Goal: Transaction & Acquisition: Purchase product/service

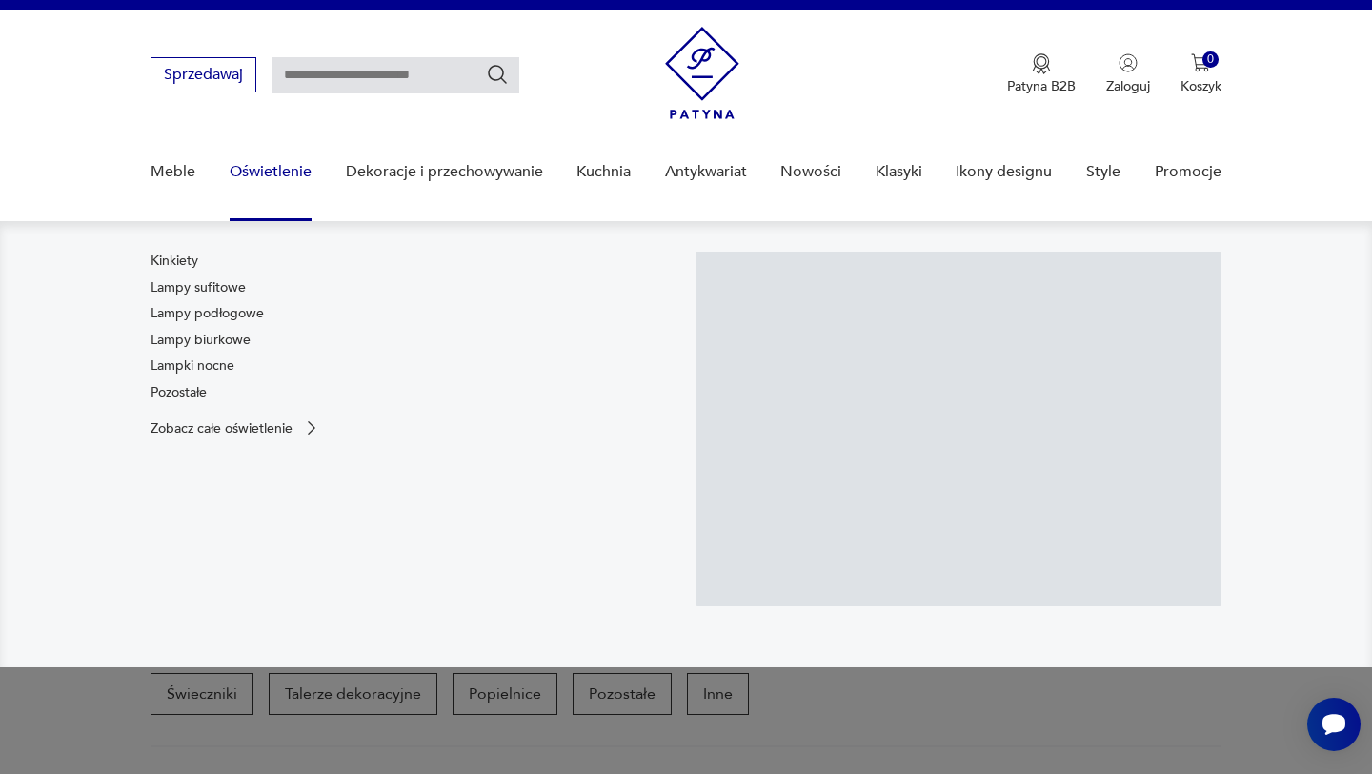
scroll to position [10, 0]
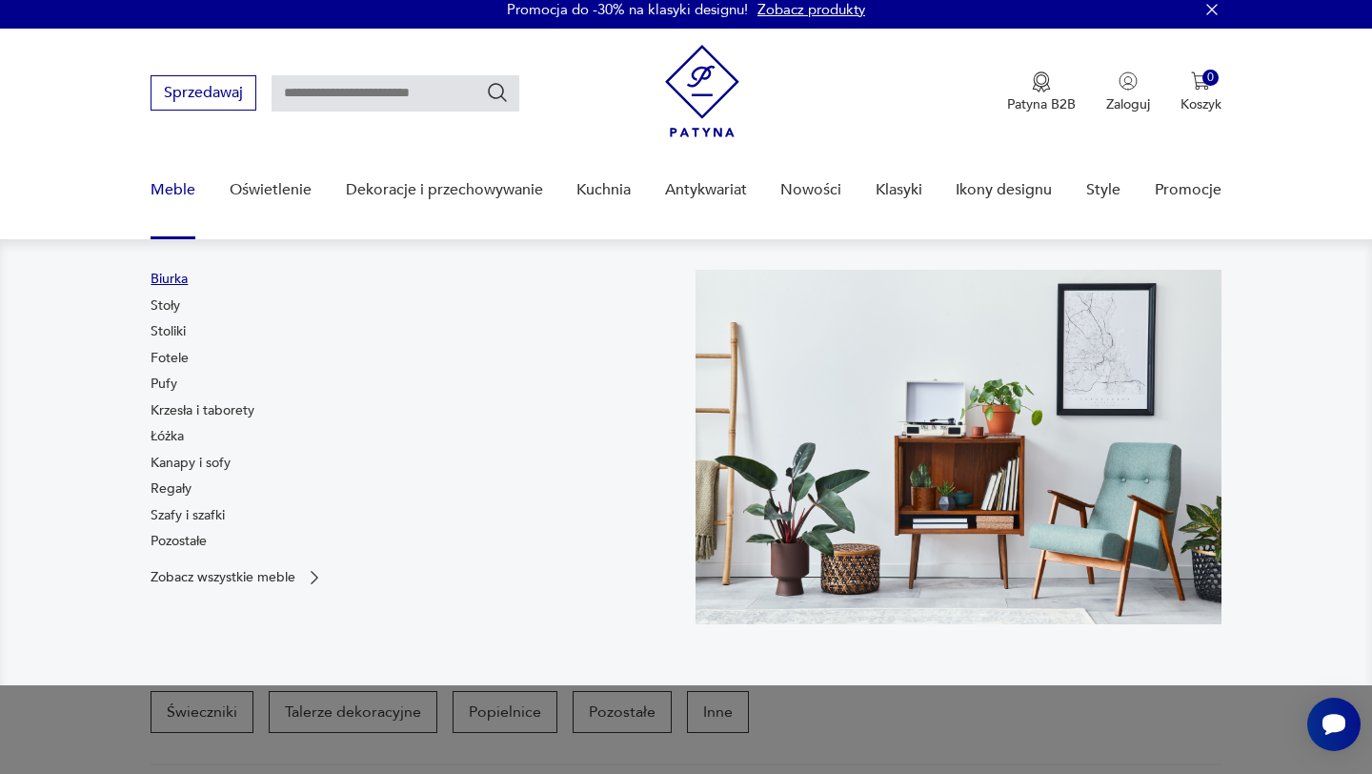
click at [172, 284] on link "Biurka" at bounding box center [169, 279] width 37 height 19
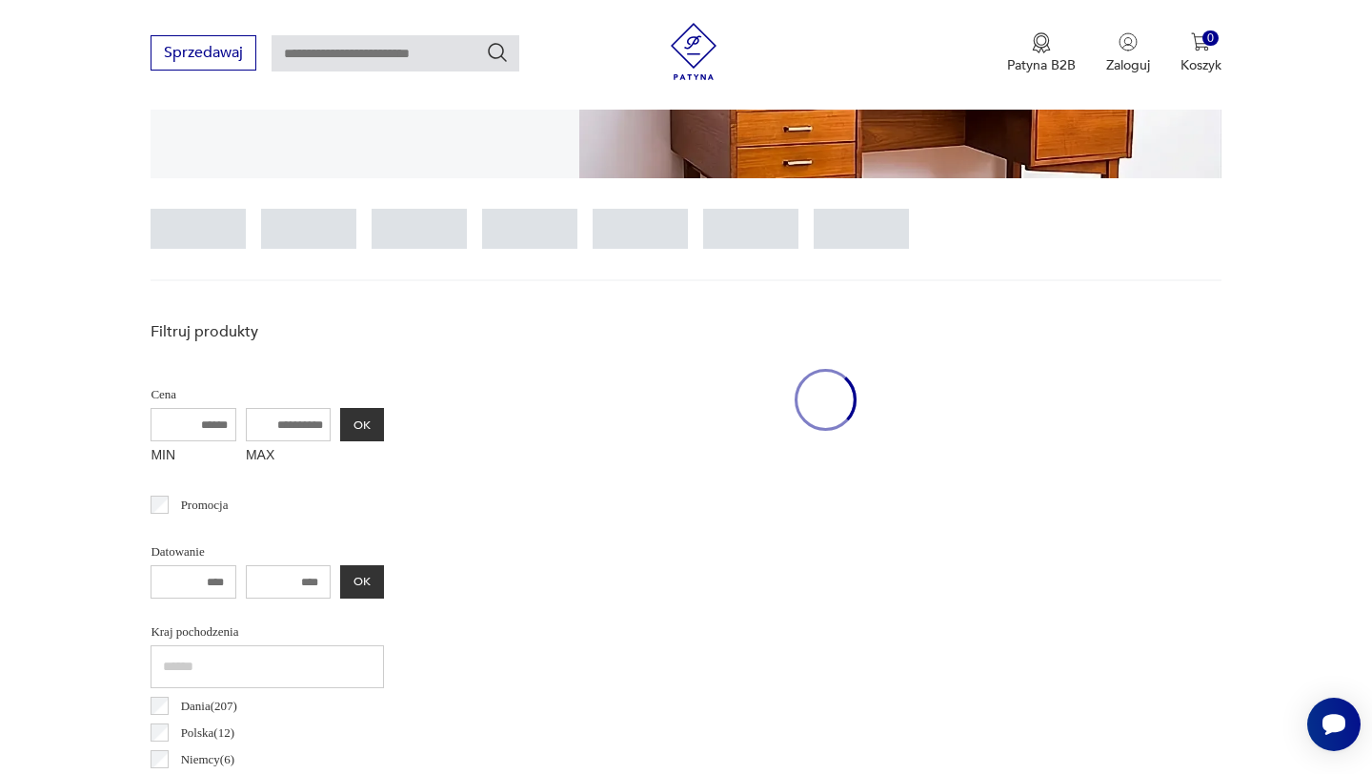
scroll to position [506, 0]
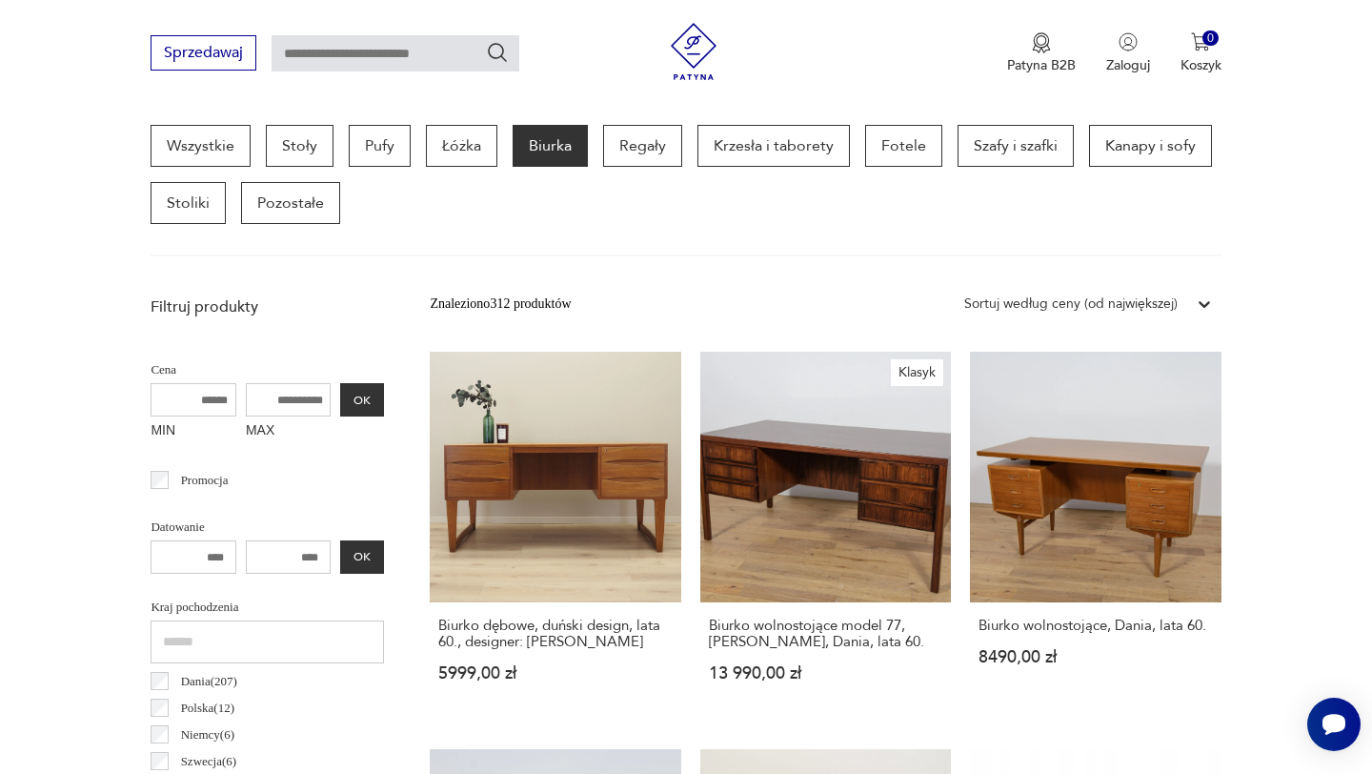
click at [1195, 300] on icon at bounding box center [1204, 303] width 19 height 19
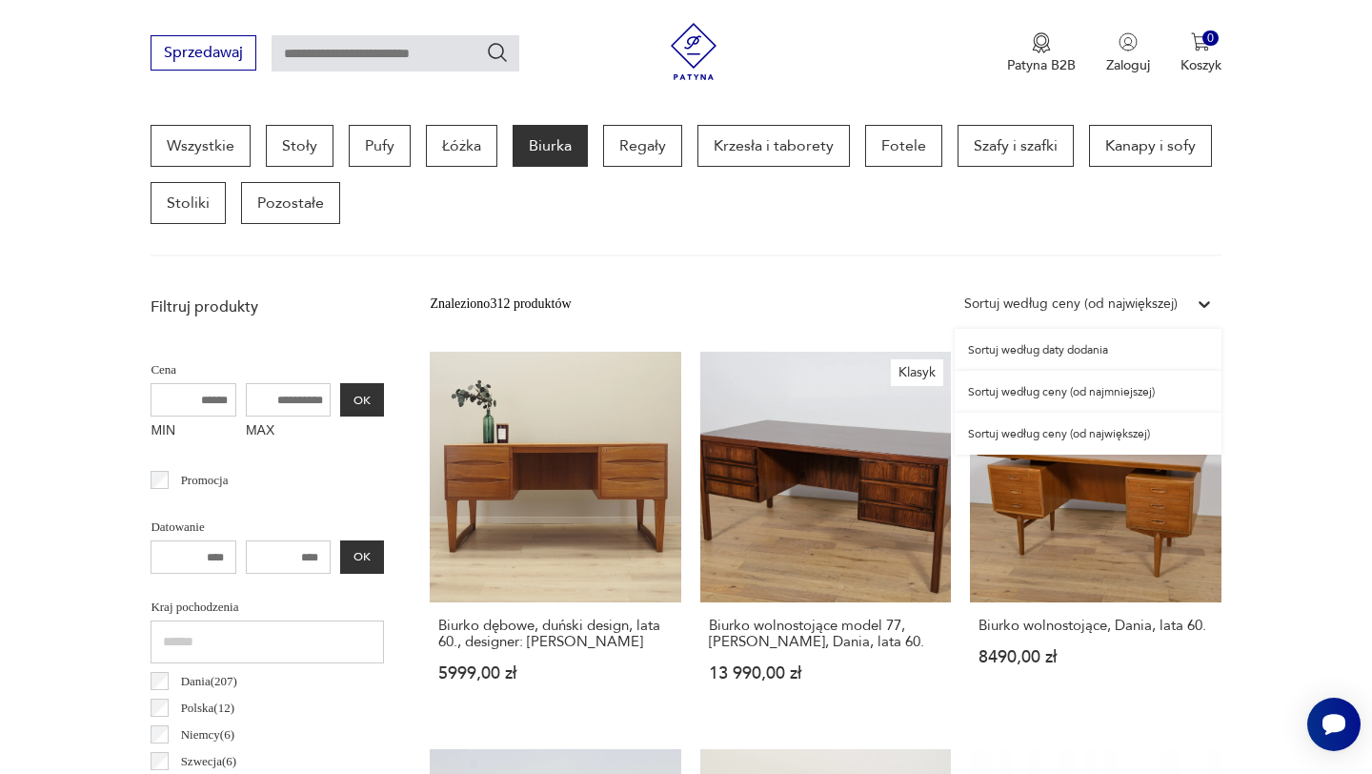
click at [1149, 392] on div "Sortuj według ceny (od najmniejszej)" at bounding box center [1088, 392] width 267 height 42
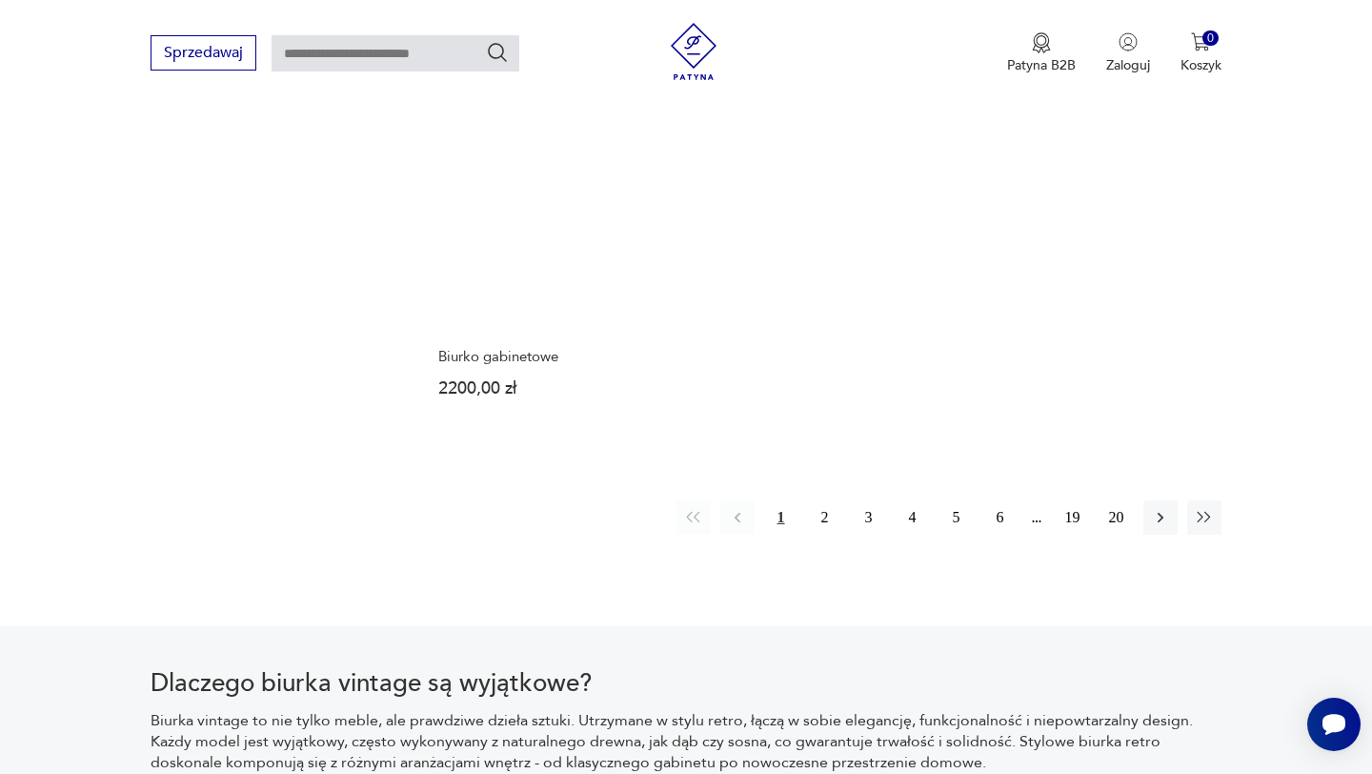
scroll to position [2773, 0]
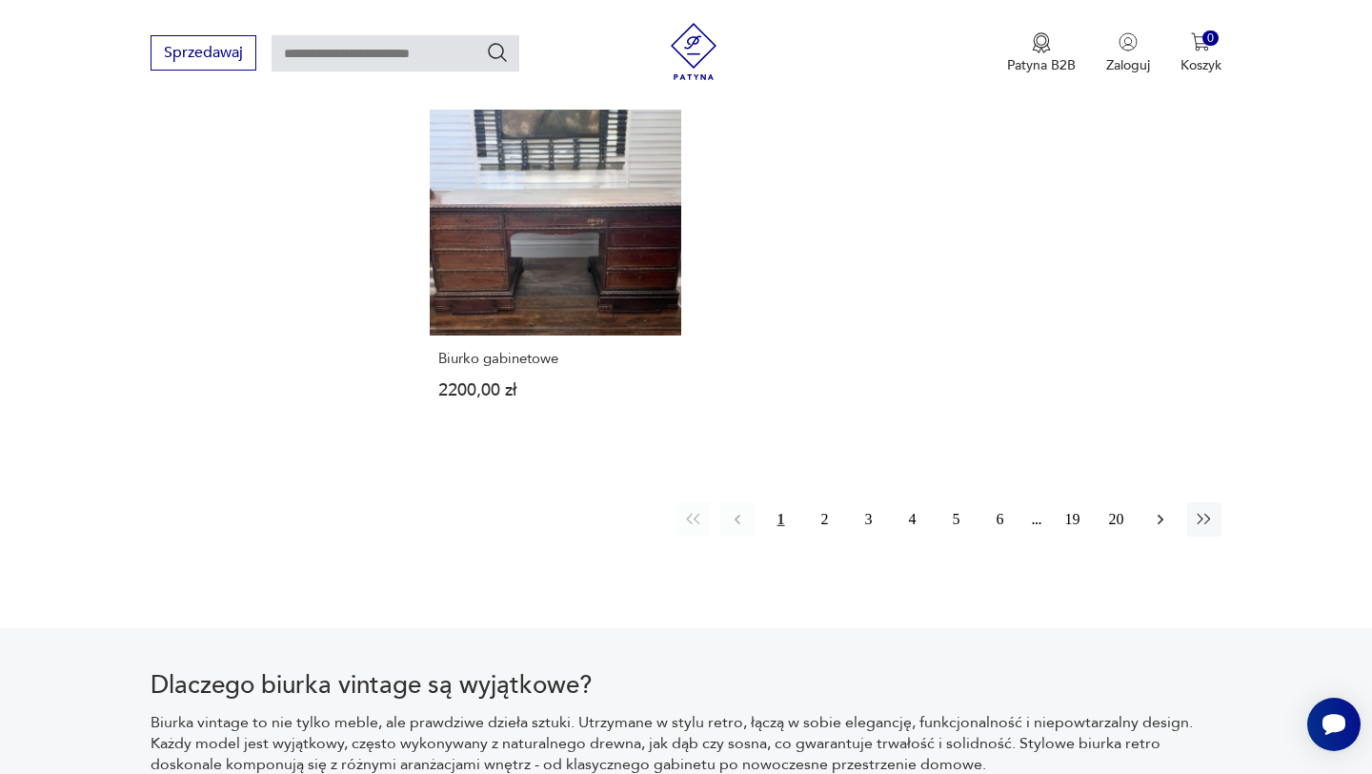
click at [1161, 525] on icon "button" at bounding box center [1160, 519] width 19 height 19
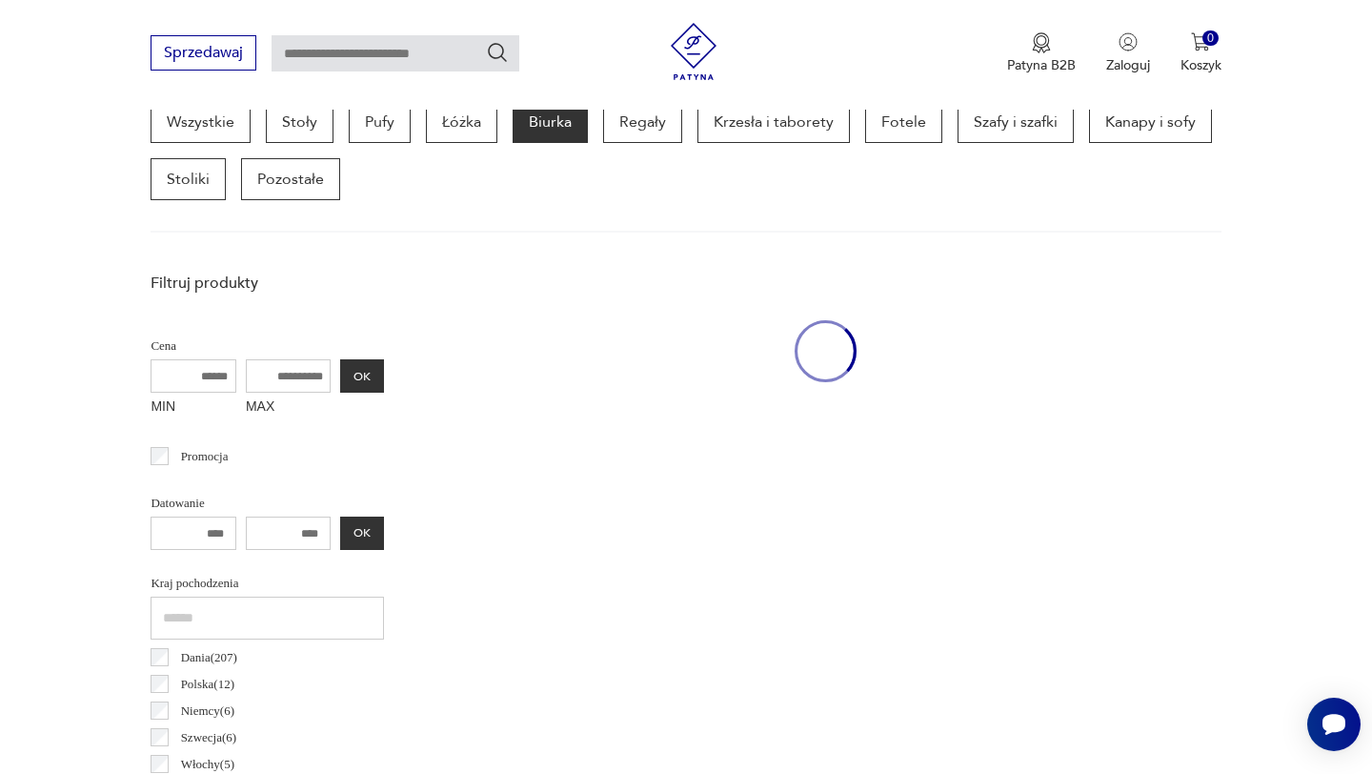
scroll to position [506, 0]
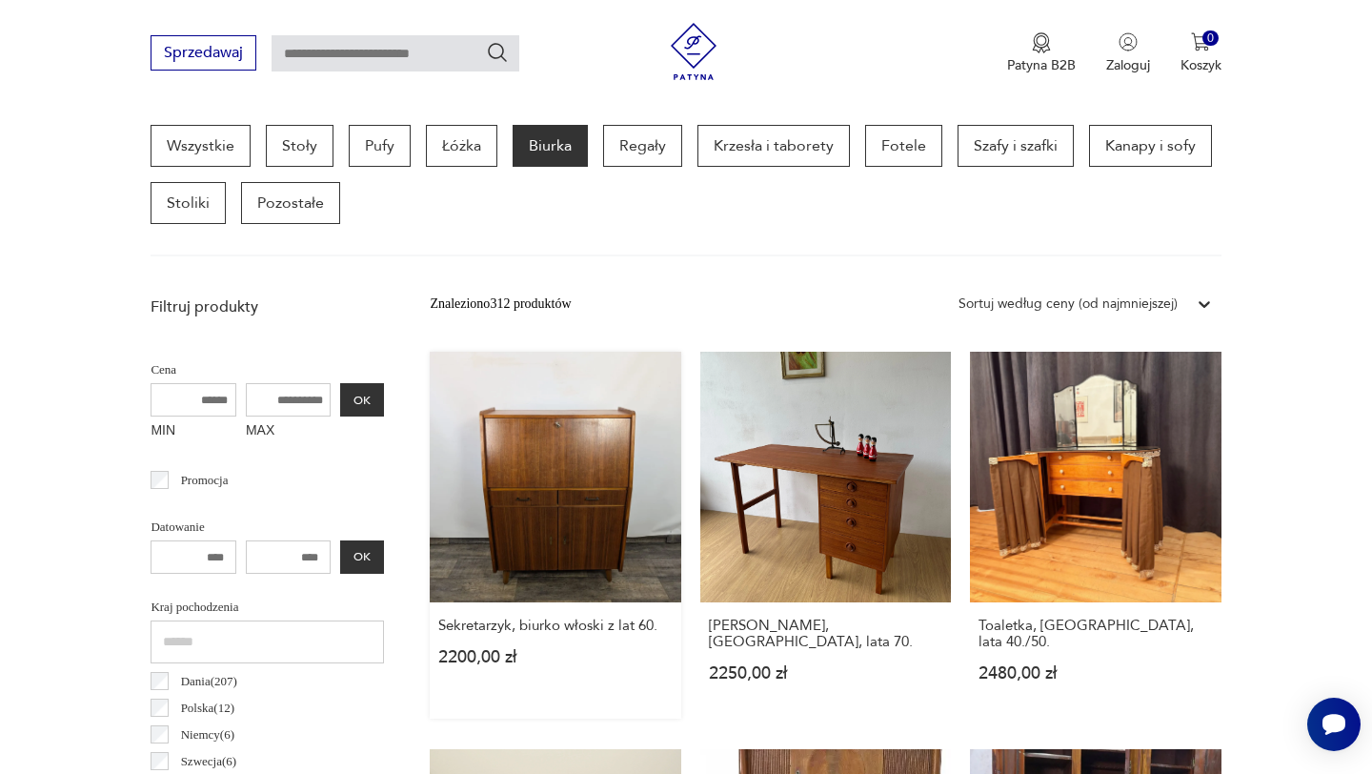
click at [558, 475] on link "Sekretarzyk, biurko włoski z lat 60. 2200,00 zł" at bounding box center [555, 535] width 251 height 367
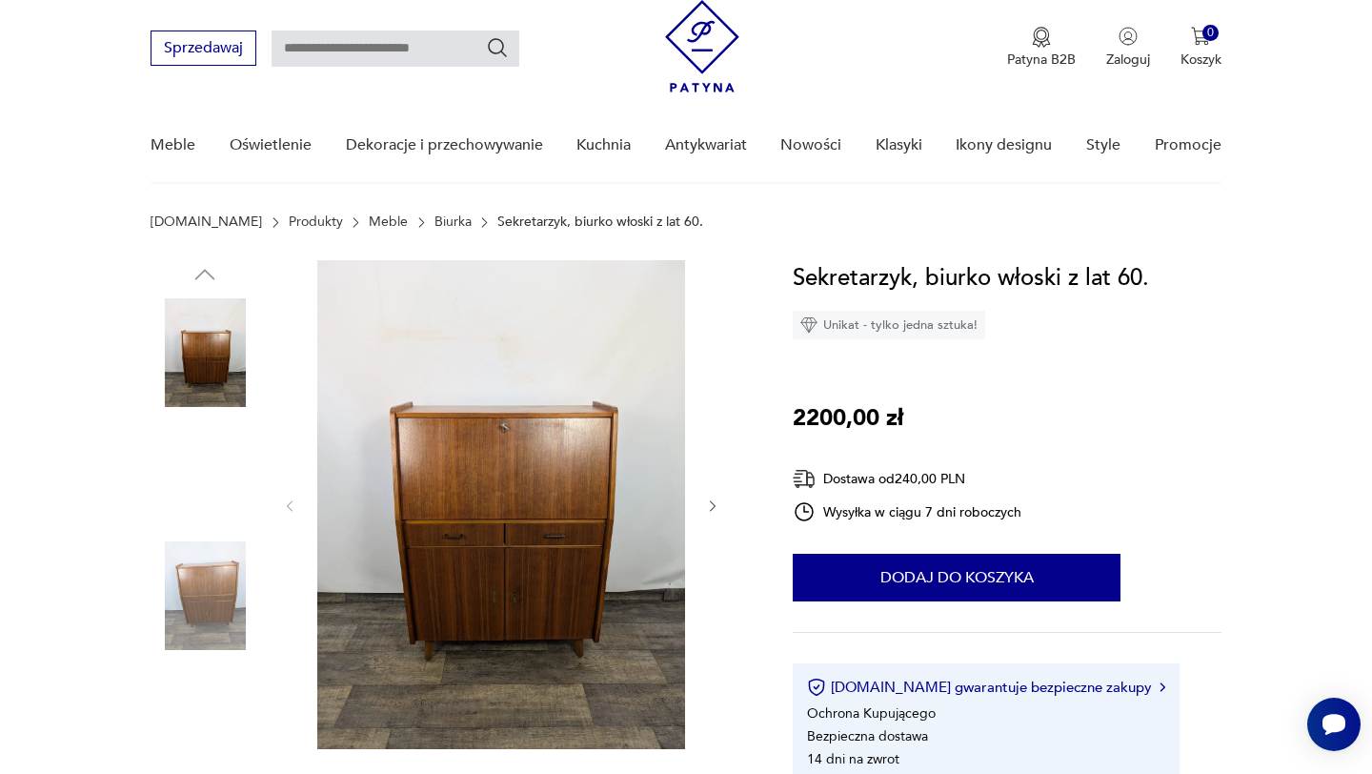
scroll to position [80, 0]
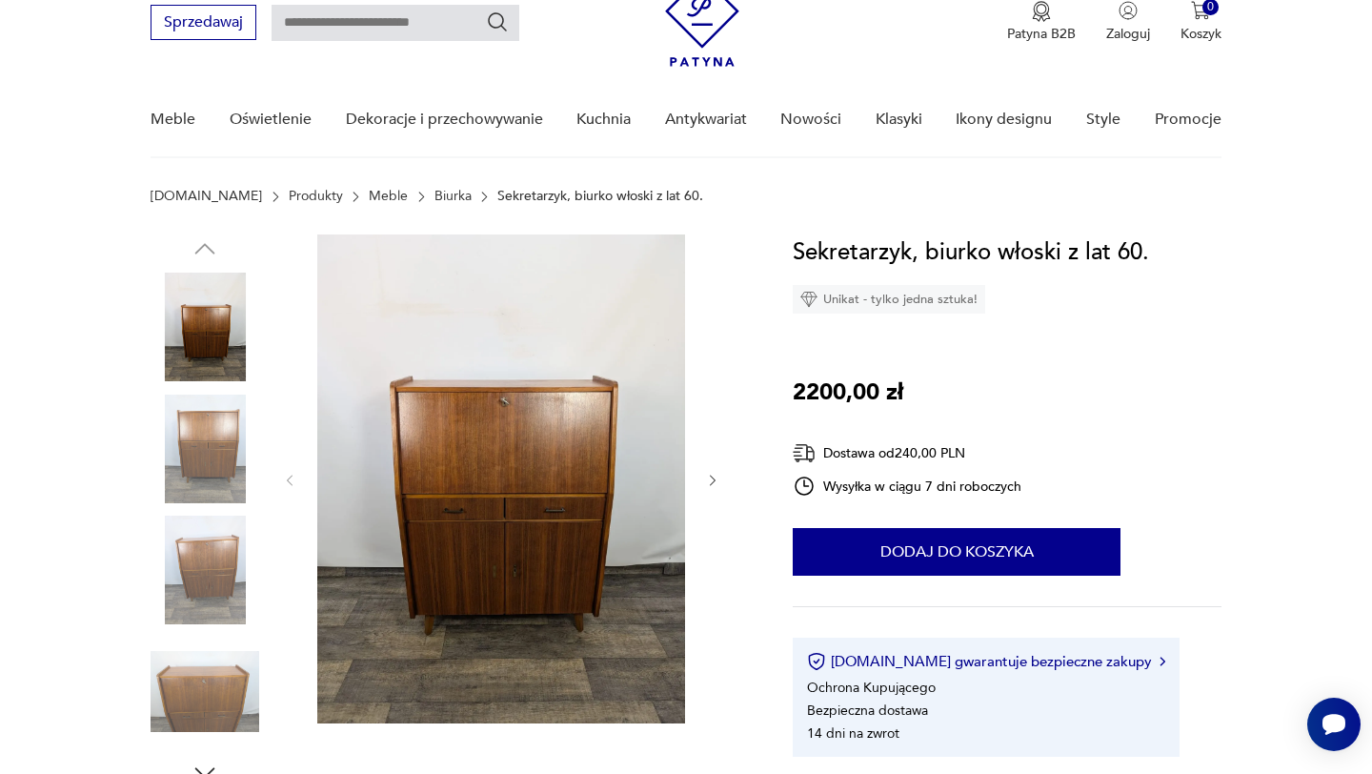
click at [712, 475] on icon "button" at bounding box center [713, 481] width 16 height 16
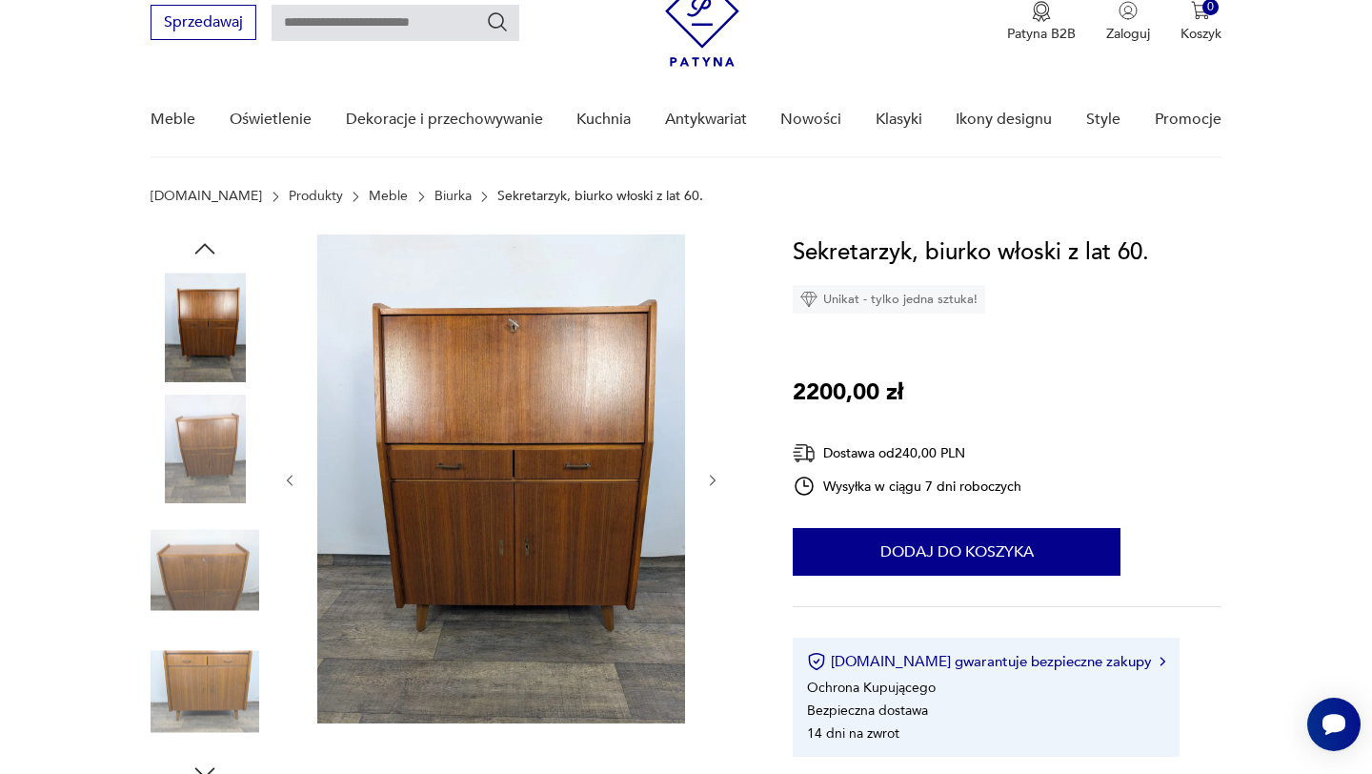
click at [711, 475] on icon "button" at bounding box center [713, 480] width 6 height 11
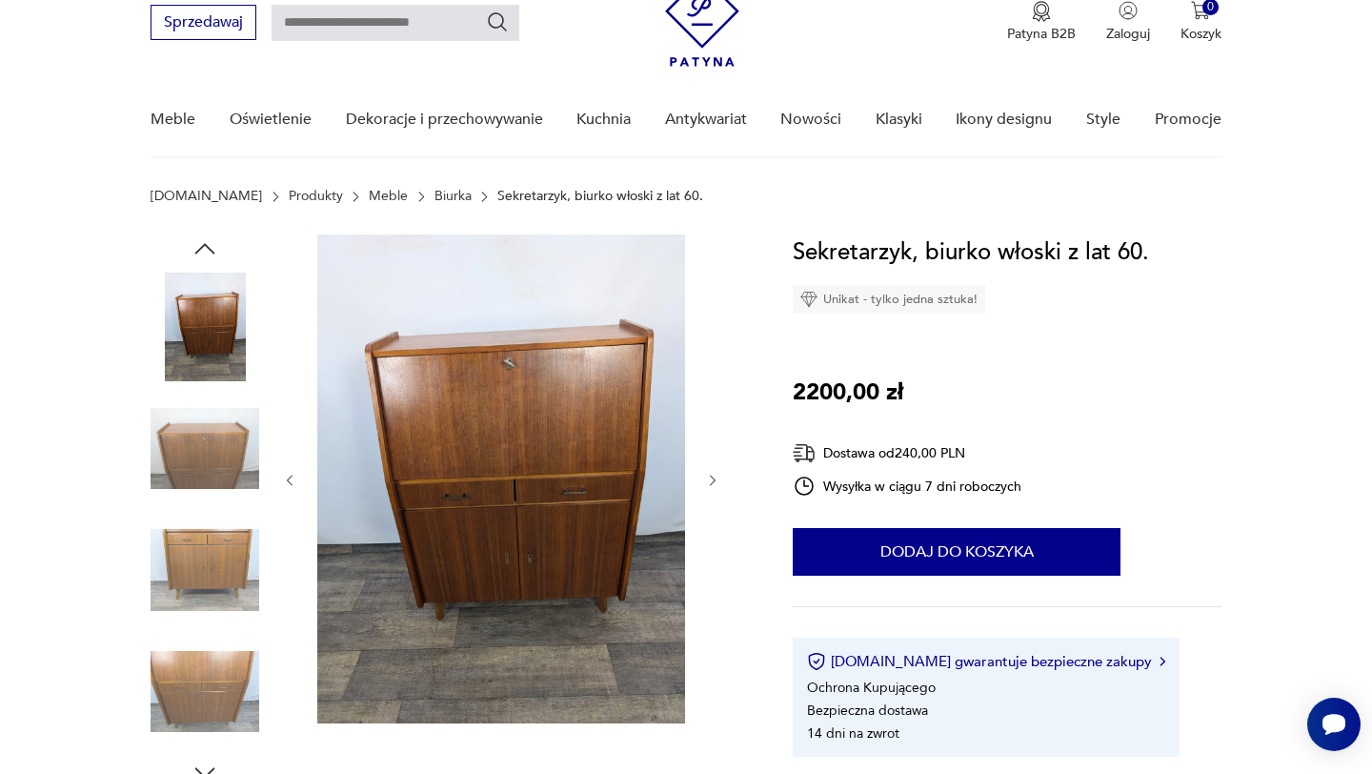
click at [709, 476] on icon "button" at bounding box center [713, 481] width 16 height 16
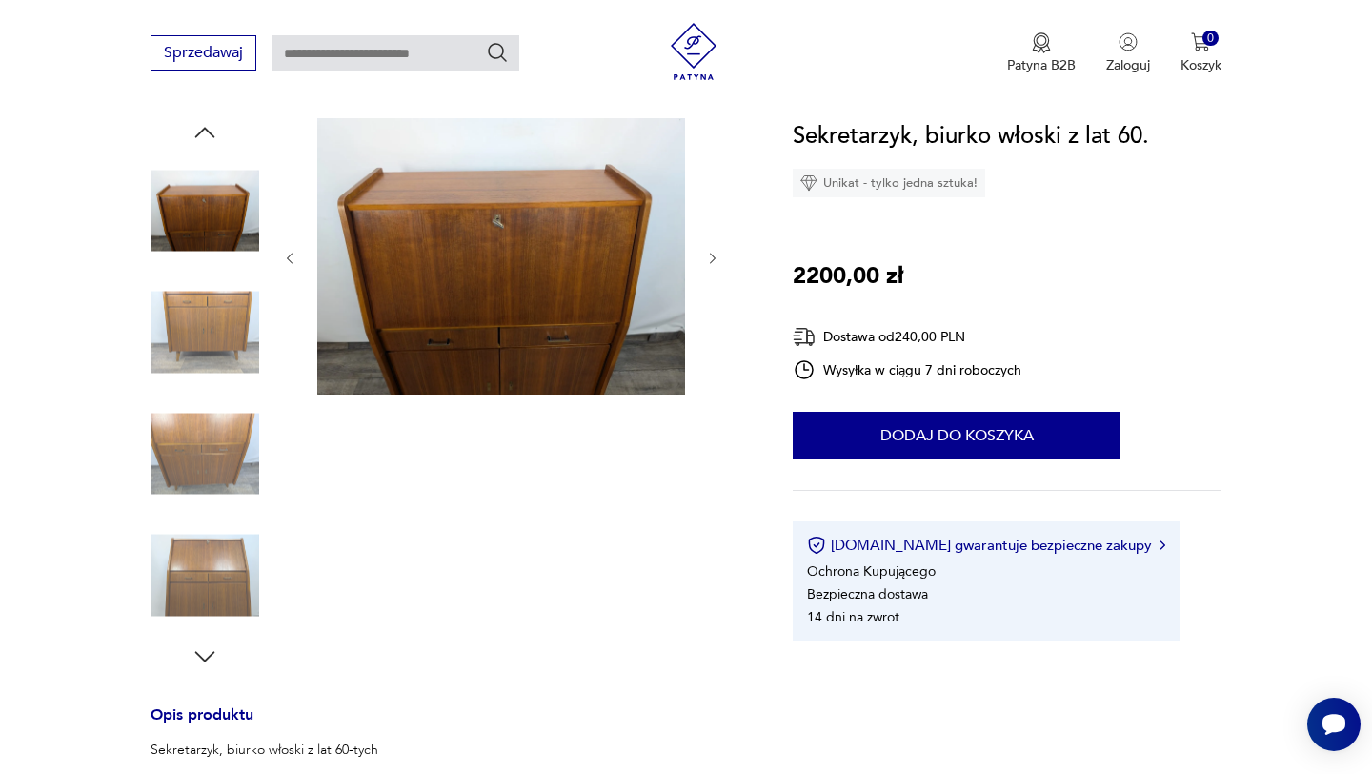
scroll to position [197, 0]
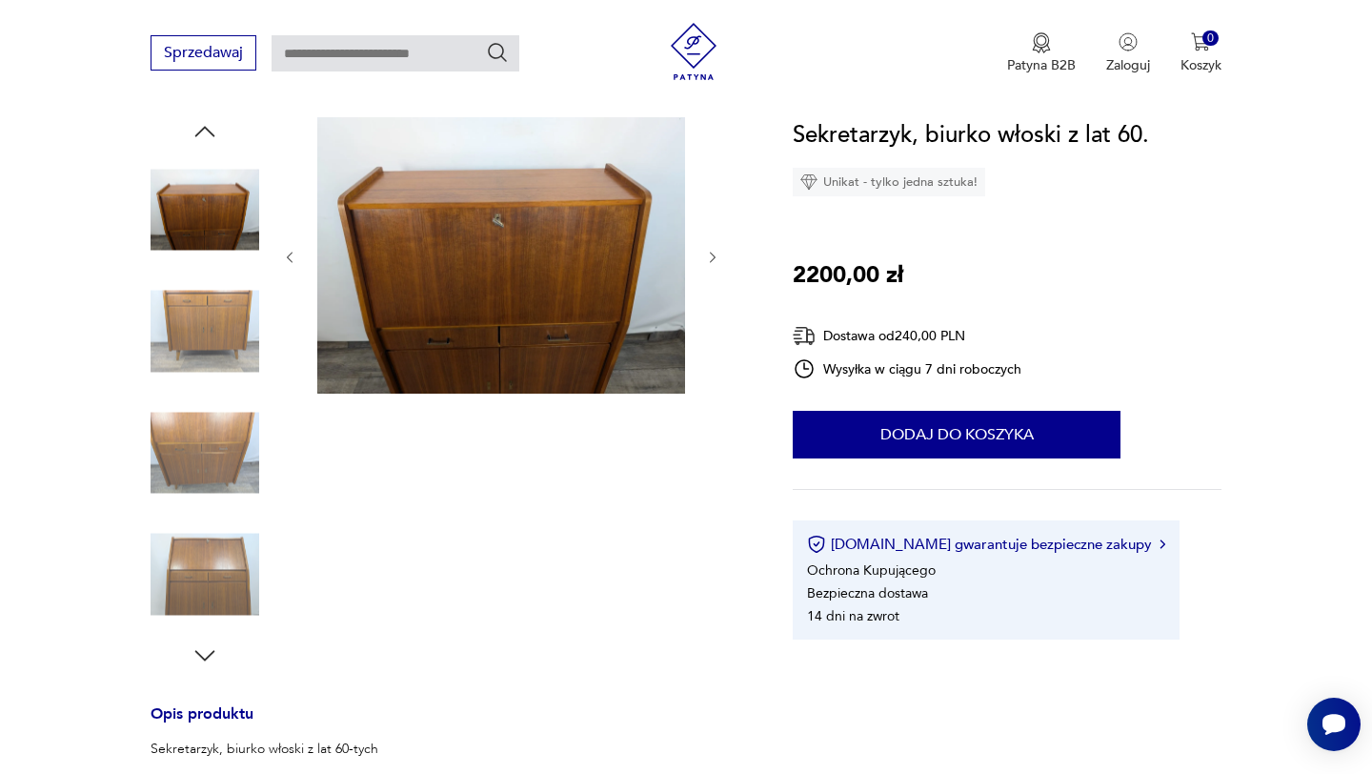
click at [210, 657] on icon "button" at bounding box center [205, 655] width 29 height 29
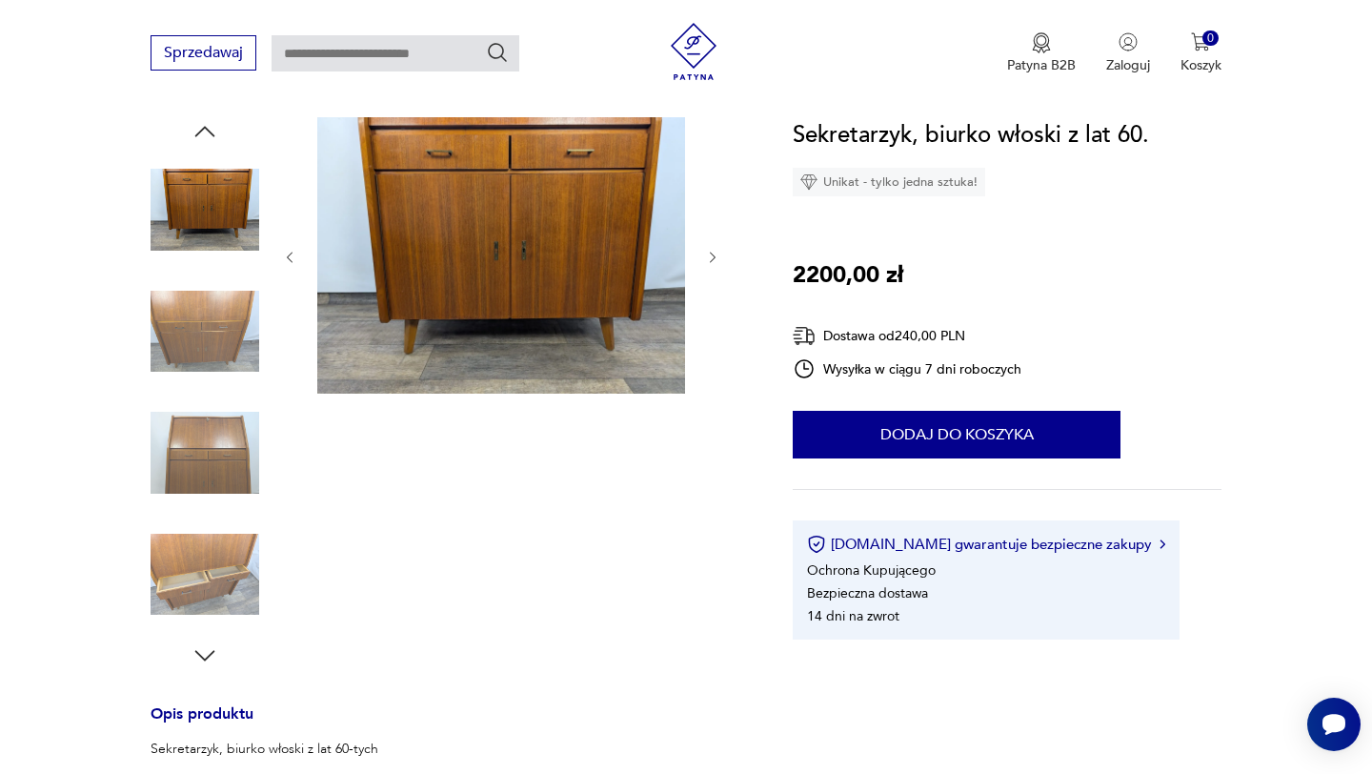
click at [187, 550] on img at bounding box center [205, 574] width 109 height 109
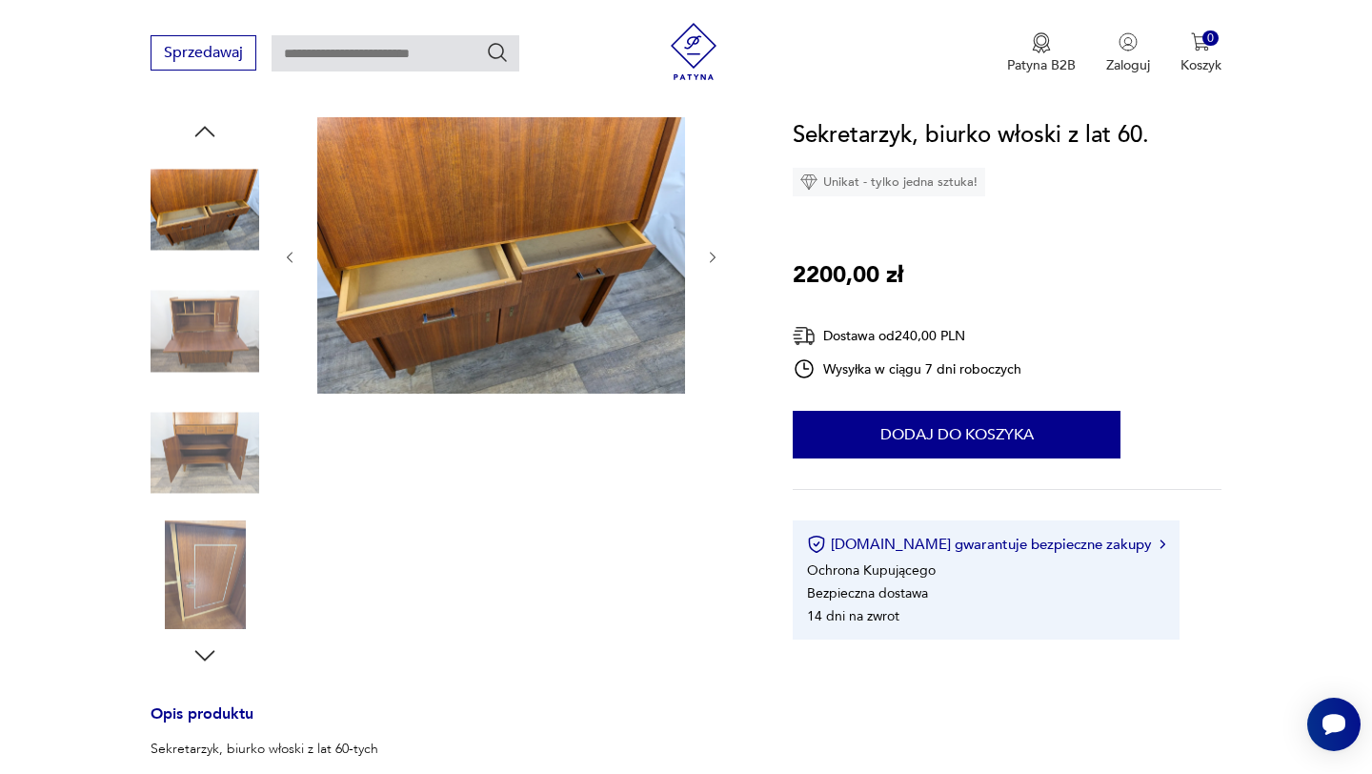
click at [202, 596] on img at bounding box center [205, 574] width 109 height 109
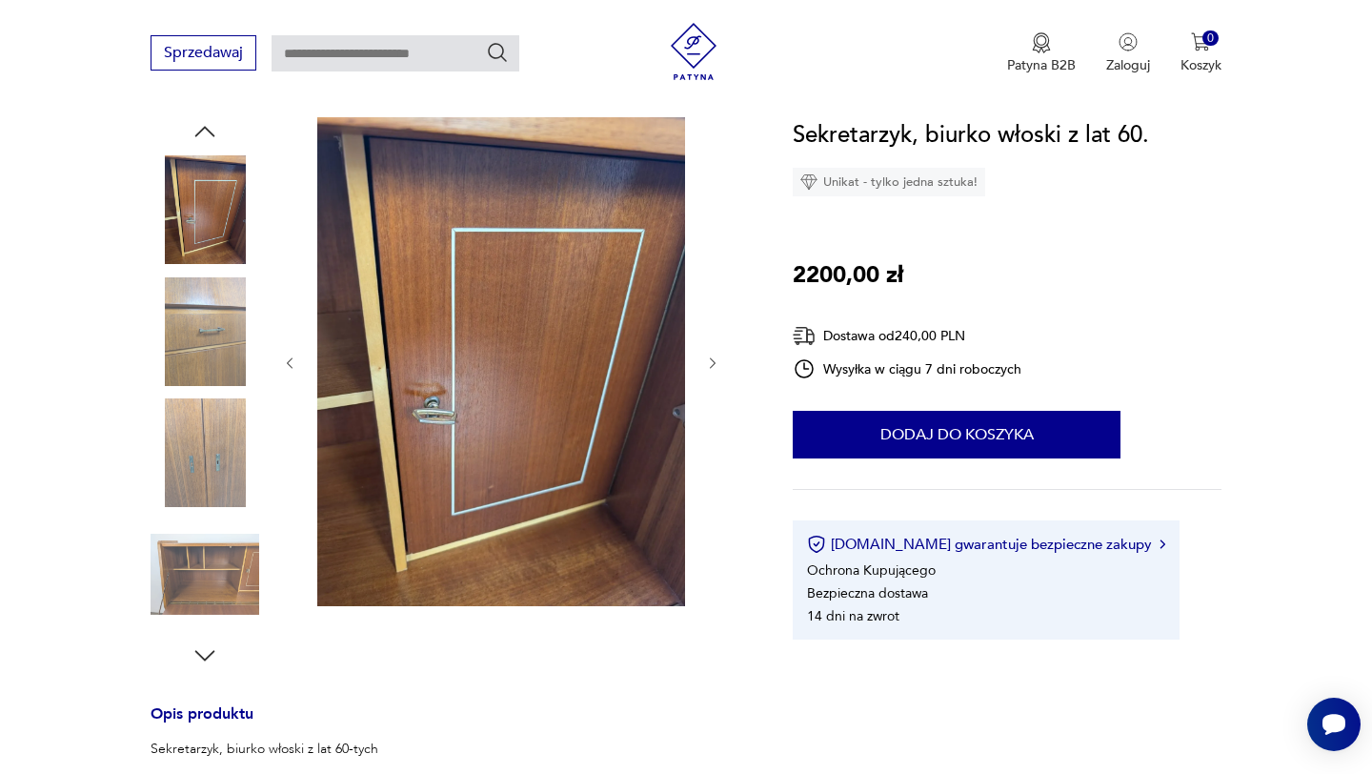
click at [205, 655] on icon "button" at bounding box center [205, 655] width 29 height 29
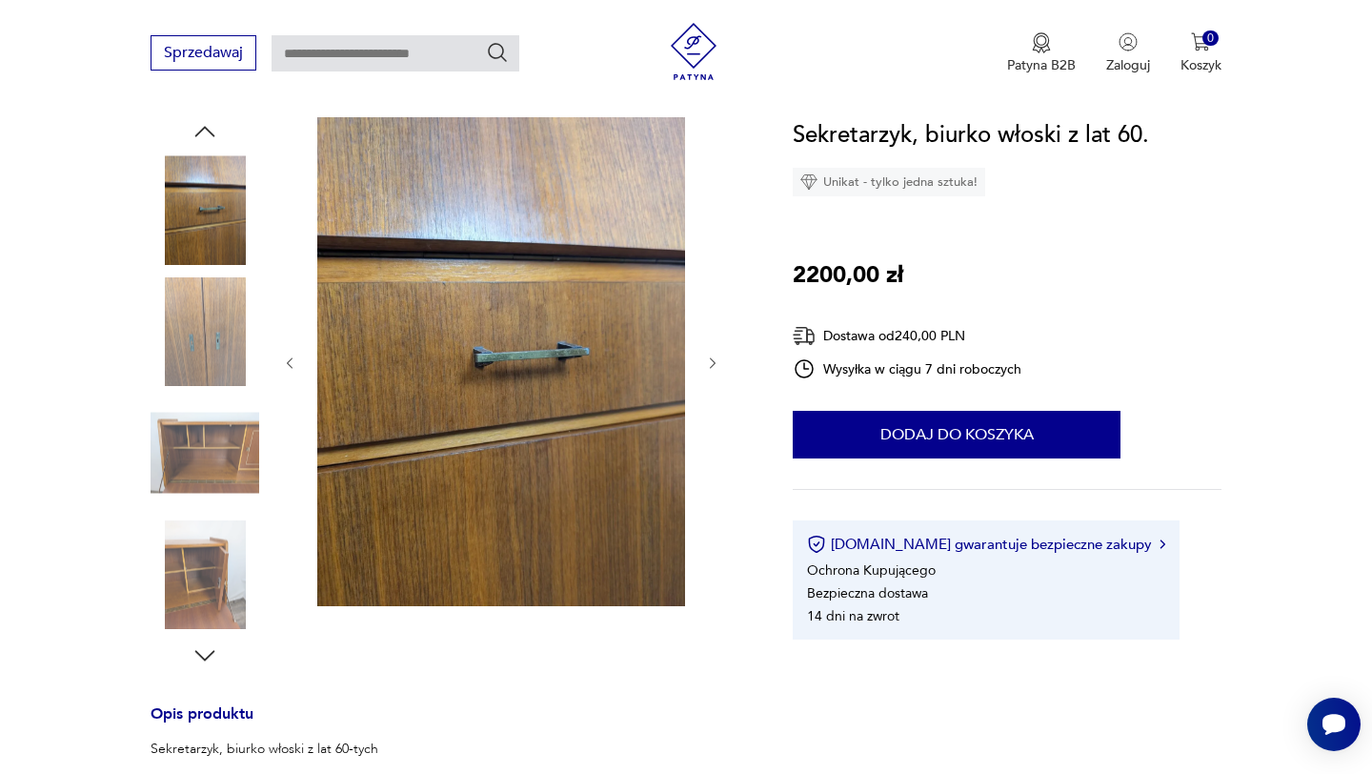
click at [230, 473] on img at bounding box center [205, 452] width 109 height 109
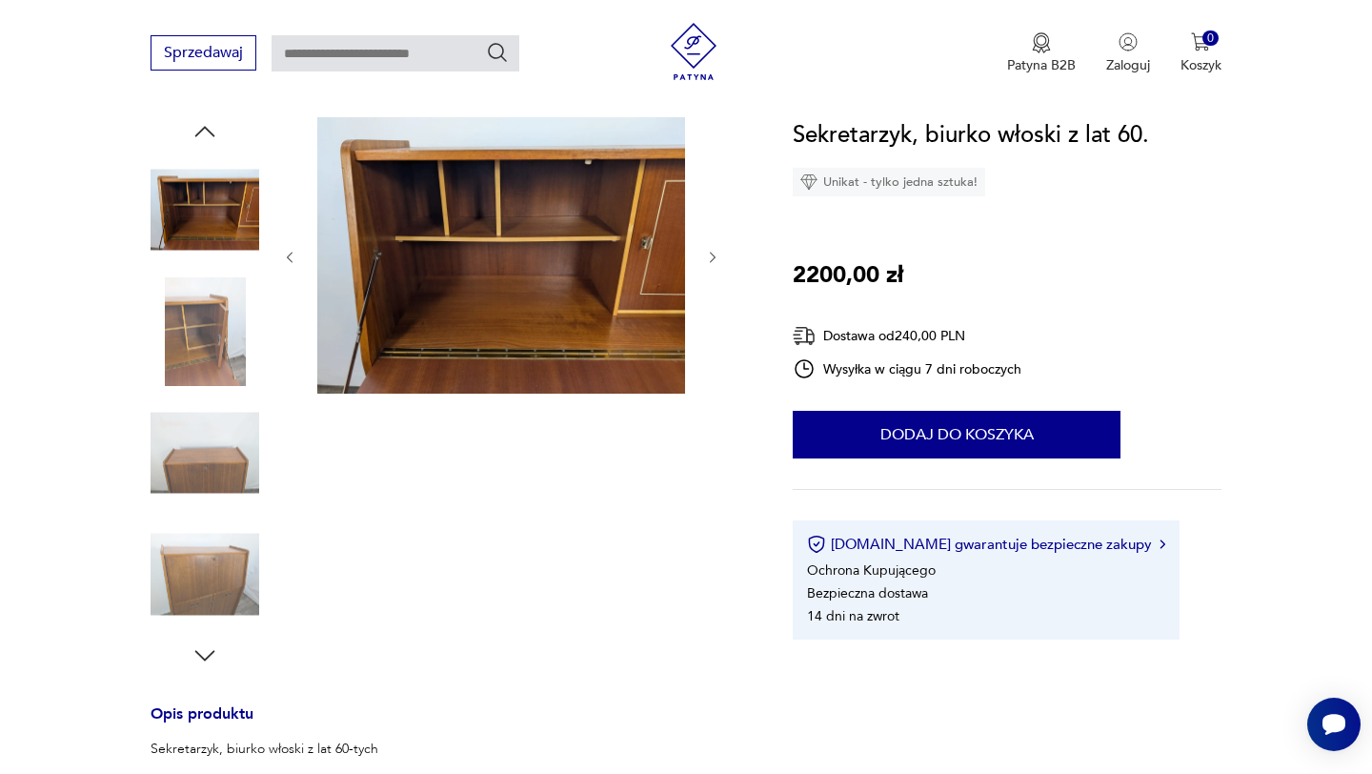
click at [214, 466] on img at bounding box center [205, 452] width 109 height 109
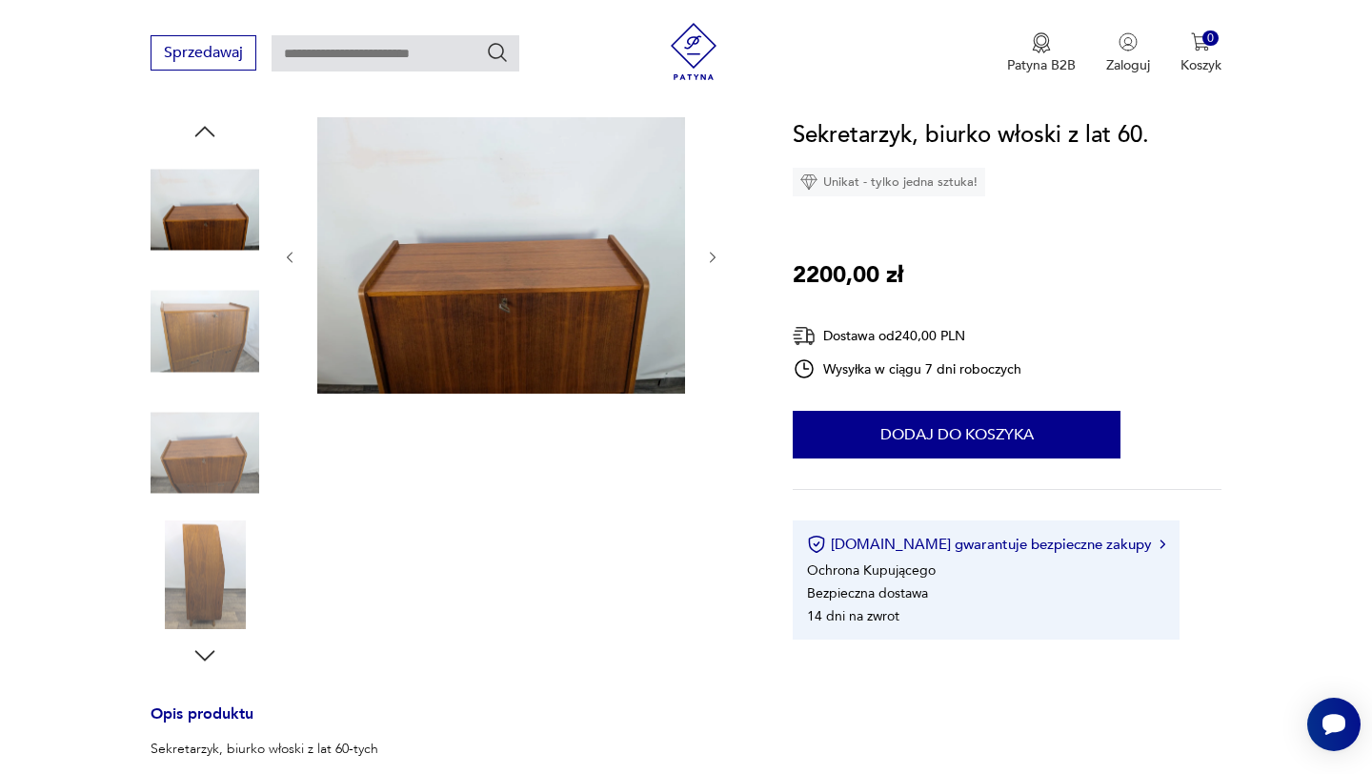
click at [224, 533] on img at bounding box center [205, 574] width 109 height 109
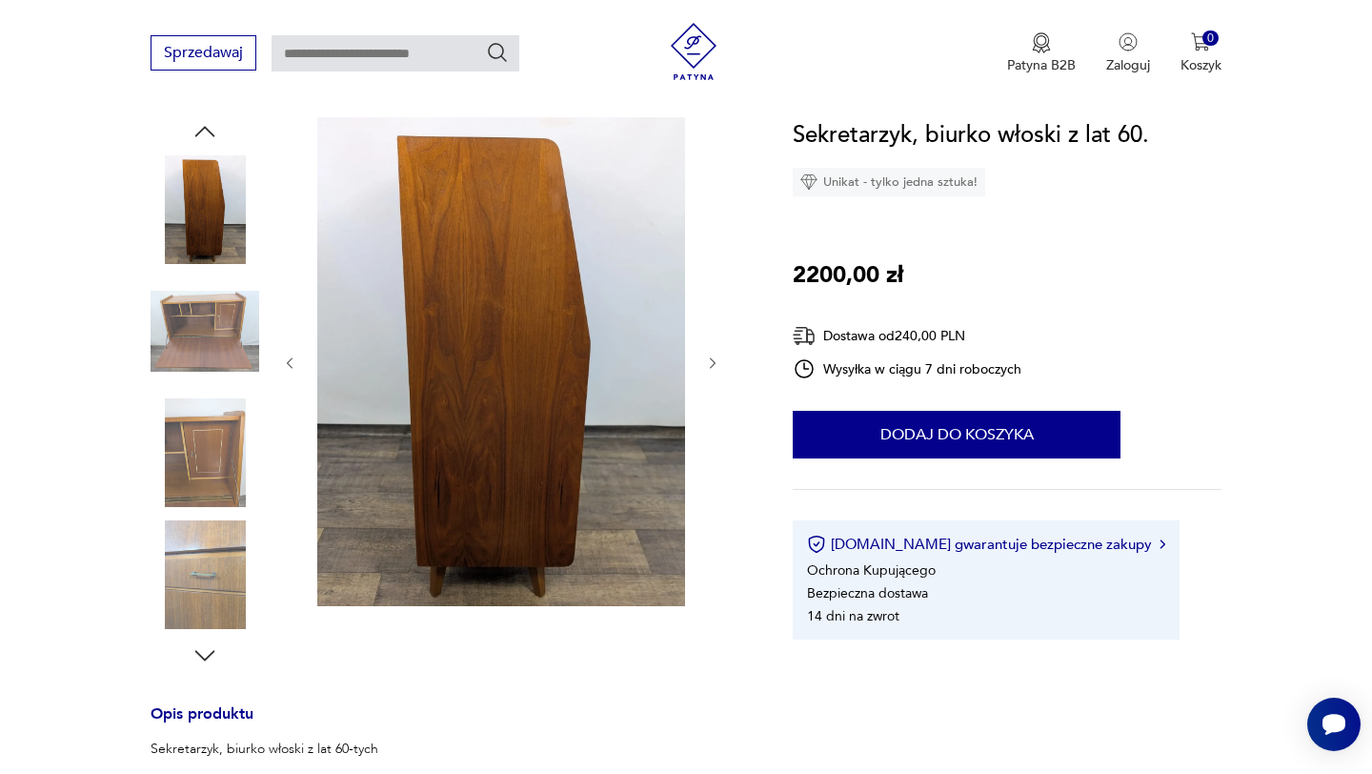
click at [470, 419] on img at bounding box center [501, 361] width 368 height 489
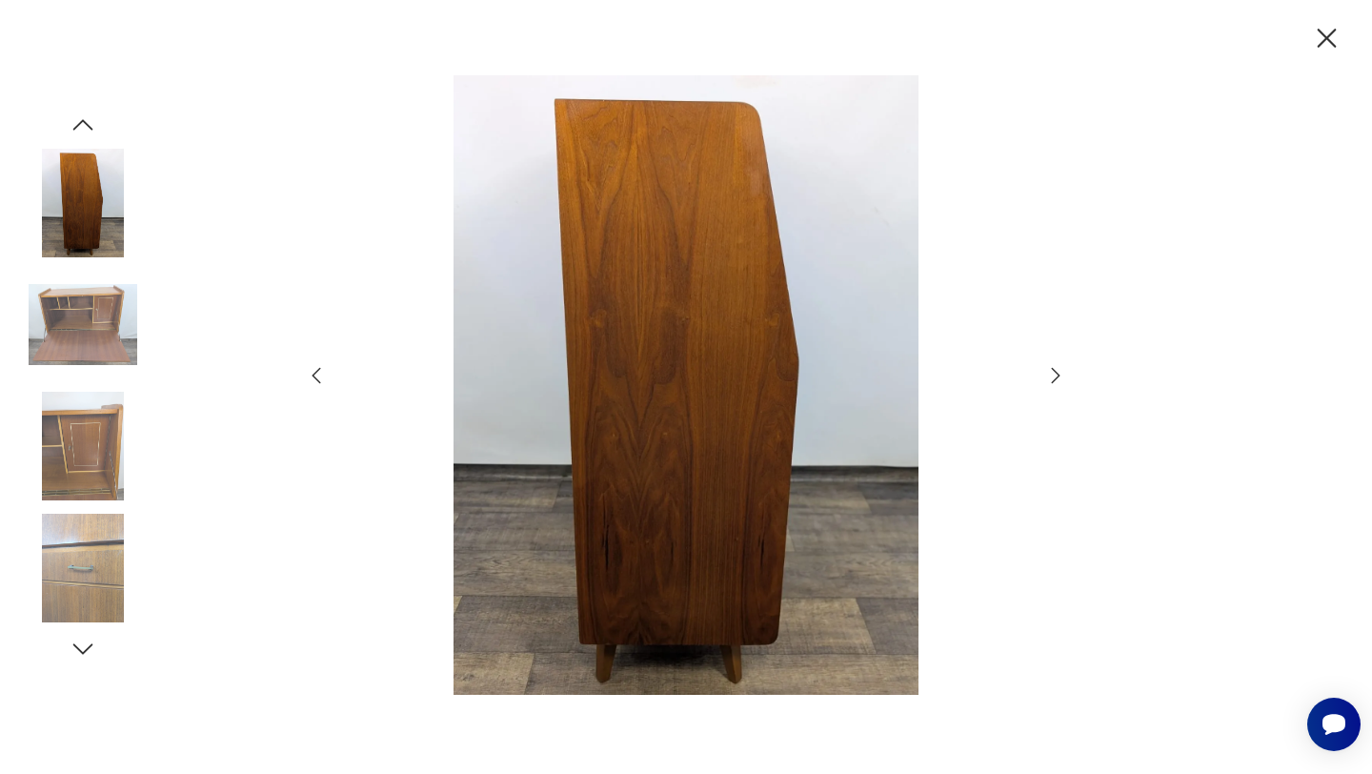
click at [69, 647] on icon "button" at bounding box center [83, 649] width 29 height 29
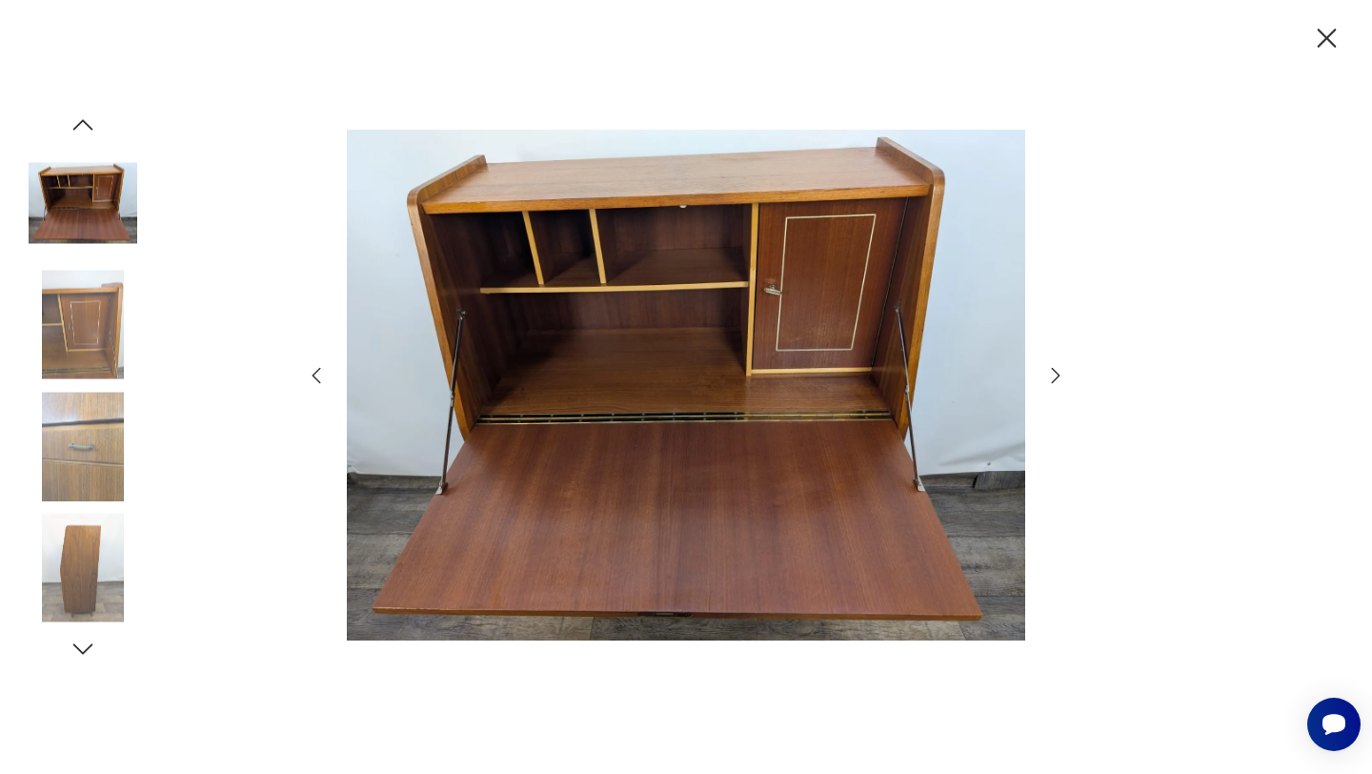
click at [70, 647] on icon "button" at bounding box center [83, 649] width 29 height 29
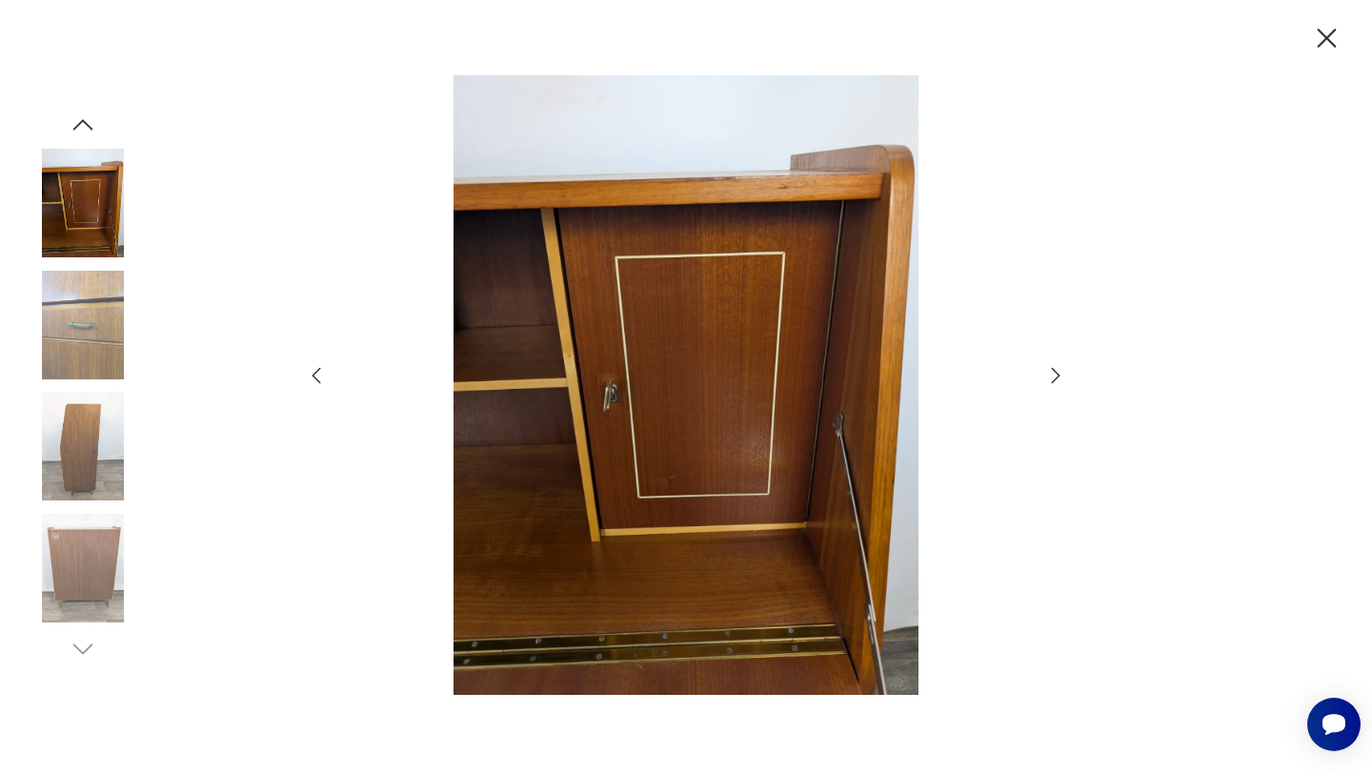
click at [1330, 46] on icon "button" at bounding box center [1326, 38] width 33 height 33
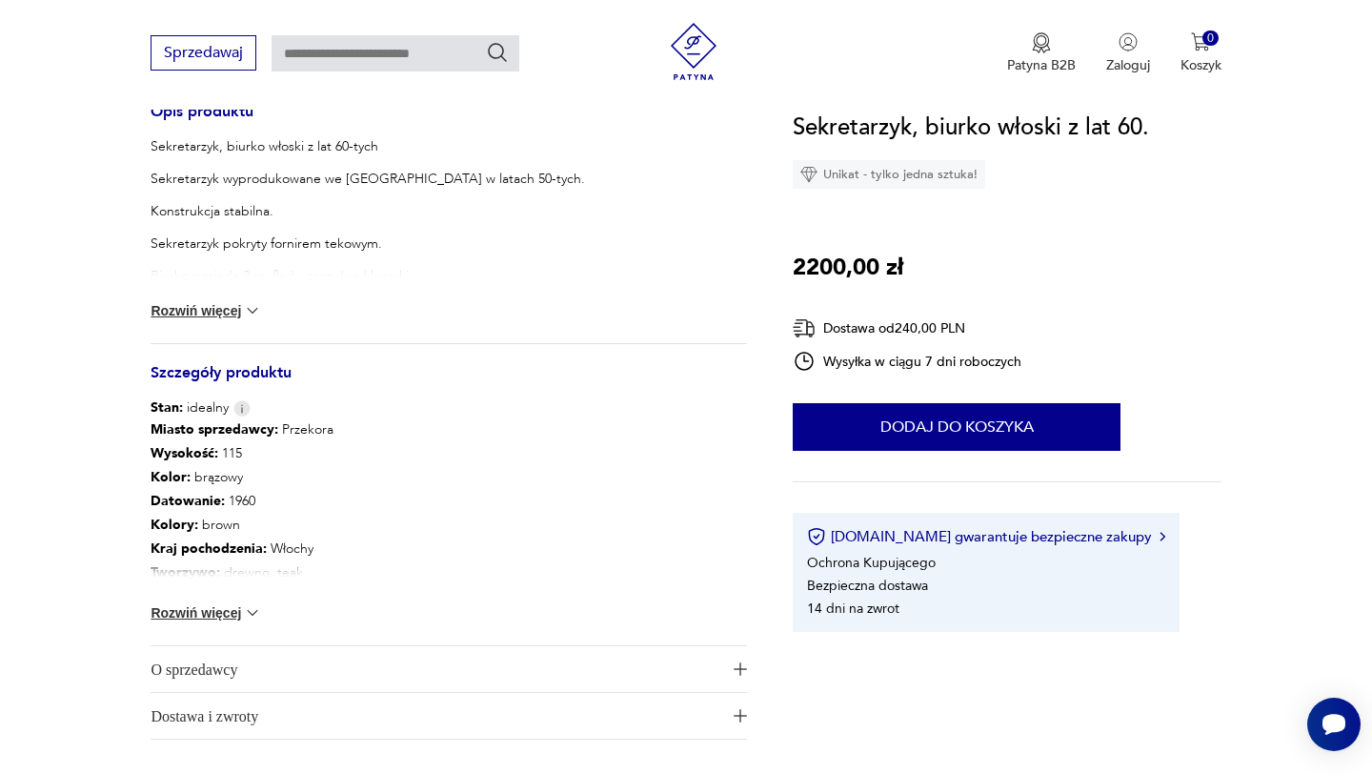
scroll to position [813, 0]
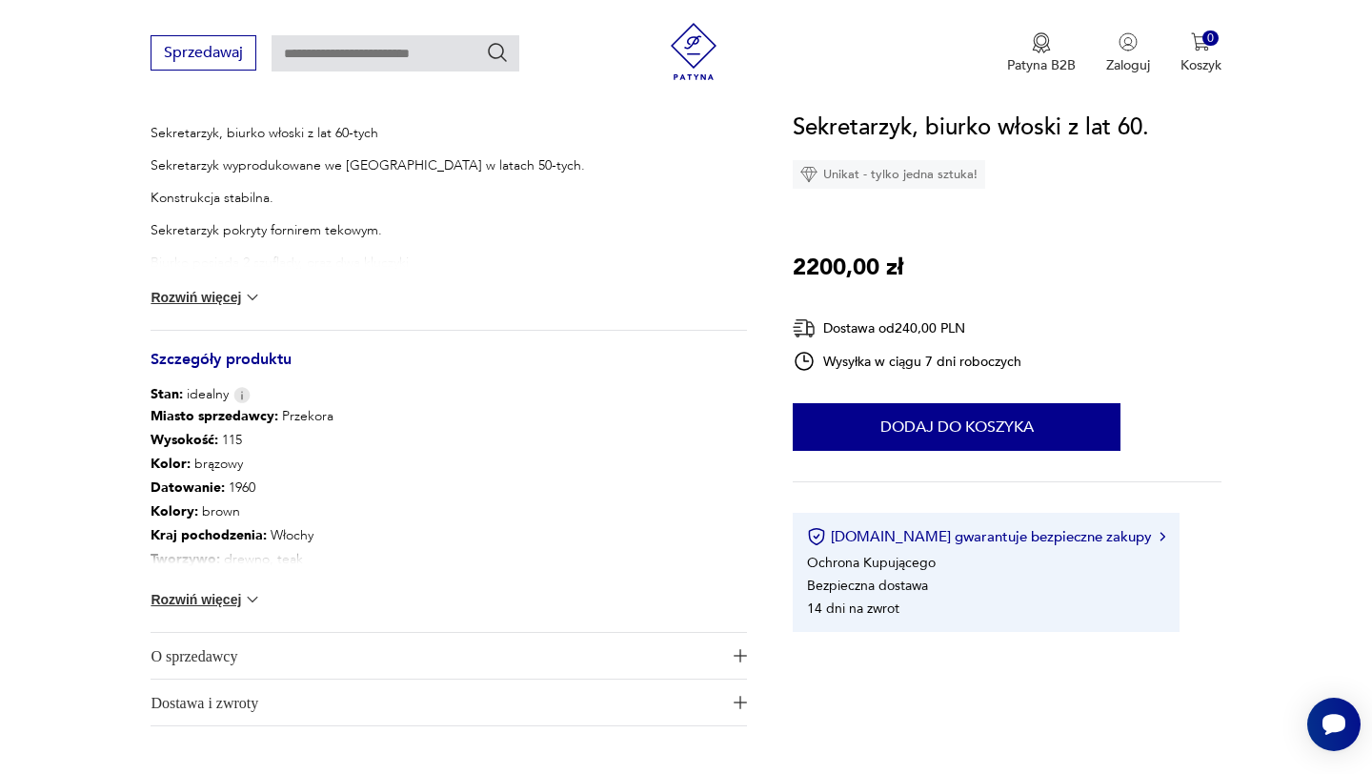
click at [237, 301] on button "Rozwiń więcej" at bounding box center [206, 297] width 111 height 19
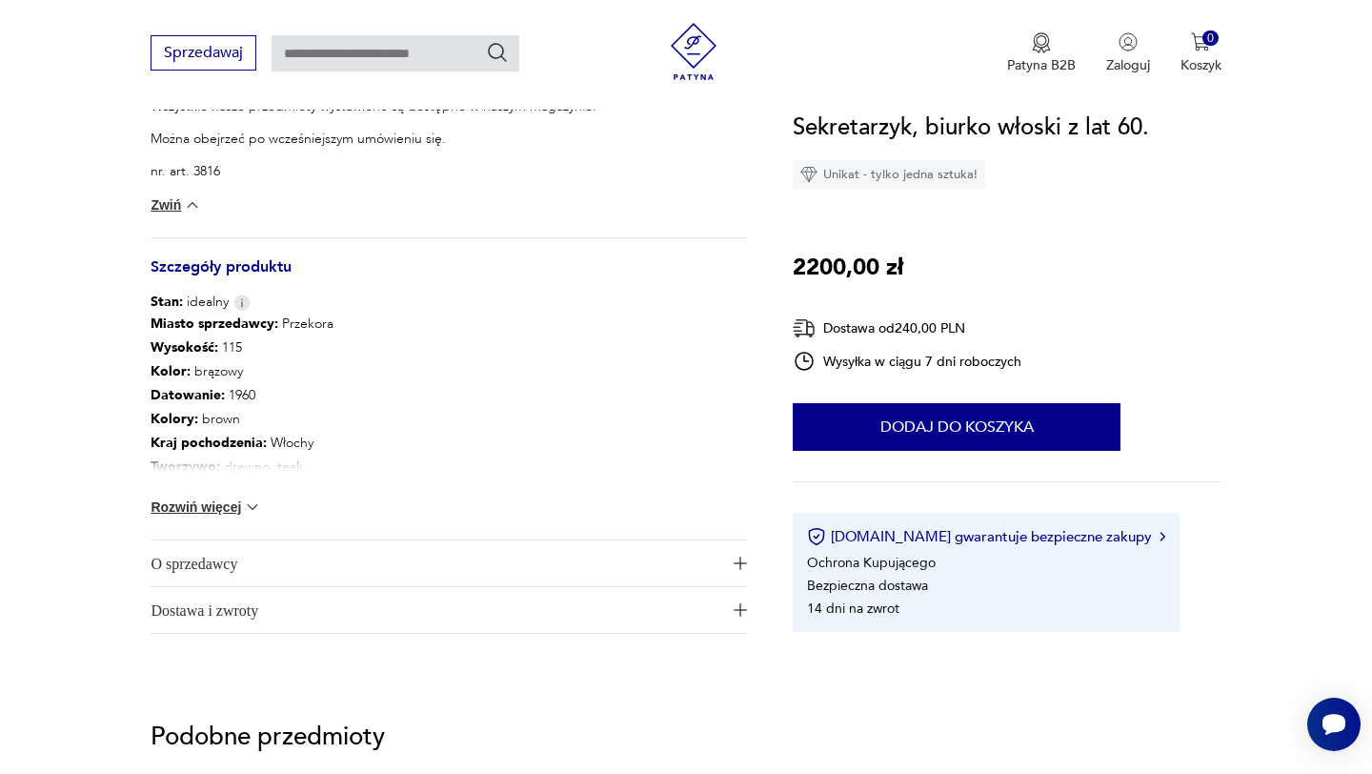
scroll to position [1172, 0]
click at [193, 496] on button "Rozwiń więcej" at bounding box center [206, 504] width 111 height 19
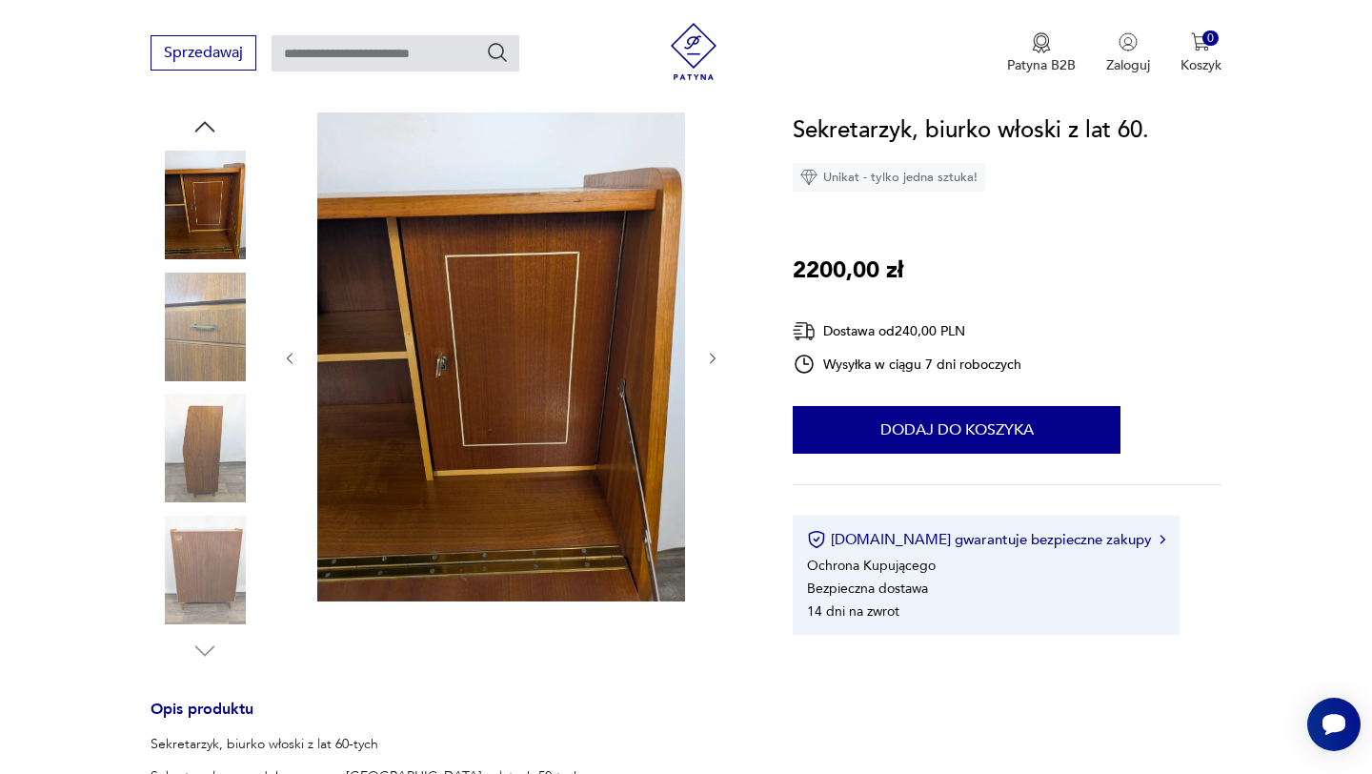
scroll to position [209, 0]
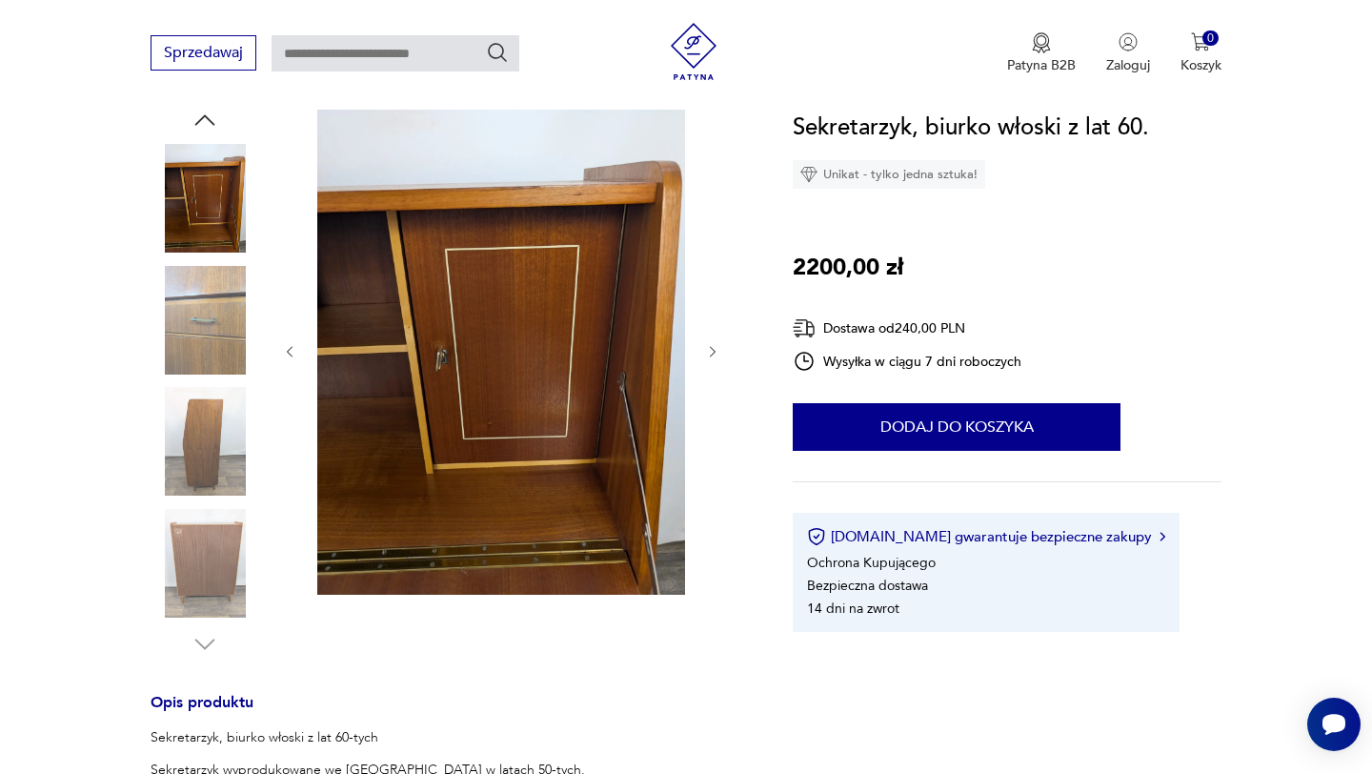
click at [199, 571] on img at bounding box center [205, 563] width 109 height 109
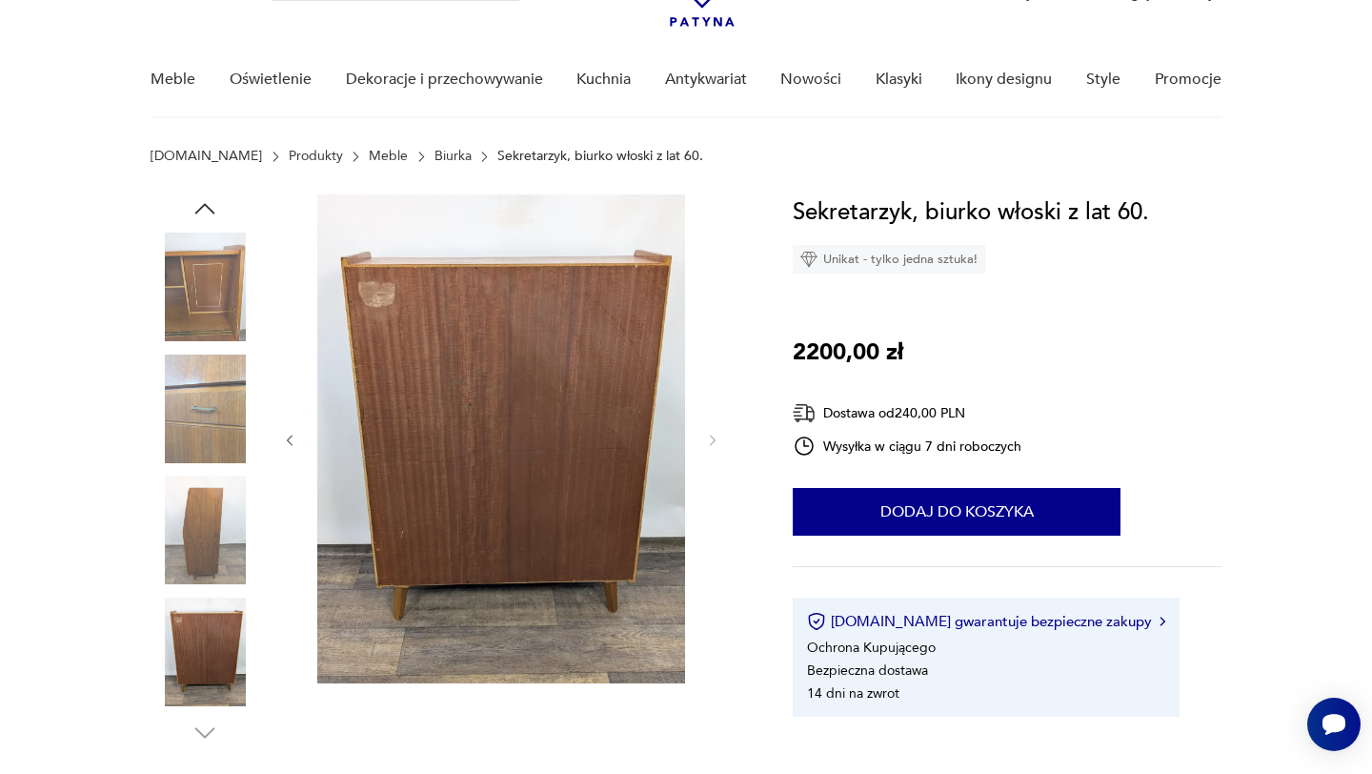
scroll to position [111, 0]
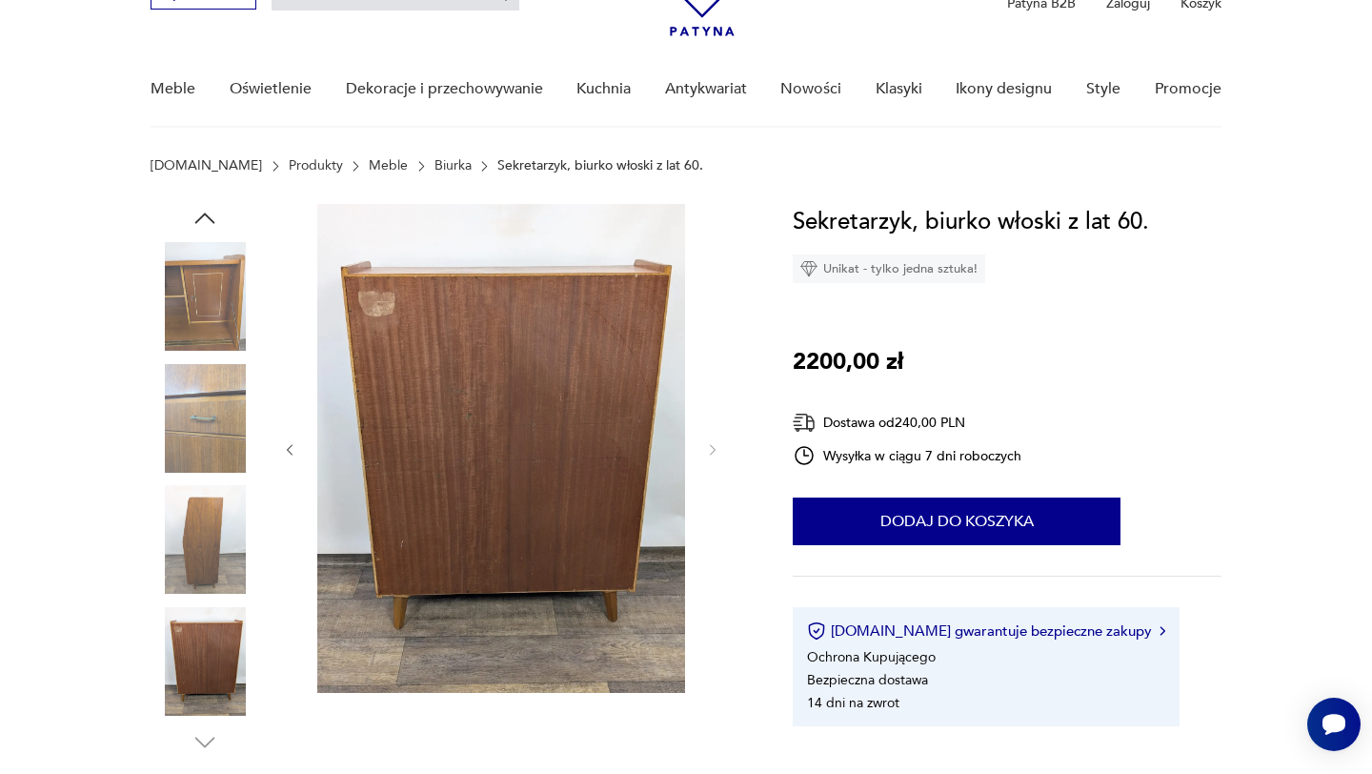
click at [210, 430] on img at bounding box center [205, 418] width 109 height 109
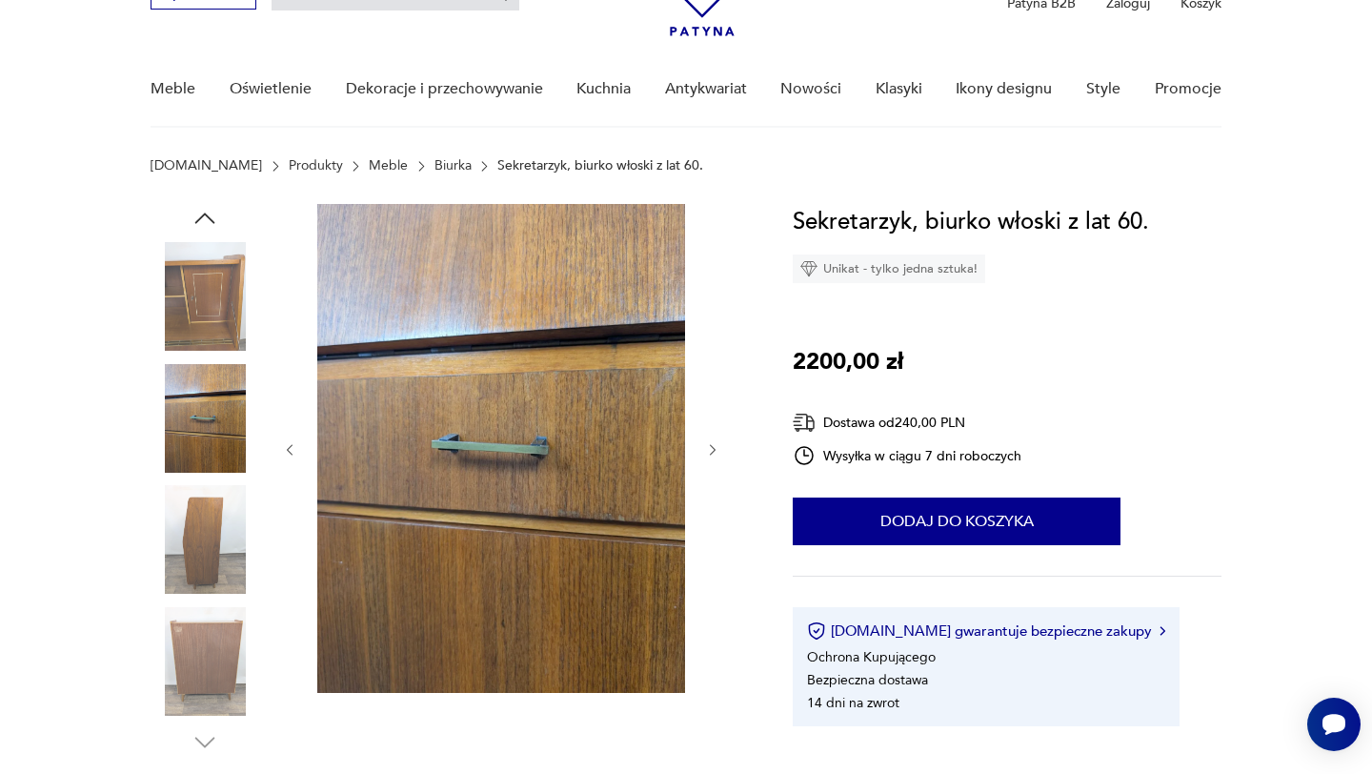
click at [472, 403] on img at bounding box center [501, 448] width 368 height 489
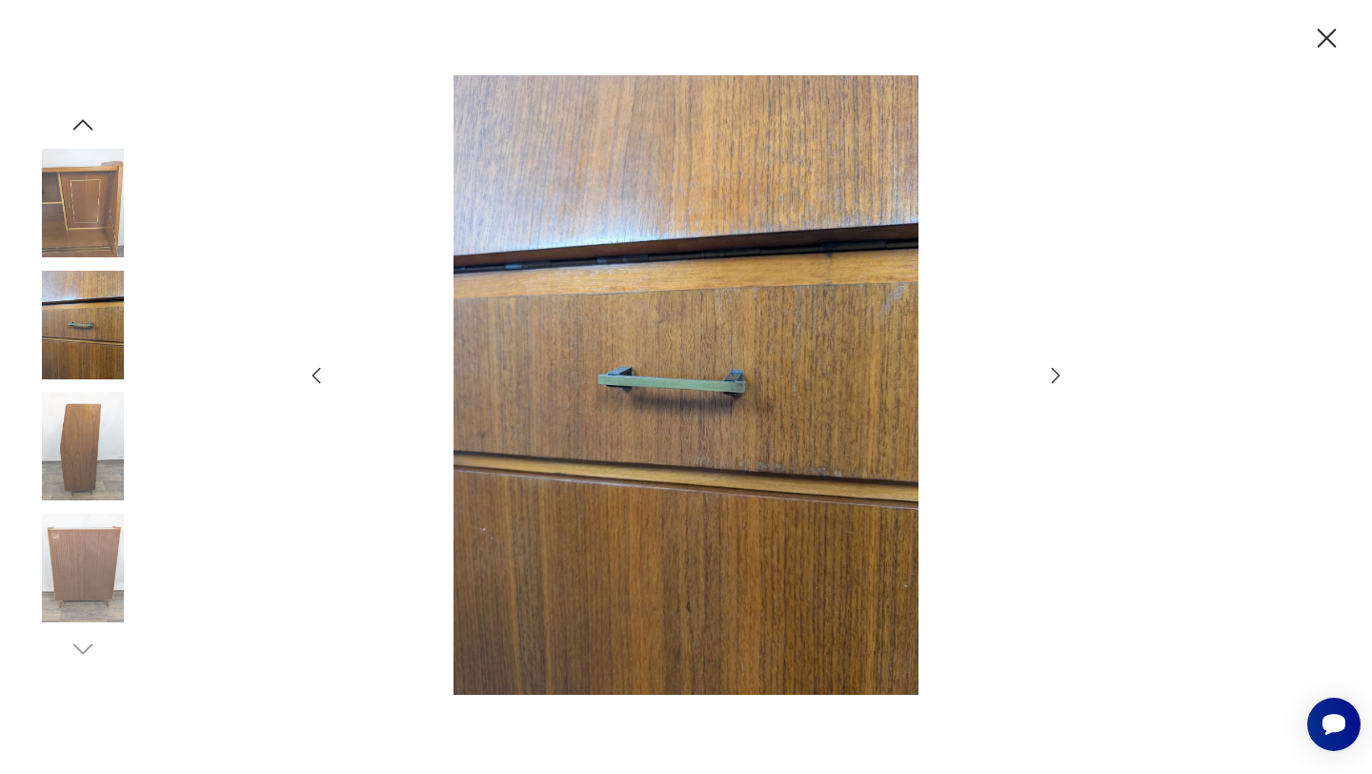
click at [1057, 378] on icon "button" at bounding box center [1055, 375] width 23 height 23
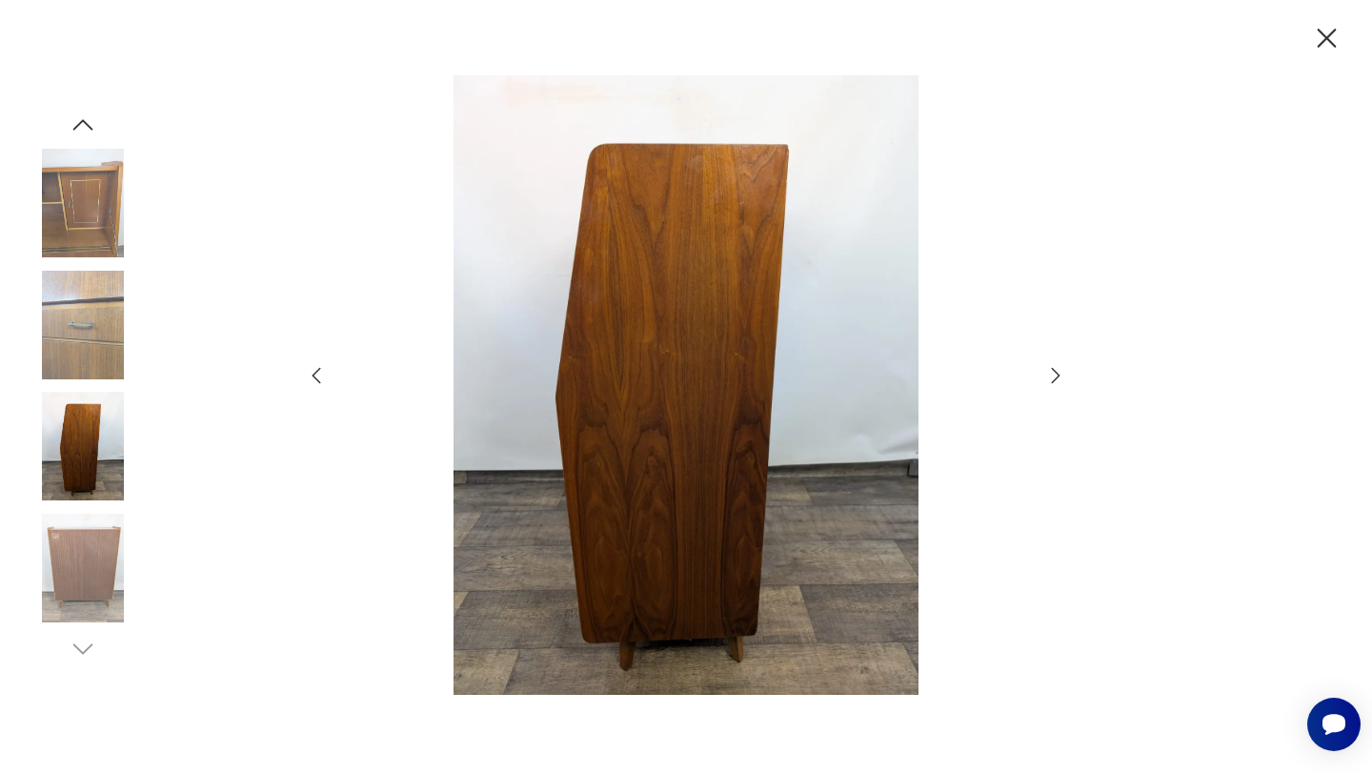
click at [1057, 378] on icon "button" at bounding box center [1056, 375] width 9 height 15
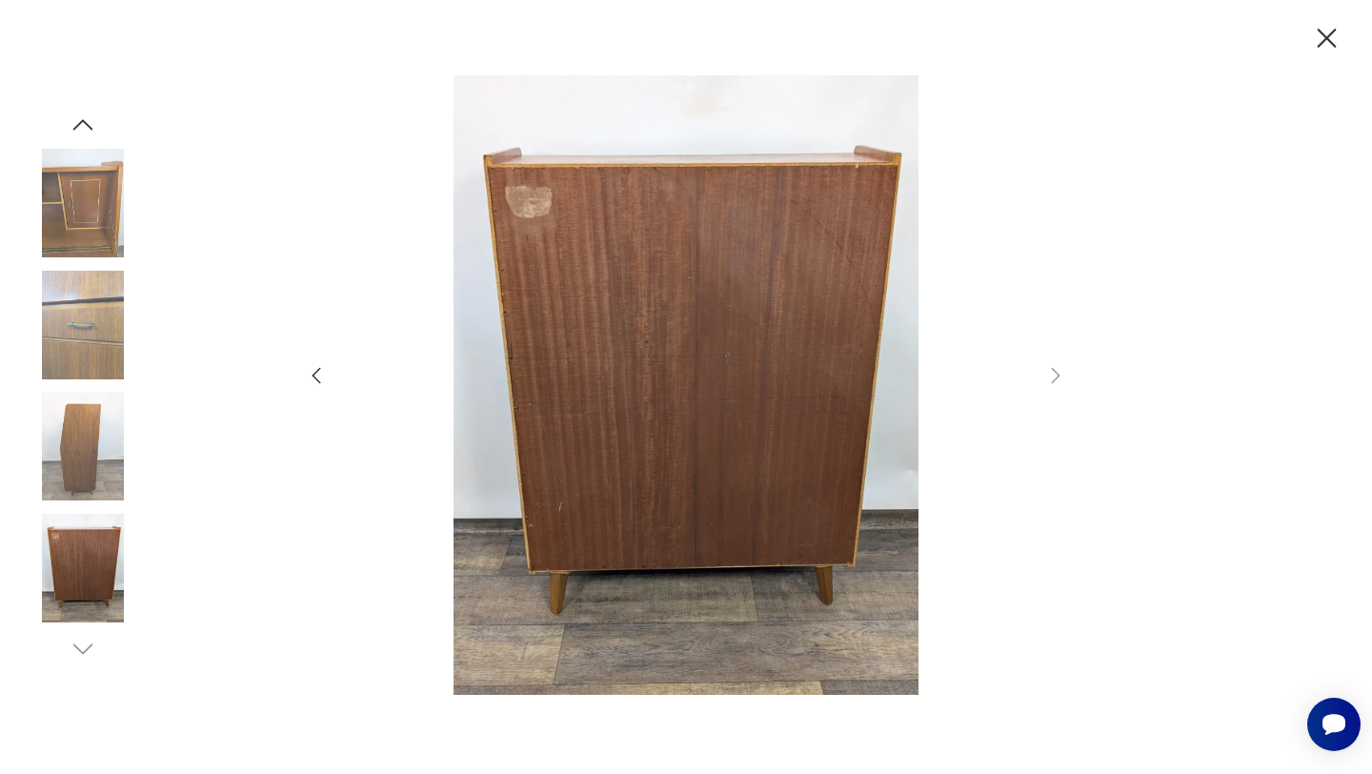
click at [332, 374] on div at bounding box center [686, 386] width 762 height 623
click at [321, 375] on icon "button" at bounding box center [316, 375] width 23 height 23
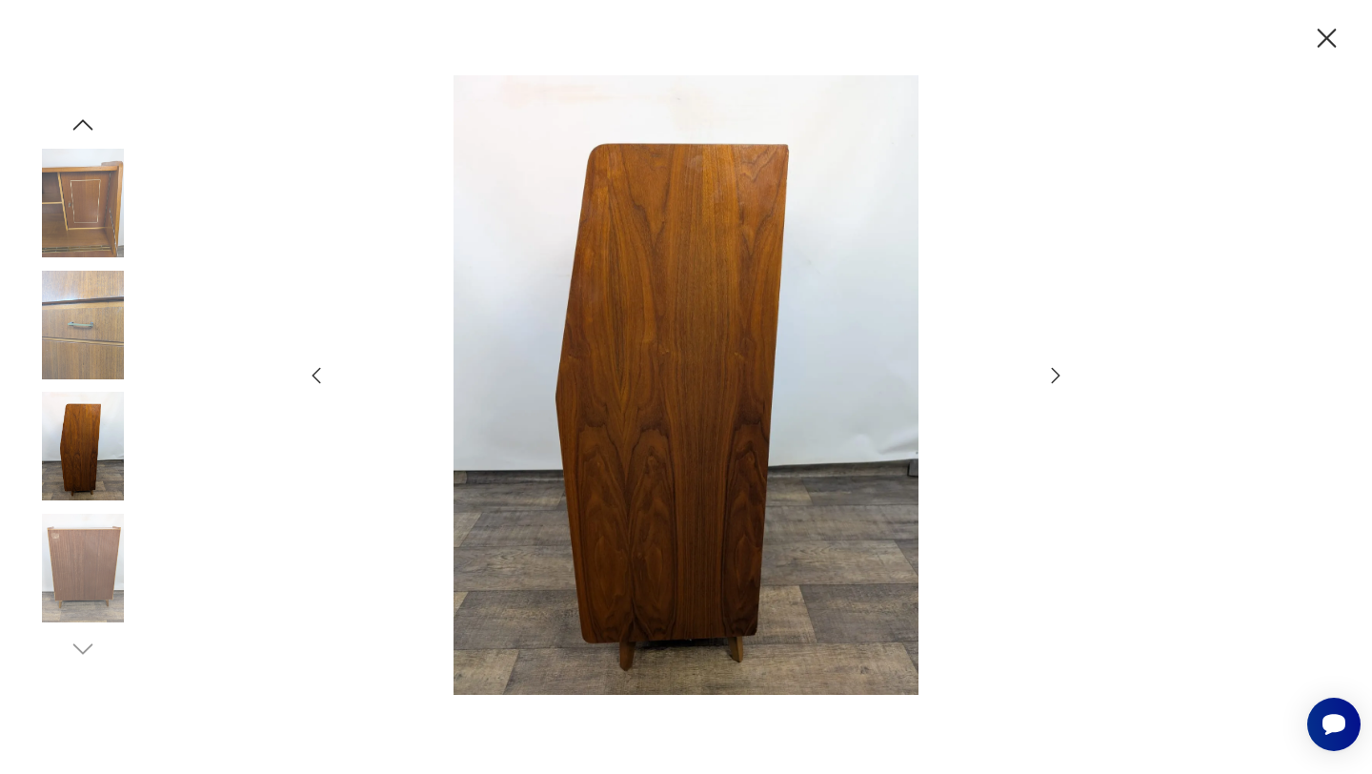
click at [320, 375] on icon "button" at bounding box center [316, 375] width 23 height 23
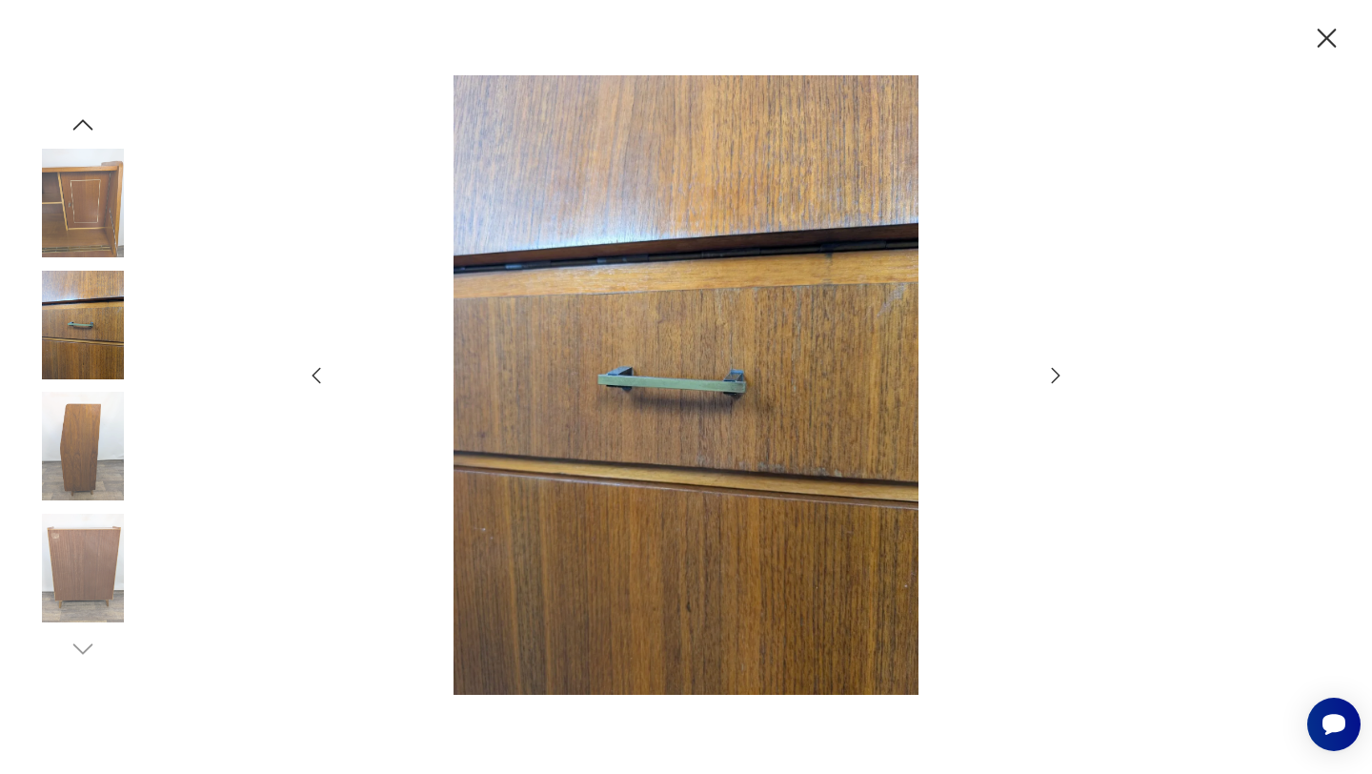
click at [318, 376] on icon "button" at bounding box center [316, 375] width 23 height 23
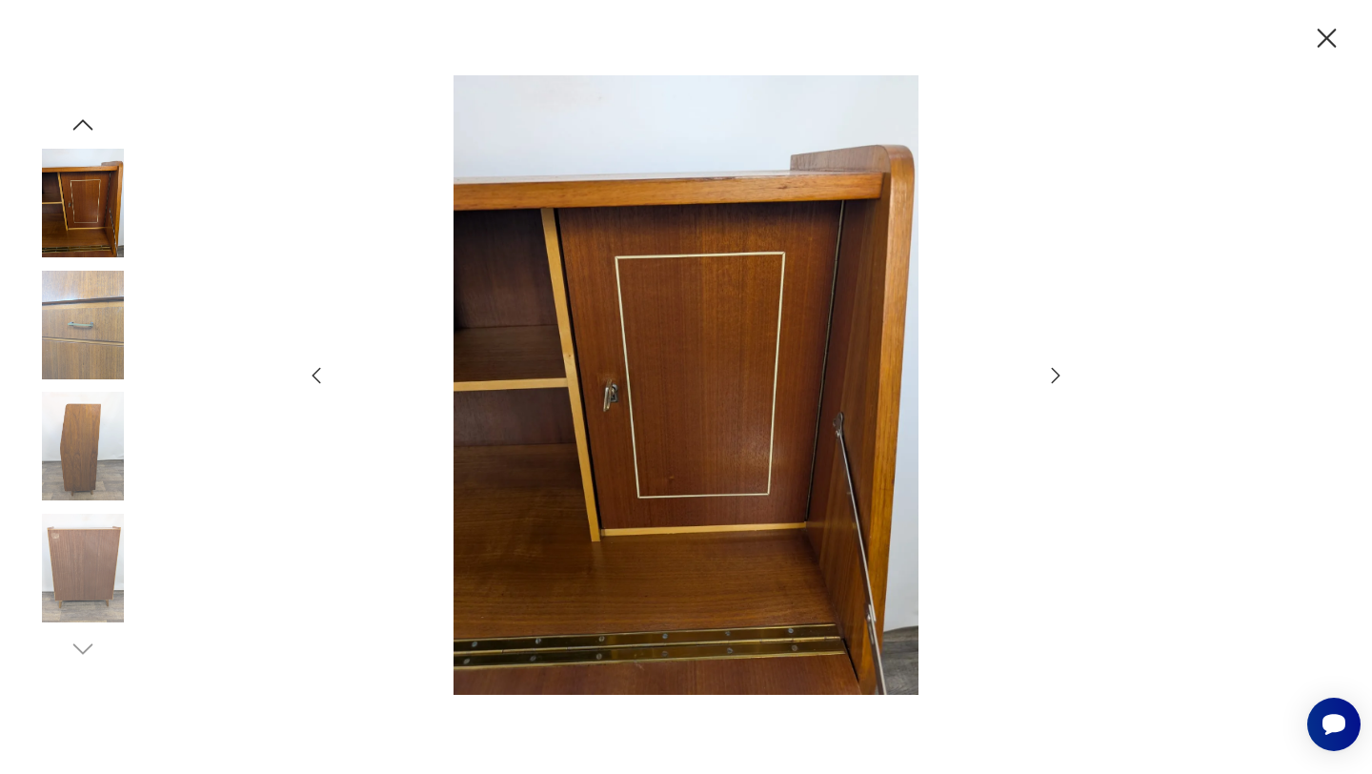
click at [317, 376] on icon "button" at bounding box center [316, 375] width 23 height 23
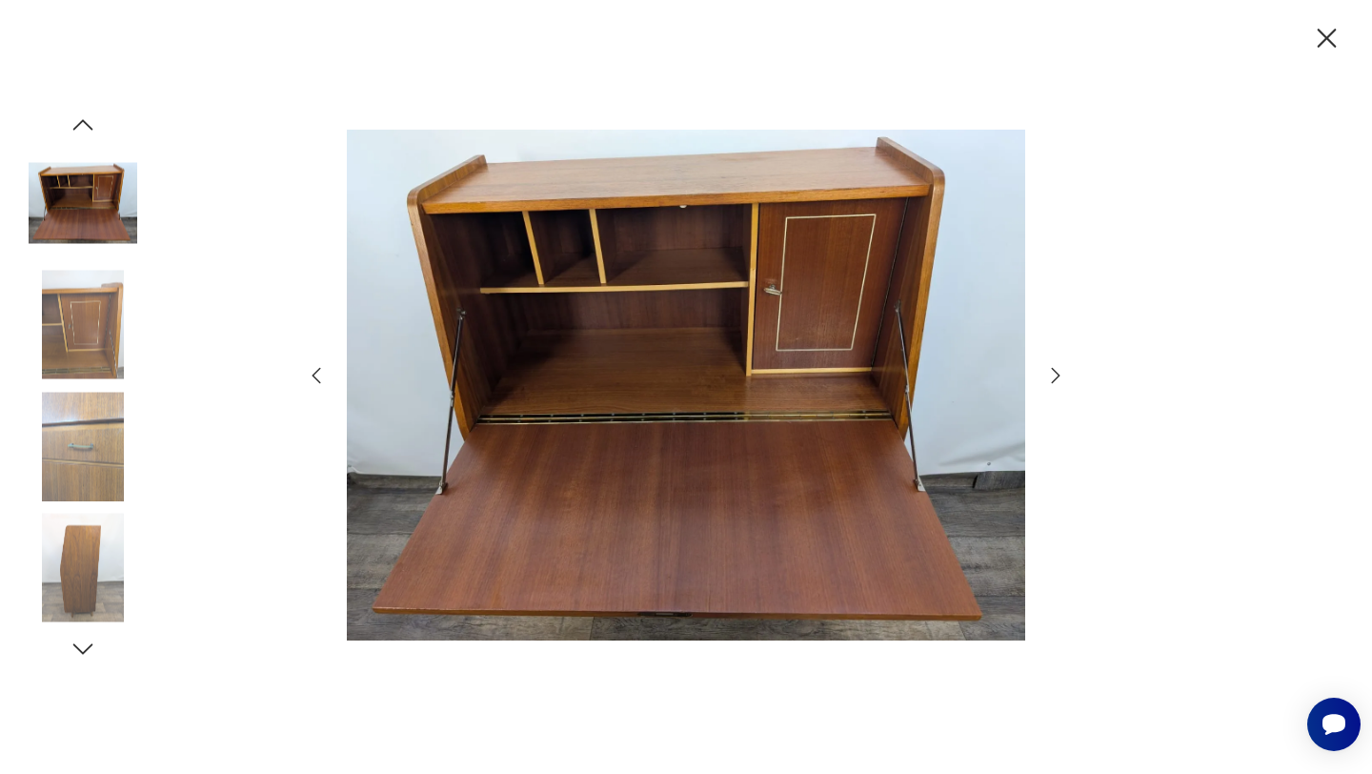
click at [316, 376] on icon "button" at bounding box center [316, 375] width 23 height 23
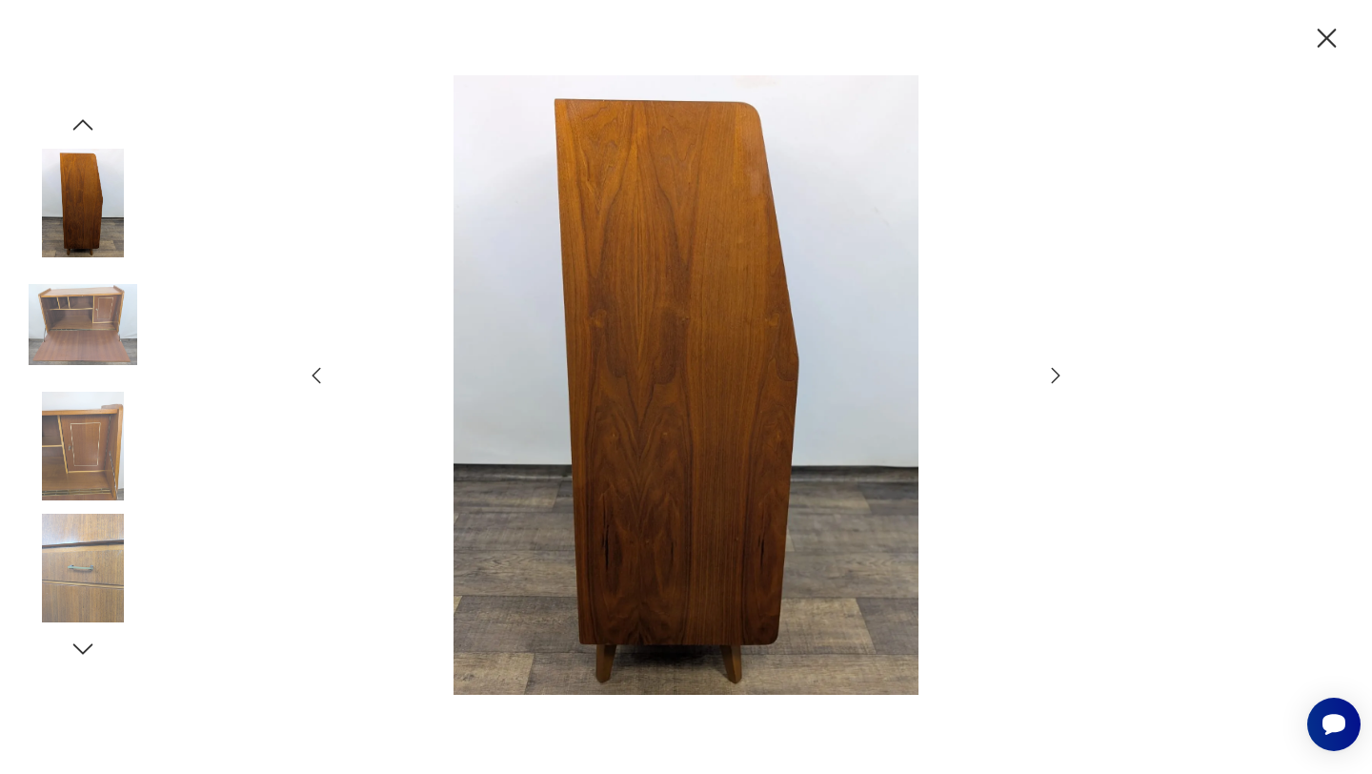
click at [316, 376] on icon "button" at bounding box center [316, 375] width 23 height 23
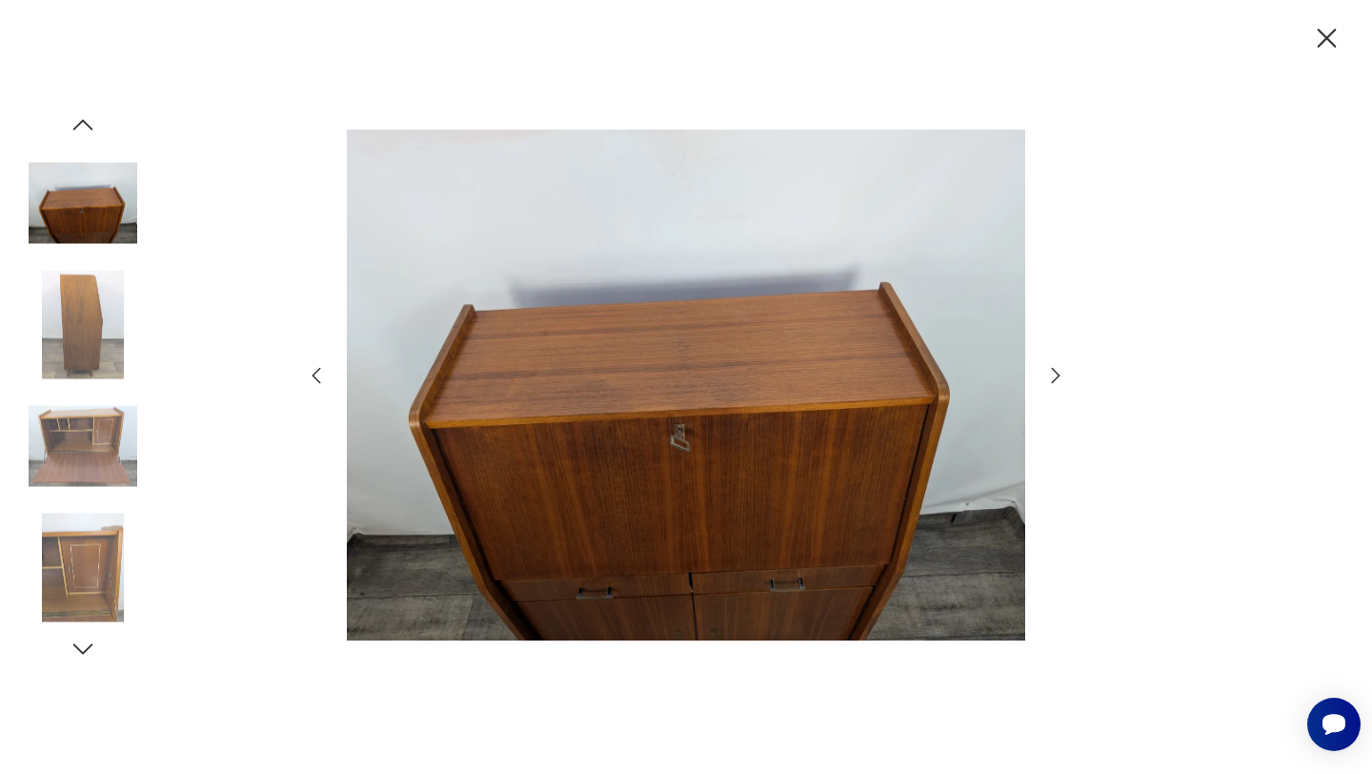
click at [528, 476] on img at bounding box center [686, 384] width 678 height 619
click at [1325, 33] on icon "button" at bounding box center [1326, 38] width 33 height 33
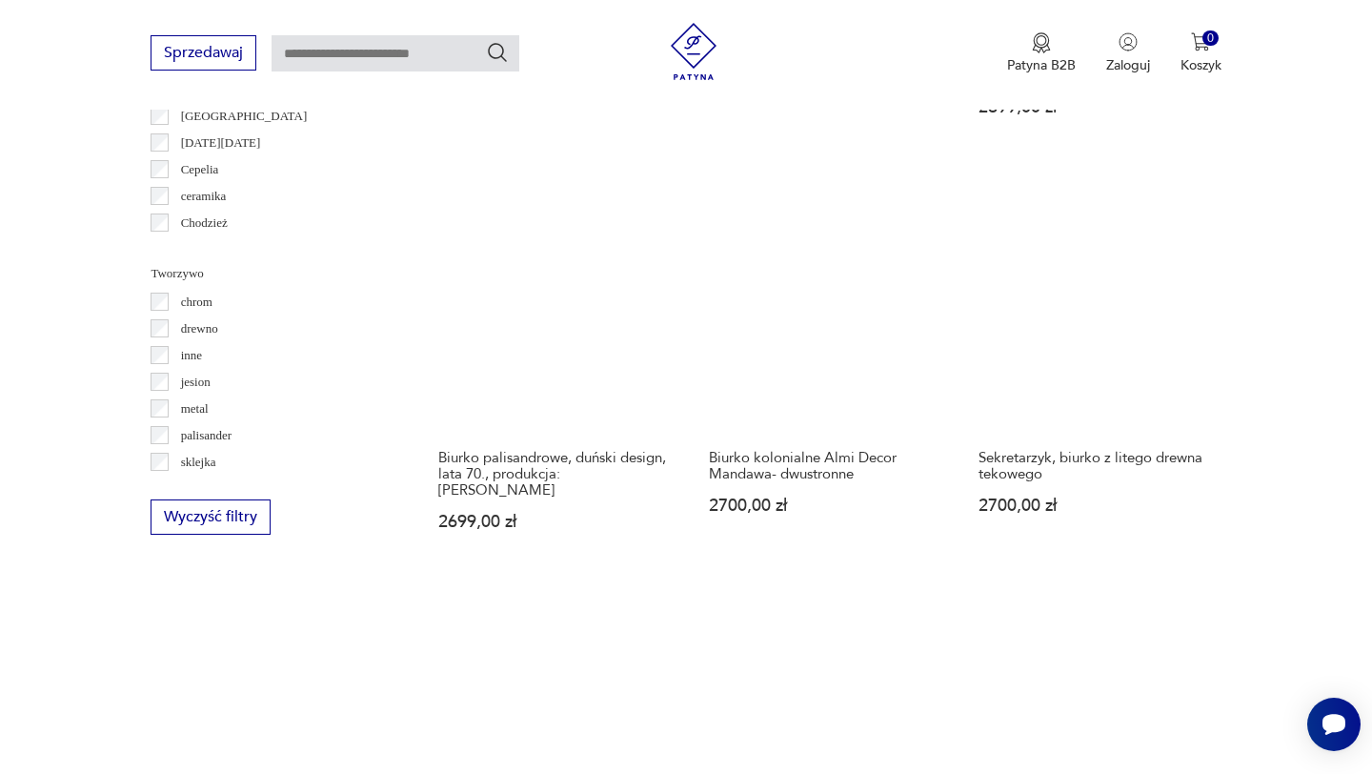
scroll to position [1910, 0]
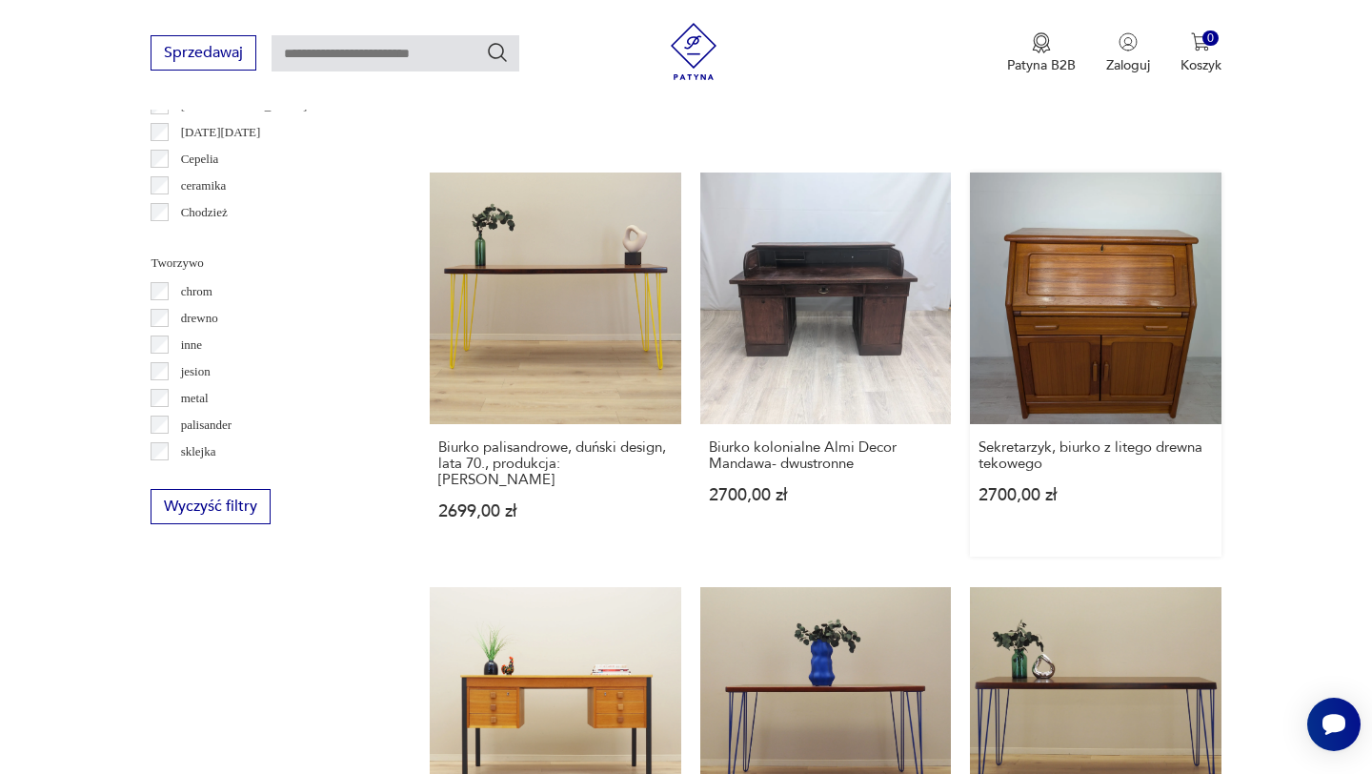
click at [1163, 351] on link "Sekretarzyk, biurko z litego drewna tekowego 2700,00 zł" at bounding box center [1095, 363] width 251 height 383
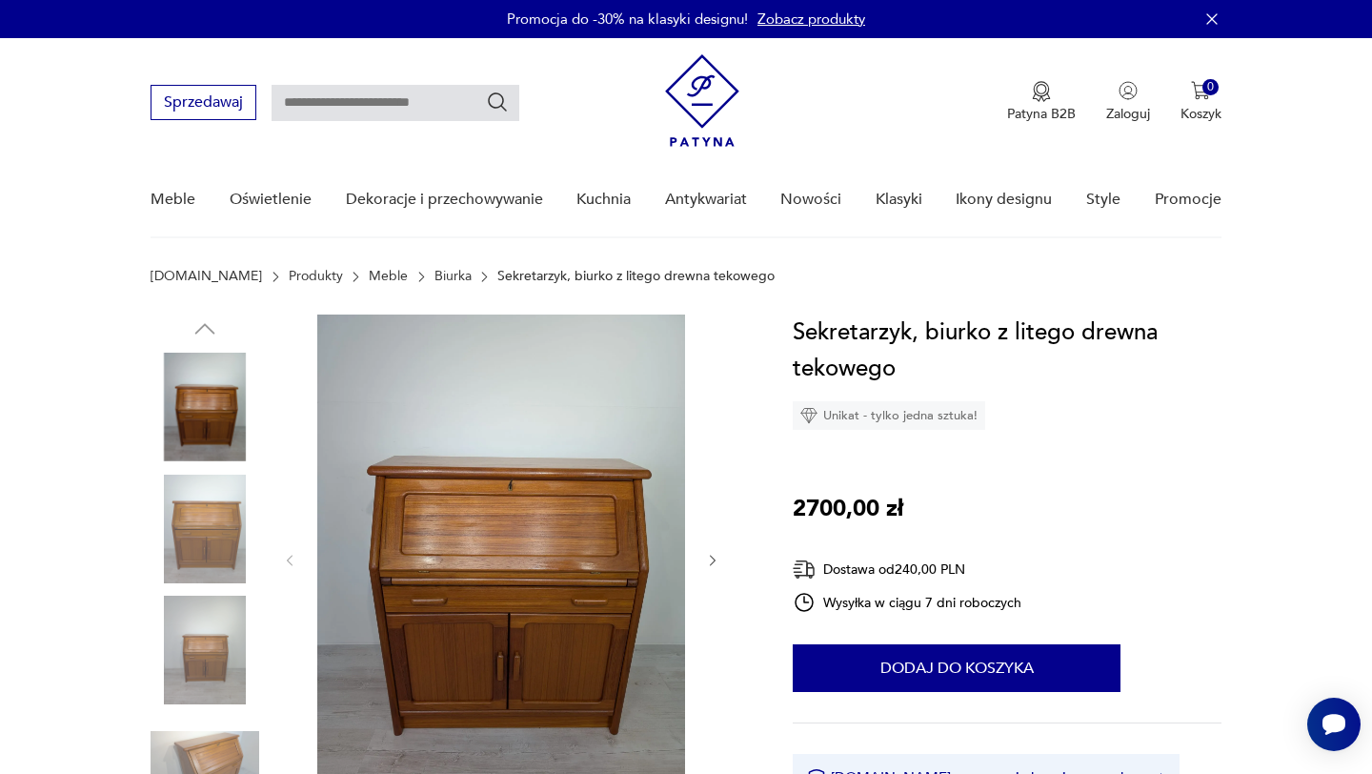
click at [565, 542] on img at bounding box center [501, 558] width 368 height 489
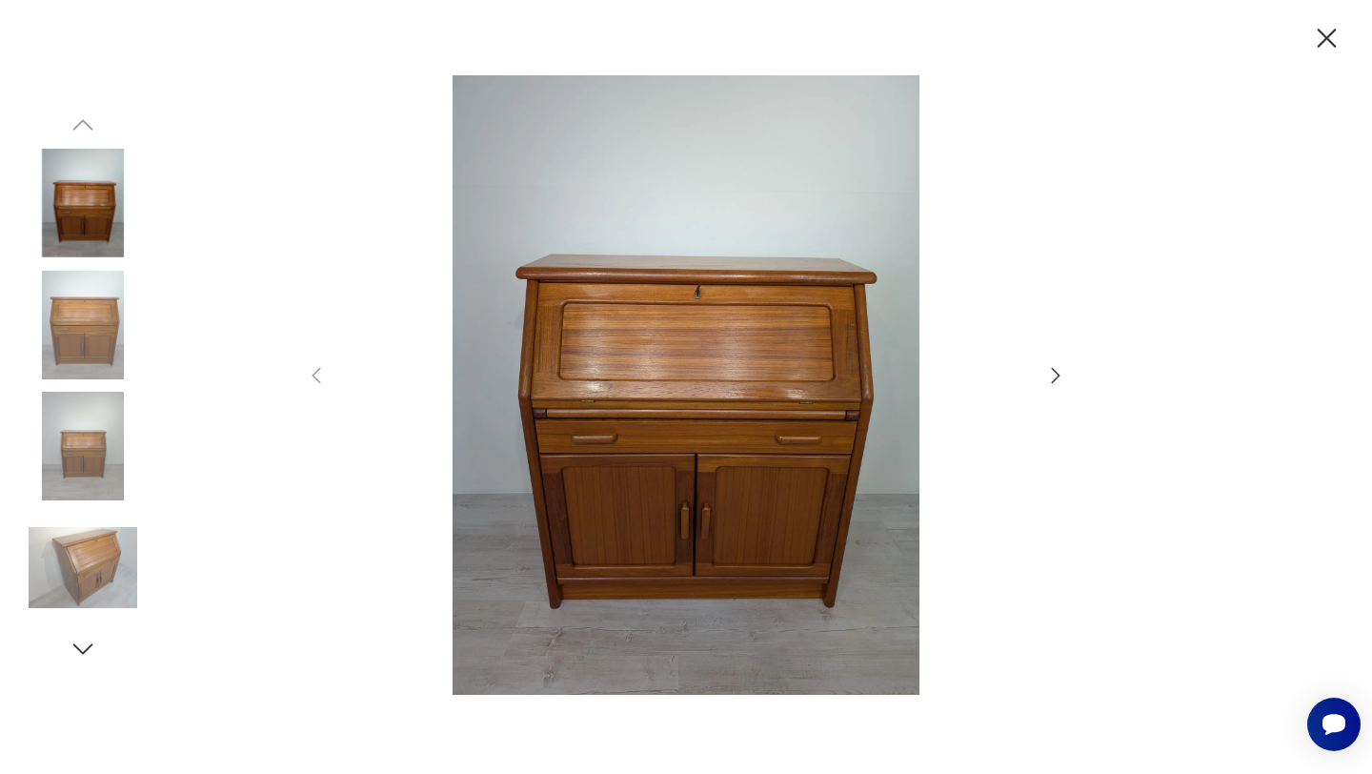
click at [1057, 374] on icon "button" at bounding box center [1056, 375] width 9 height 15
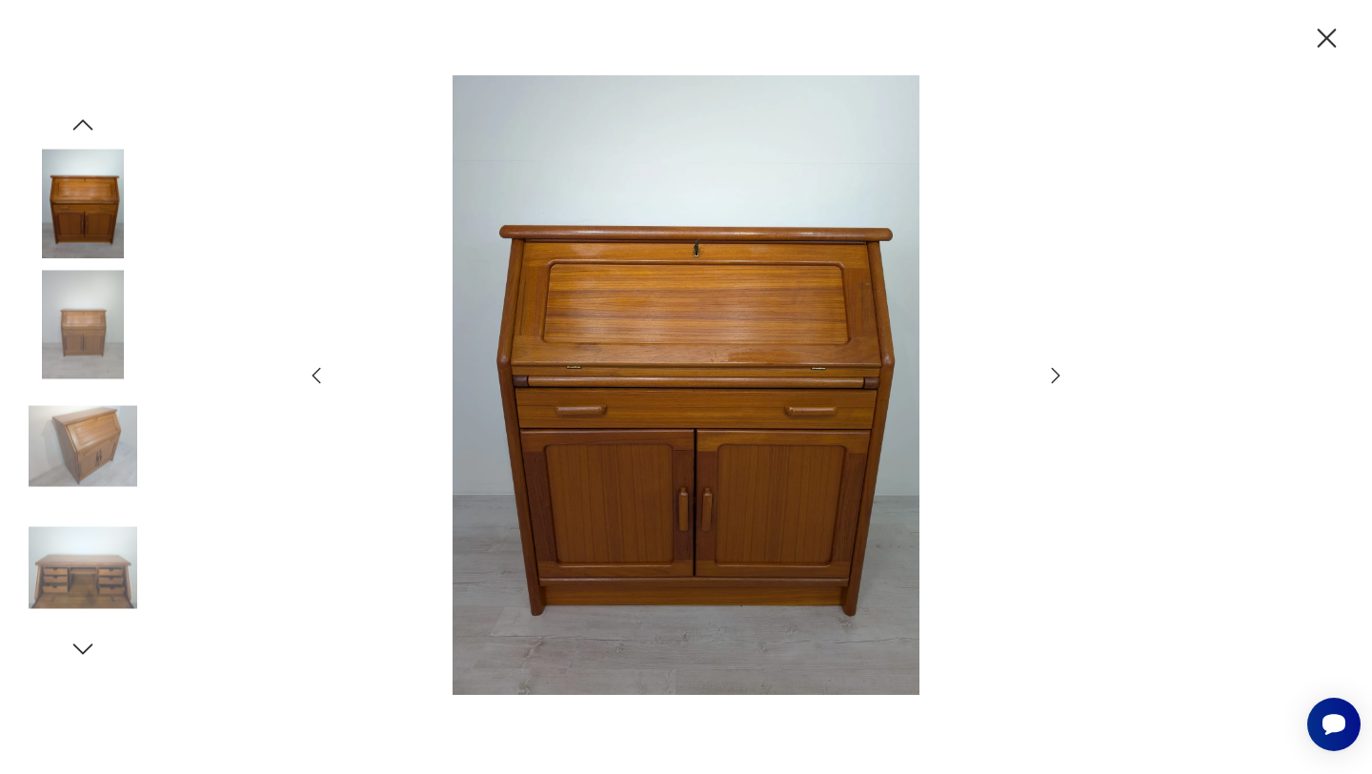
click at [1057, 374] on icon "button" at bounding box center [1056, 375] width 9 height 15
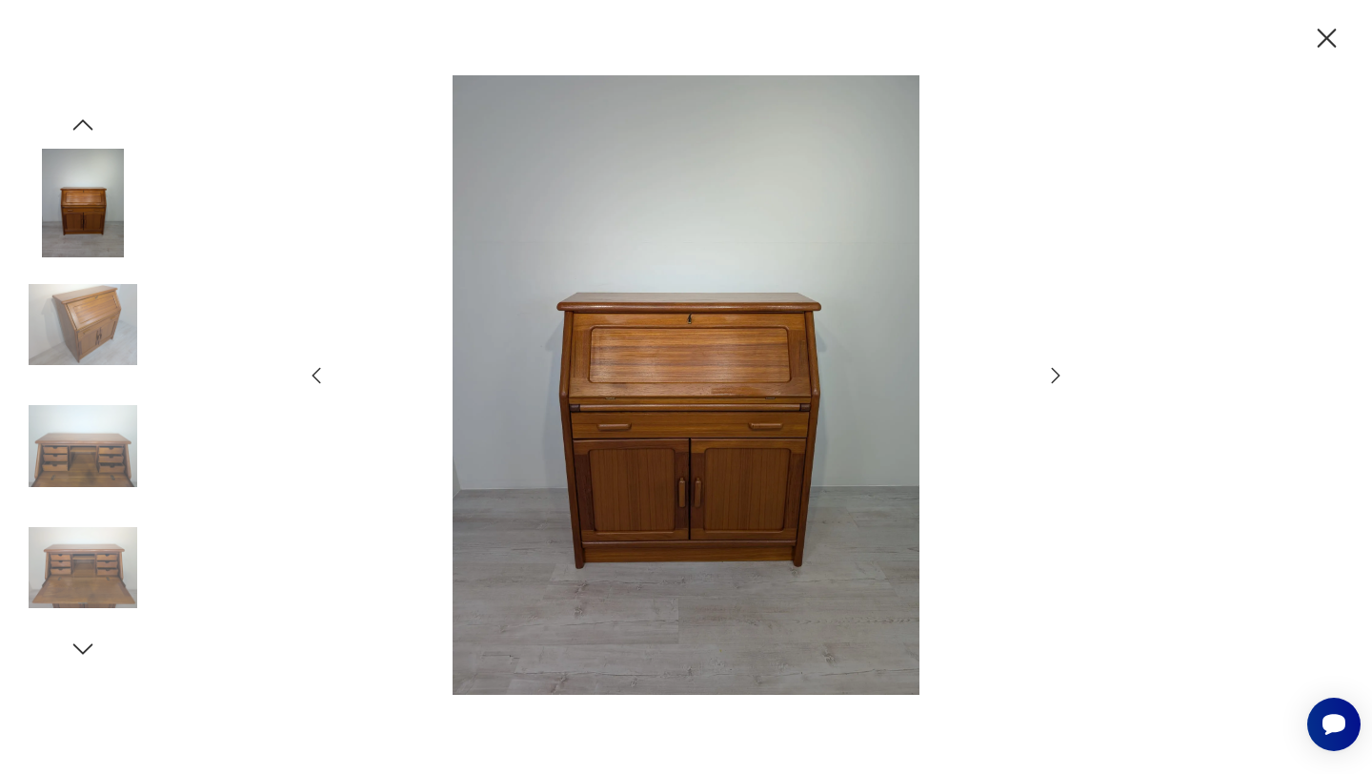
click at [1057, 374] on icon "button" at bounding box center [1056, 375] width 9 height 15
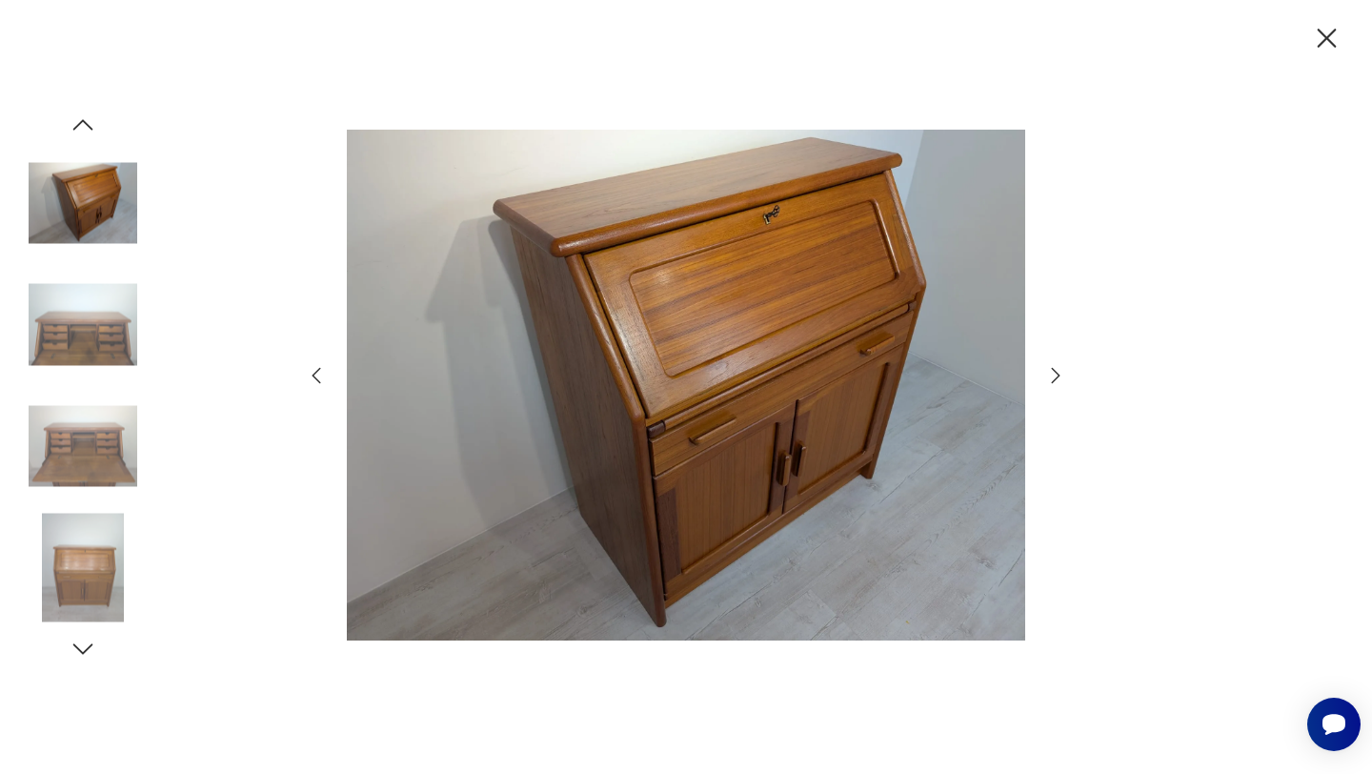
click at [1056, 374] on icon "button" at bounding box center [1055, 375] width 23 height 23
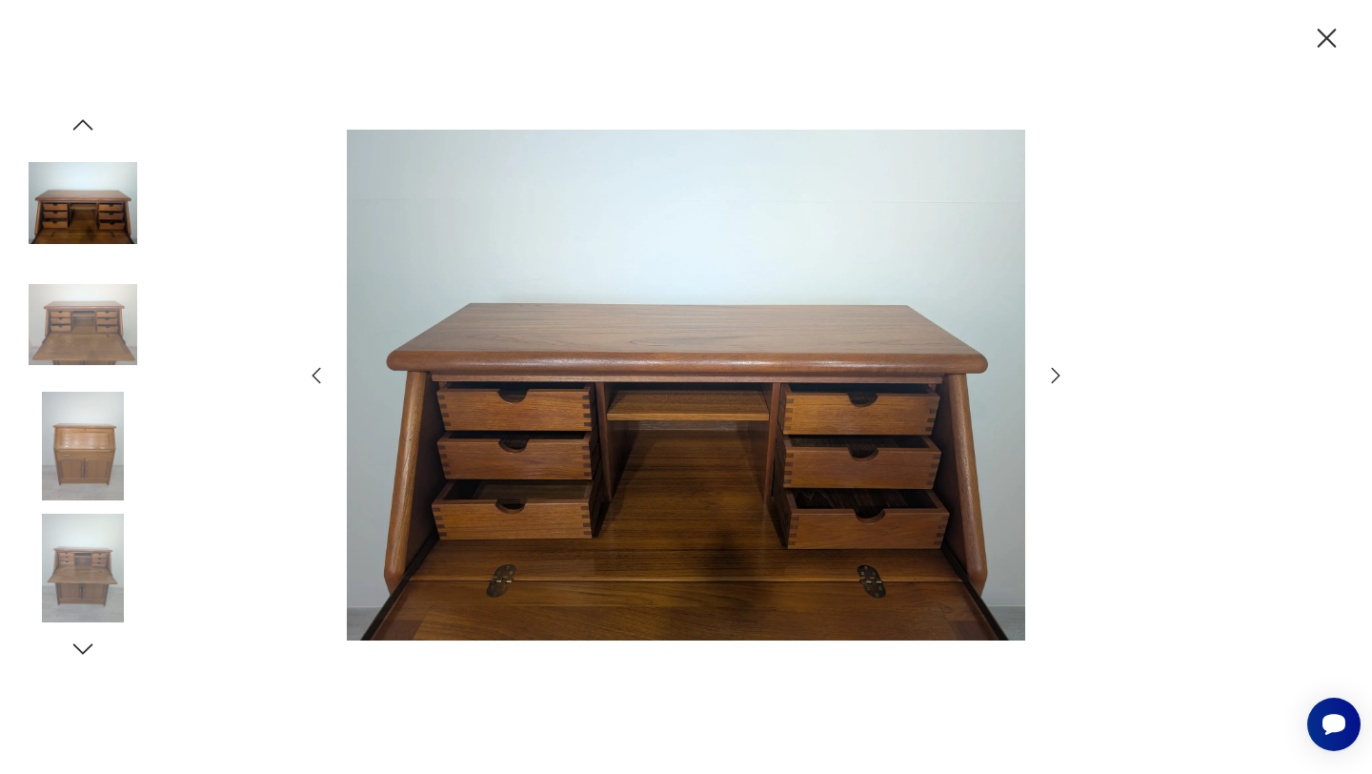
click at [1056, 374] on icon "button" at bounding box center [1055, 375] width 23 height 23
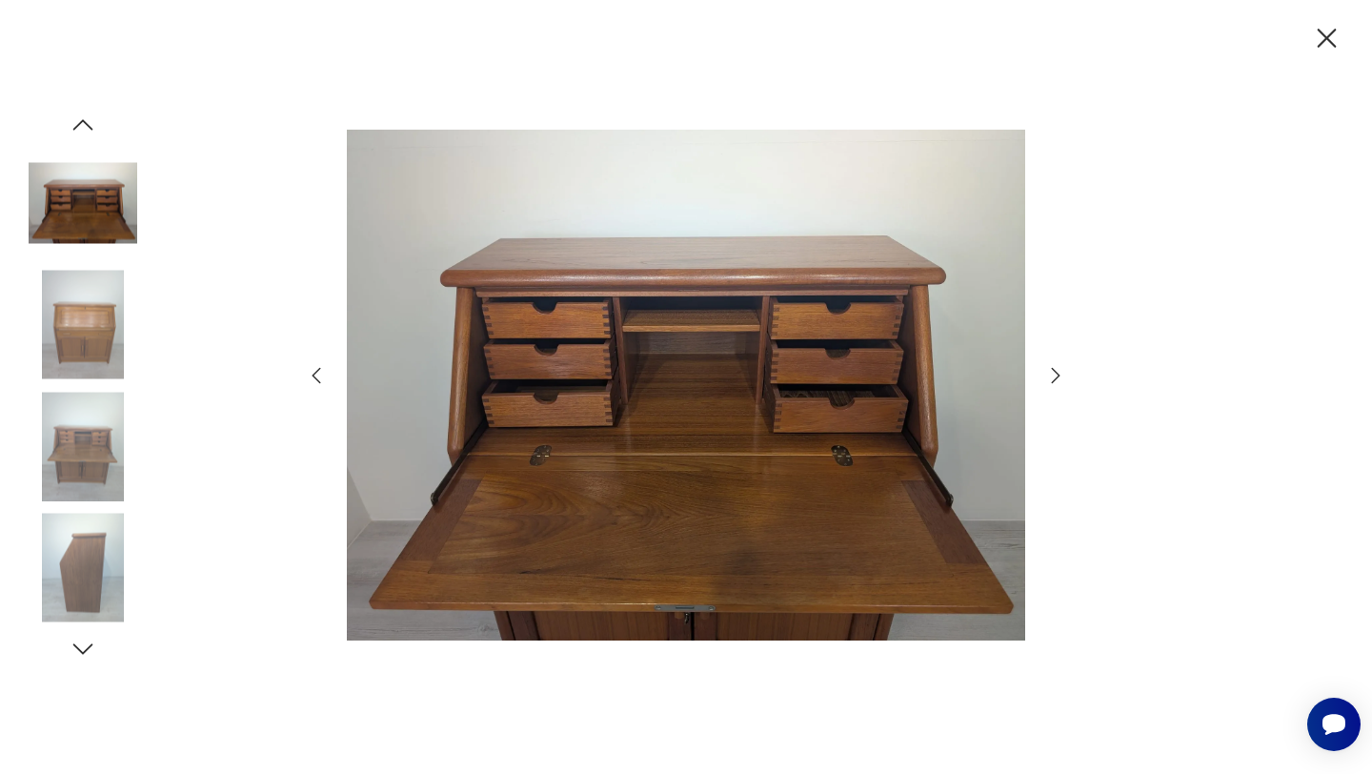
click at [1056, 374] on icon "button" at bounding box center [1055, 375] width 23 height 23
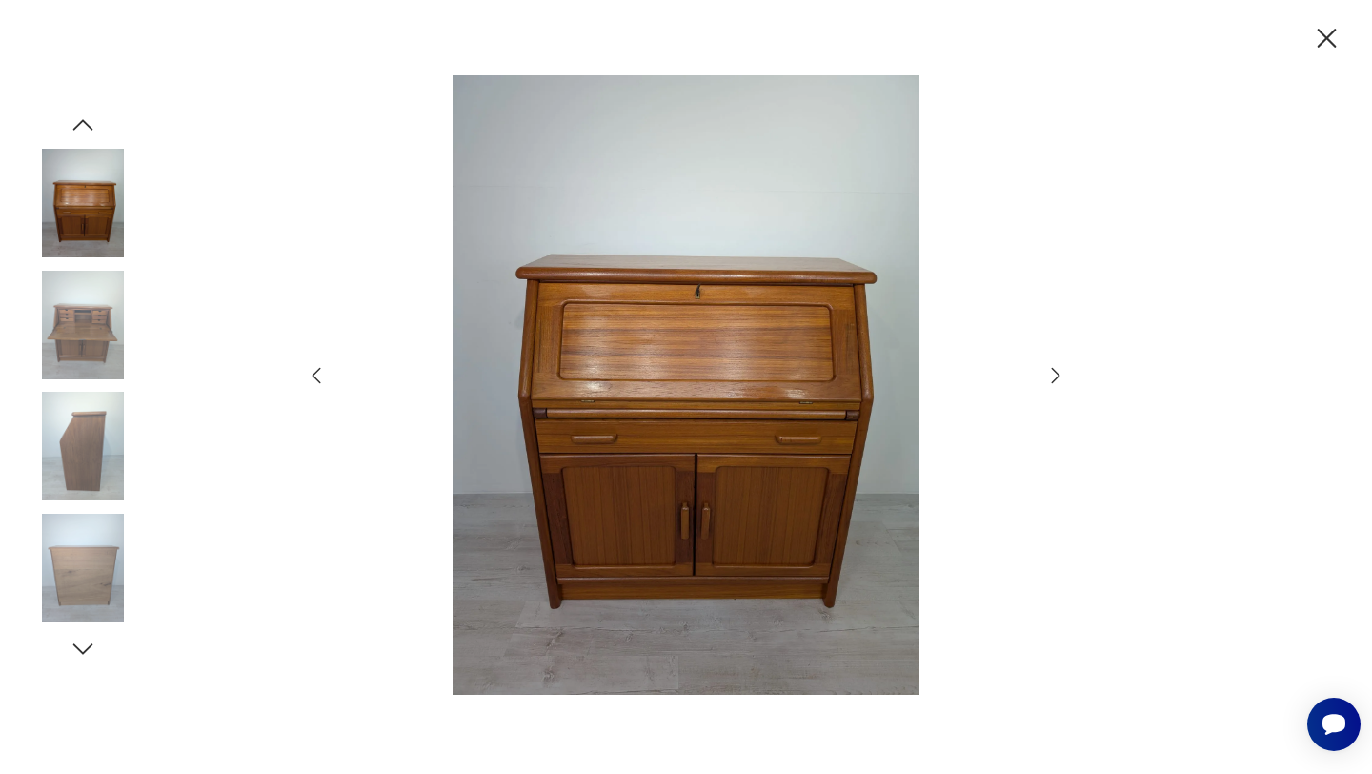
click at [1055, 374] on icon "button" at bounding box center [1055, 375] width 23 height 23
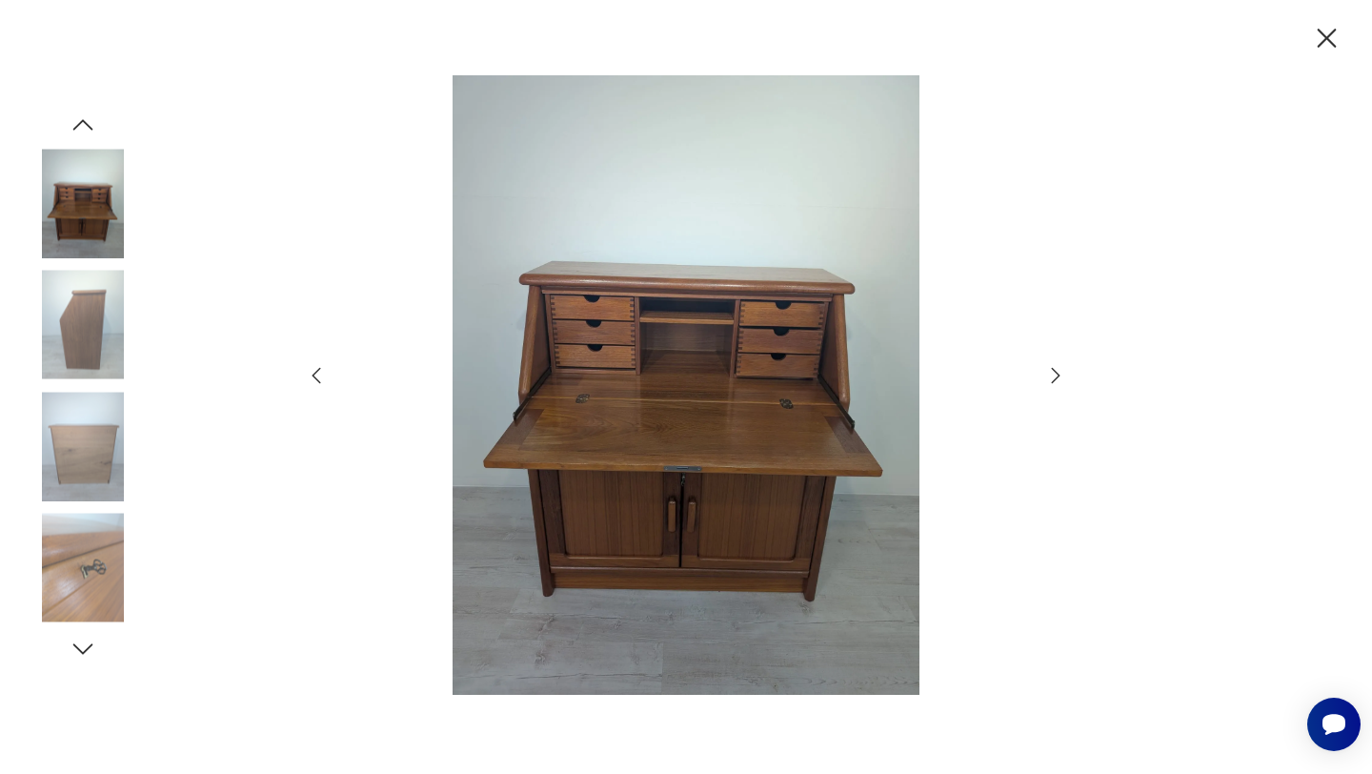
click at [1055, 374] on icon "button" at bounding box center [1055, 375] width 23 height 23
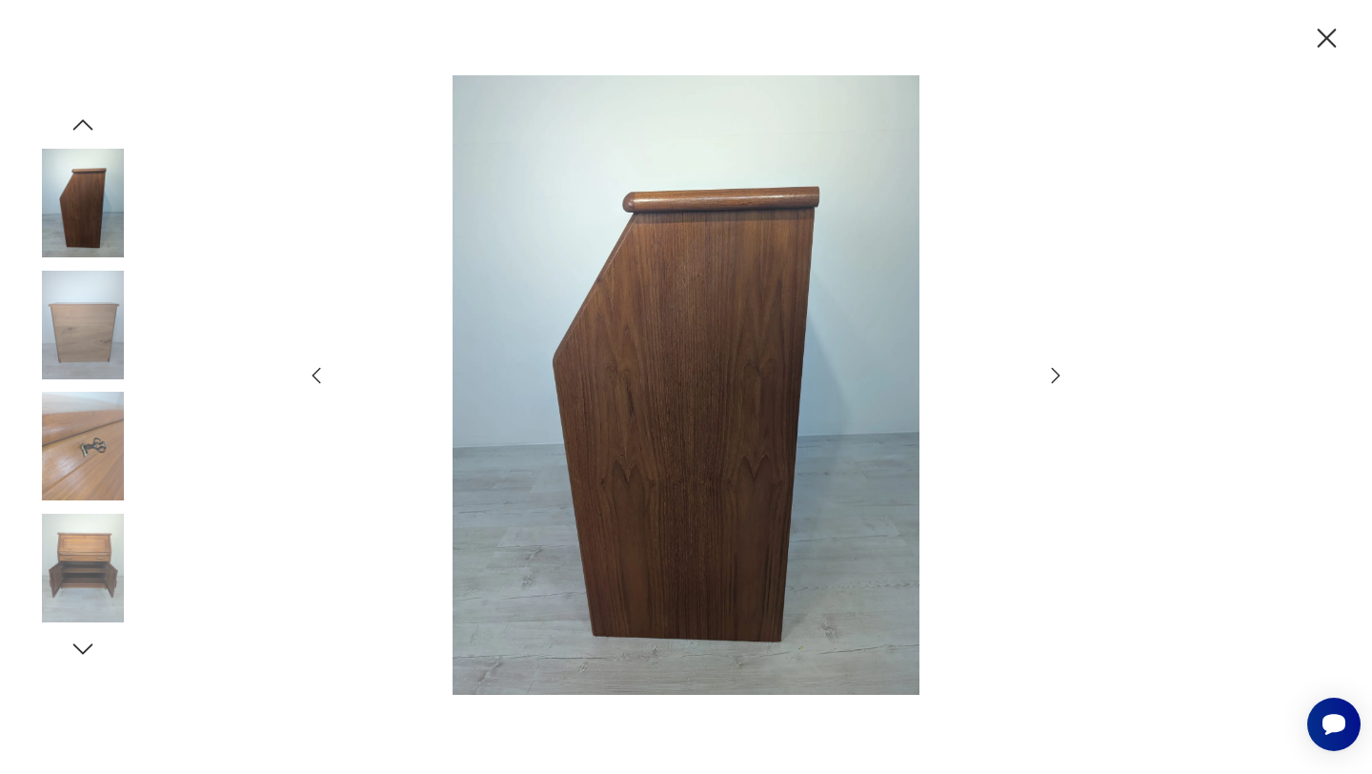
click at [1054, 374] on icon "button" at bounding box center [1055, 375] width 23 height 23
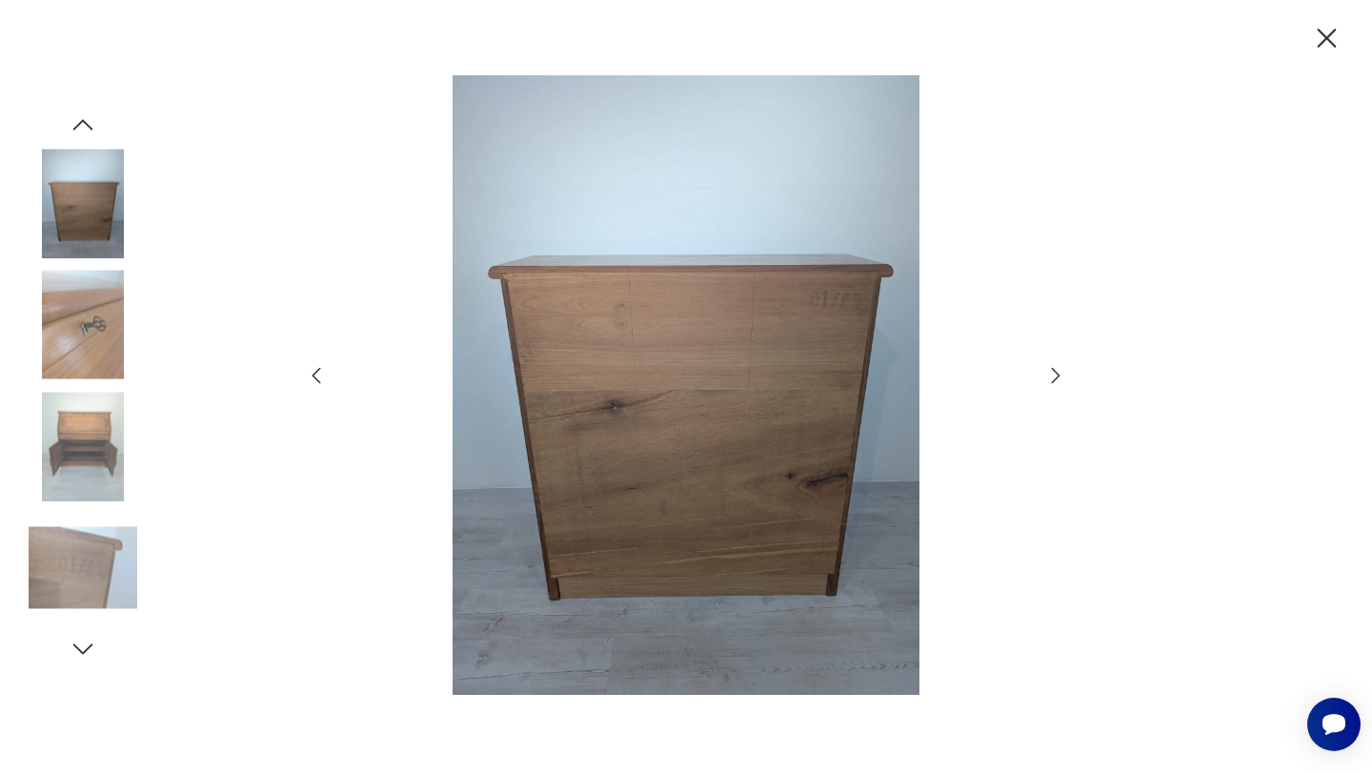
click at [1054, 374] on icon "button" at bounding box center [1055, 375] width 23 height 23
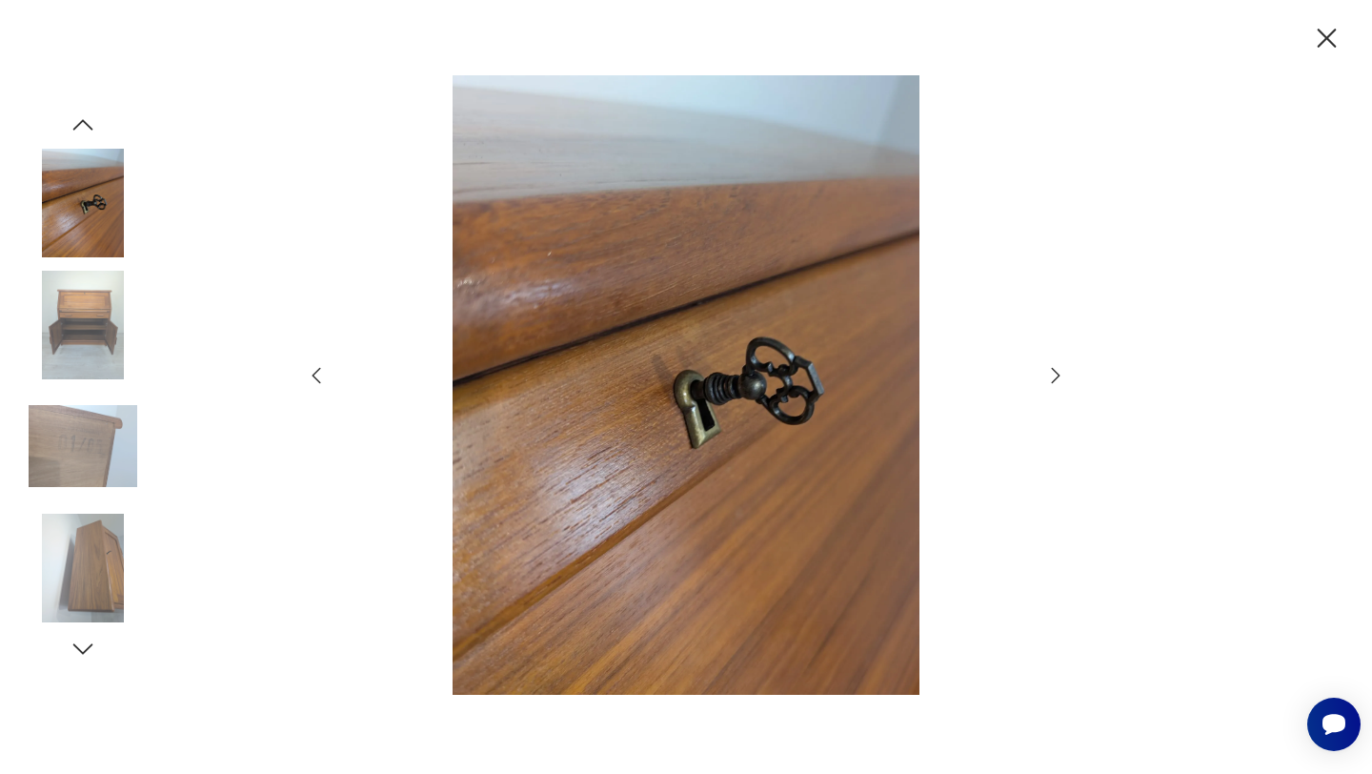
click at [1053, 374] on icon "button" at bounding box center [1055, 375] width 23 height 23
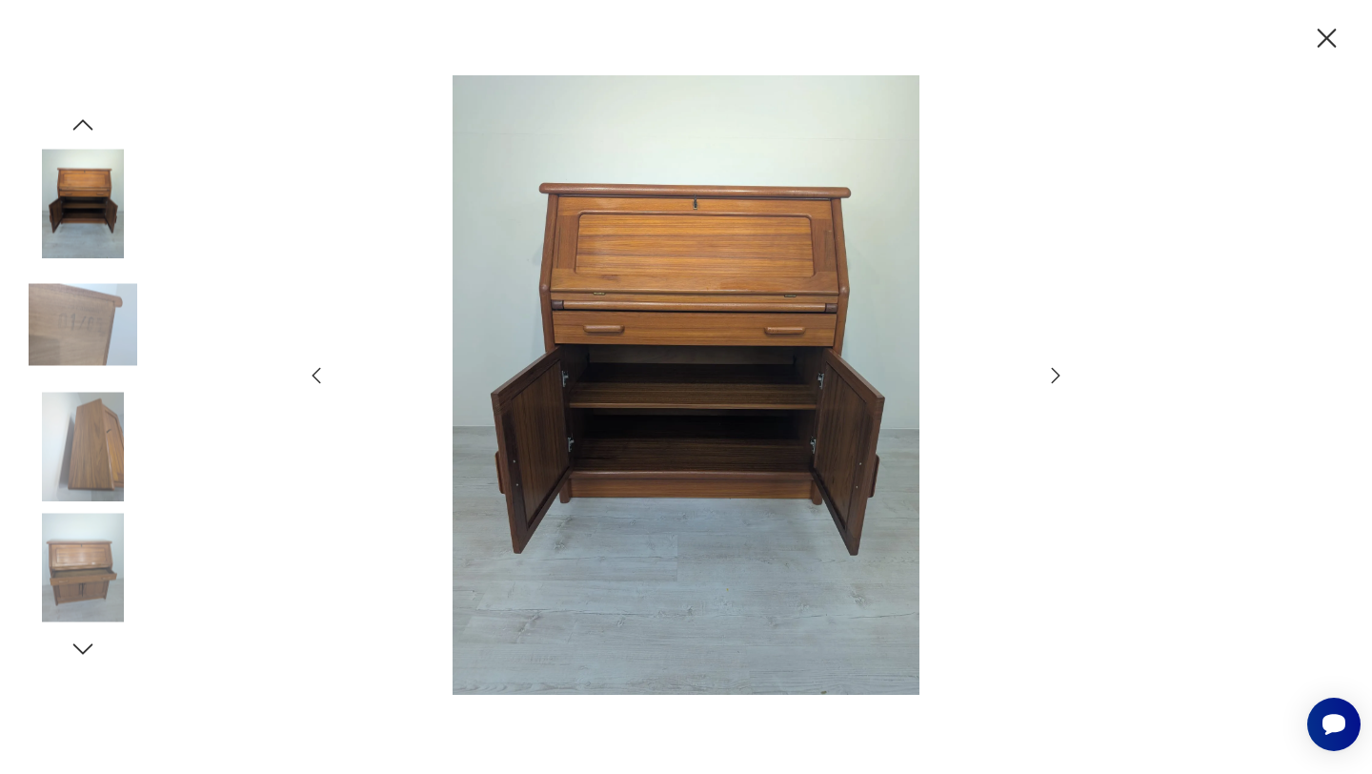
click at [1053, 374] on icon "button" at bounding box center [1055, 375] width 23 height 23
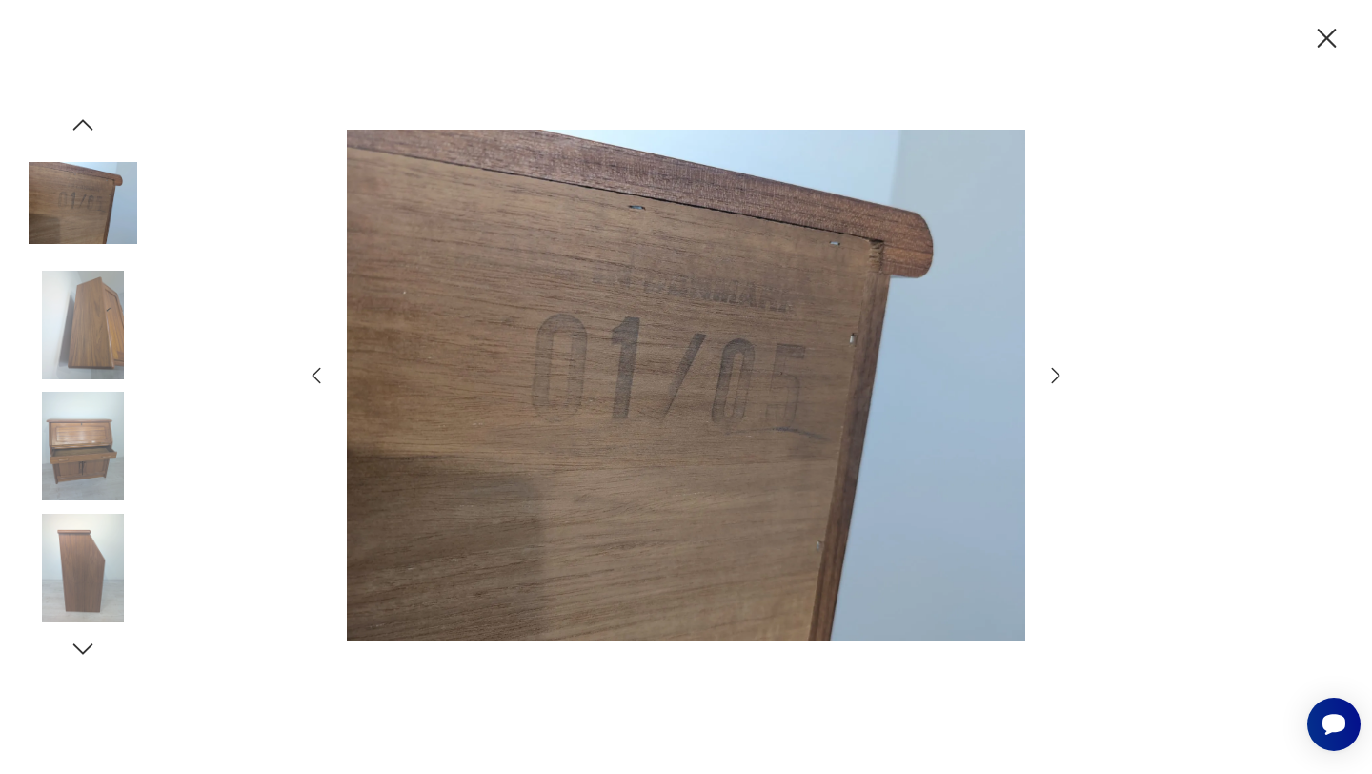
click at [1053, 374] on icon "button" at bounding box center [1055, 375] width 23 height 23
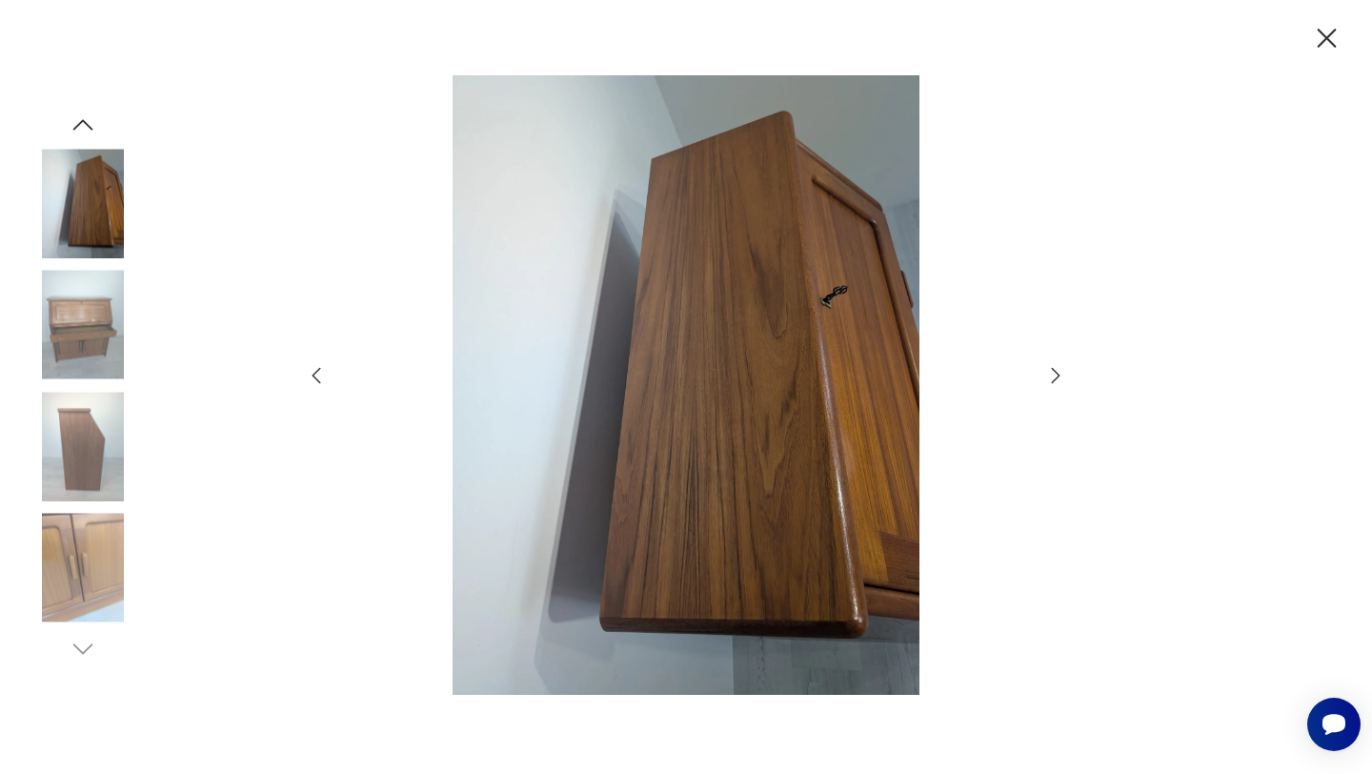
click at [1052, 374] on icon "button" at bounding box center [1055, 375] width 23 height 23
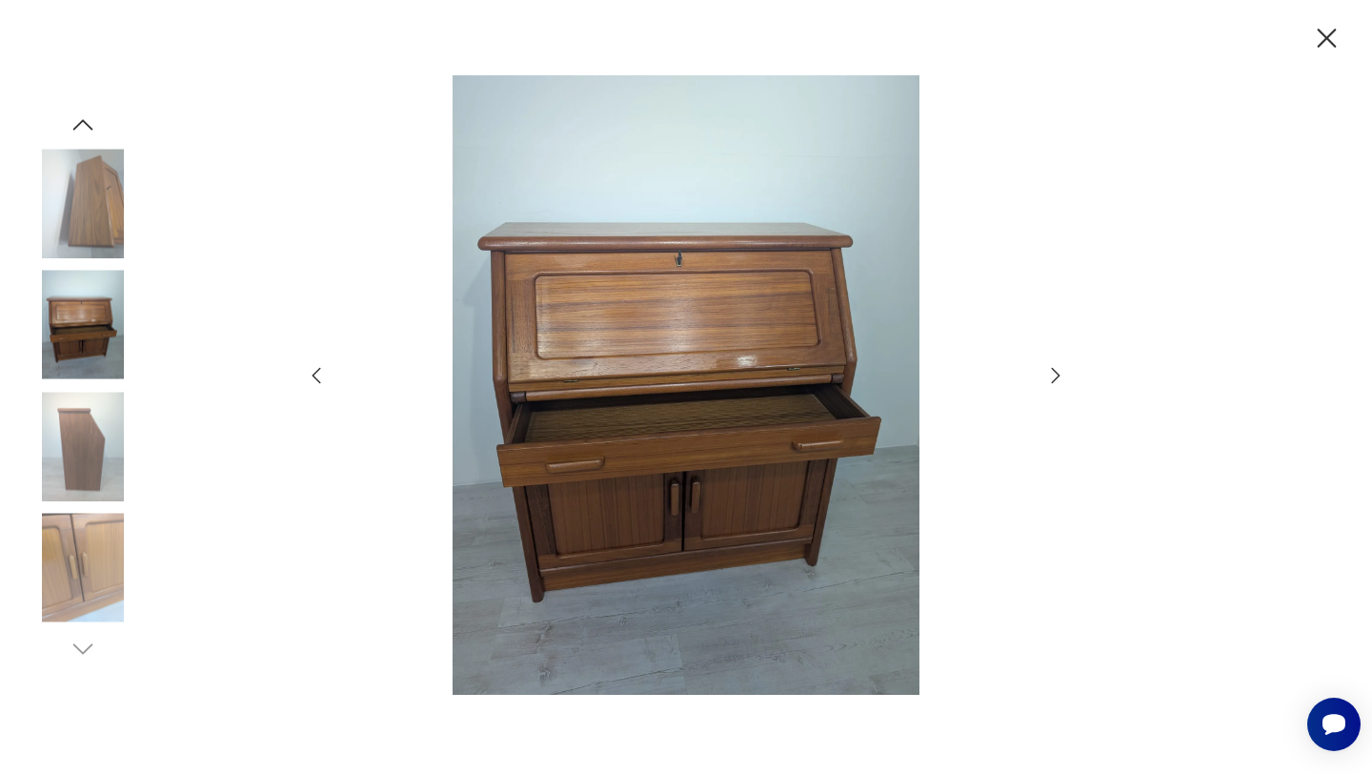
click at [1052, 374] on icon "button" at bounding box center [1055, 375] width 23 height 23
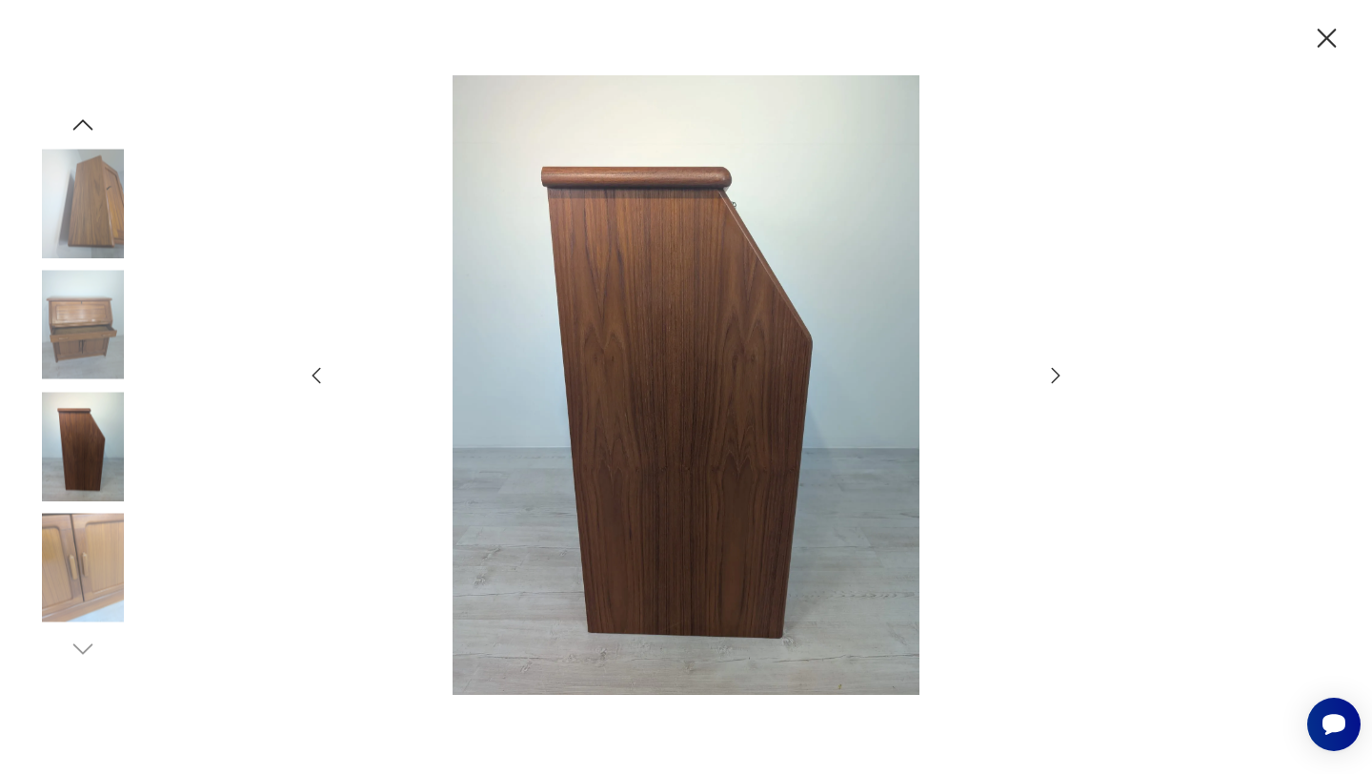
click at [1051, 374] on icon "button" at bounding box center [1055, 375] width 23 height 23
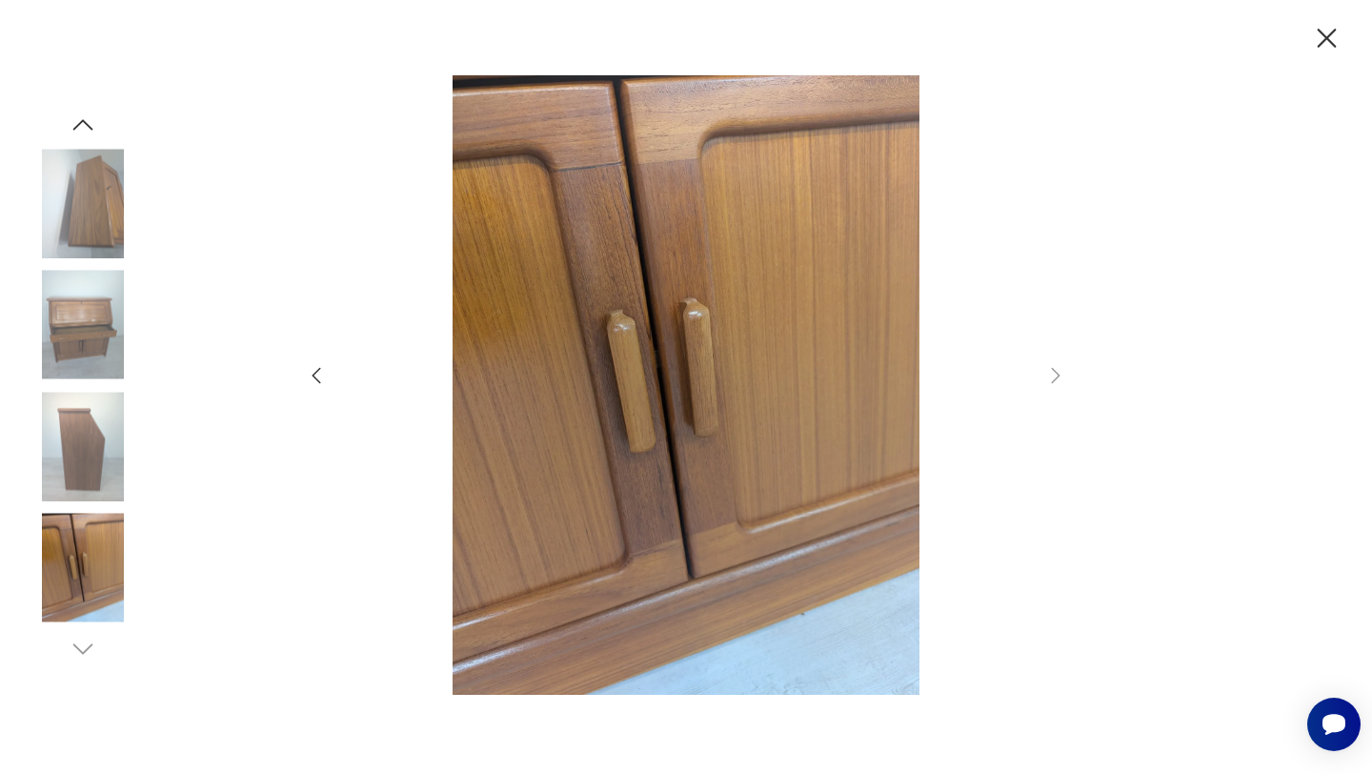
click at [1323, 35] on icon "button" at bounding box center [1326, 38] width 33 height 33
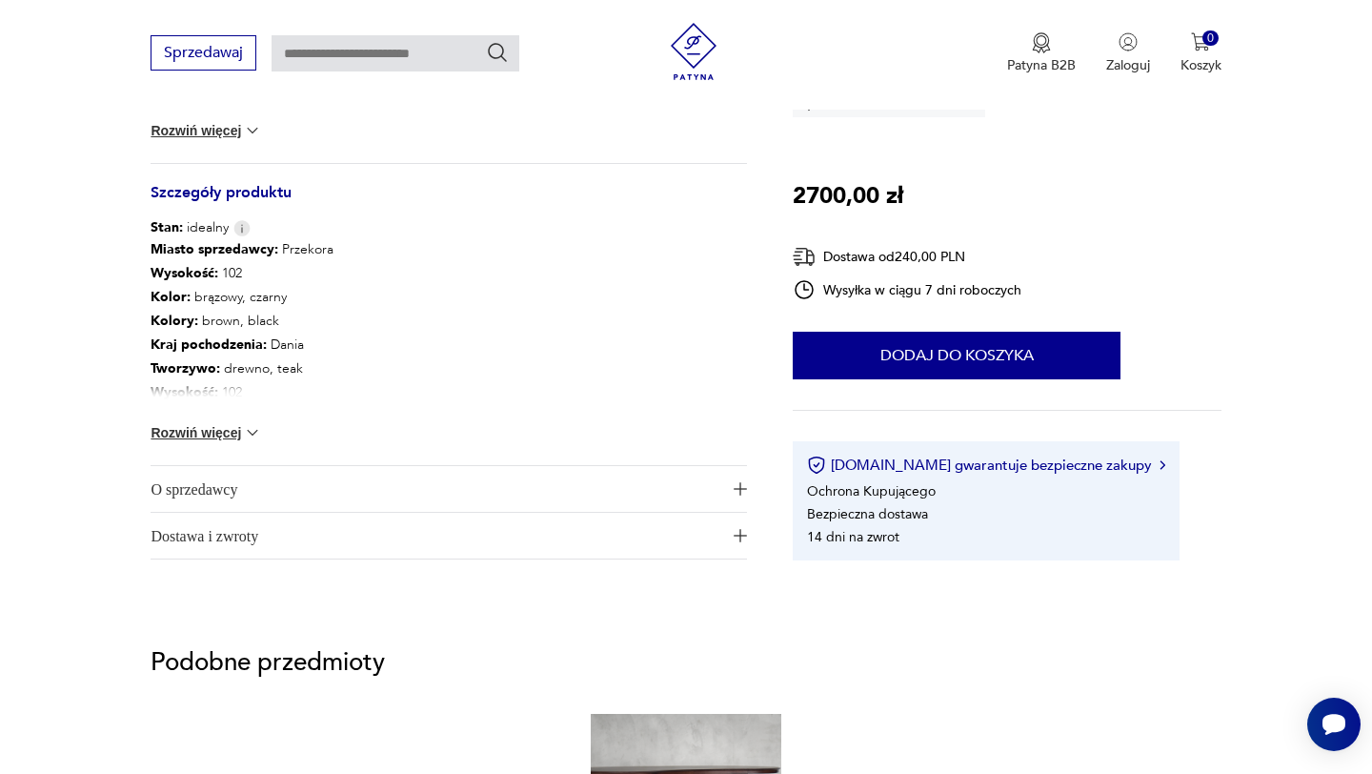
scroll to position [981, 0]
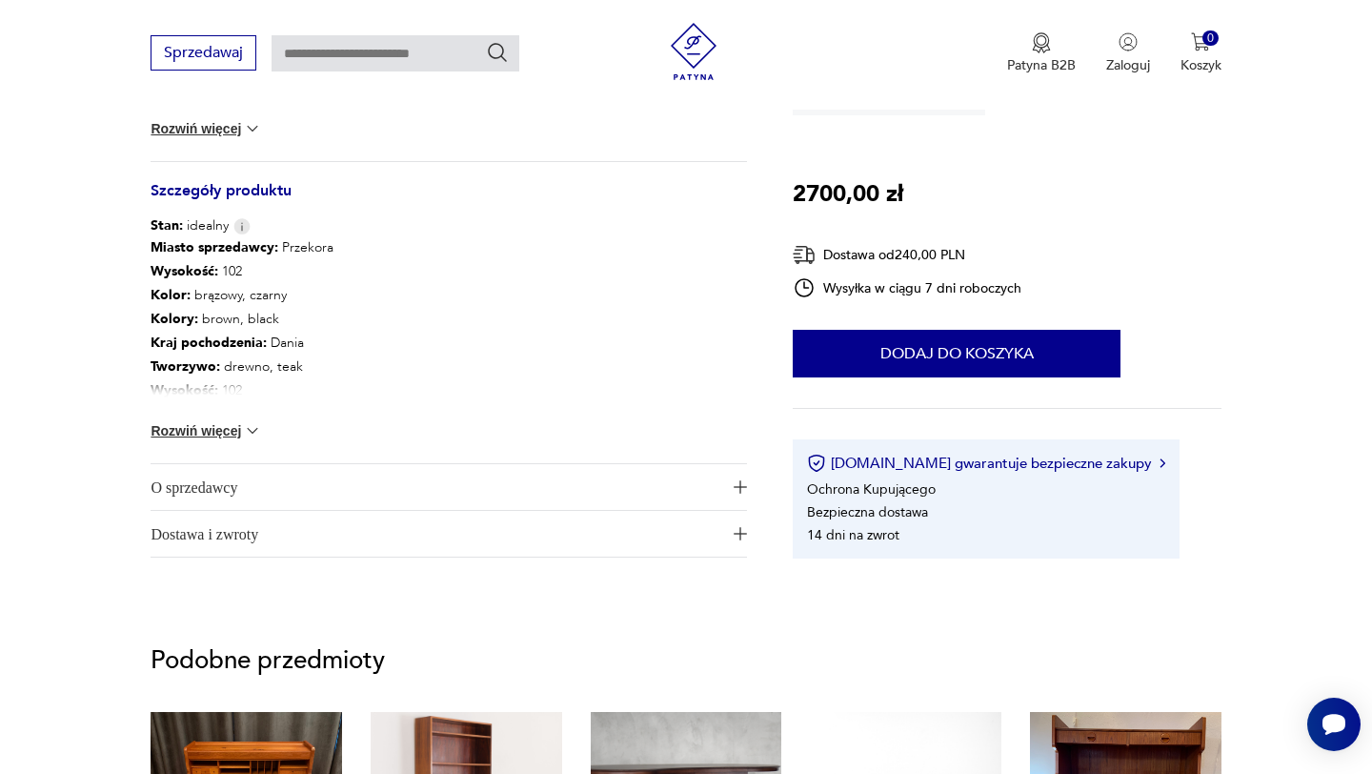
click at [205, 422] on button "Rozwiń więcej" at bounding box center [206, 430] width 111 height 19
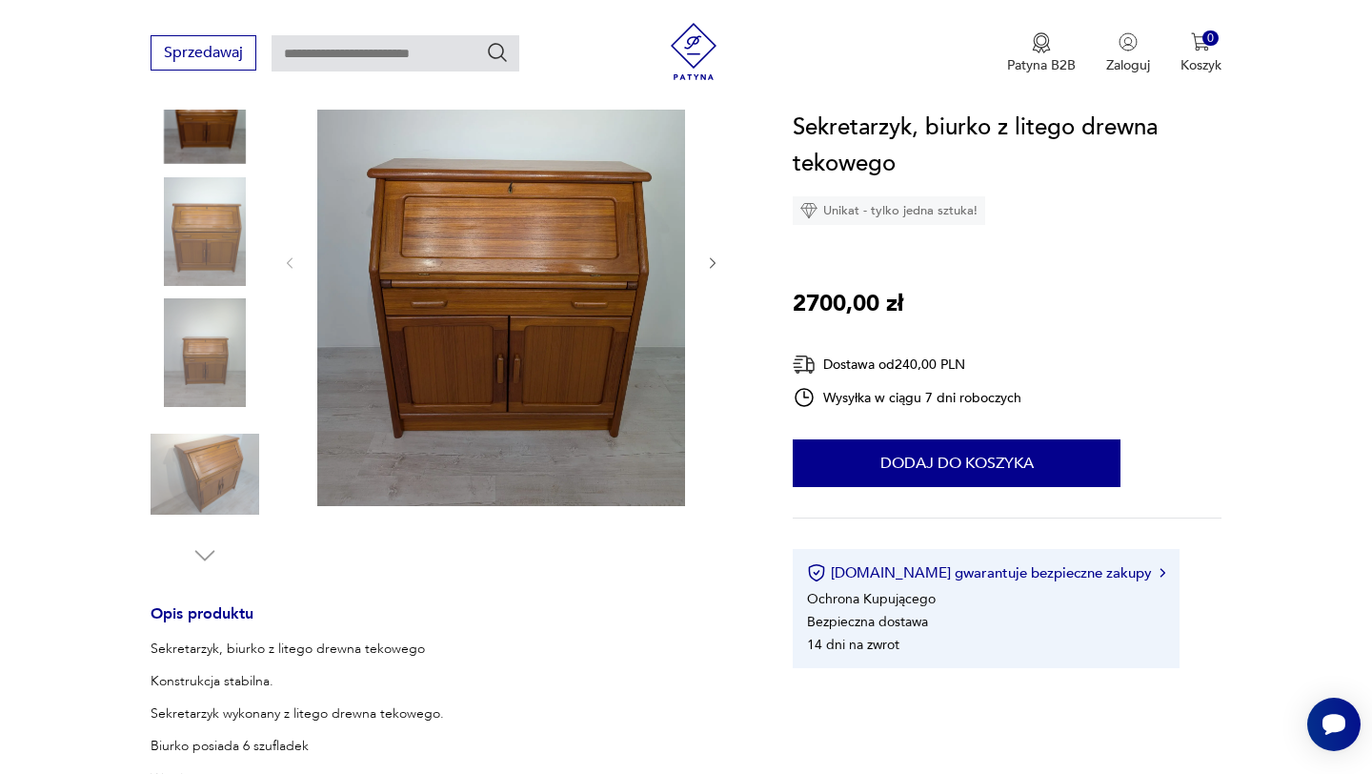
scroll to position [118, 0]
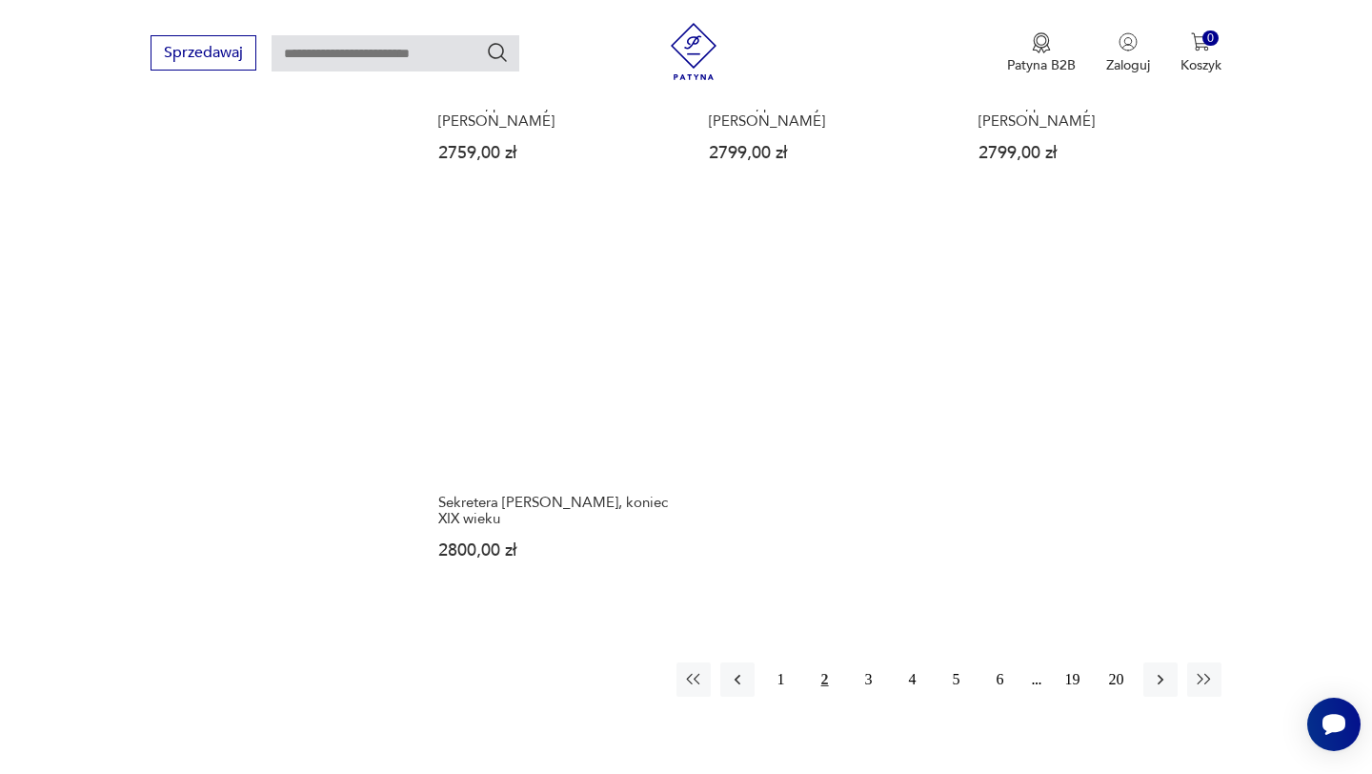
scroll to position [2684, 0]
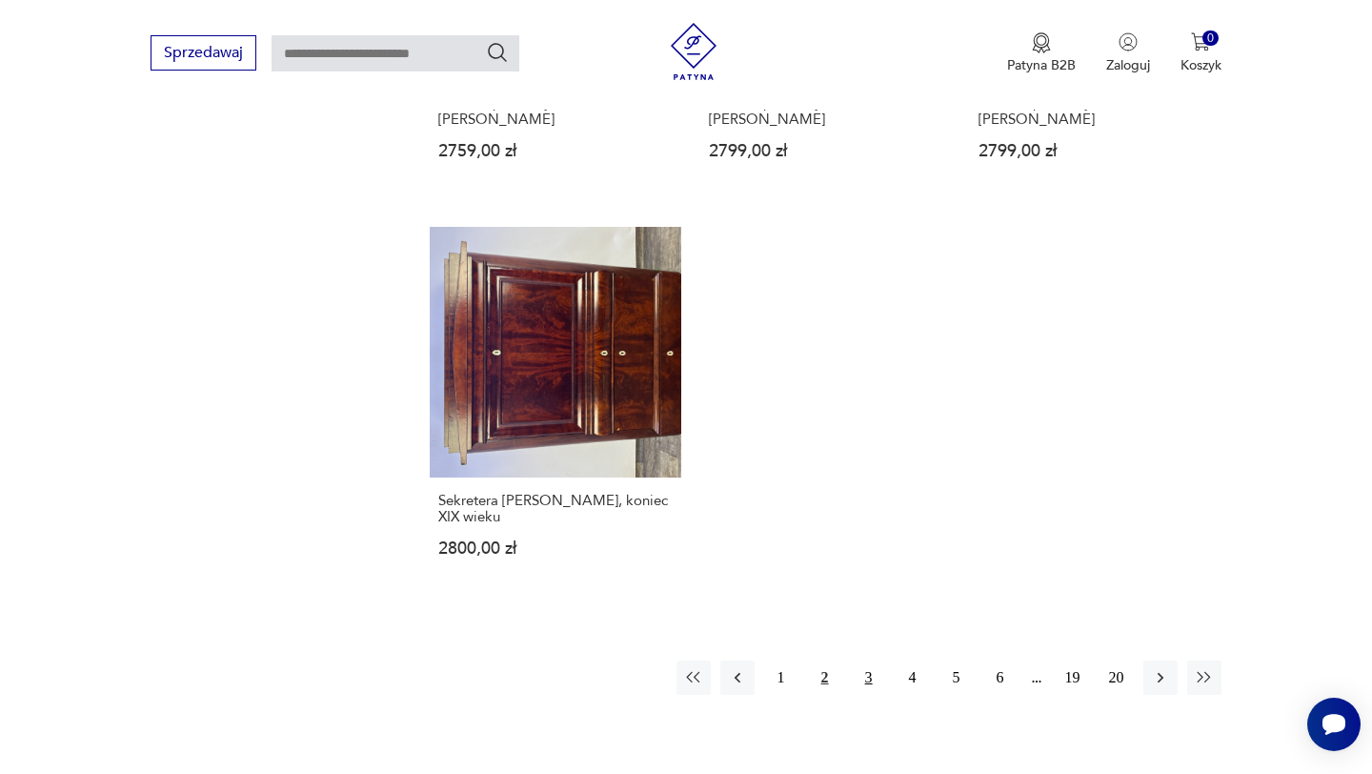
click at [875, 660] on button "3" at bounding box center [869, 677] width 34 height 34
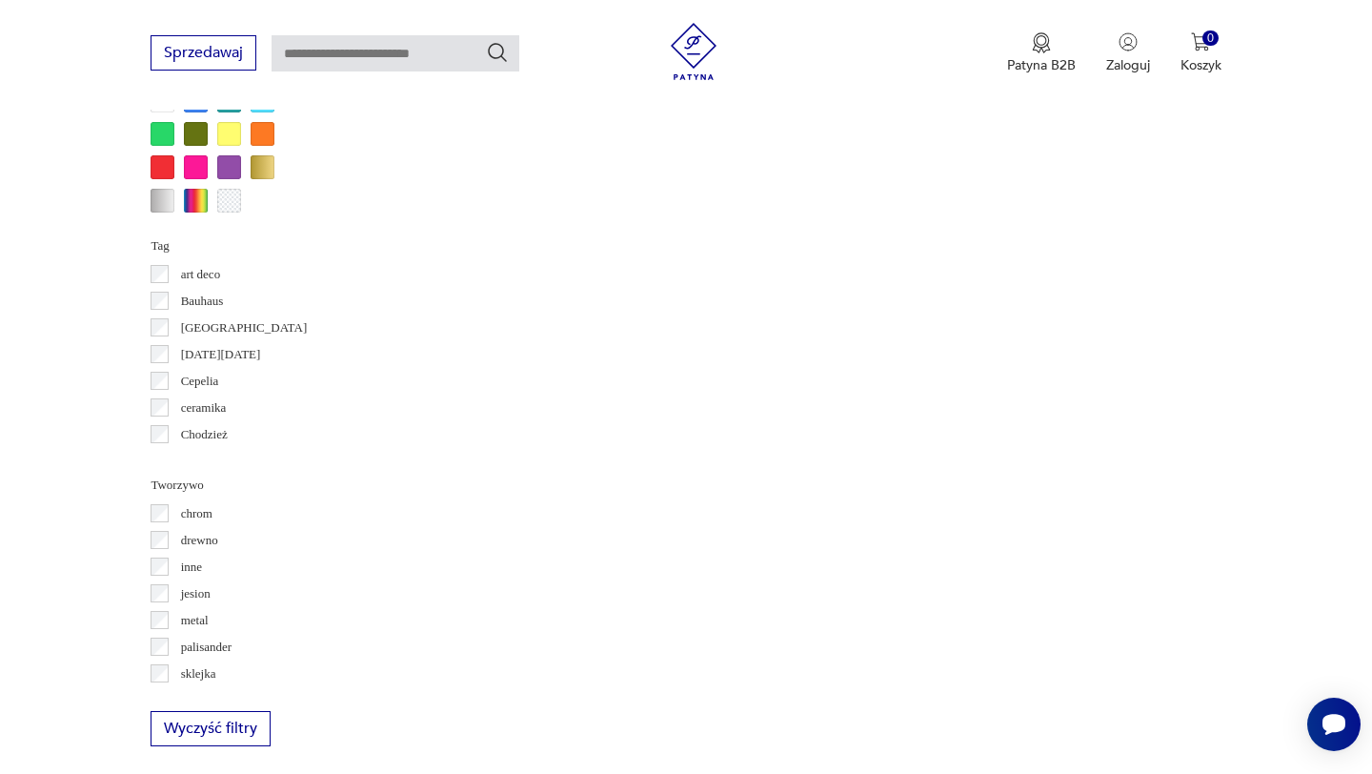
scroll to position [506, 0]
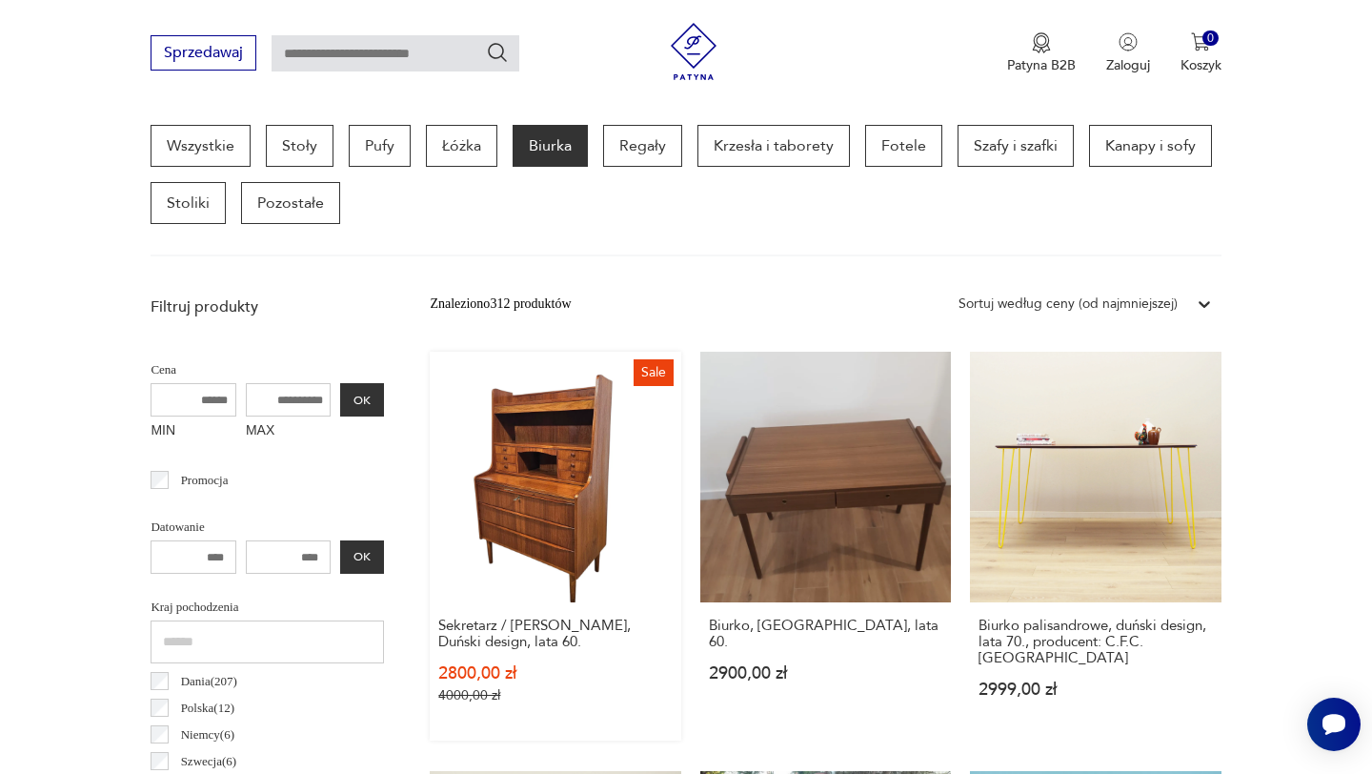
click at [556, 515] on link "Sale Sekretarz / [PERSON_NAME], Duński design, lata 60. 2800,00 zł 4000,00 zł" at bounding box center [555, 546] width 251 height 389
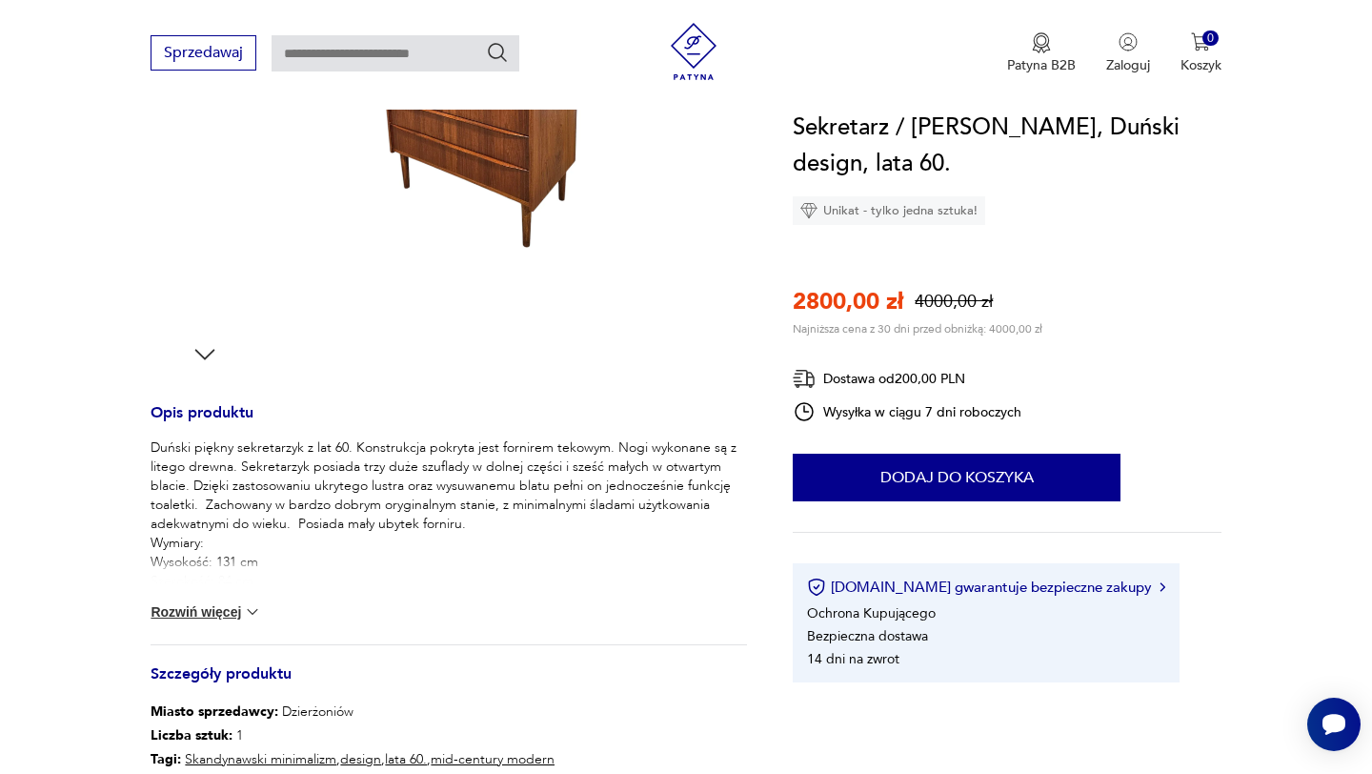
scroll to position [500, 0]
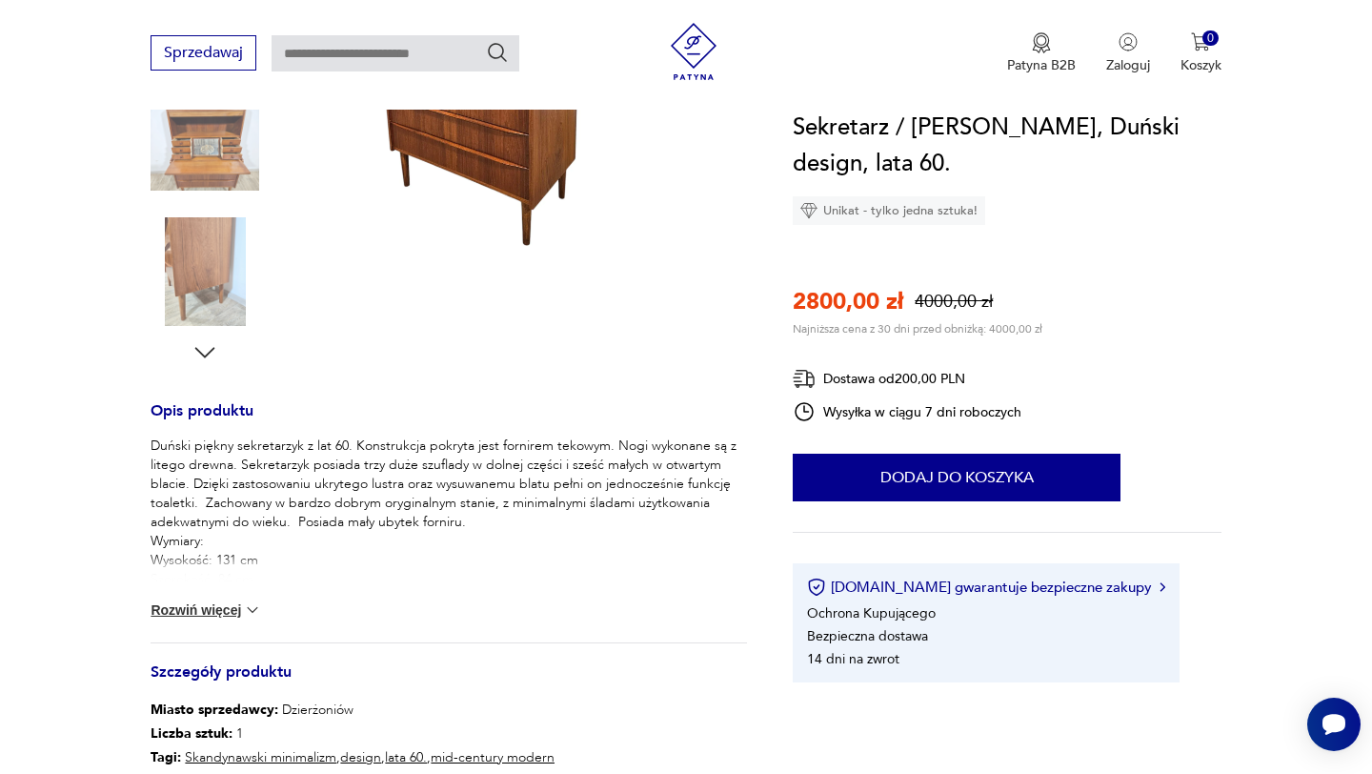
click at [219, 600] on button "Rozwiń więcej" at bounding box center [206, 609] width 111 height 19
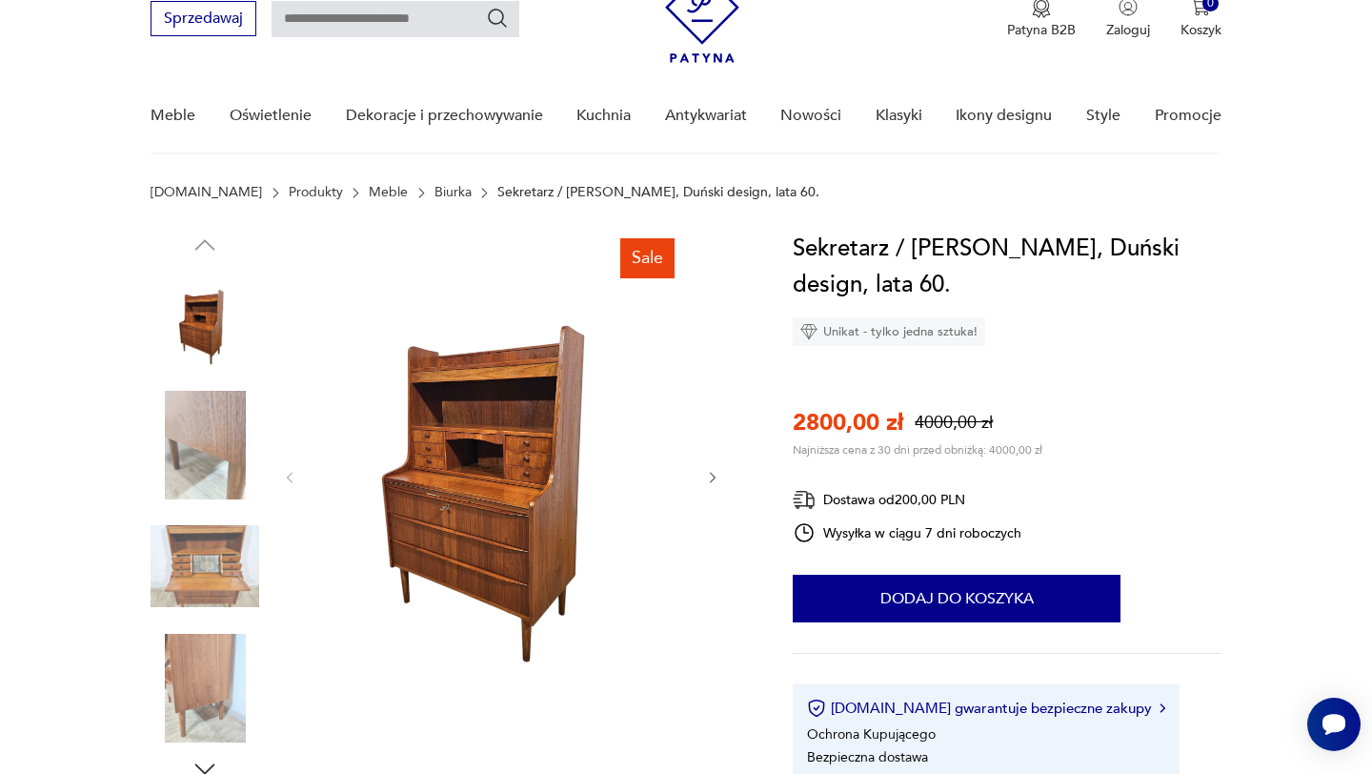
scroll to position [98, 0]
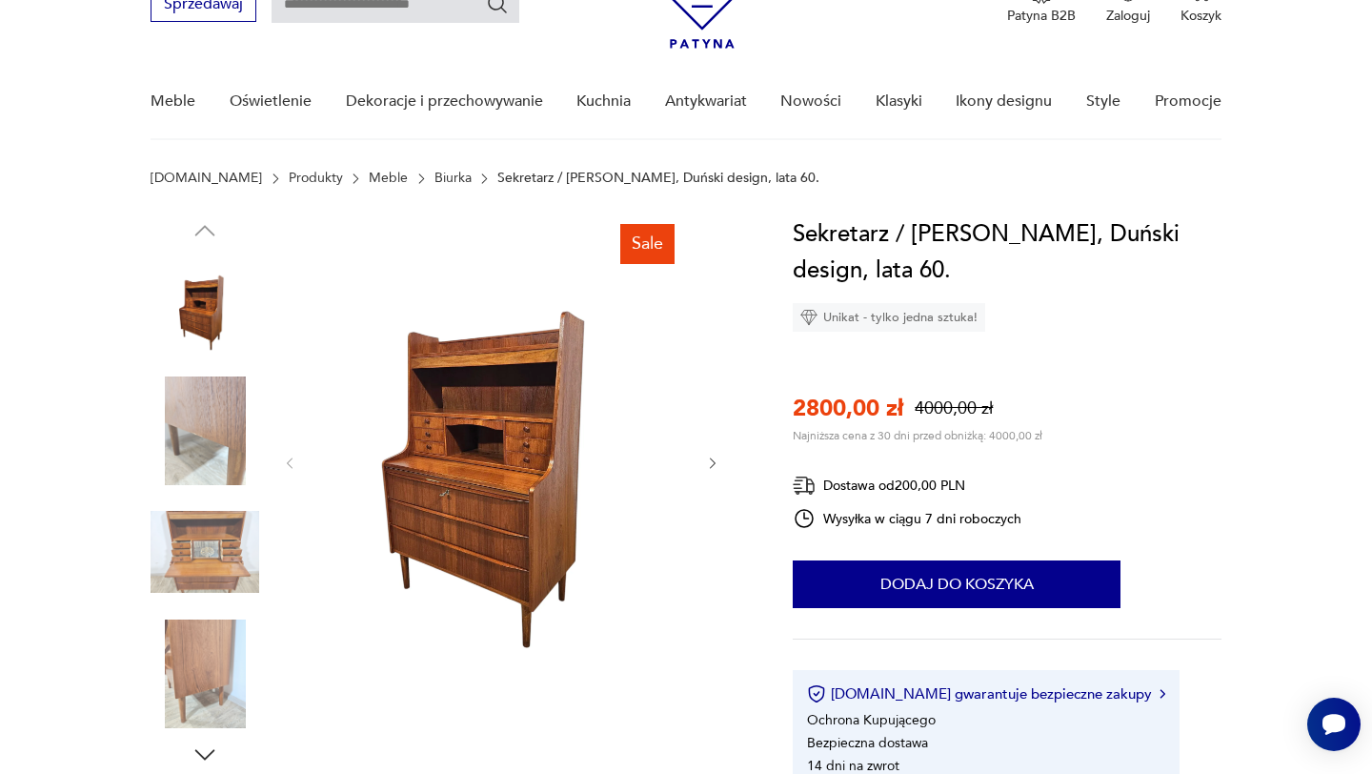
click at [492, 562] on img at bounding box center [501, 461] width 368 height 491
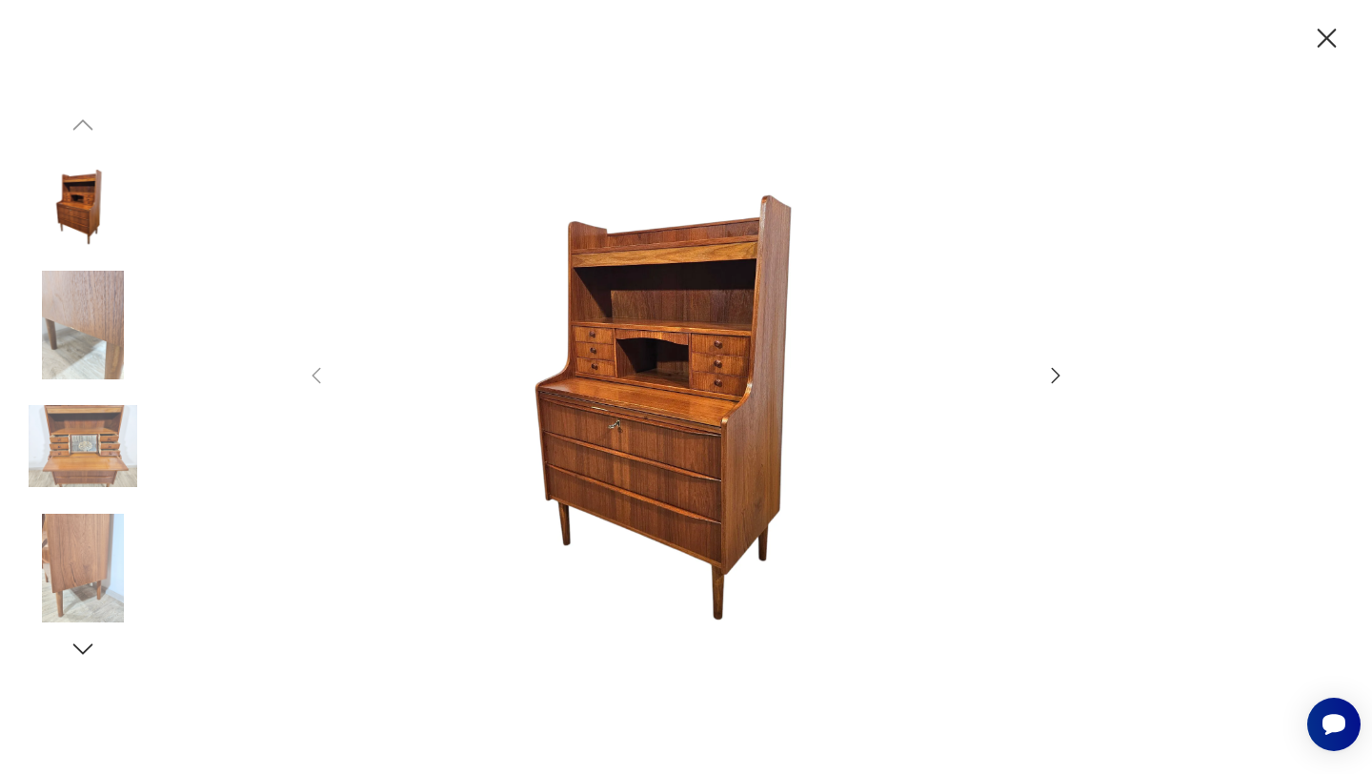
click at [1061, 367] on icon "button" at bounding box center [1055, 375] width 23 height 23
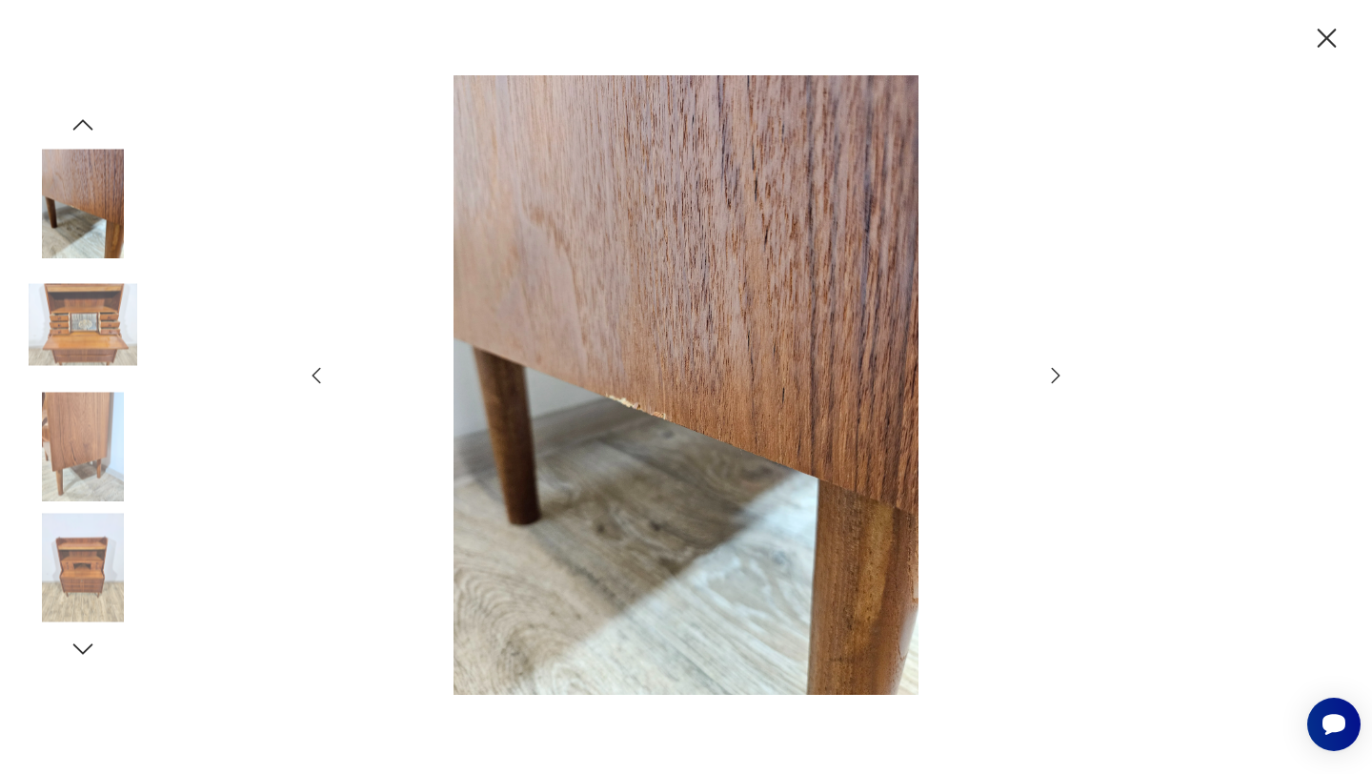
click at [1059, 368] on icon "button" at bounding box center [1055, 375] width 23 height 23
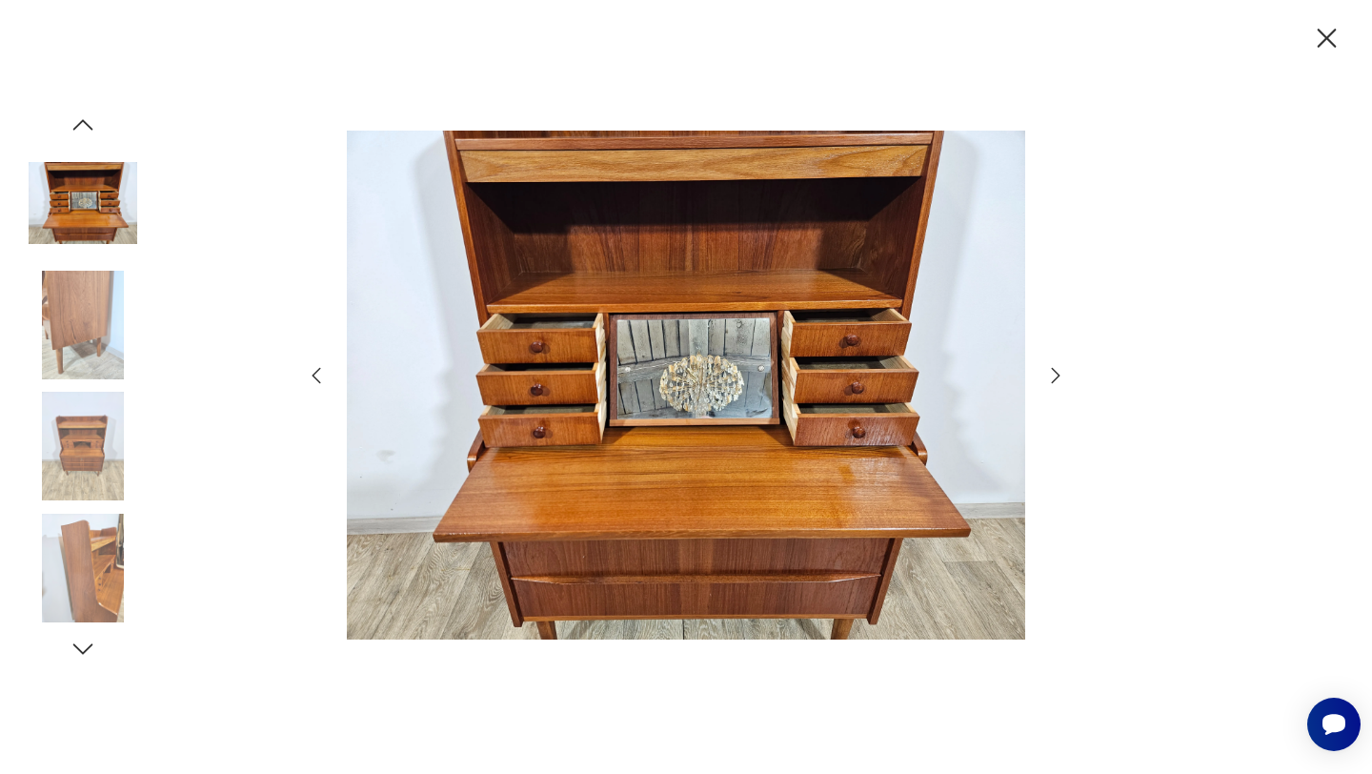
click at [1058, 368] on icon "button" at bounding box center [1055, 375] width 23 height 23
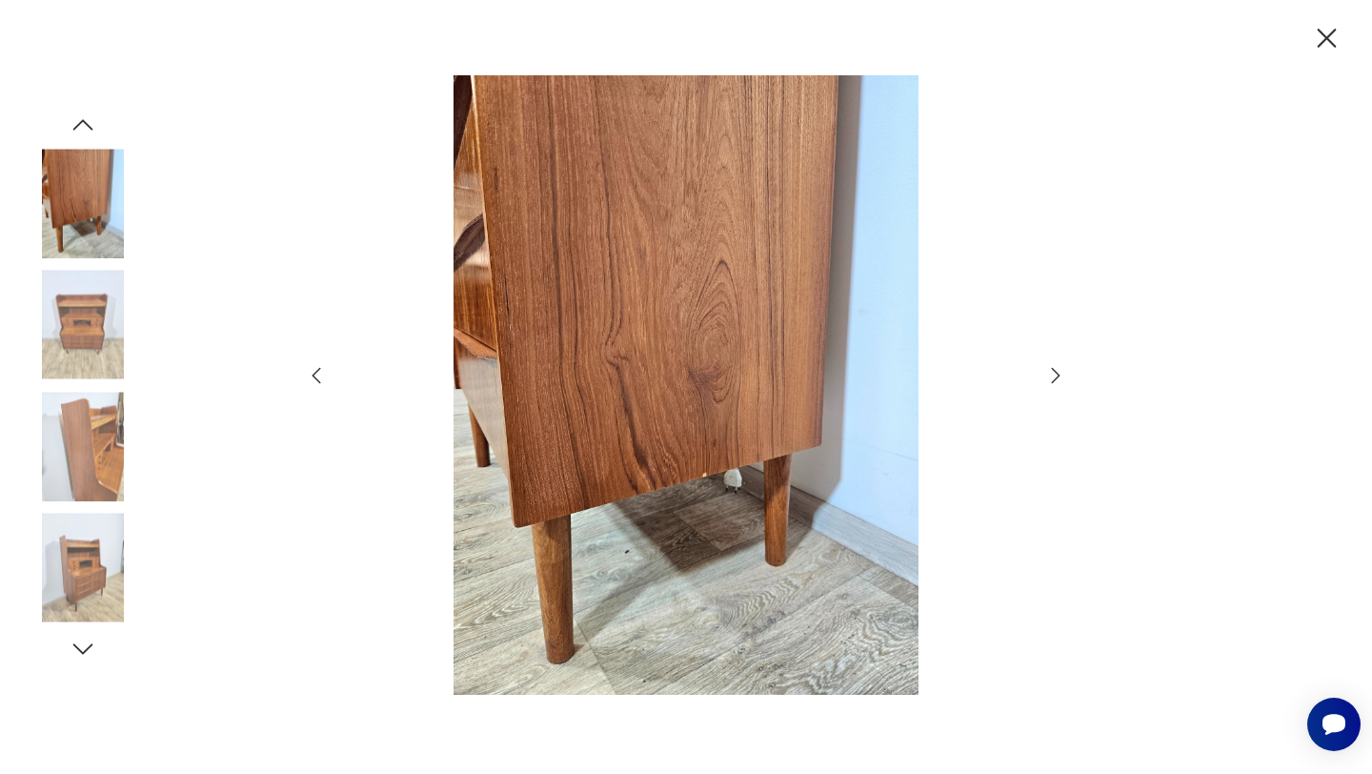
click at [1058, 368] on icon "button" at bounding box center [1055, 375] width 23 height 23
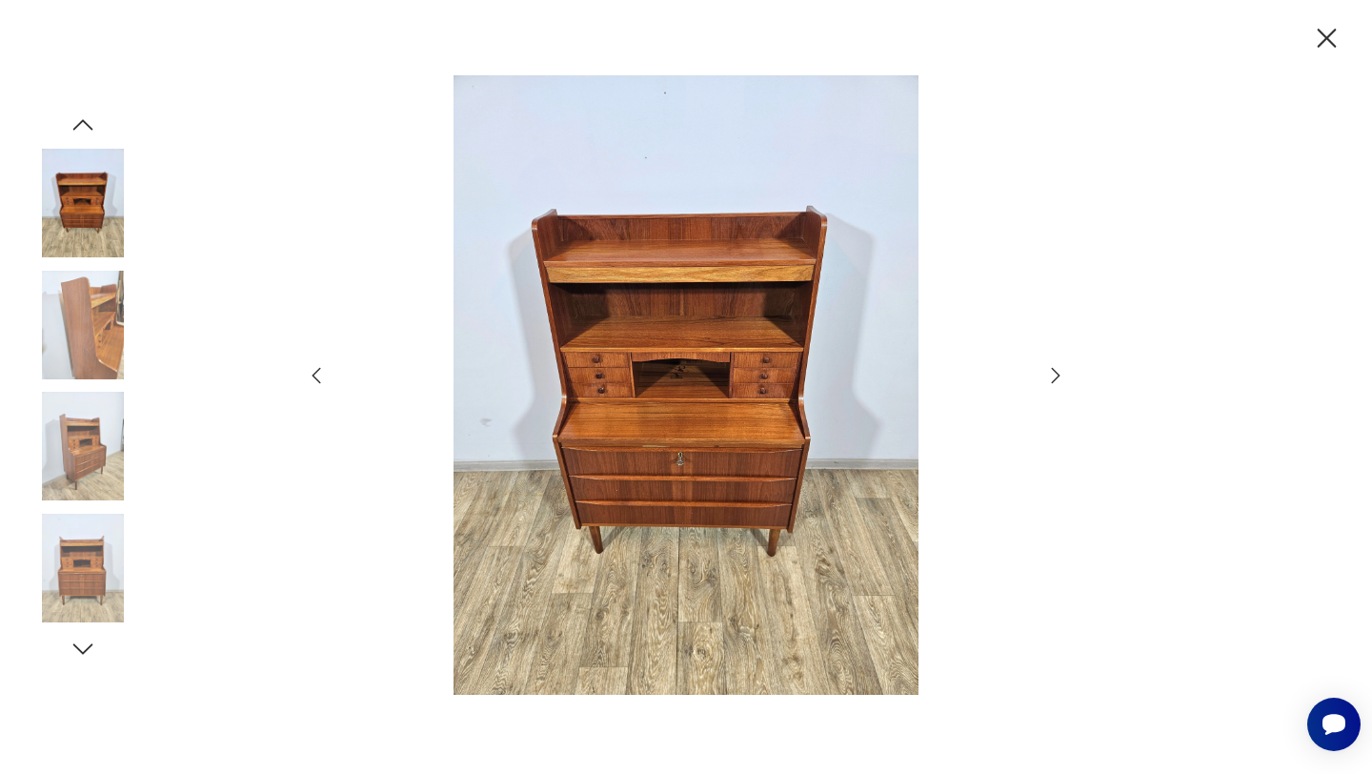
click at [1056, 374] on icon "button" at bounding box center [1055, 375] width 23 height 23
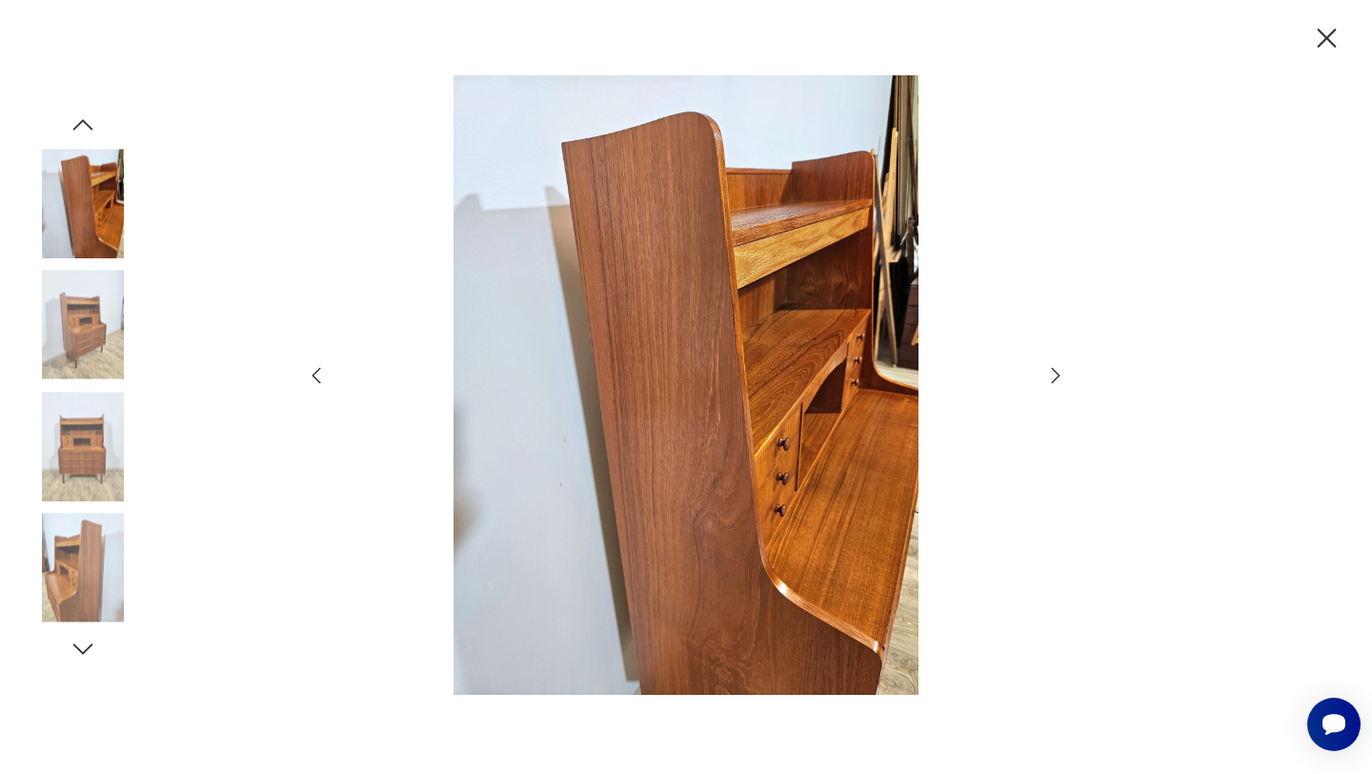
click at [1056, 374] on icon "button" at bounding box center [1055, 375] width 23 height 23
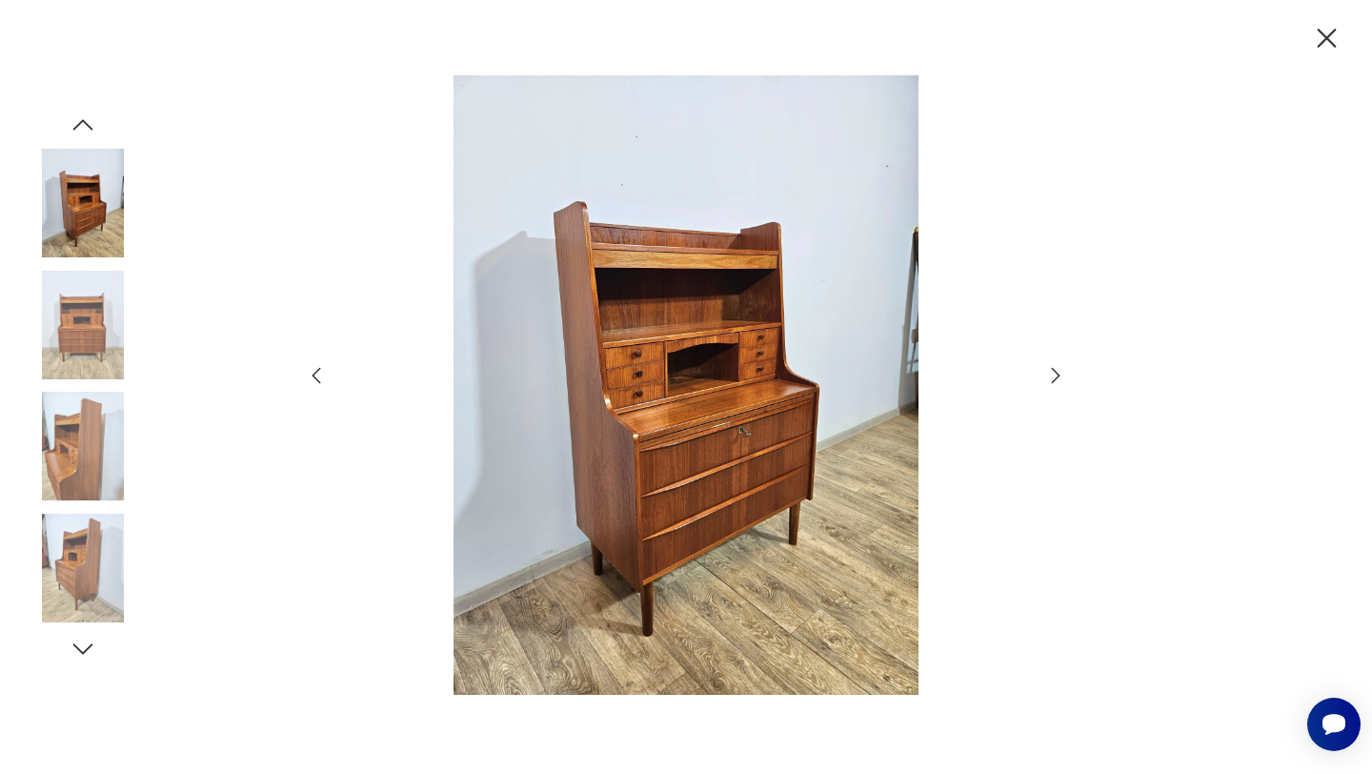
click at [1055, 374] on icon "button" at bounding box center [1055, 375] width 23 height 23
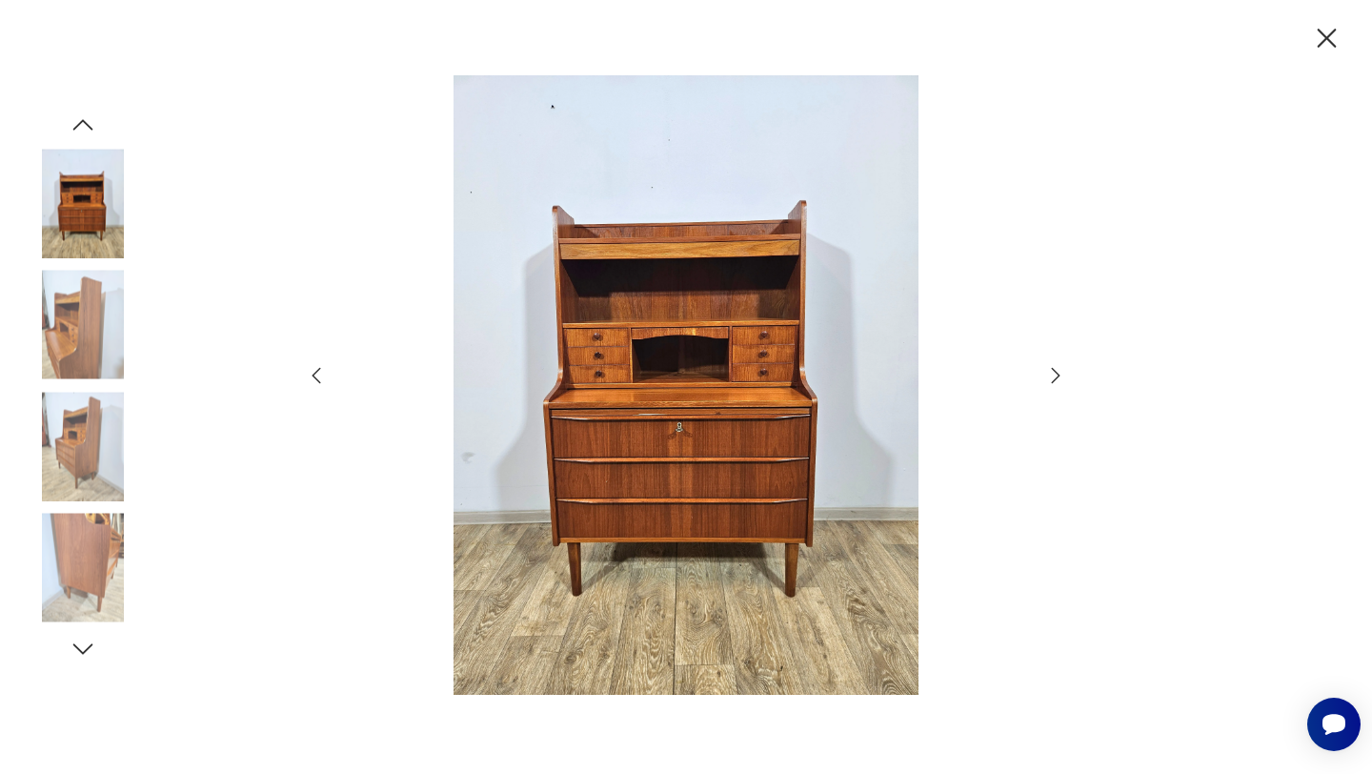
click at [1054, 374] on icon "button" at bounding box center [1055, 375] width 23 height 23
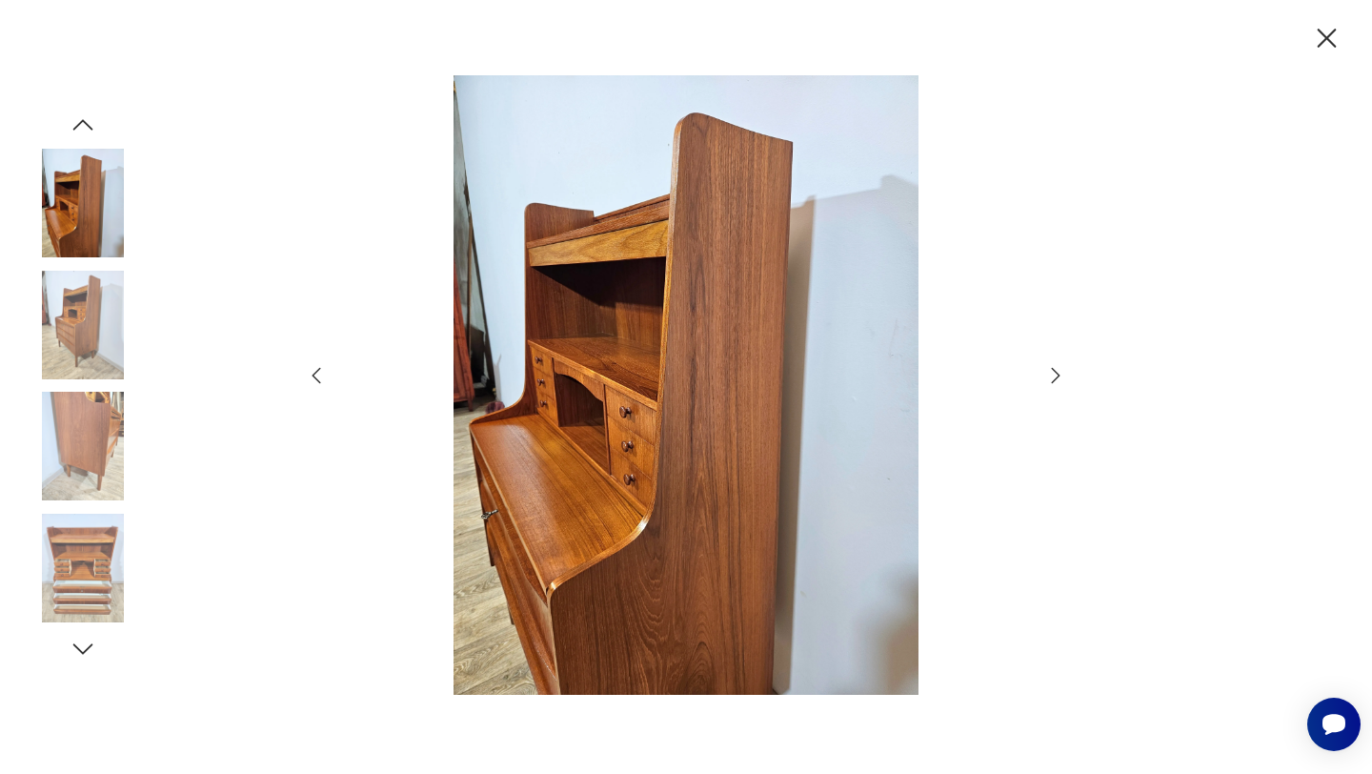
click at [1054, 374] on icon "button" at bounding box center [1055, 375] width 23 height 23
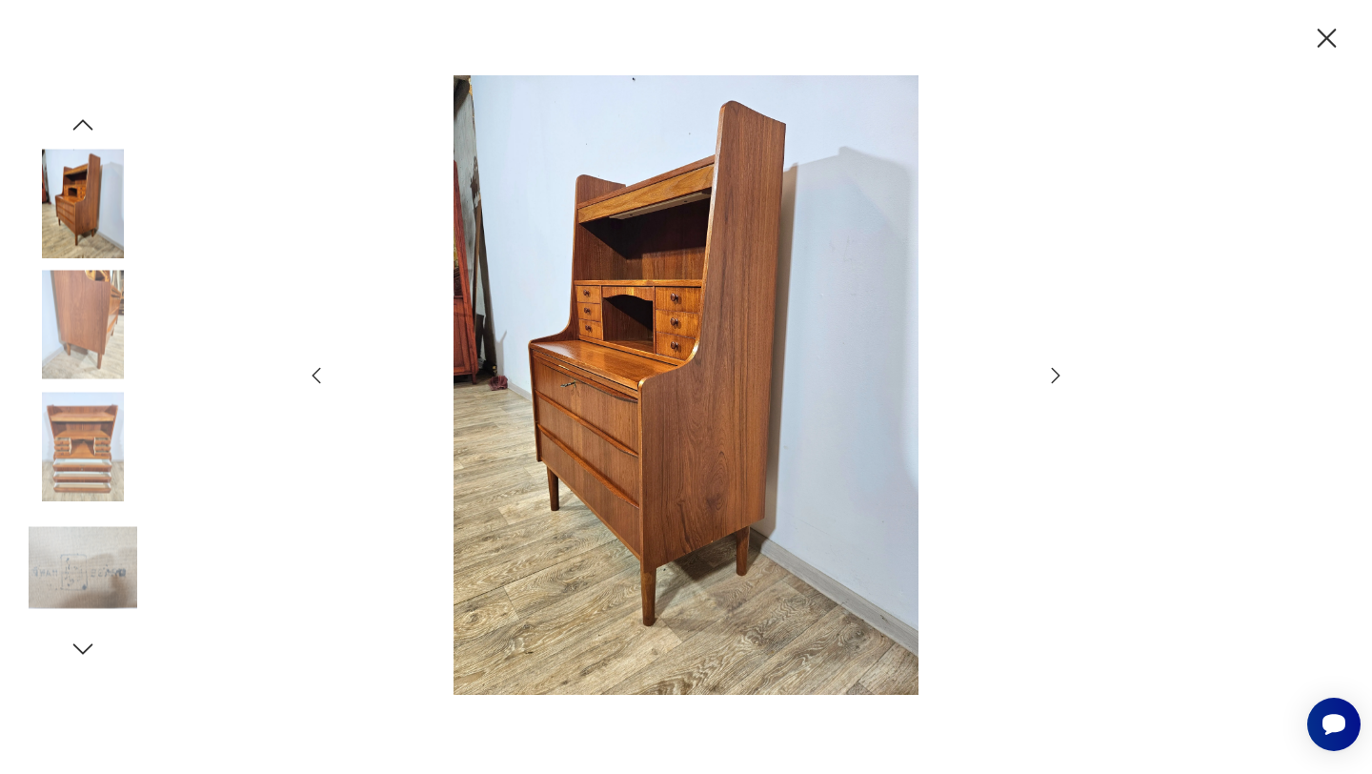
click at [1053, 374] on icon "button" at bounding box center [1055, 375] width 23 height 23
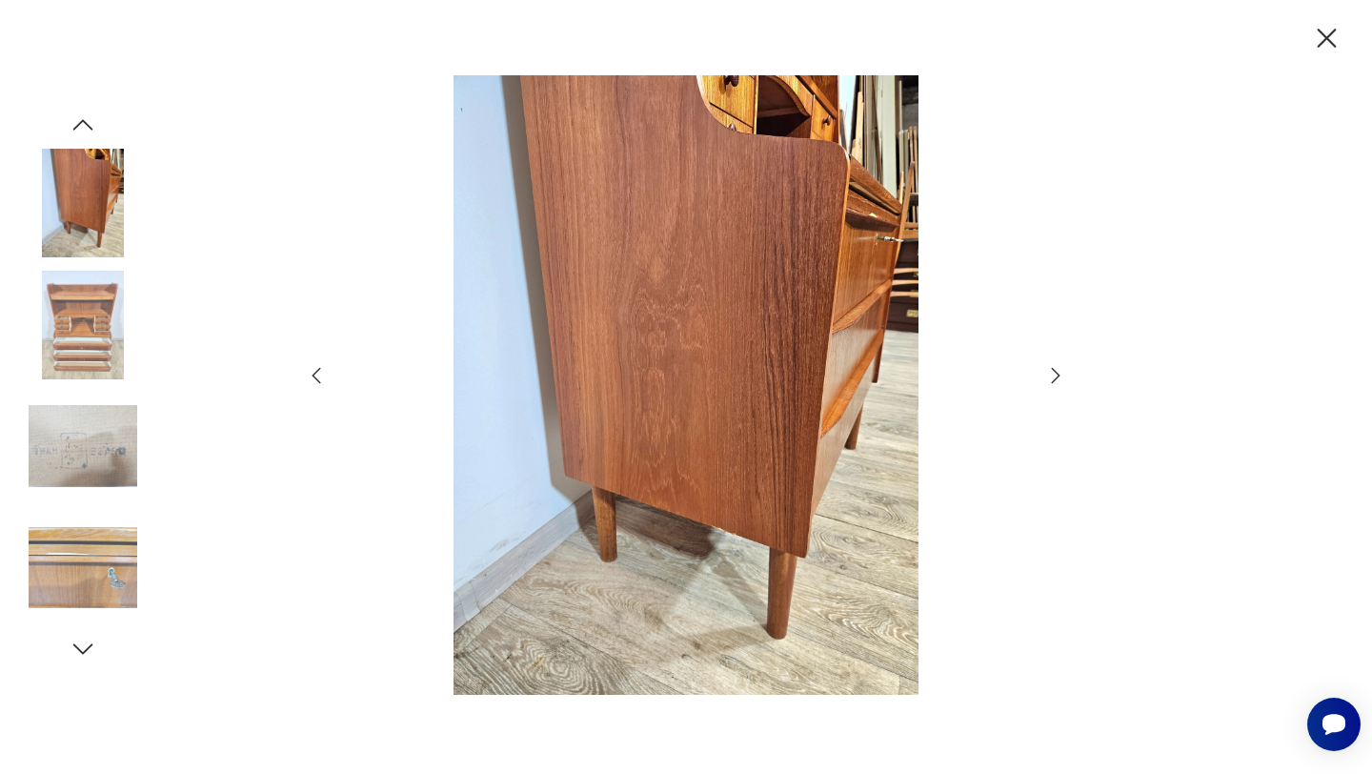
click at [1053, 374] on icon "button" at bounding box center [1055, 375] width 23 height 23
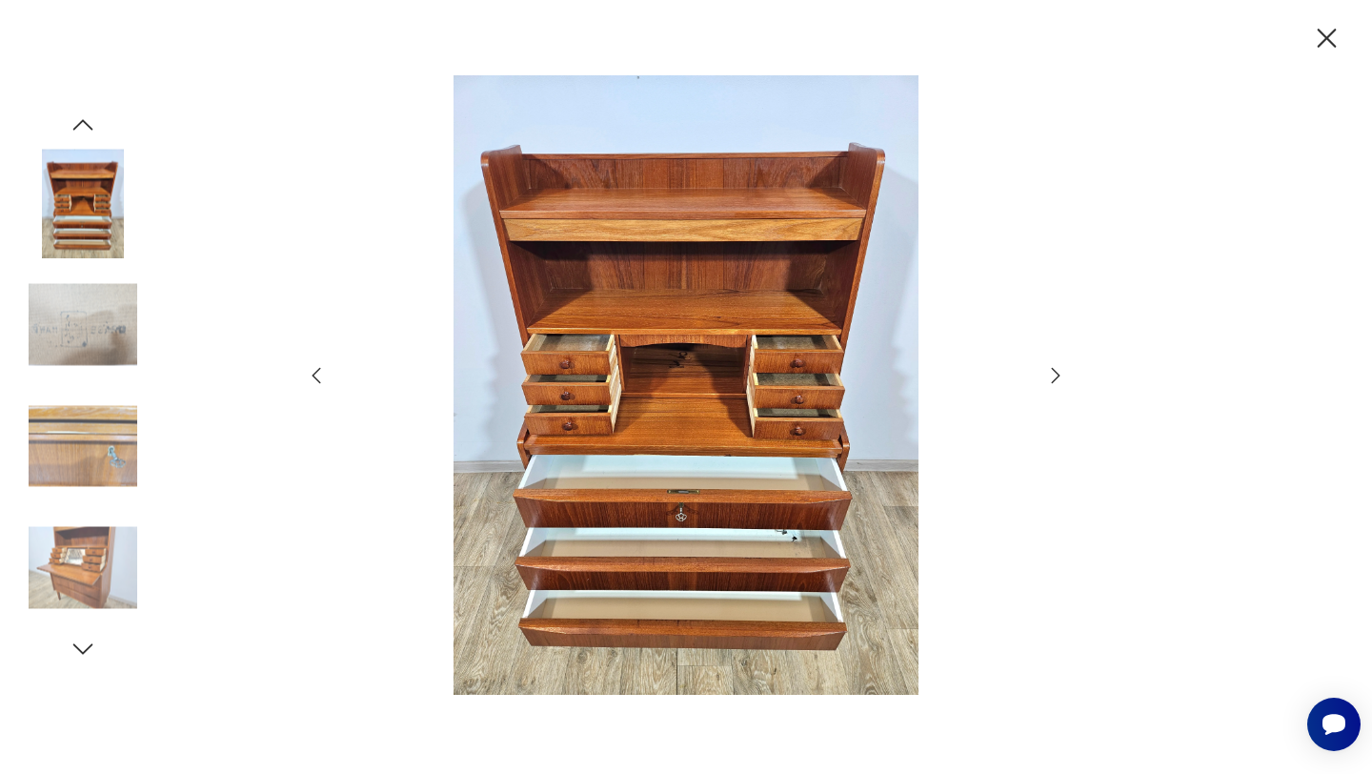
click at [1053, 374] on icon "button" at bounding box center [1055, 375] width 23 height 23
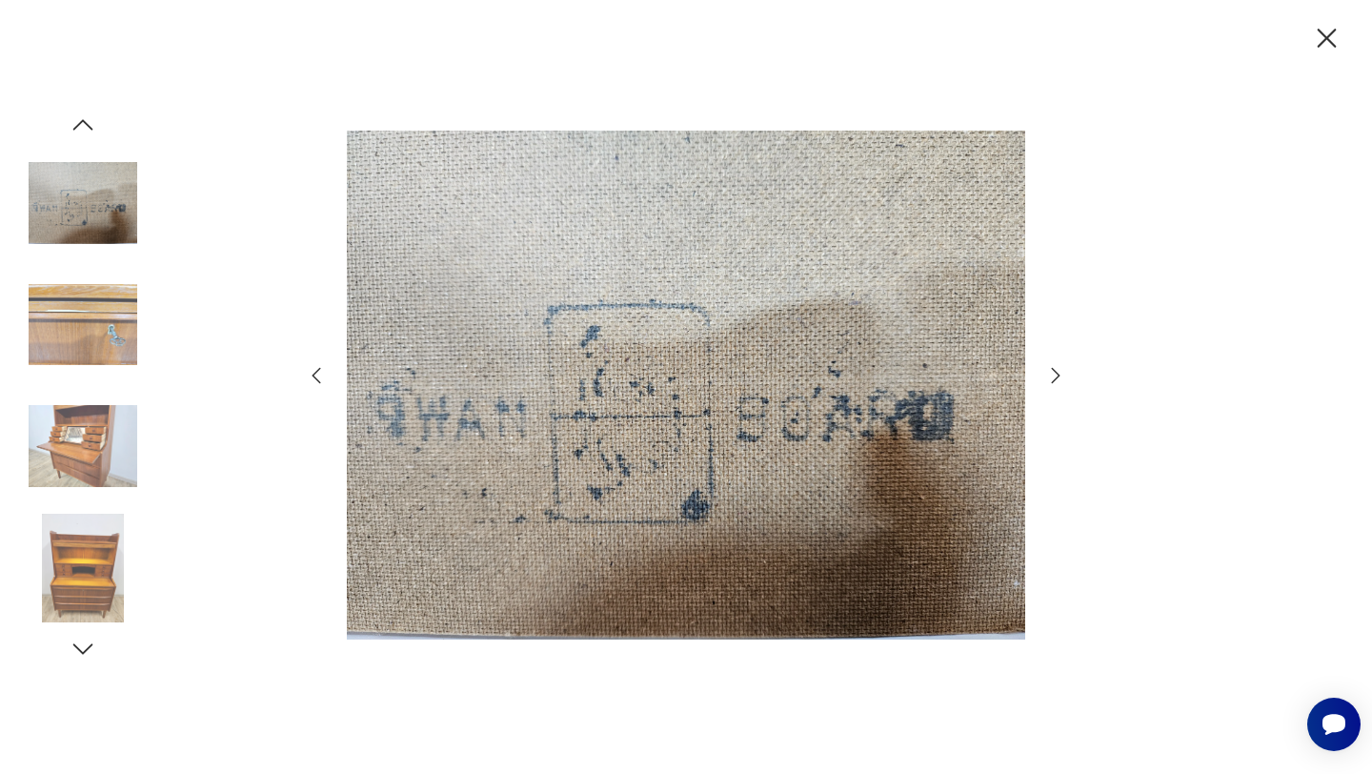
click at [1052, 374] on icon "button" at bounding box center [1055, 375] width 23 height 23
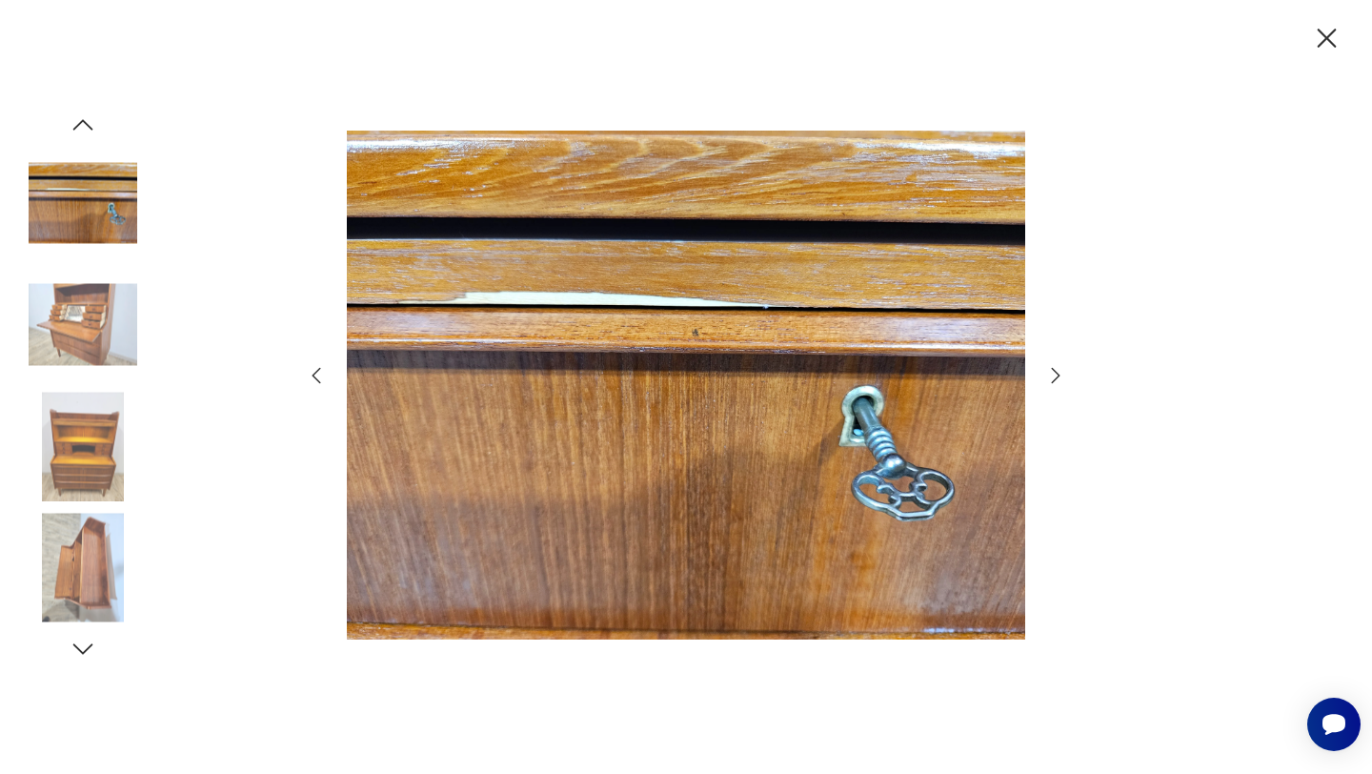
click at [1052, 374] on icon "button" at bounding box center [1055, 375] width 23 height 23
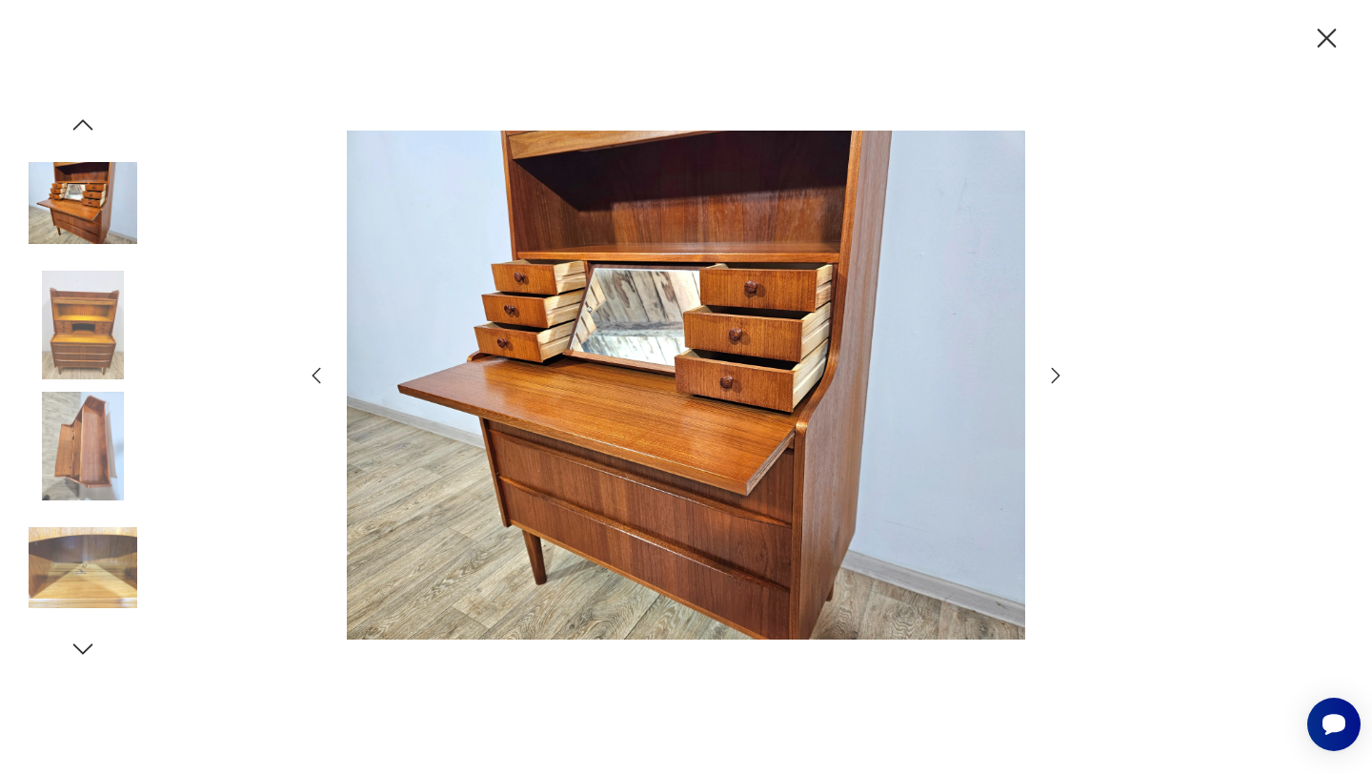
click at [1050, 374] on icon "button" at bounding box center [1055, 375] width 23 height 23
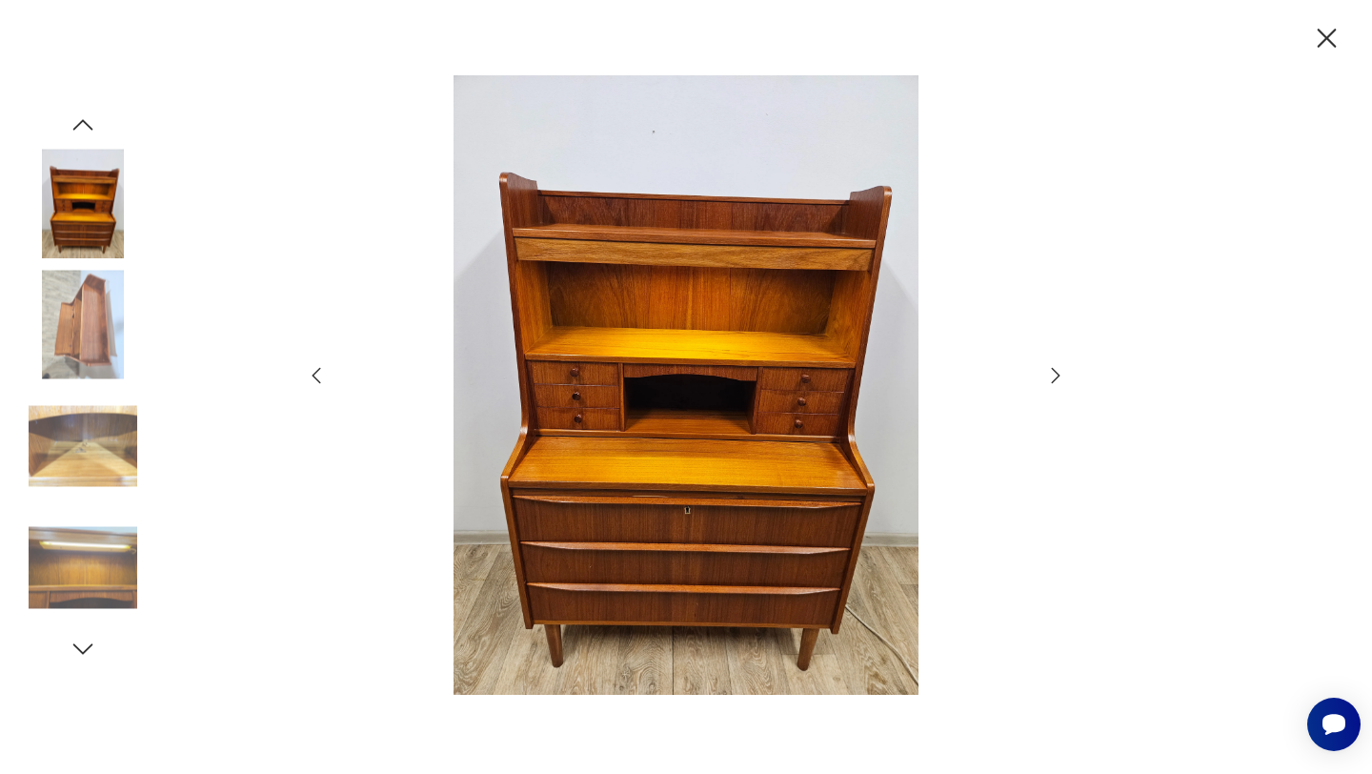
click at [1050, 374] on icon "button" at bounding box center [1055, 375] width 23 height 23
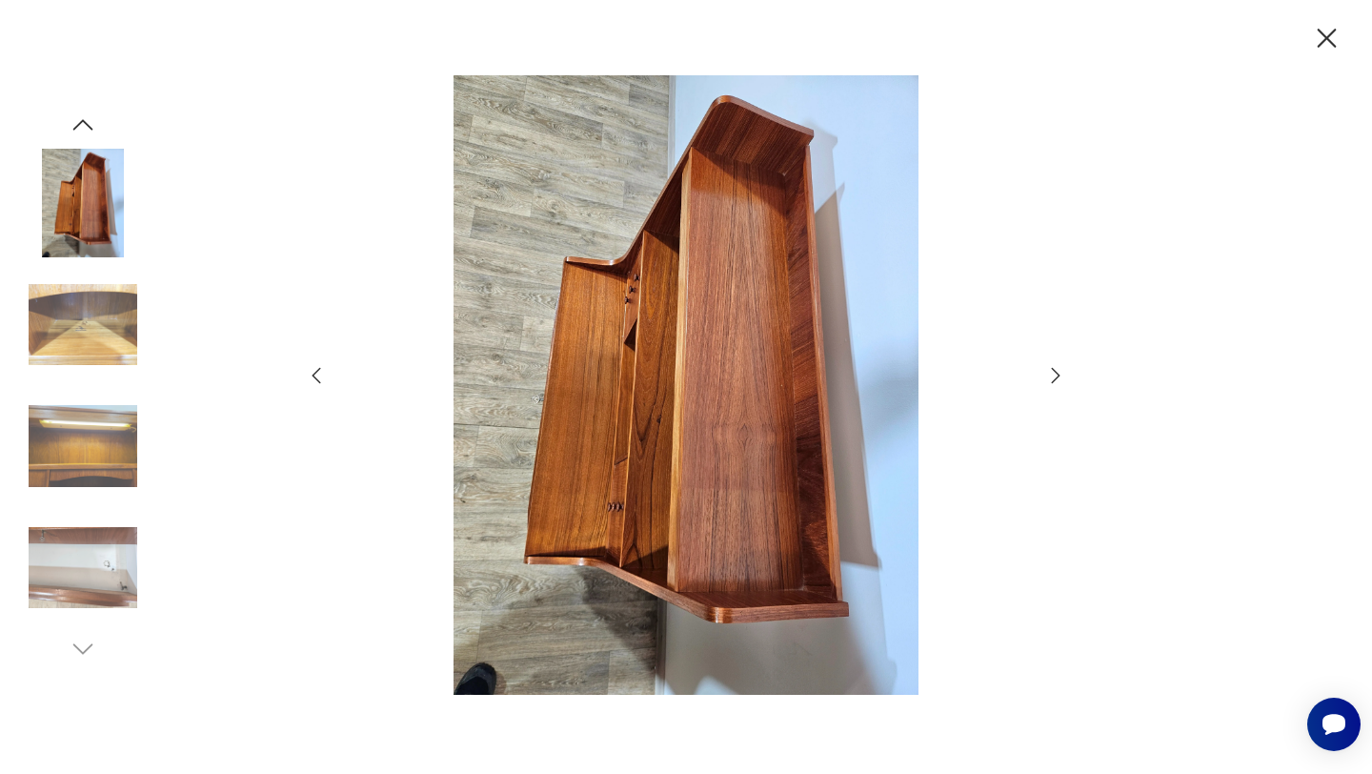
click at [1049, 374] on icon "button" at bounding box center [1055, 375] width 23 height 23
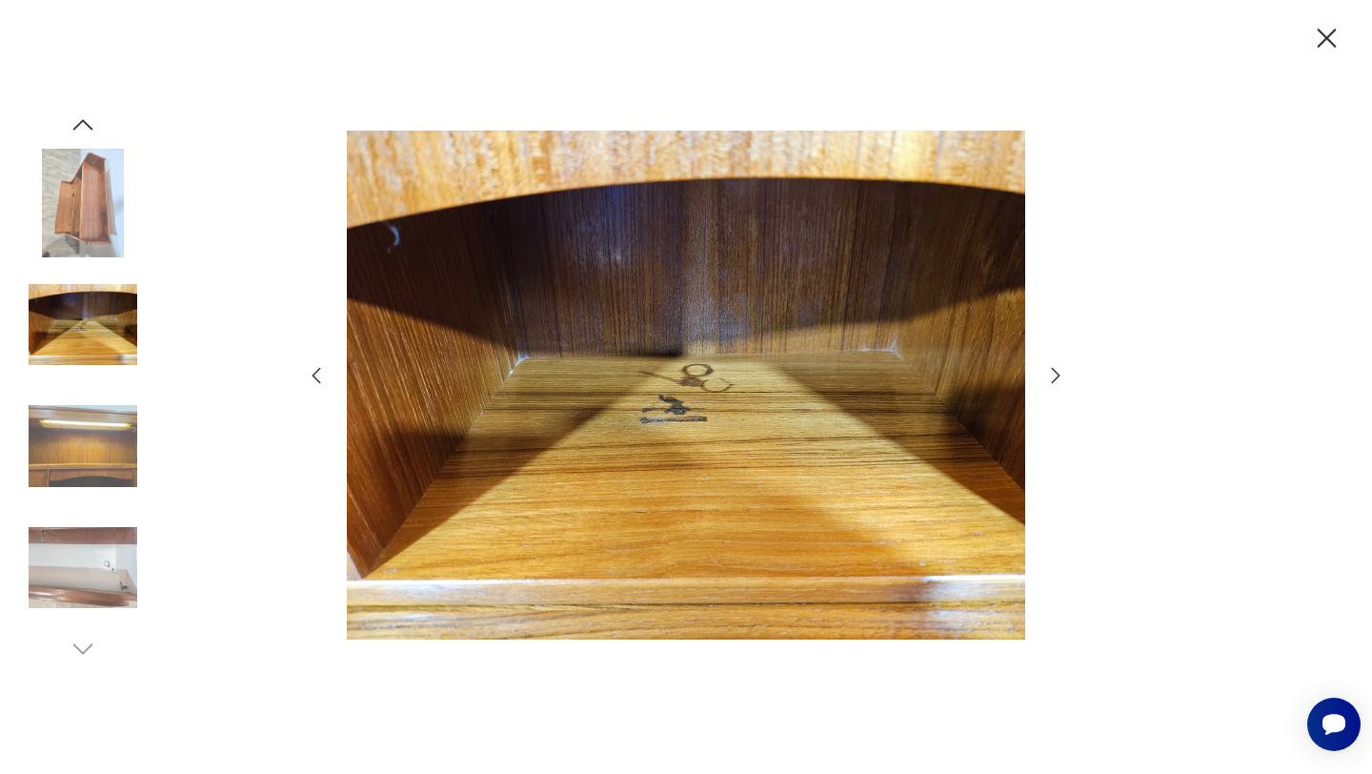
click at [1049, 374] on icon "button" at bounding box center [1055, 375] width 23 height 23
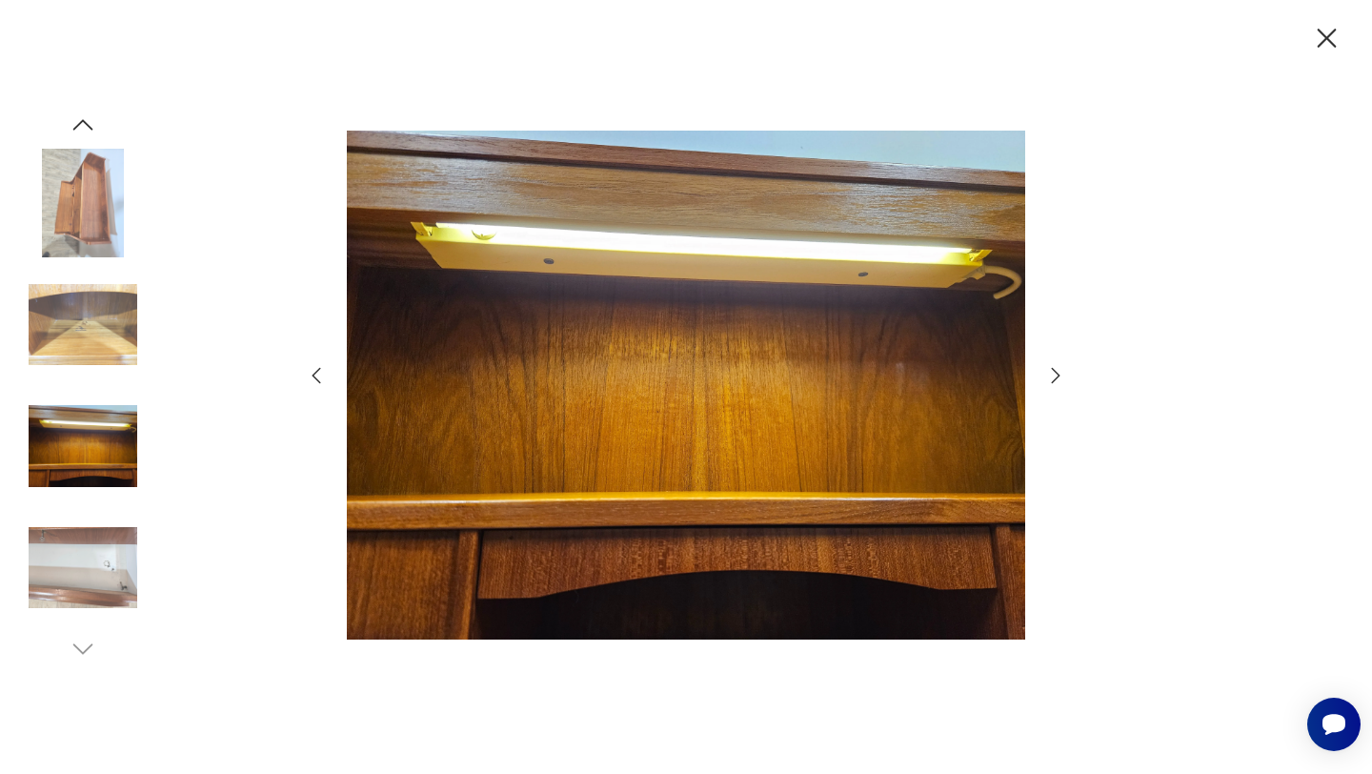
click at [1048, 374] on icon "button" at bounding box center [1055, 375] width 23 height 23
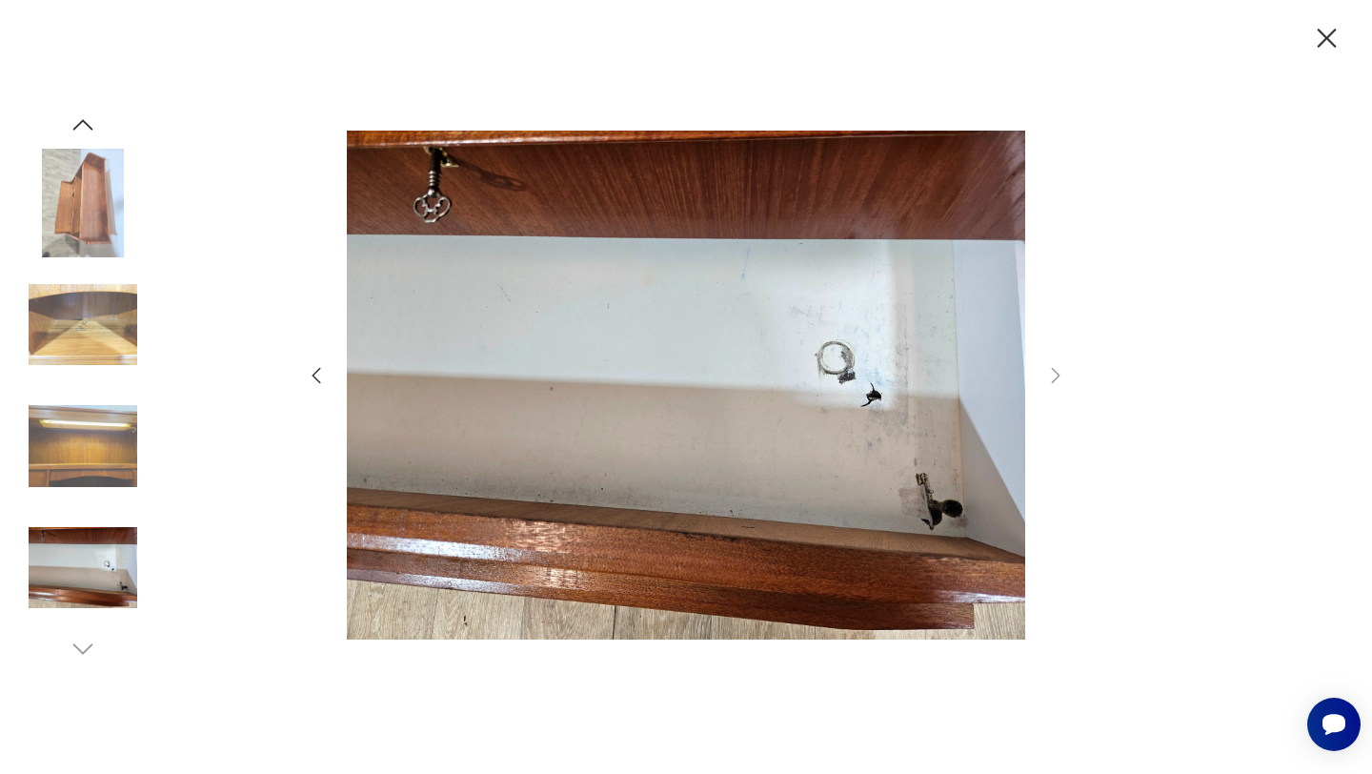
click at [1330, 40] on icon "button" at bounding box center [1327, 38] width 19 height 19
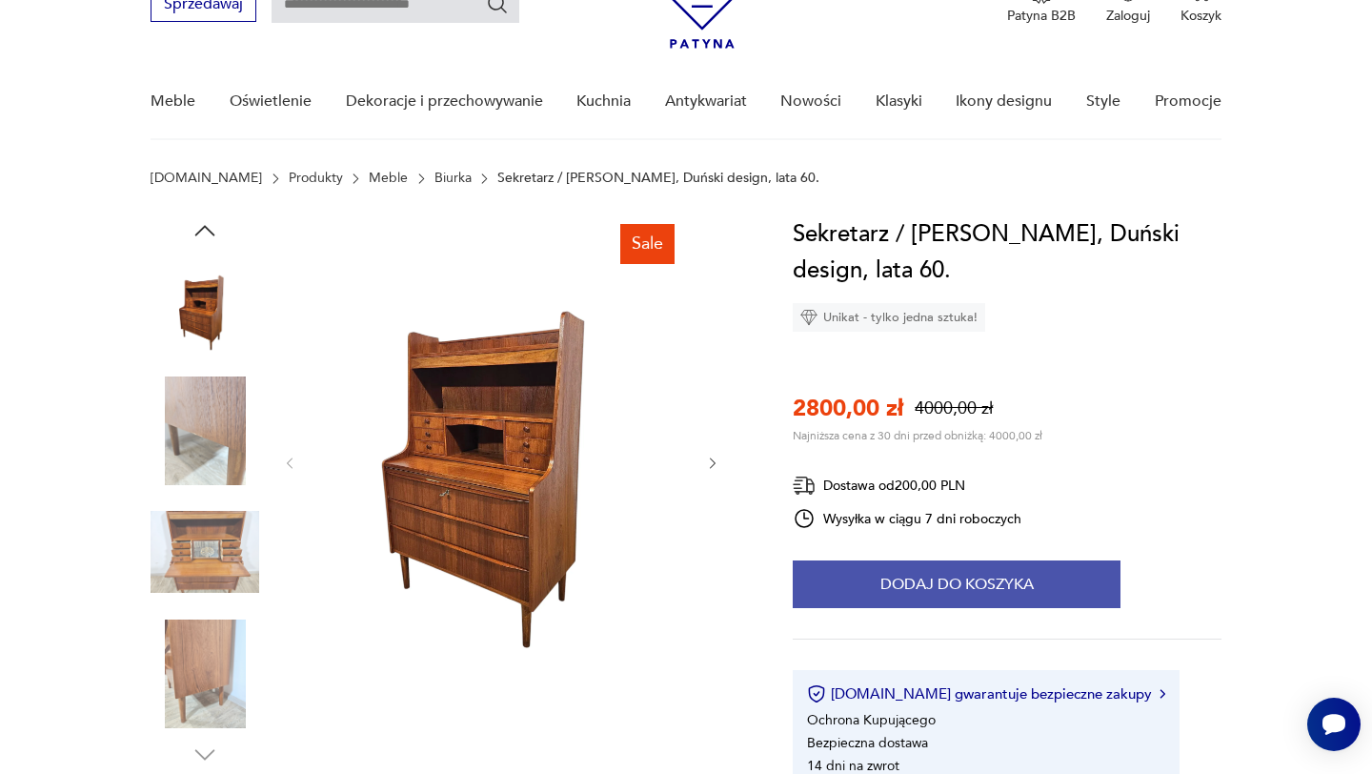
click at [1026, 575] on button "Dodaj do koszyka" at bounding box center [957, 584] width 328 height 48
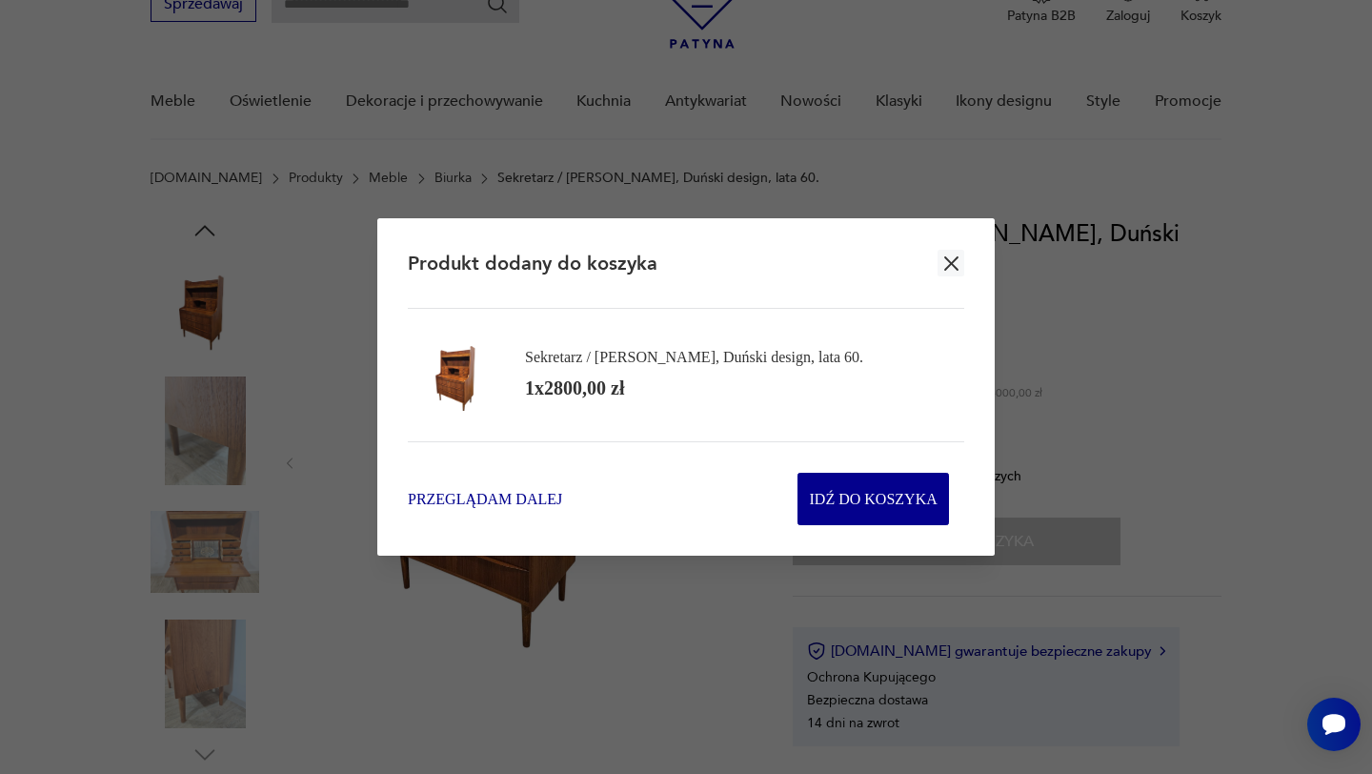
click at [514, 505] on span "Przeglądam dalej" at bounding box center [485, 499] width 154 height 22
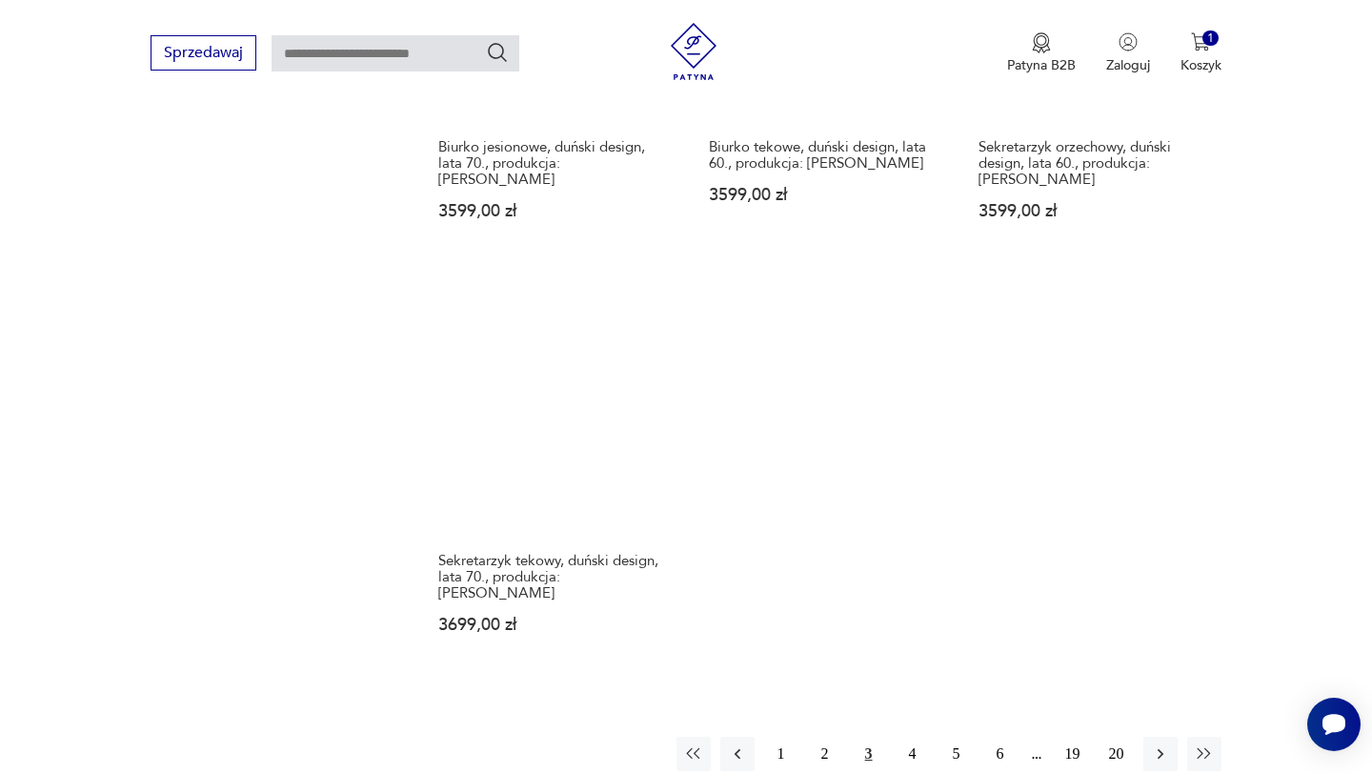
scroll to position [2648, 0]
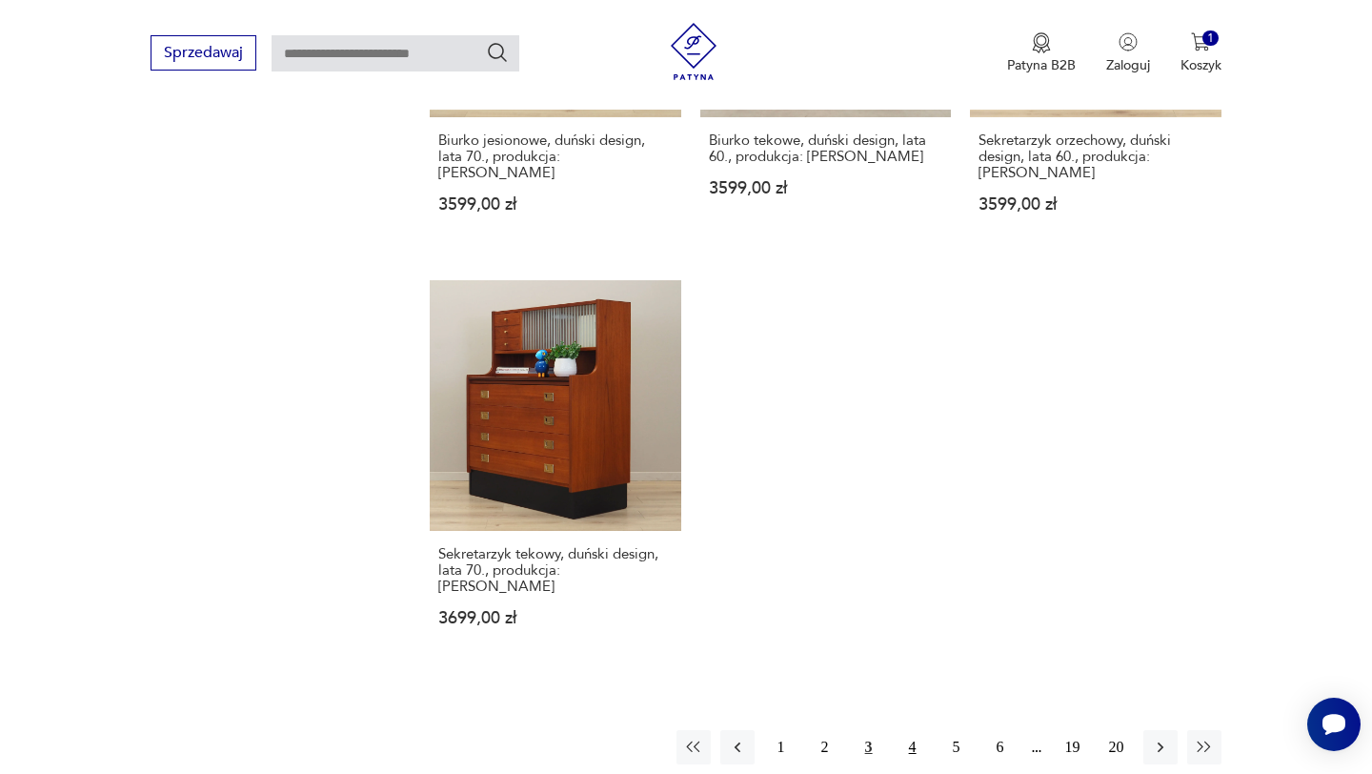
click at [908, 730] on button "4" at bounding box center [913, 747] width 34 height 34
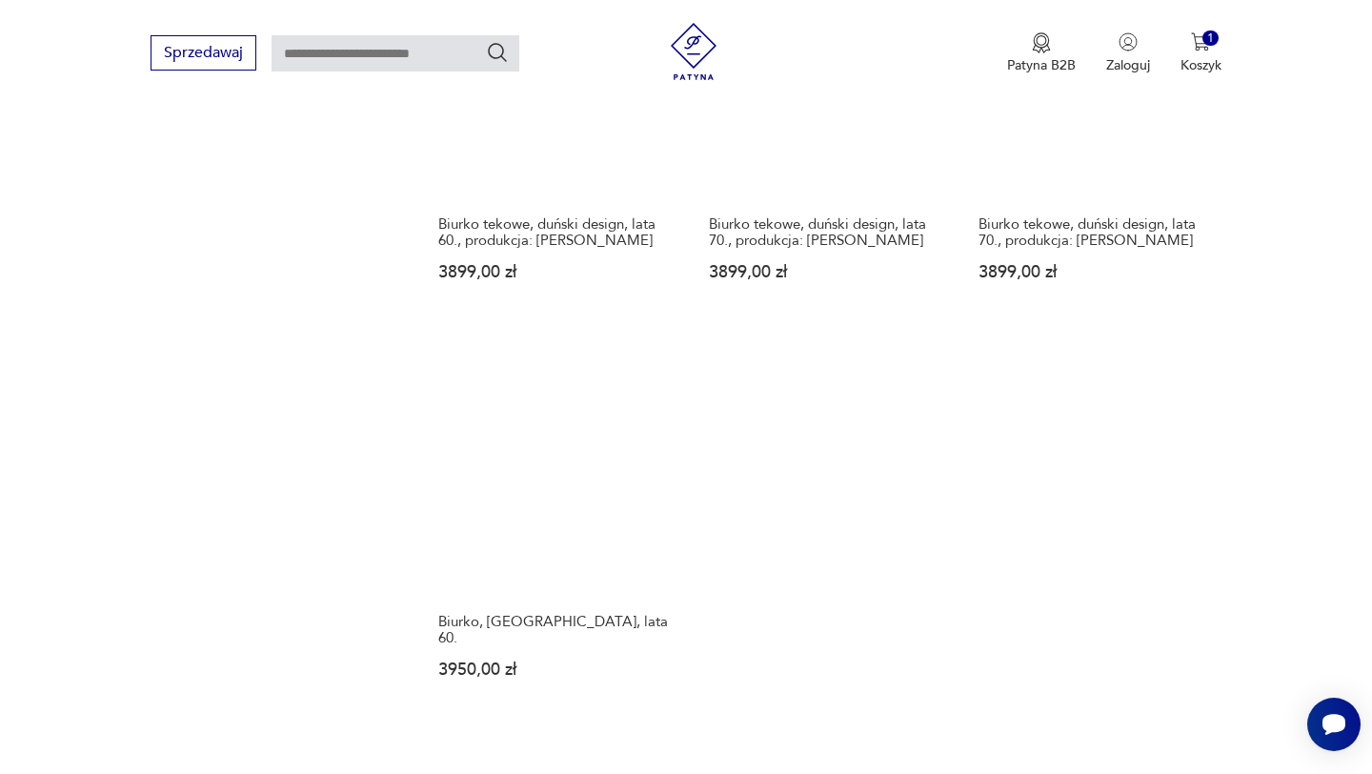
scroll to position [2563, 0]
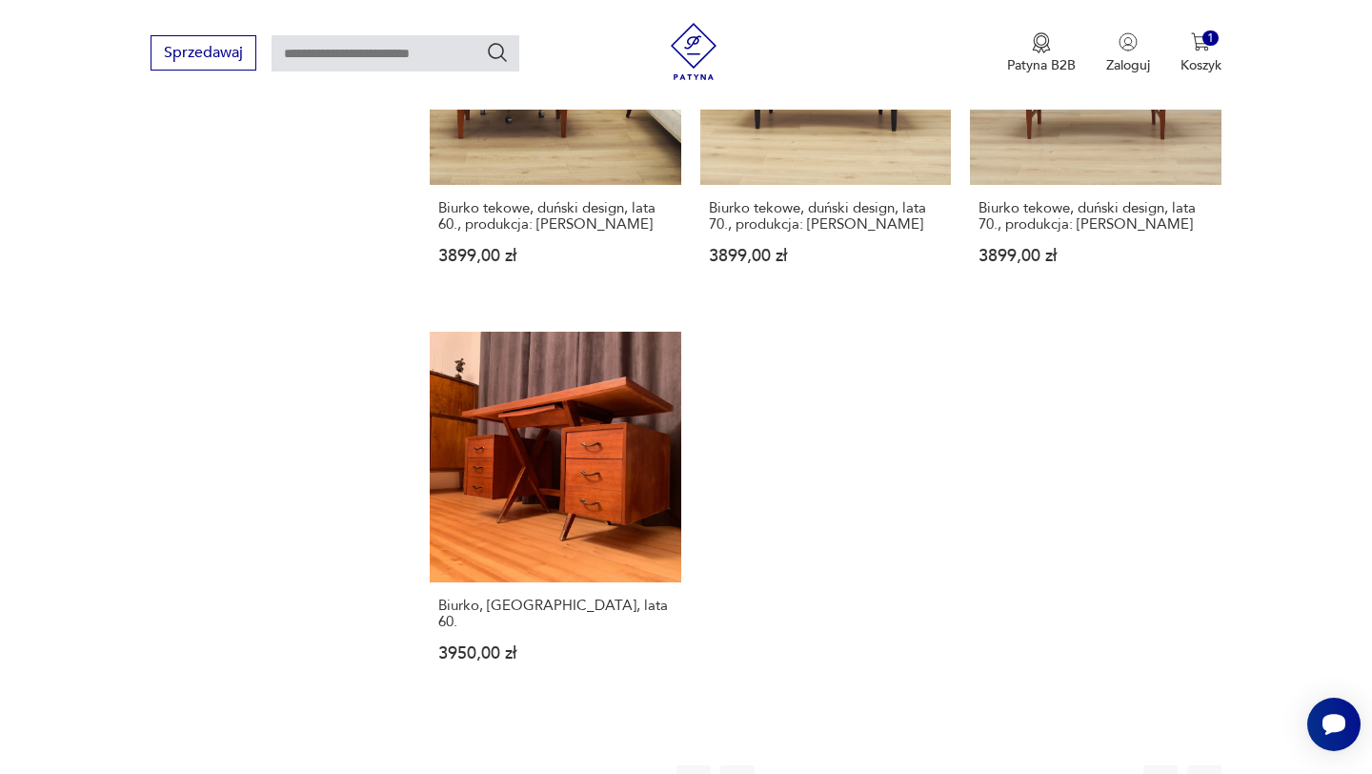
click at [961, 765] on button "5" at bounding box center [957, 782] width 34 height 34
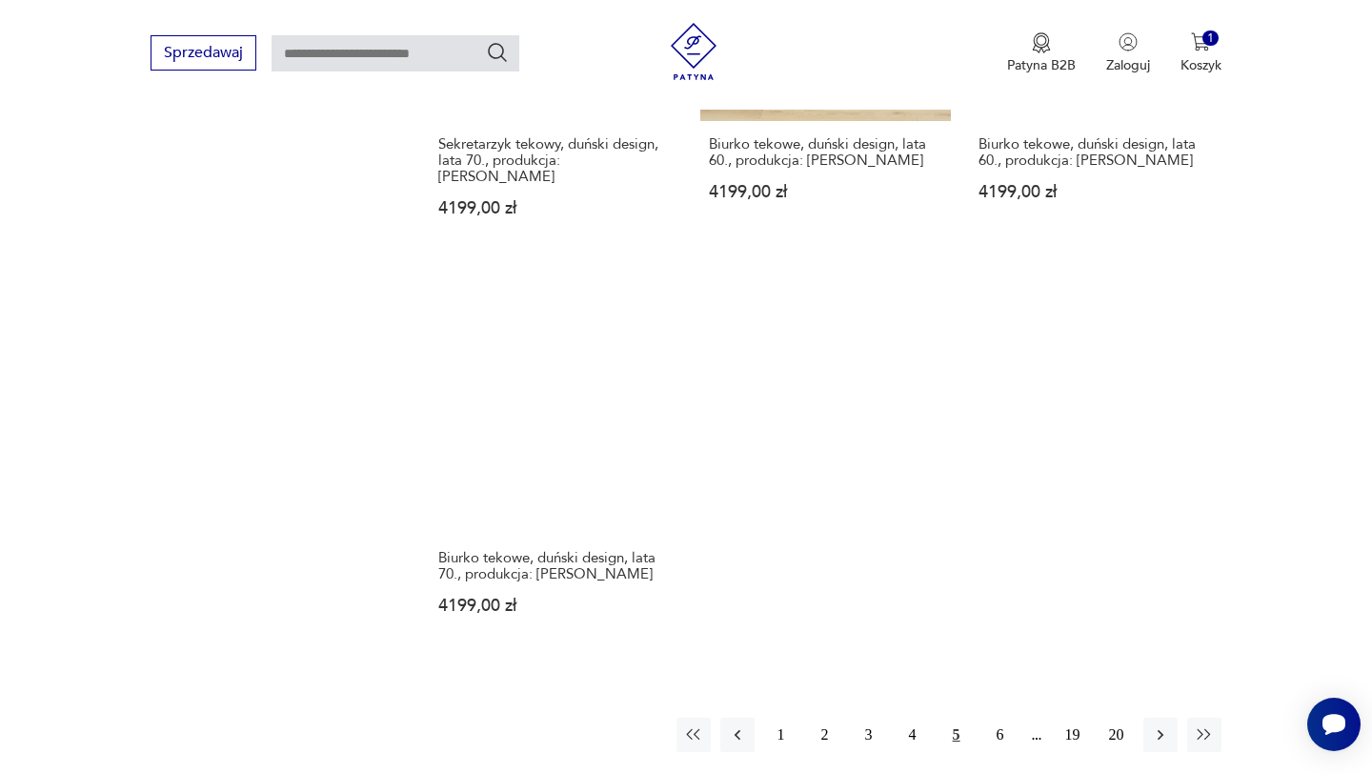
scroll to position [2633, 0]
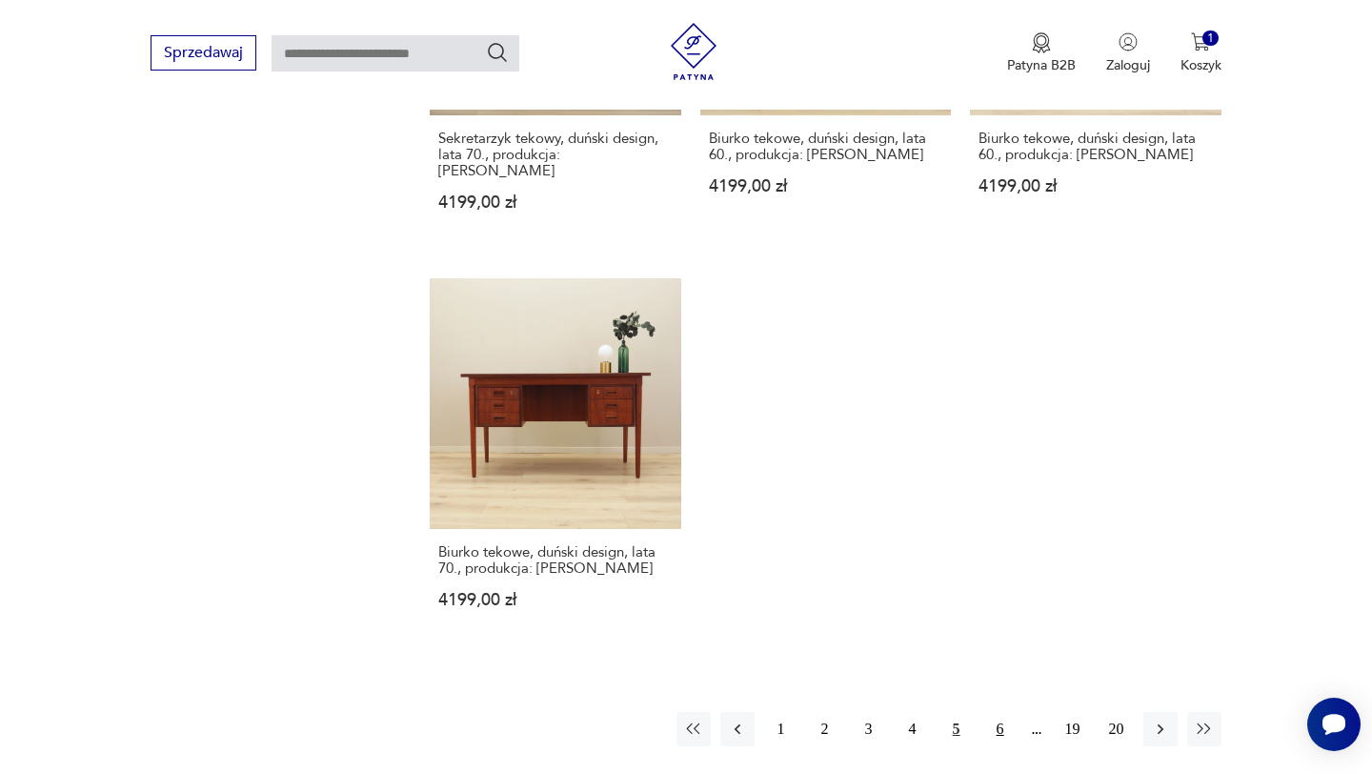
click at [1002, 712] on button "6" at bounding box center [1000, 729] width 34 height 34
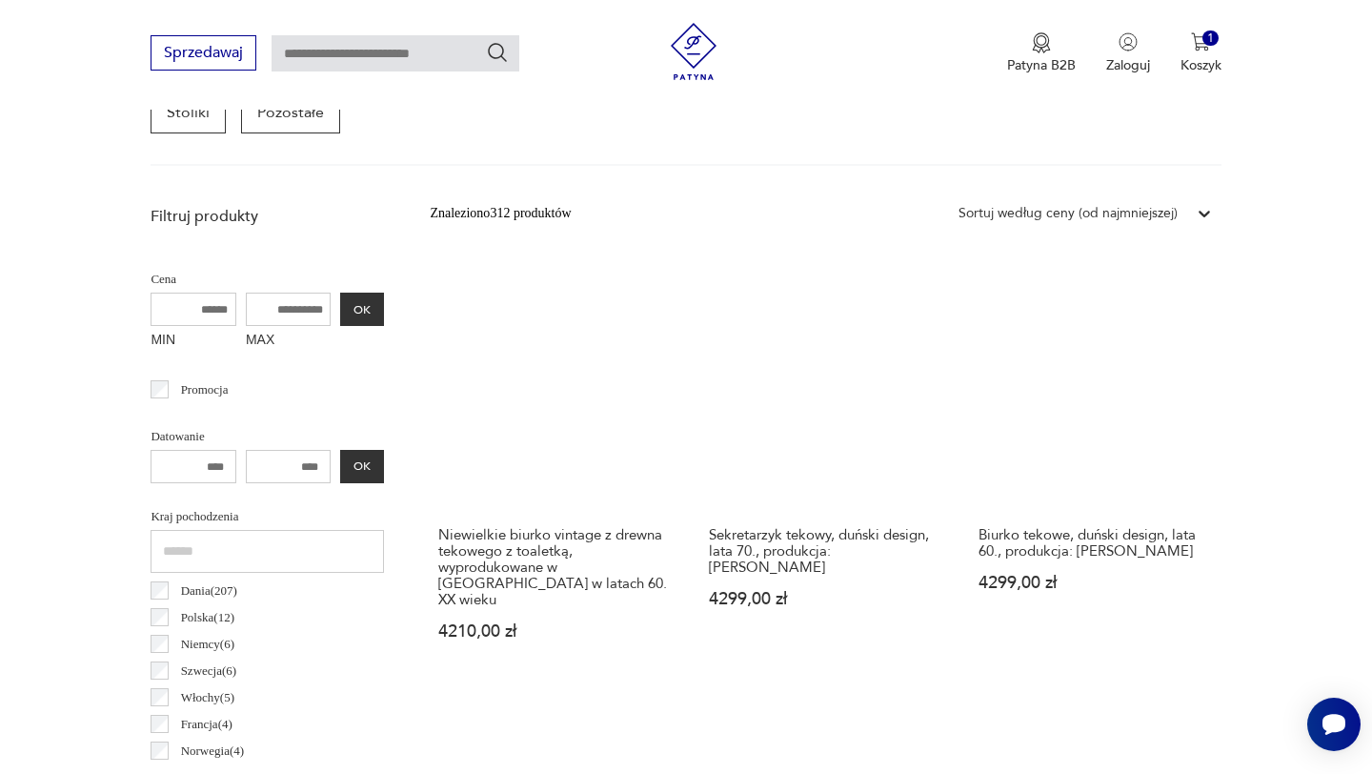
scroll to position [599, 0]
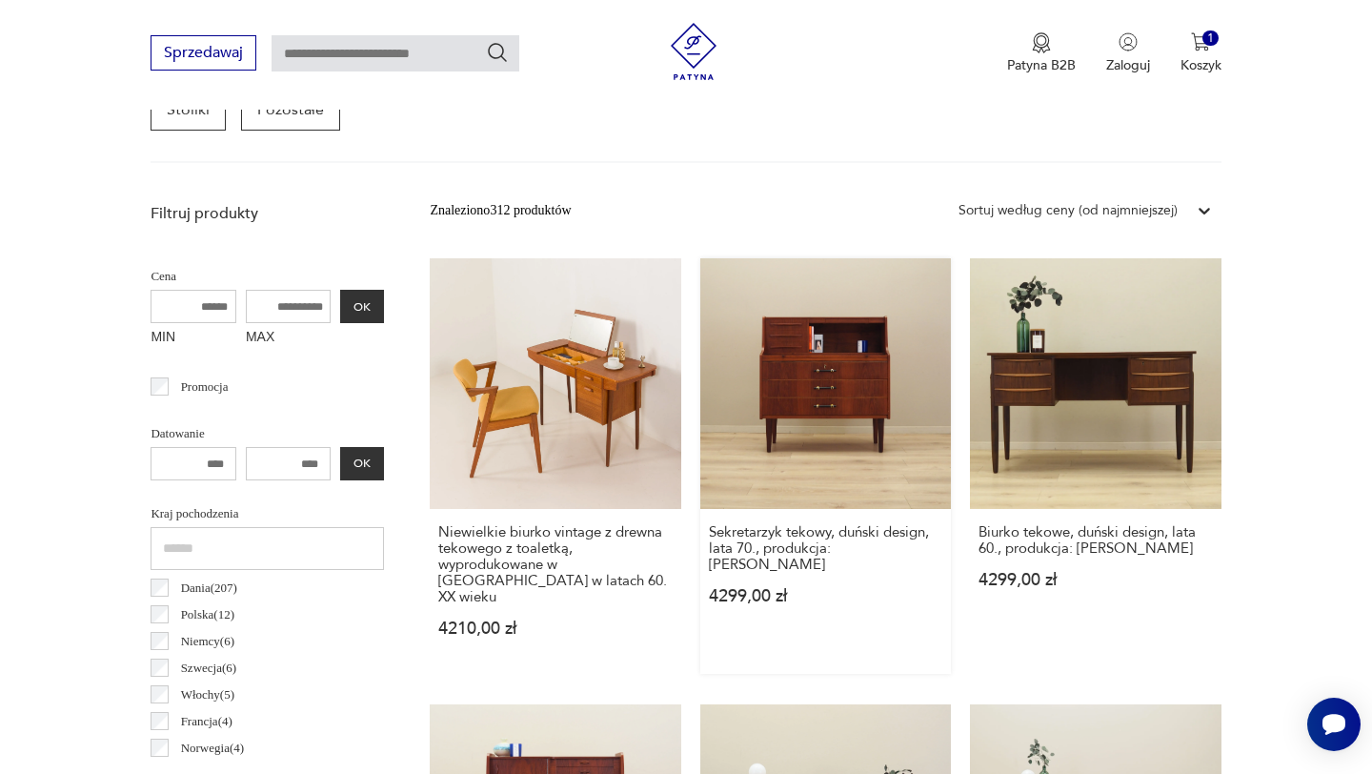
click at [827, 430] on link "Sekretarzyk tekowy, duński design, lata 70., produkcja: [PERSON_NAME] 4299,00 zł" at bounding box center [825, 465] width 251 height 415
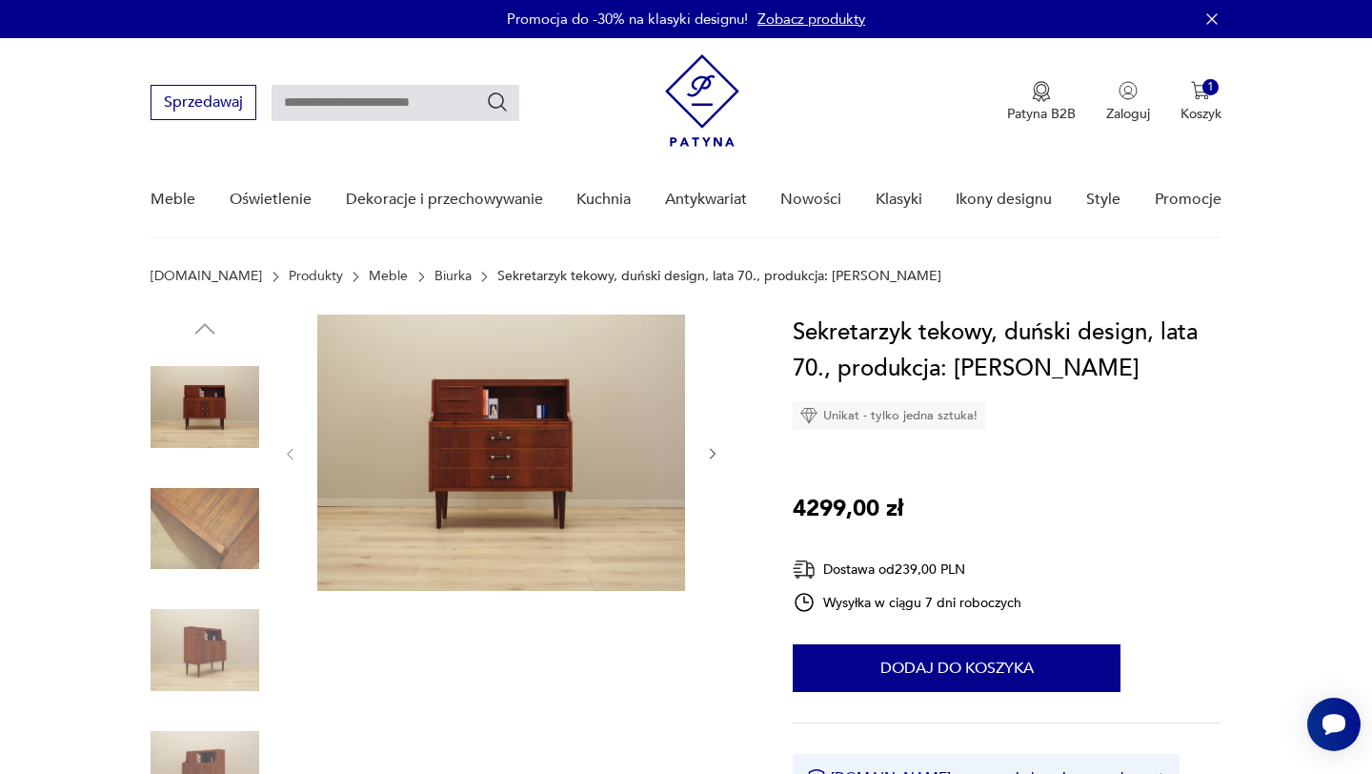
click at [491, 462] on img at bounding box center [501, 452] width 368 height 276
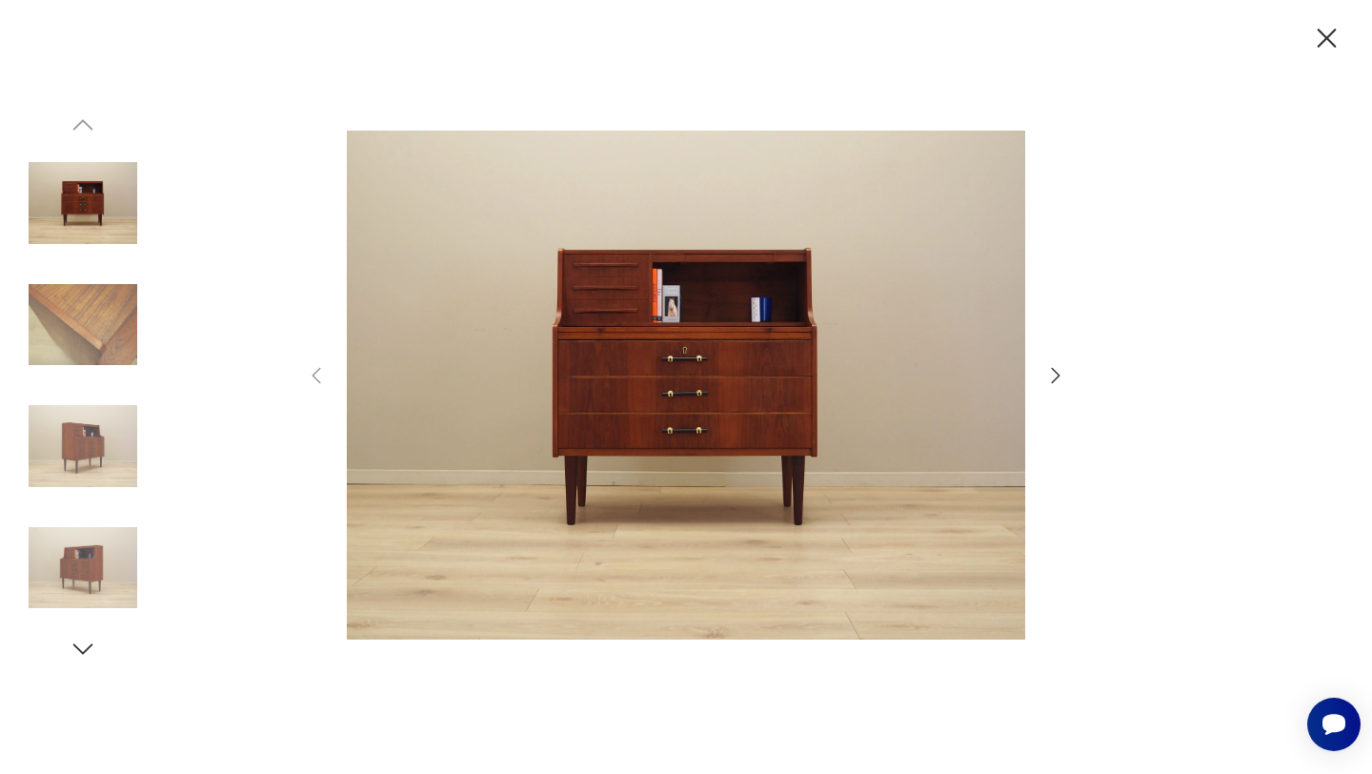
click at [1057, 376] on icon "button" at bounding box center [1056, 375] width 9 height 15
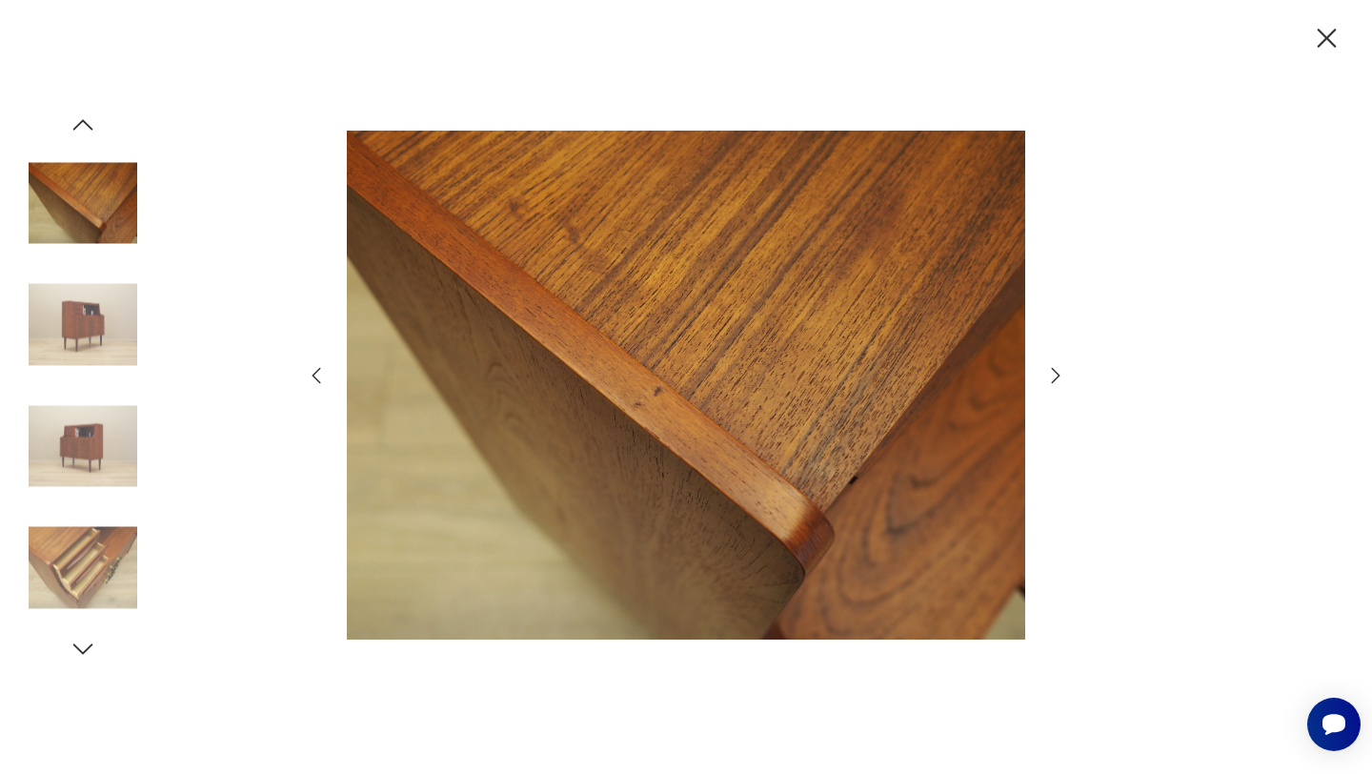
click at [1056, 376] on icon "button" at bounding box center [1055, 375] width 23 height 23
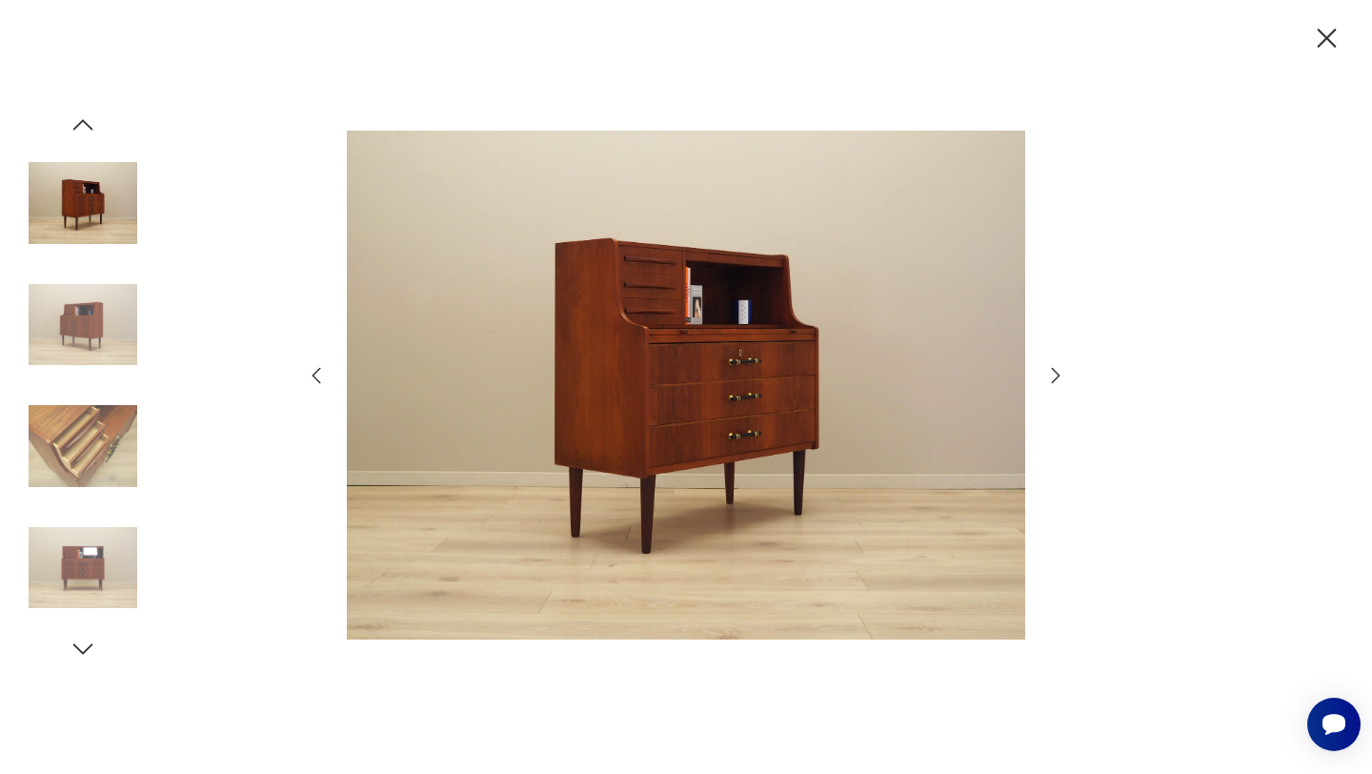
click at [1054, 376] on icon "button" at bounding box center [1055, 375] width 23 height 23
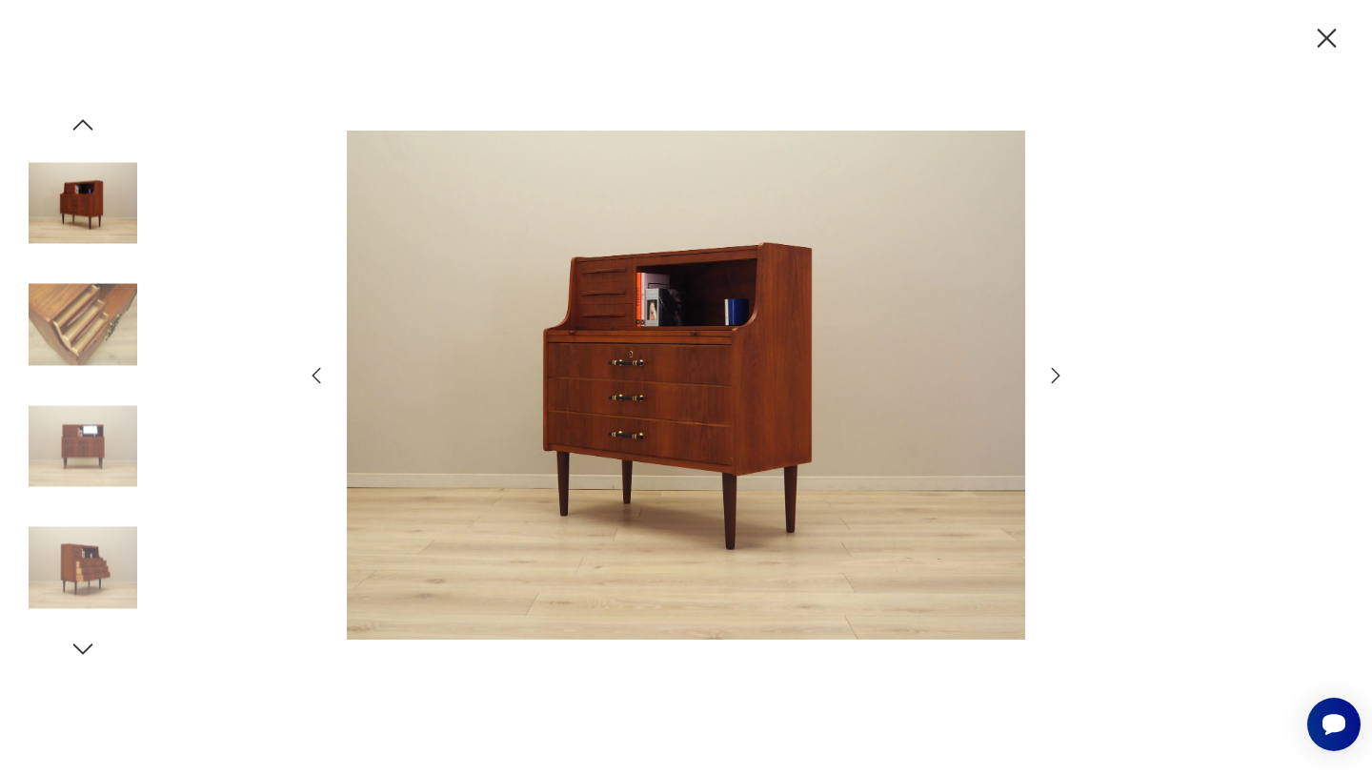
click at [1053, 376] on icon "button" at bounding box center [1055, 375] width 23 height 23
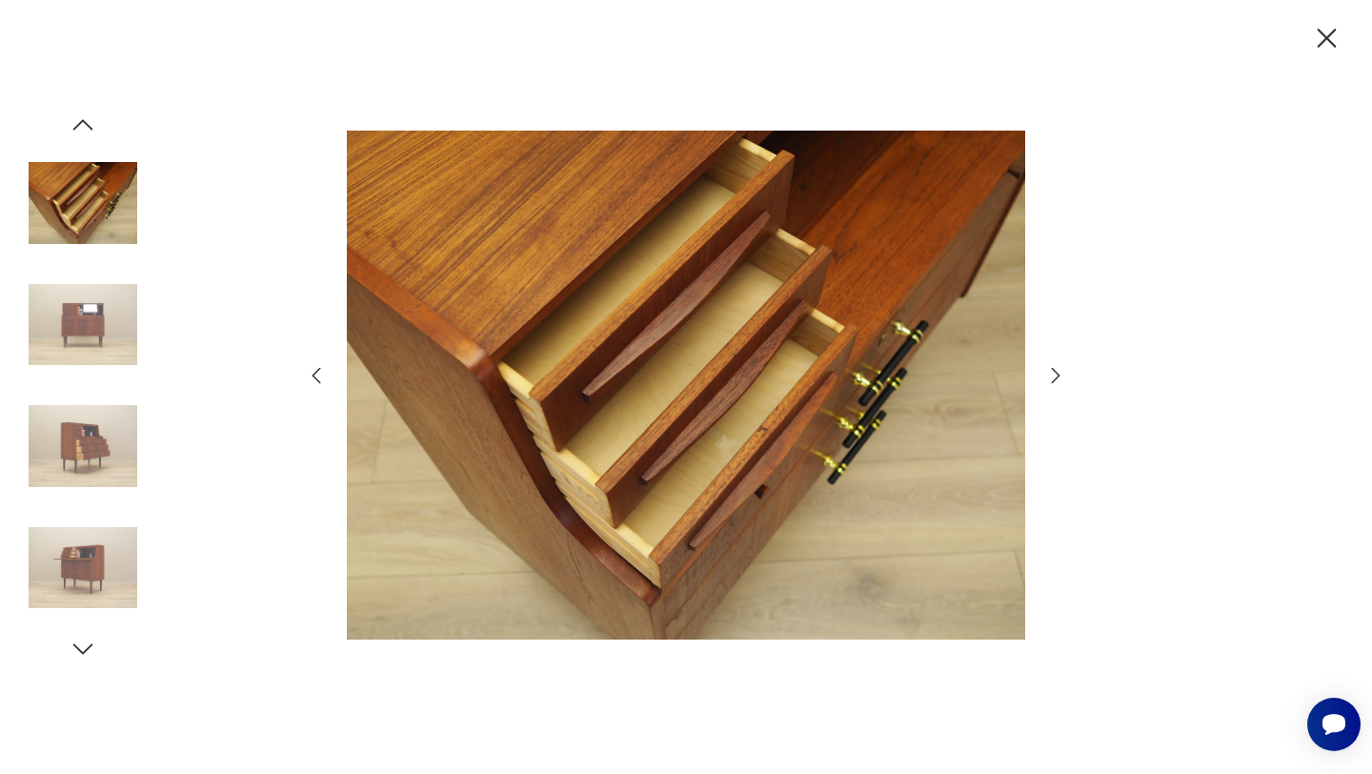
click at [1053, 377] on icon "button" at bounding box center [1055, 375] width 23 height 23
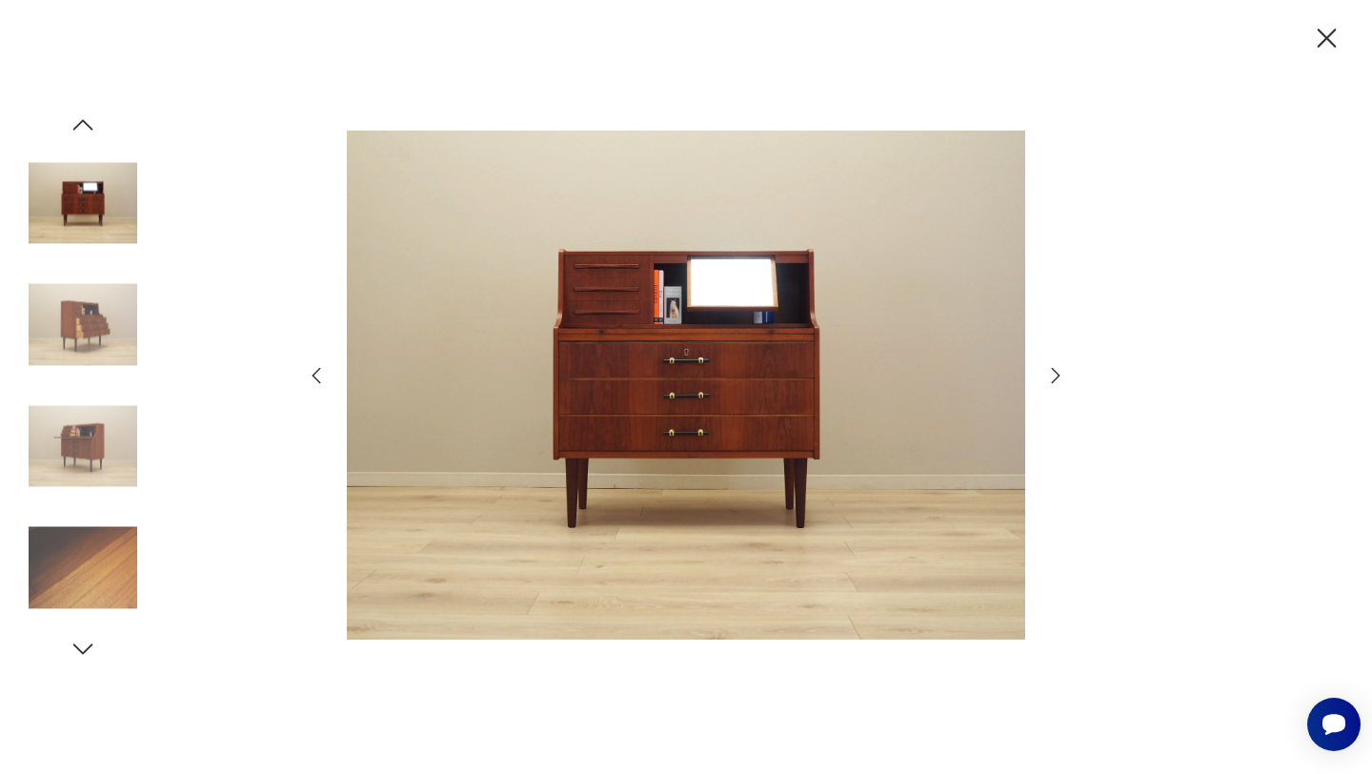
click at [1053, 377] on icon "button" at bounding box center [1055, 375] width 23 height 23
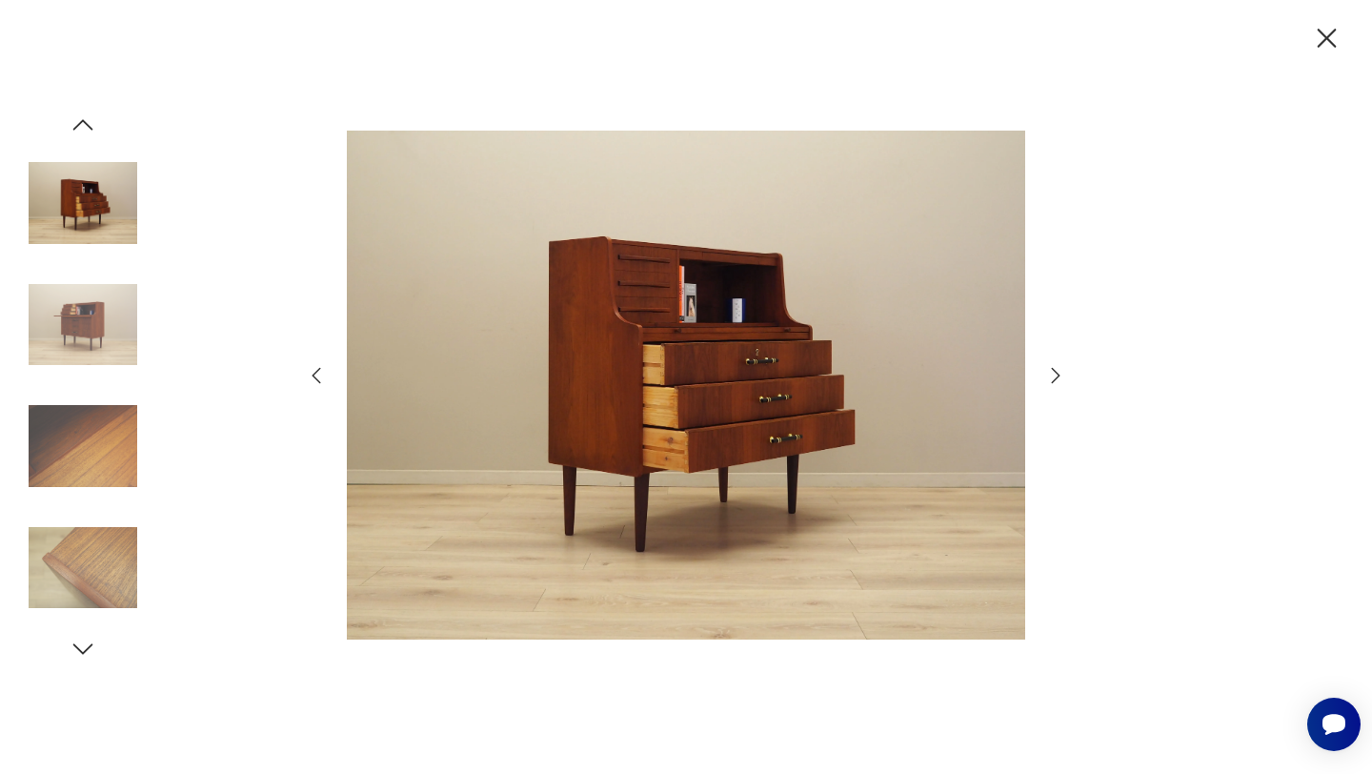
click at [1052, 377] on icon "button" at bounding box center [1055, 375] width 23 height 23
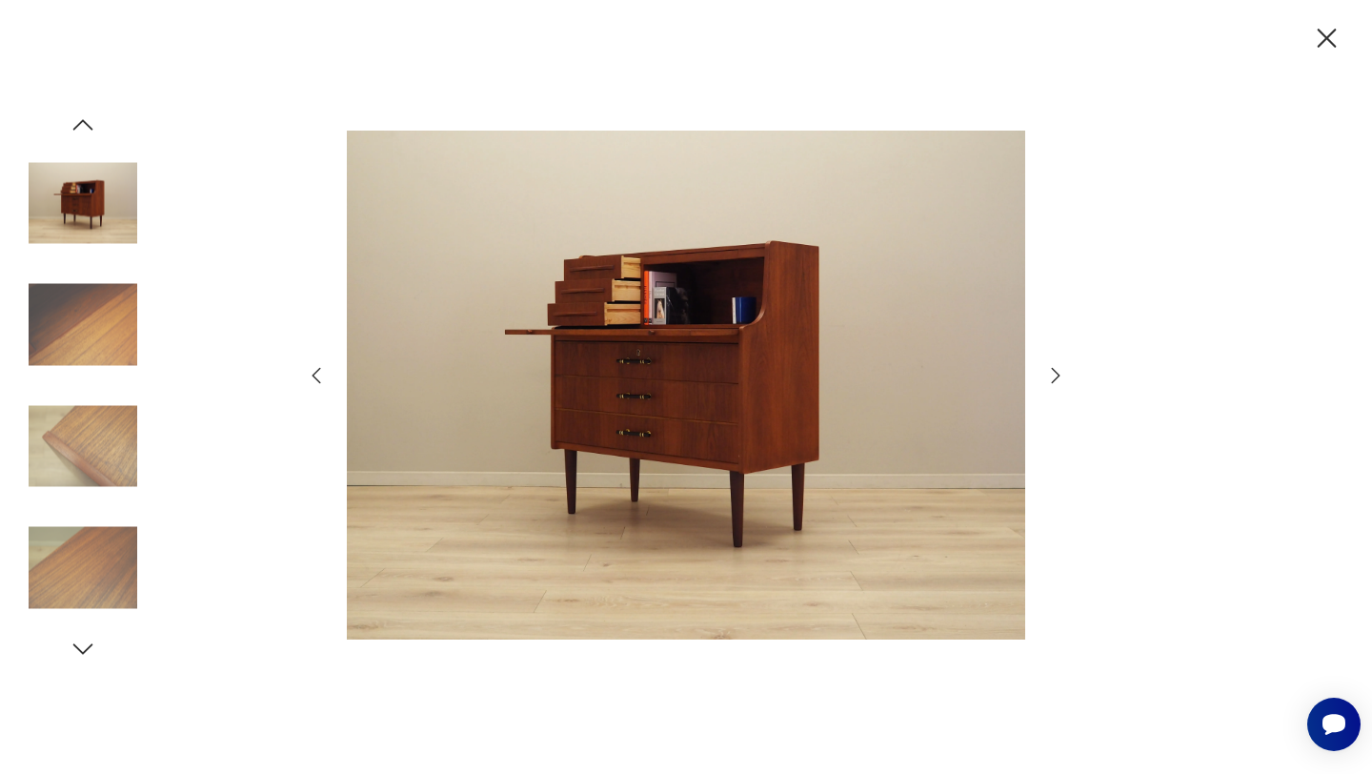
click at [1051, 377] on icon "button" at bounding box center [1055, 375] width 23 height 23
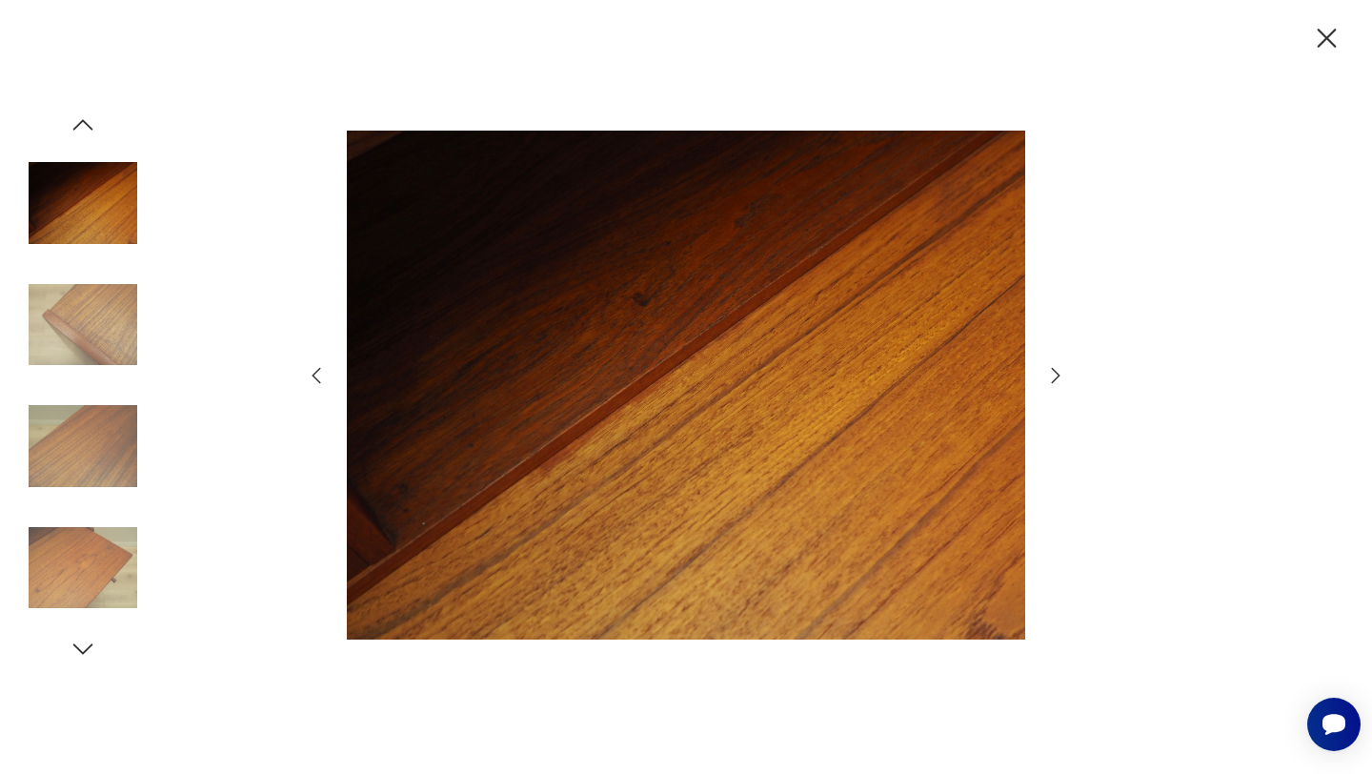
click at [1050, 377] on icon "button" at bounding box center [1055, 375] width 23 height 23
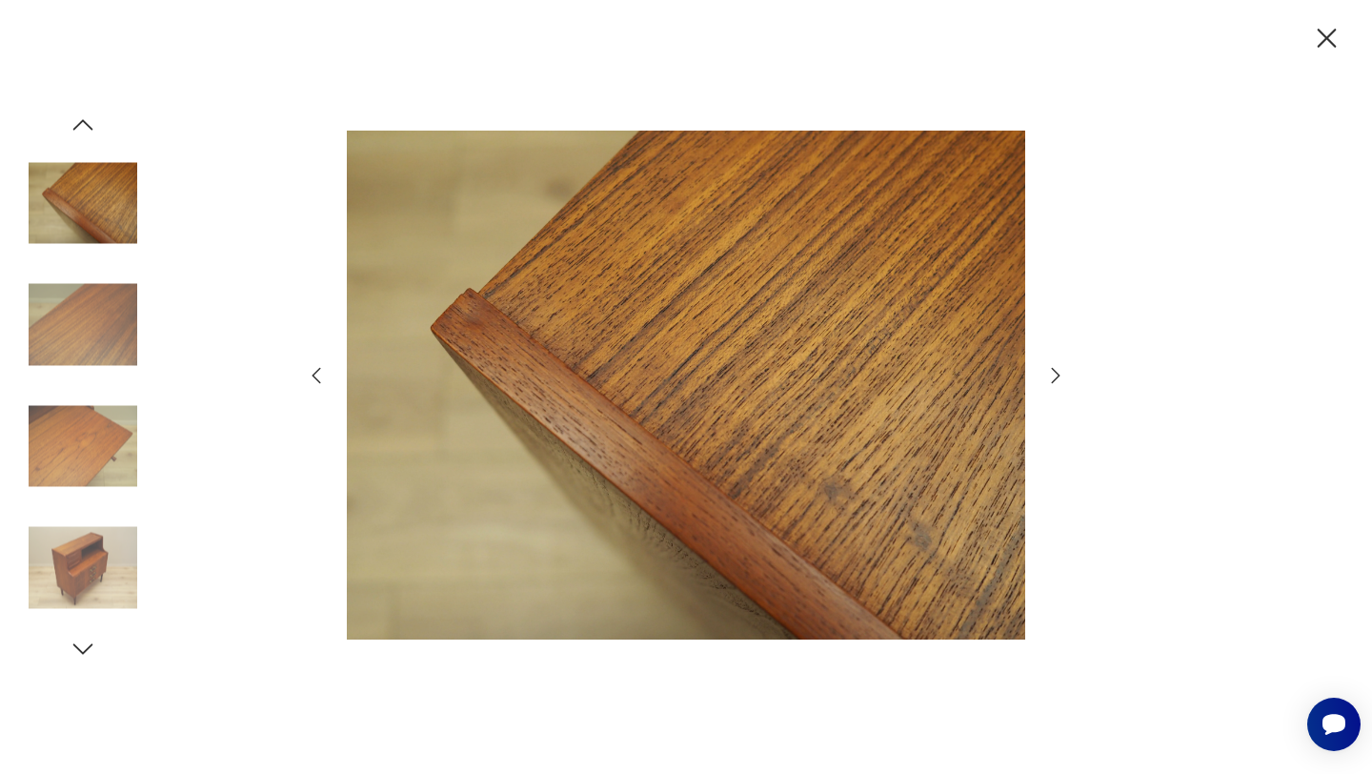
click at [1049, 377] on icon "button" at bounding box center [1055, 375] width 23 height 23
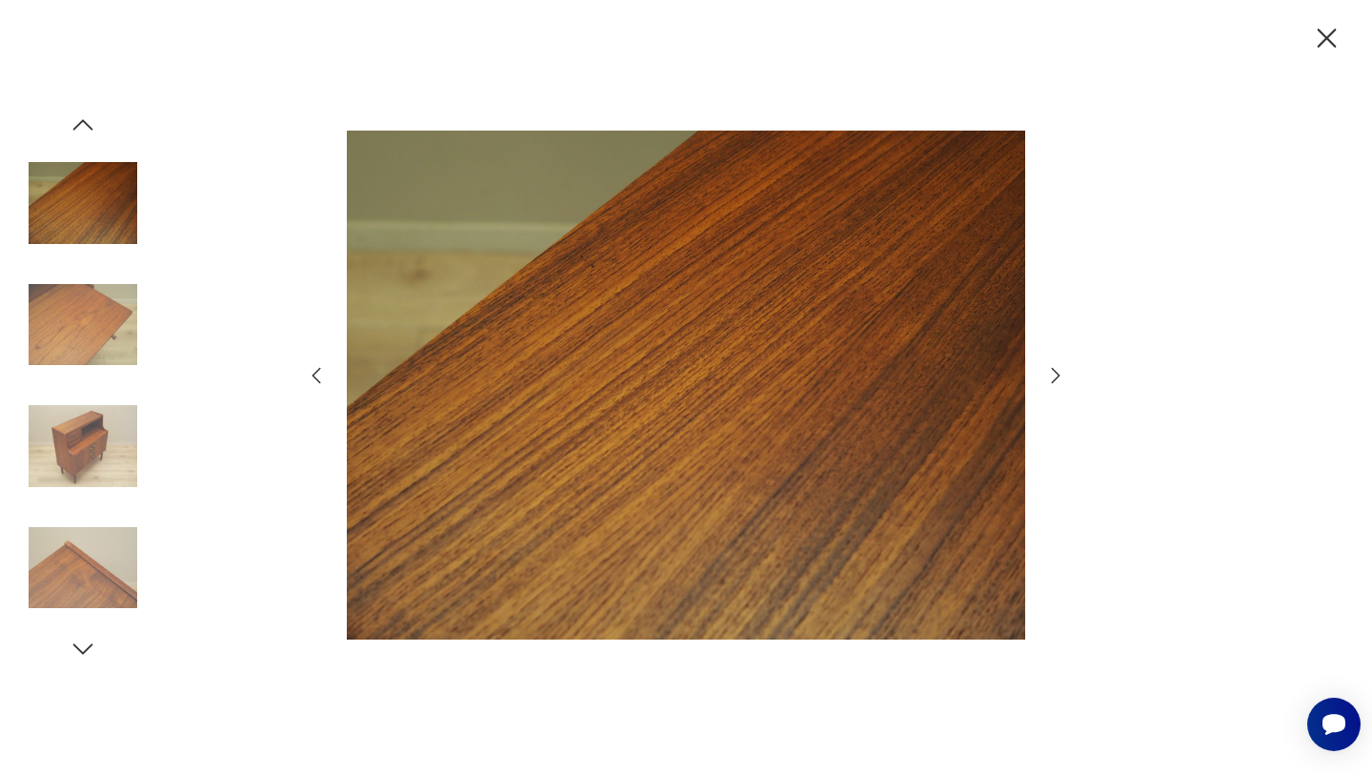
click at [1048, 377] on icon "button" at bounding box center [1055, 375] width 23 height 23
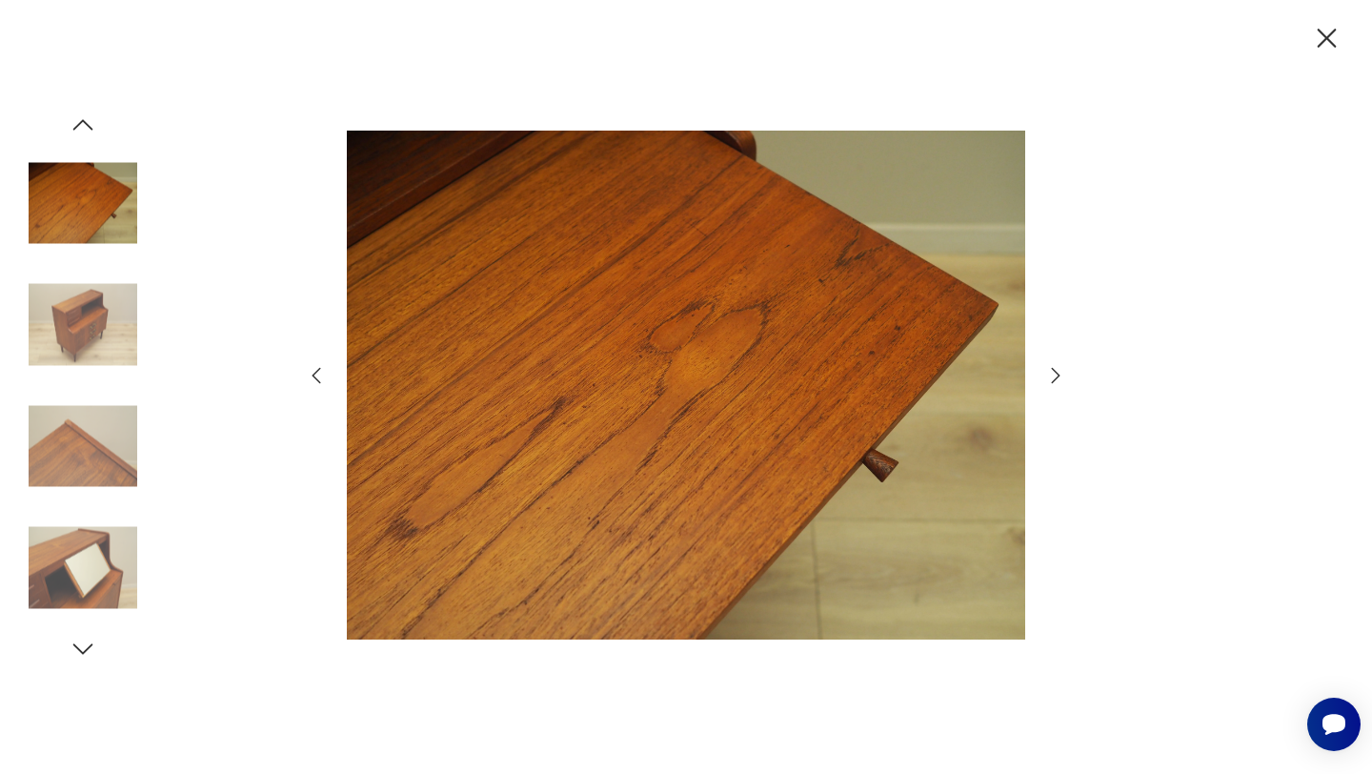
click at [1328, 39] on icon "button" at bounding box center [1327, 38] width 19 height 19
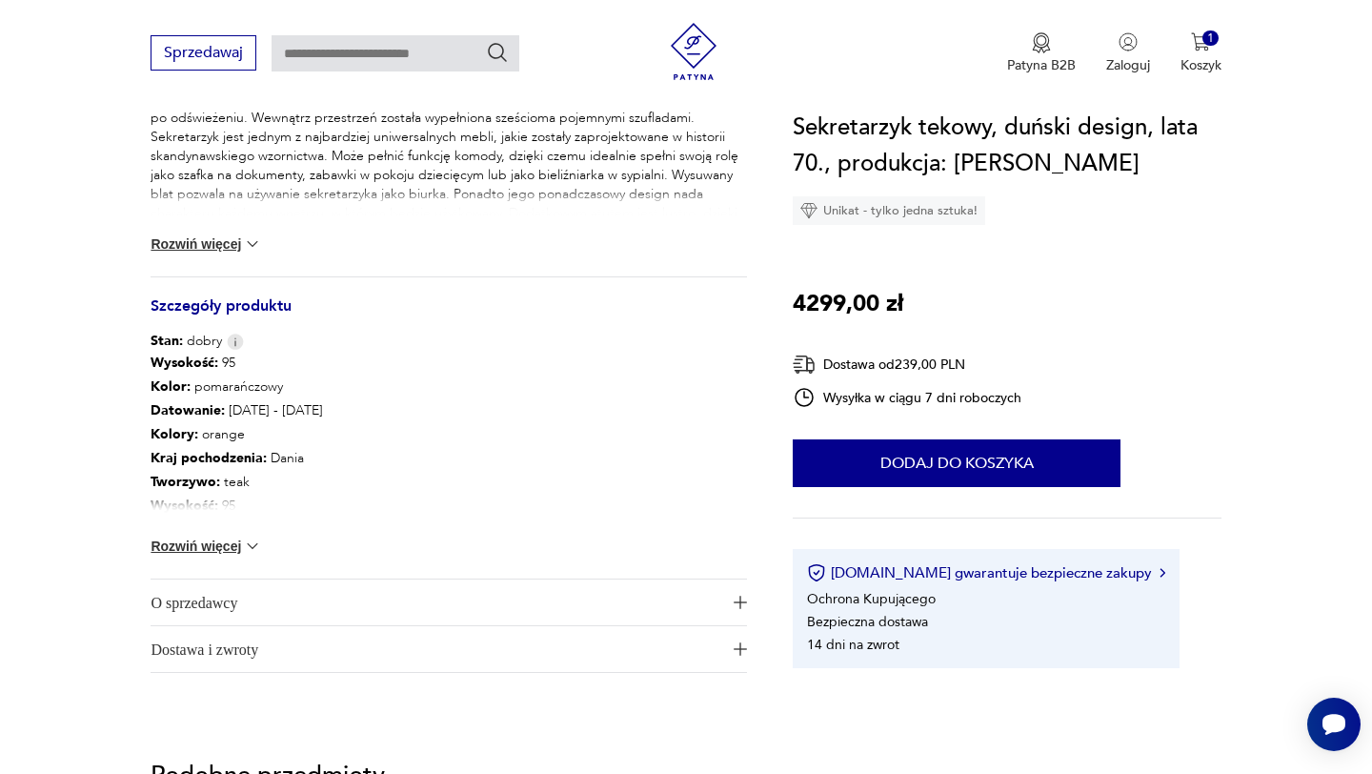
scroll to position [871, 0]
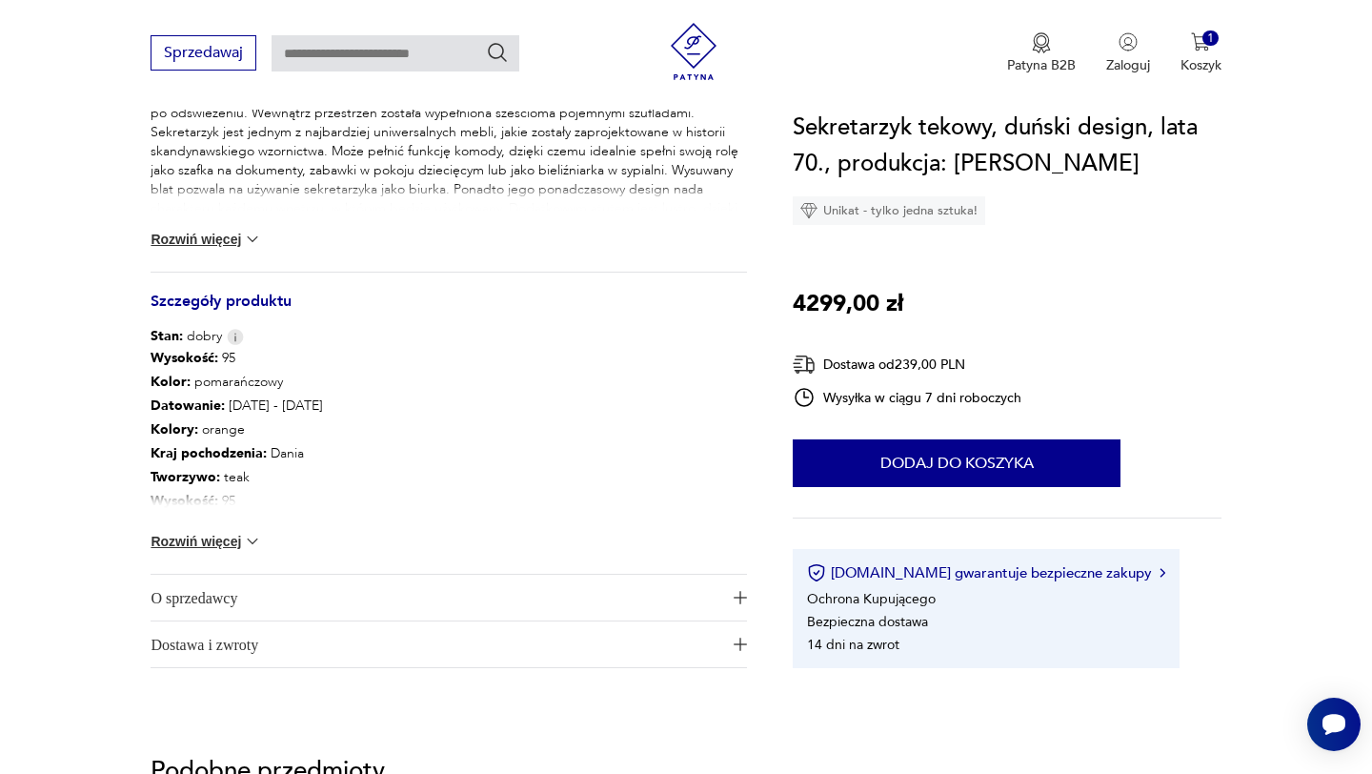
click at [215, 554] on div "Wysokość : 95 Kolor: pomarańczowy Datowanie : [DATE] - [DATE] Kolory : orange K…" at bounding box center [449, 460] width 596 height 228
click at [217, 548] on button "Rozwiń więcej" at bounding box center [206, 541] width 111 height 19
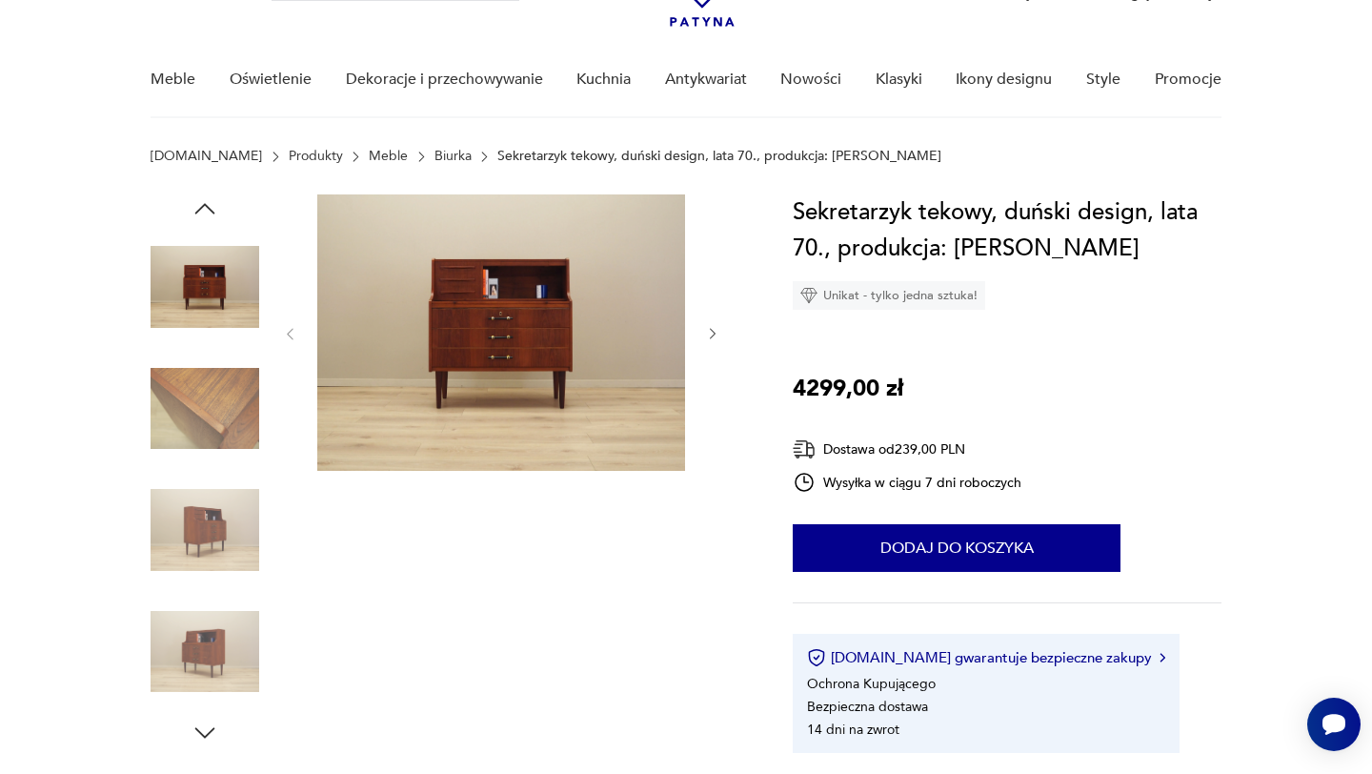
scroll to position [112, 0]
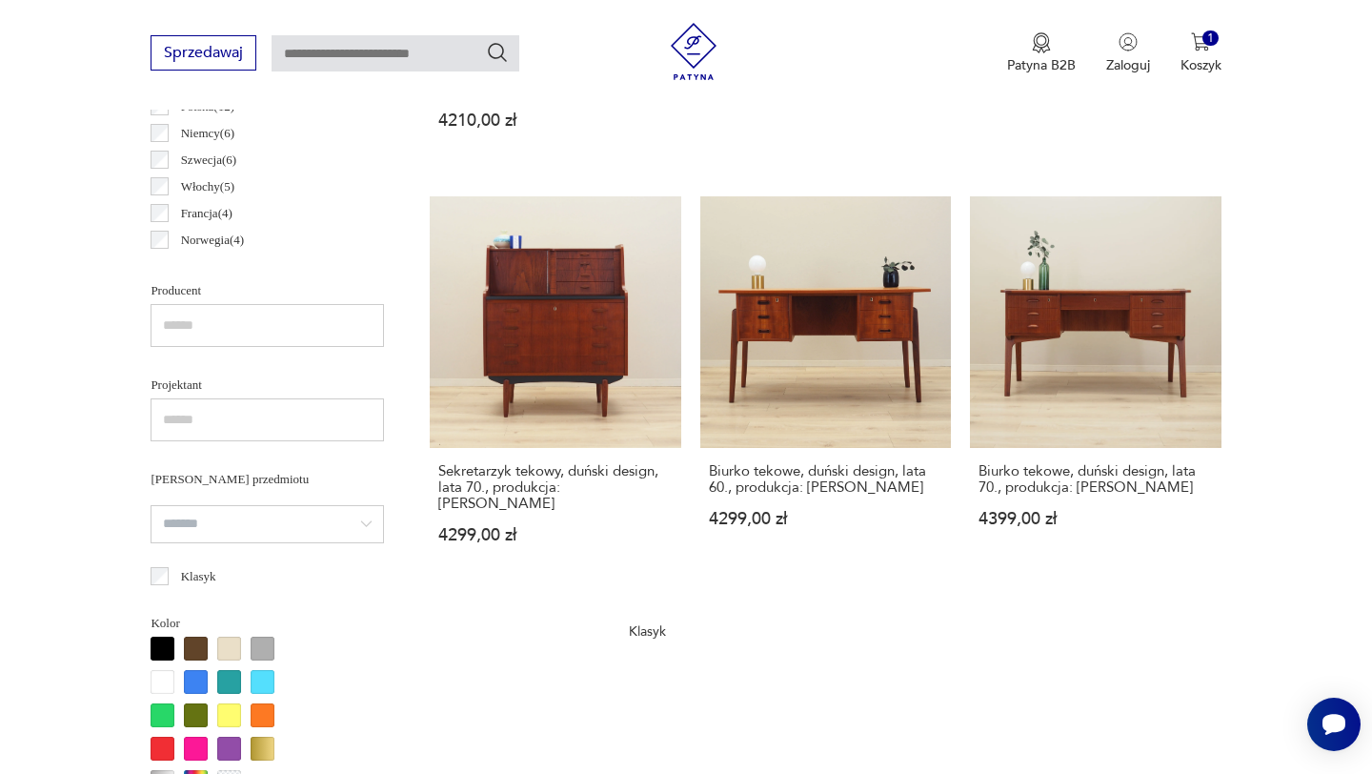
scroll to position [1109, 0]
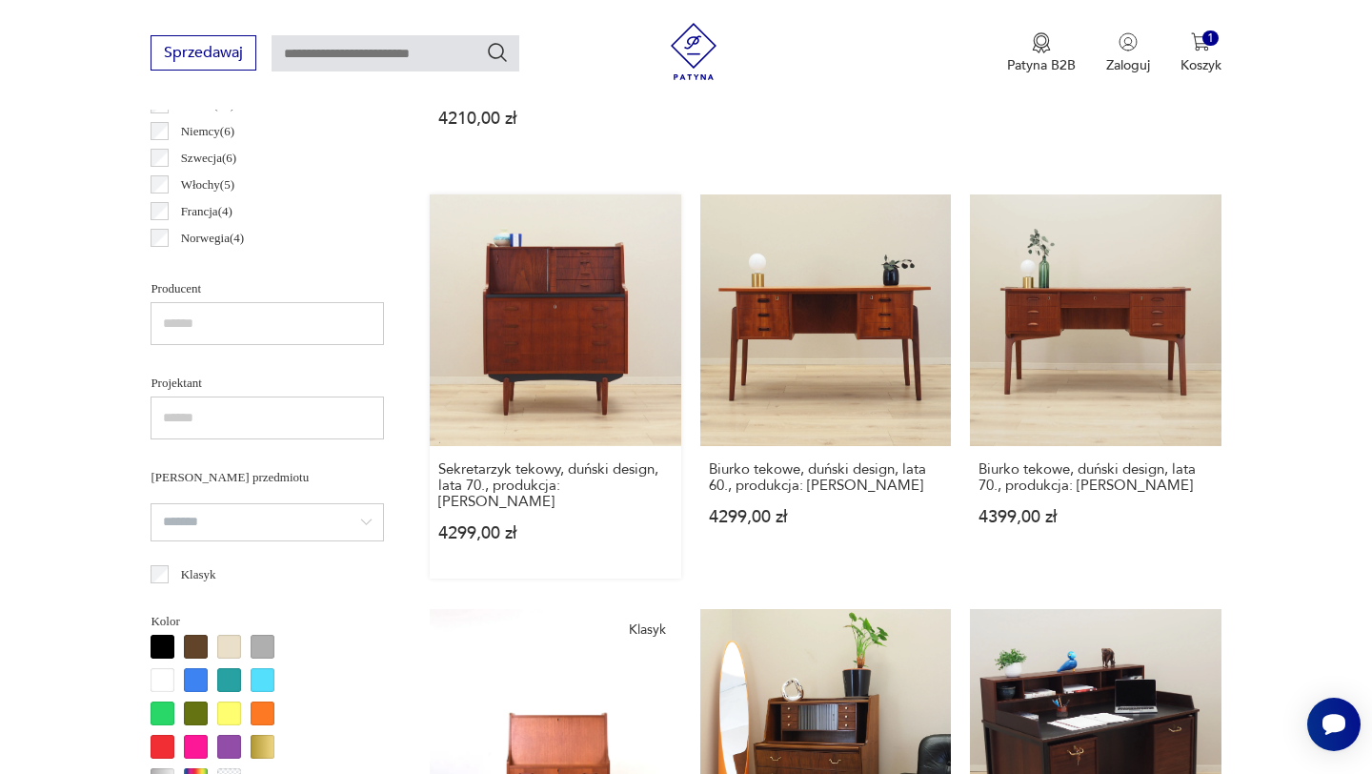
click at [553, 345] on link "Sekretarzyk tekowy, duński design, lata 70., produkcja: [PERSON_NAME] 4299,00 zł" at bounding box center [555, 385] width 251 height 383
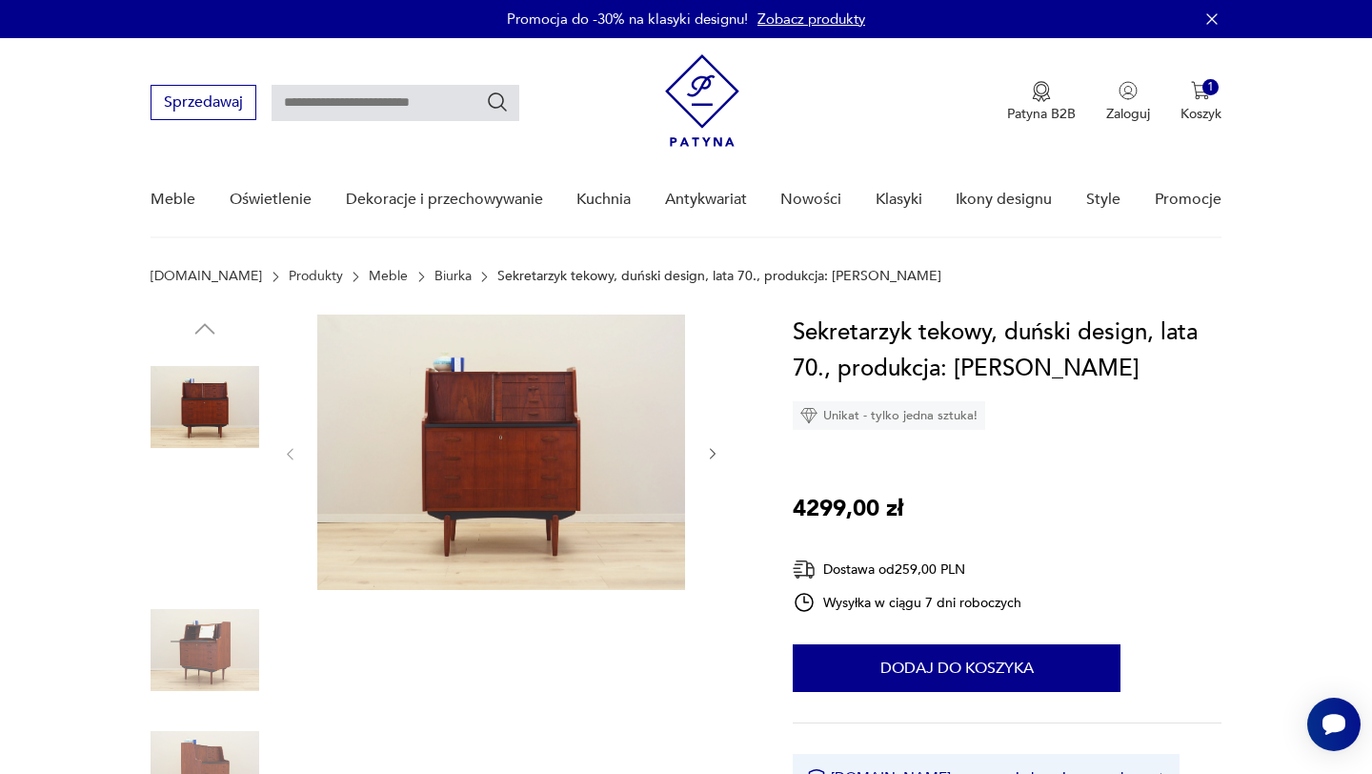
click at [539, 445] on img at bounding box center [501, 451] width 368 height 275
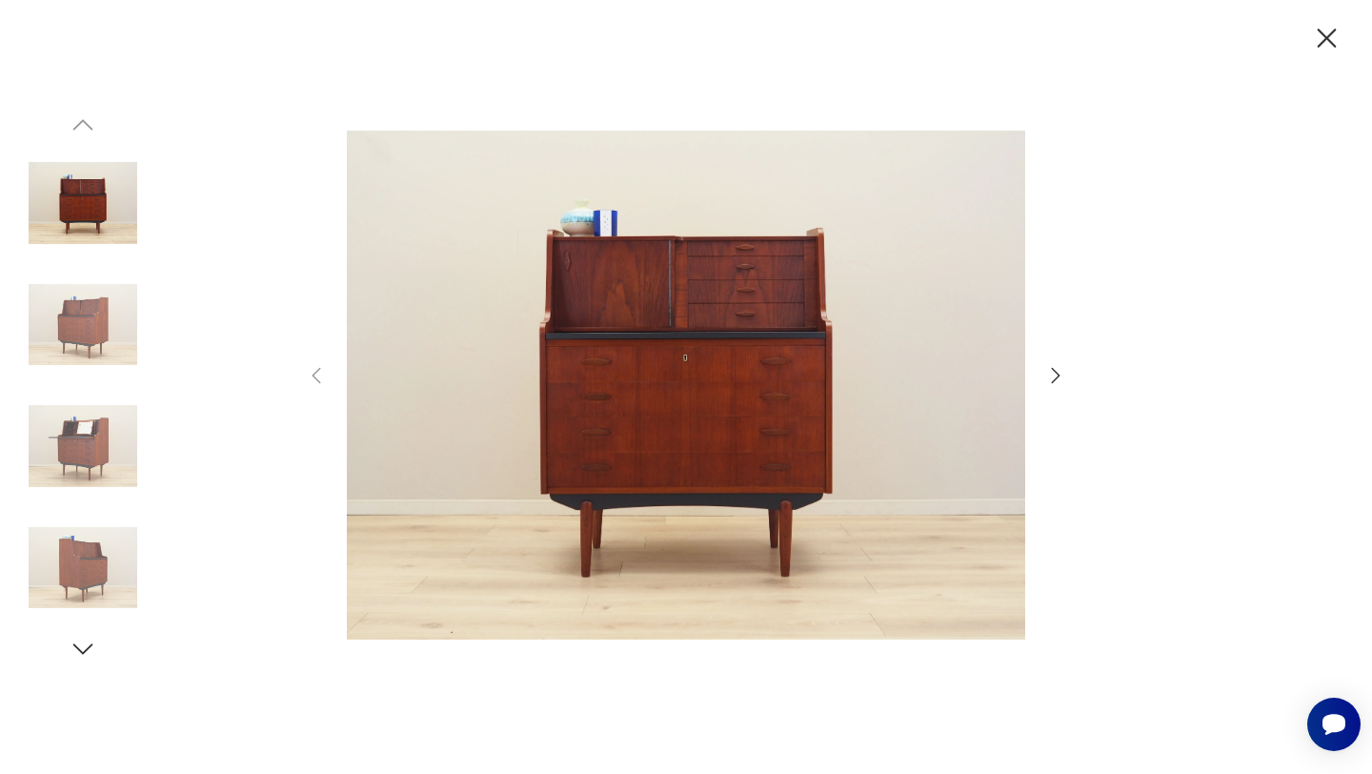
click at [1058, 373] on icon "button" at bounding box center [1056, 375] width 9 height 15
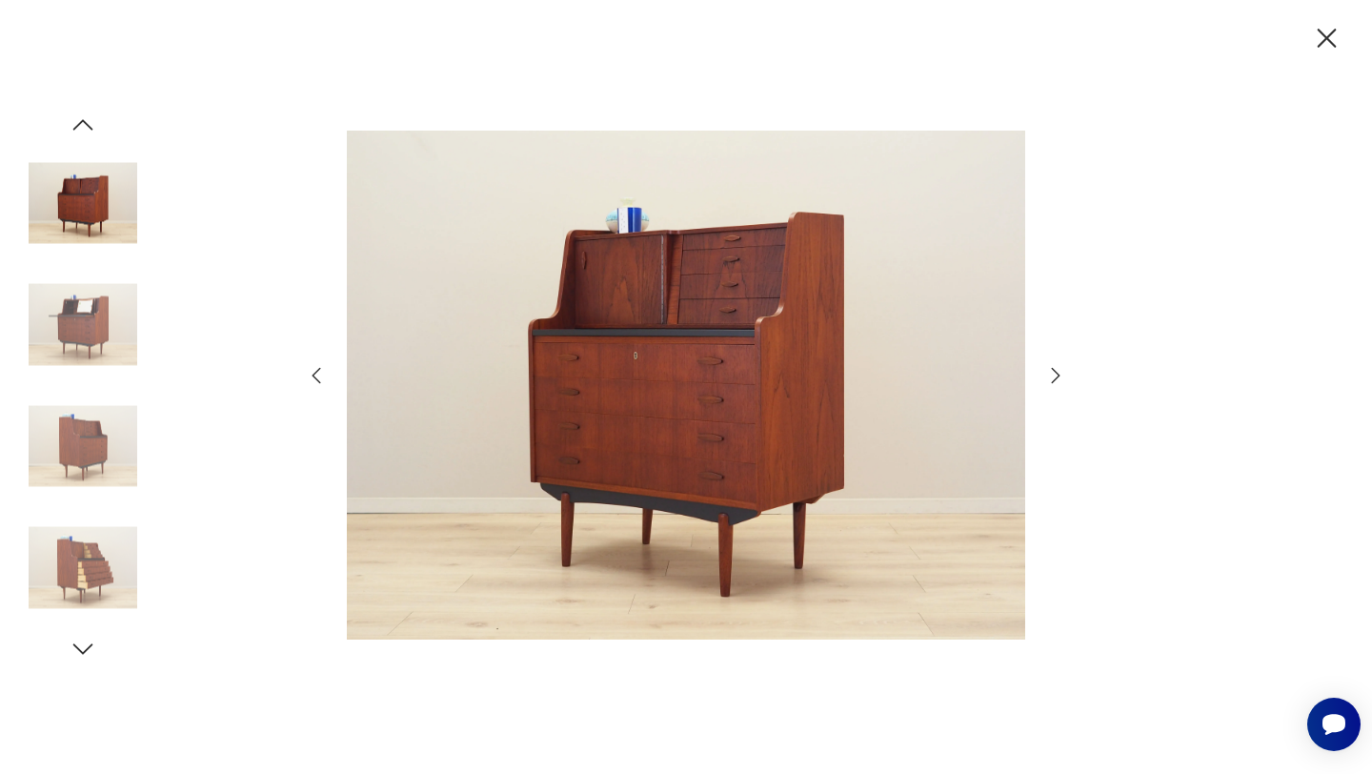
click at [1057, 373] on icon "button" at bounding box center [1056, 375] width 9 height 15
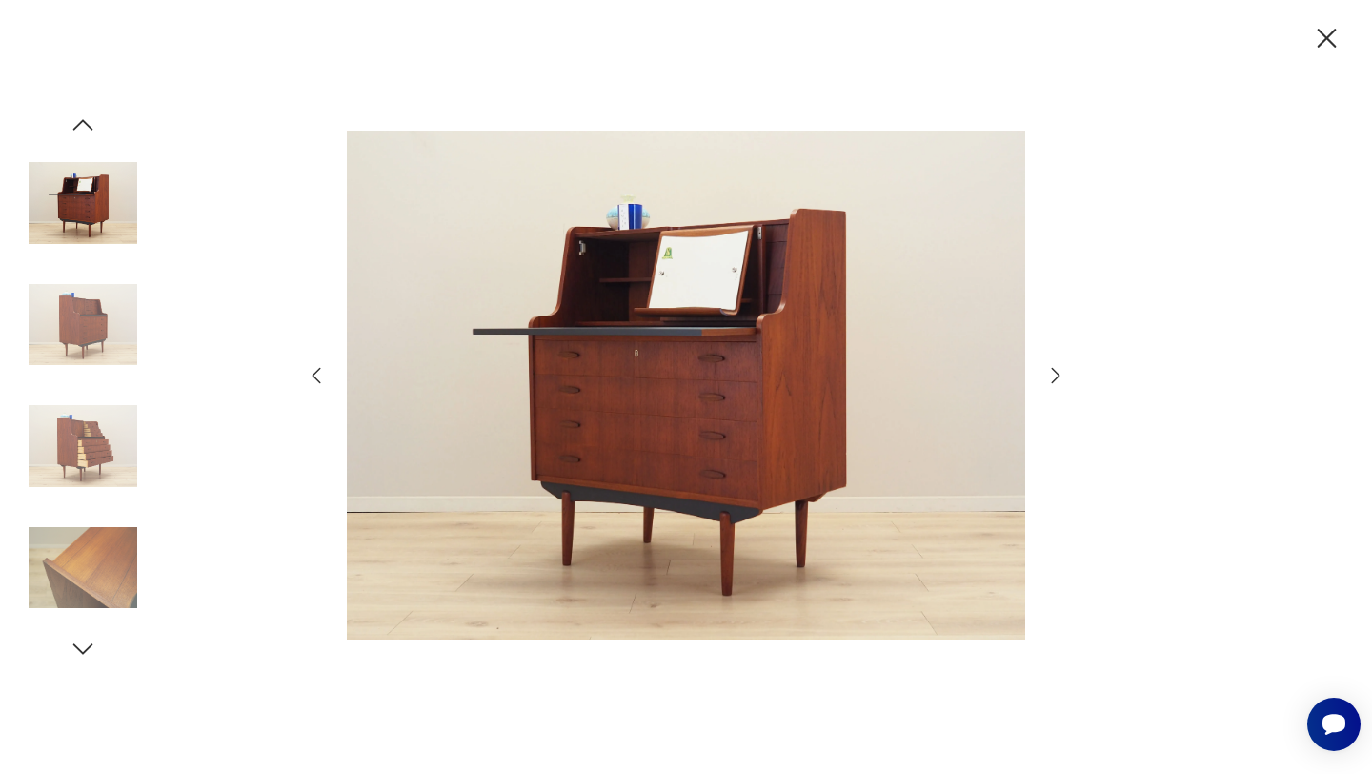
click at [1056, 373] on icon "button" at bounding box center [1056, 375] width 9 height 15
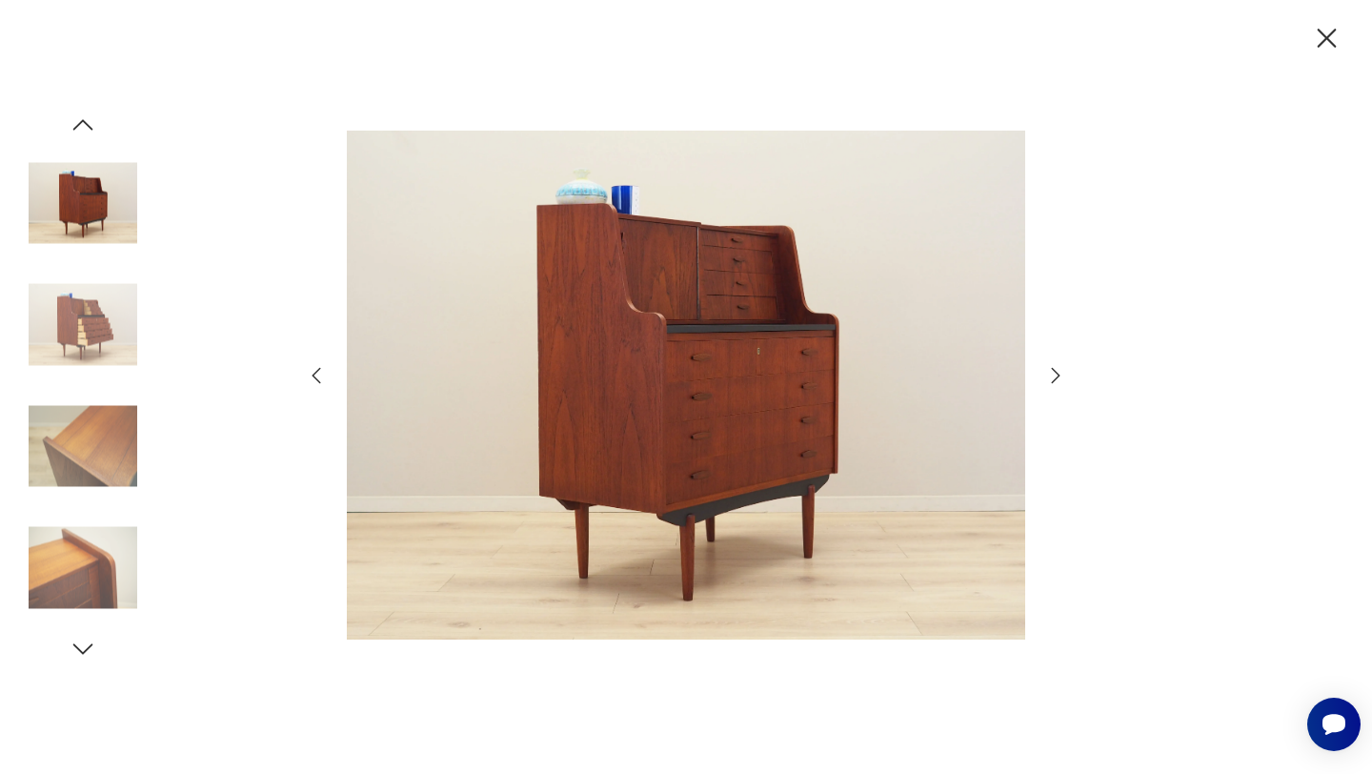
click at [1056, 373] on icon "button" at bounding box center [1056, 375] width 9 height 15
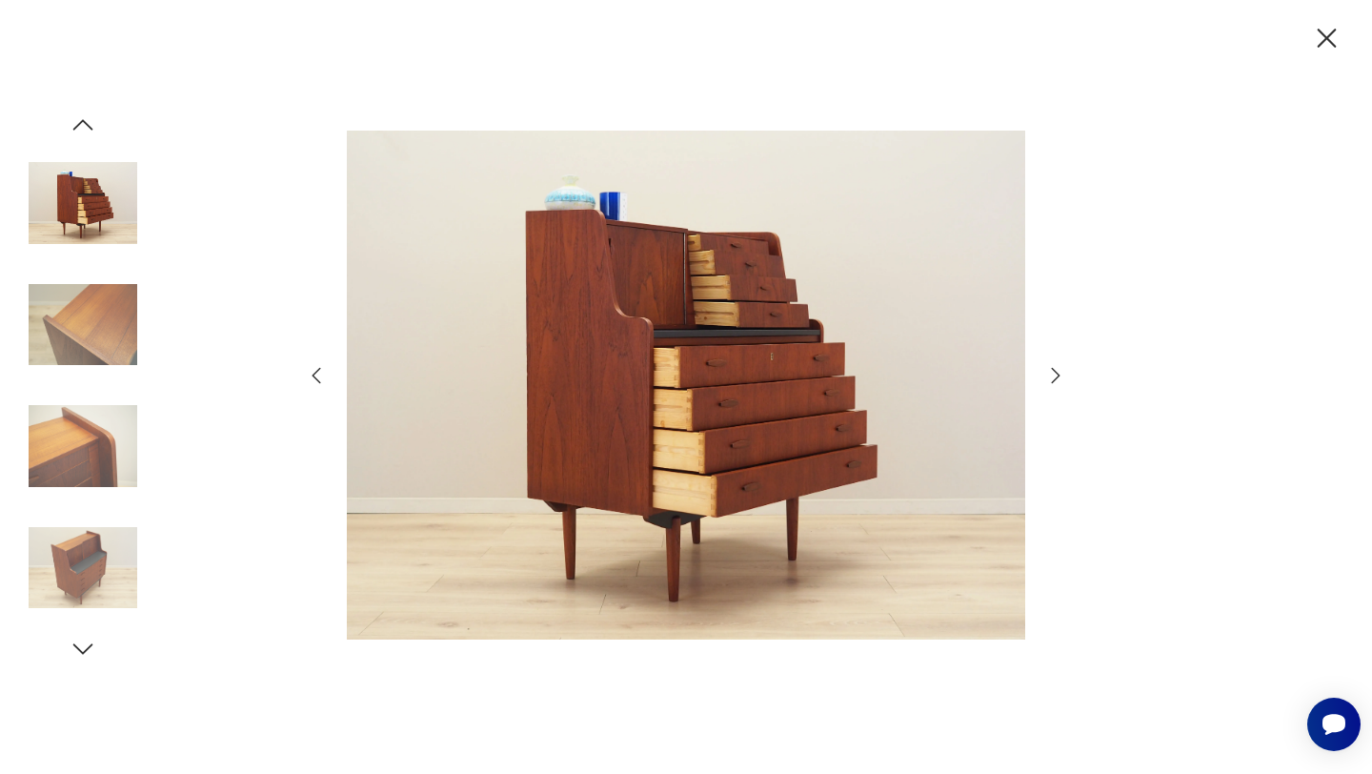
click at [1056, 373] on icon "button" at bounding box center [1056, 375] width 9 height 15
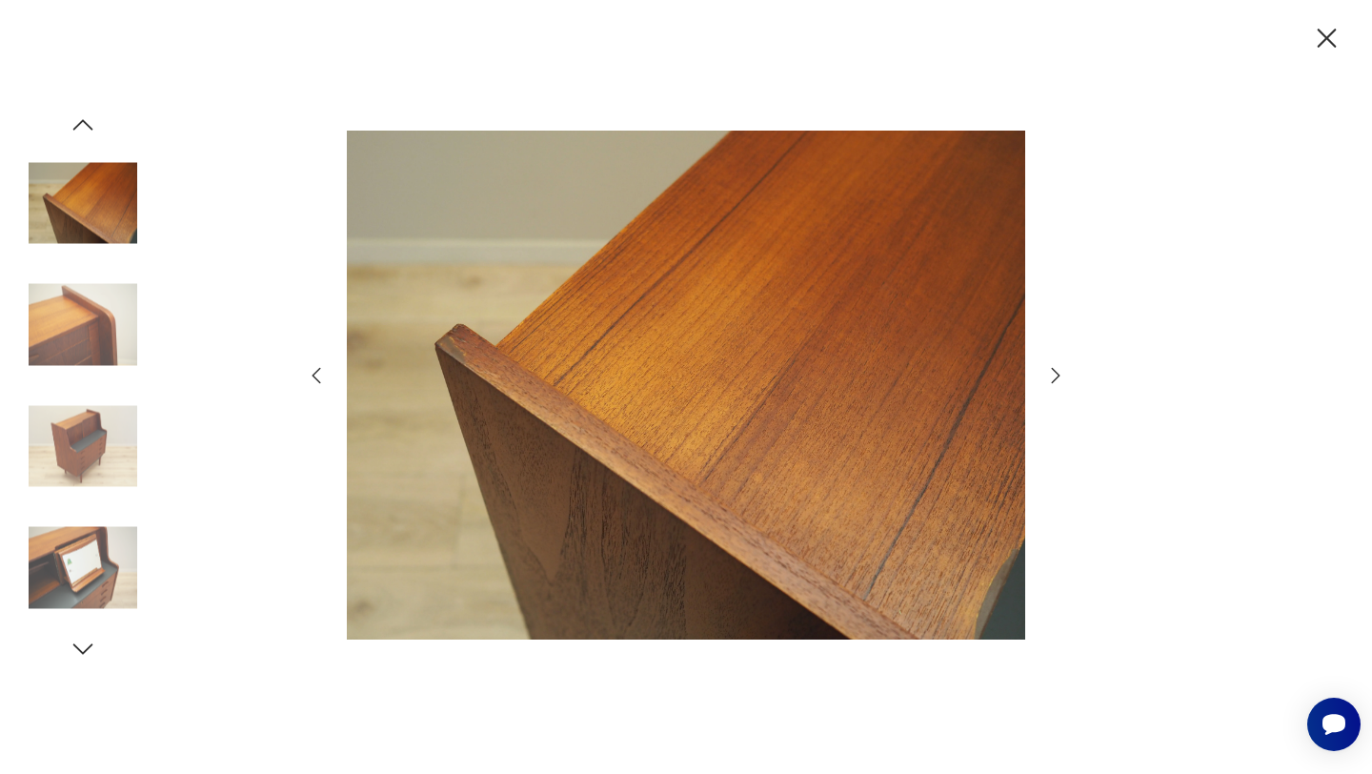
click at [1054, 373] on icon "button" at bounding box center [1055, 375] width 23 height 23
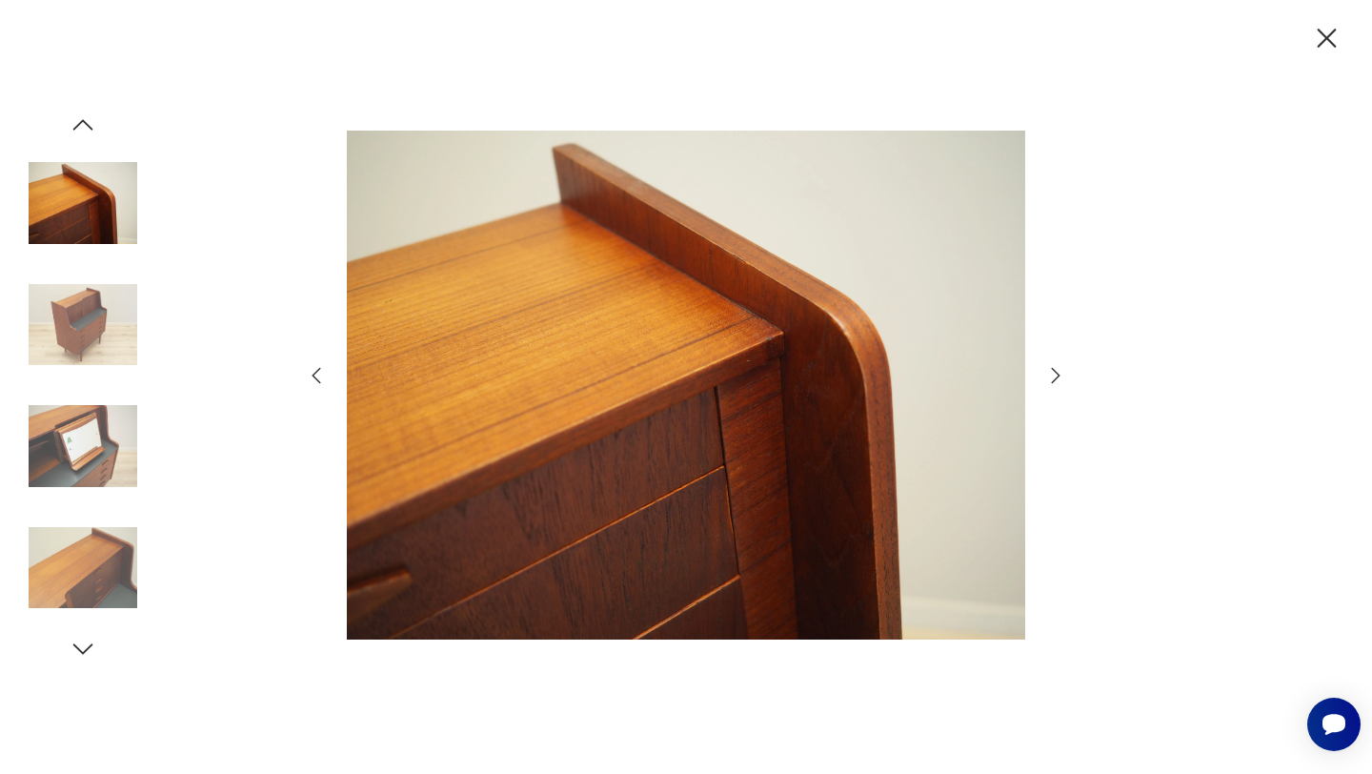
click at [1053, 373] on icon "button" at bounding box center [1055, 375] width 23 height 23
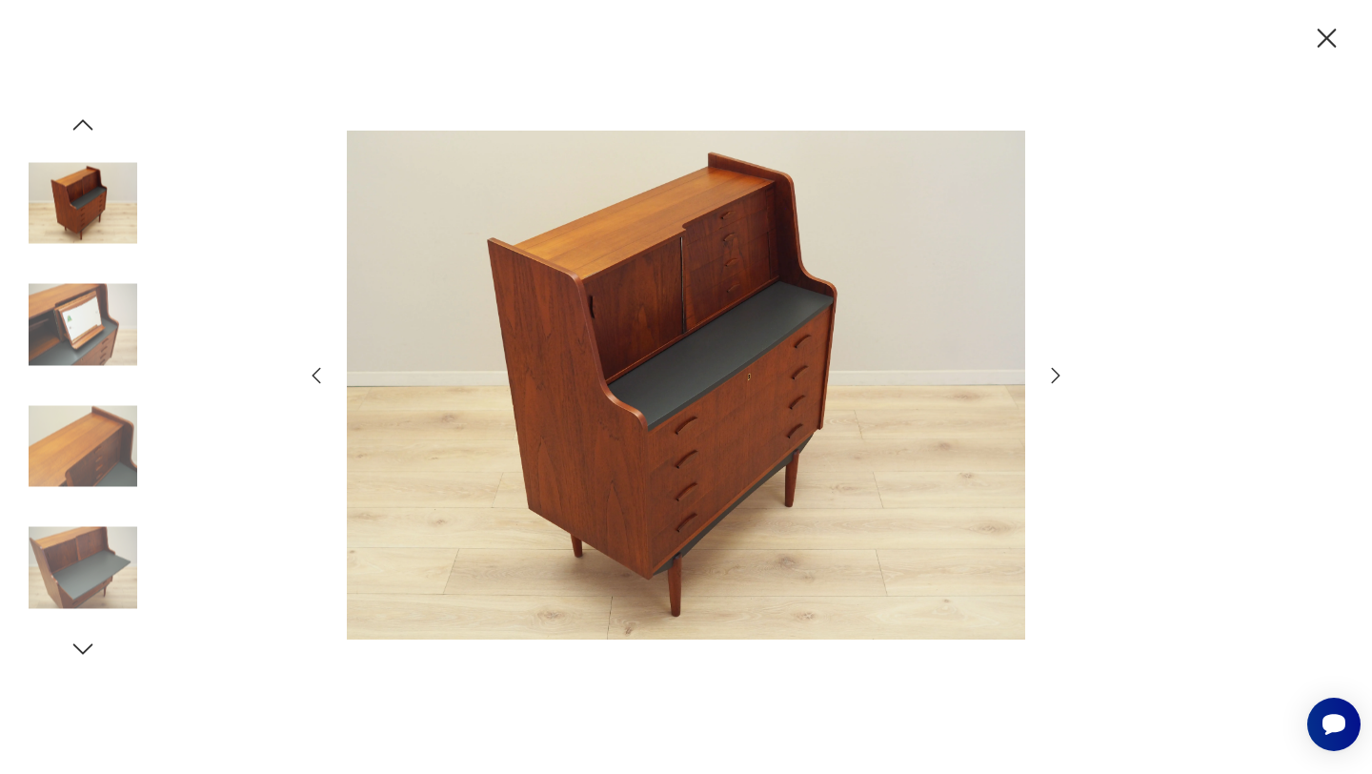
click at [1052, 373] on icon "button" at bounding box center [1055, 375] width 23 height 23
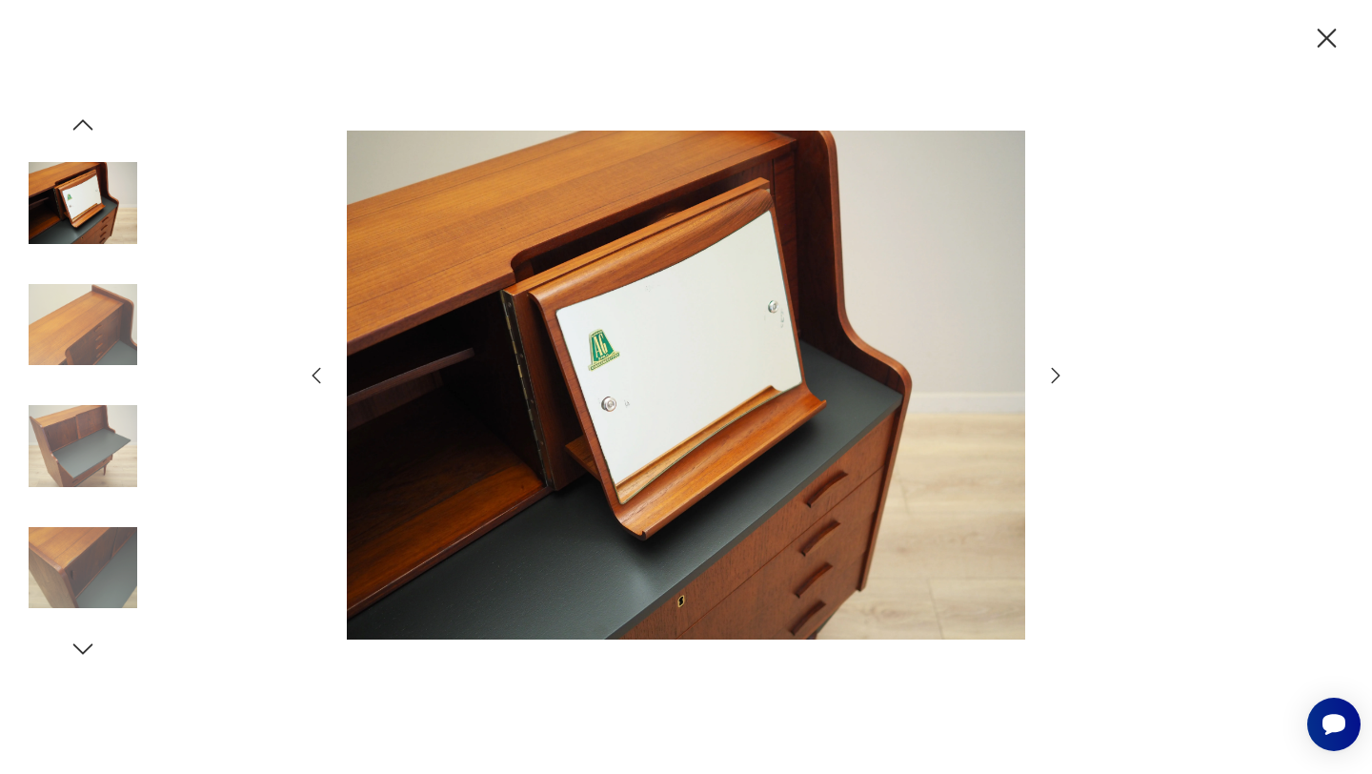
click at [1052, 374] on icon "button" at bounding box center [1055, 375] width 23 height 23
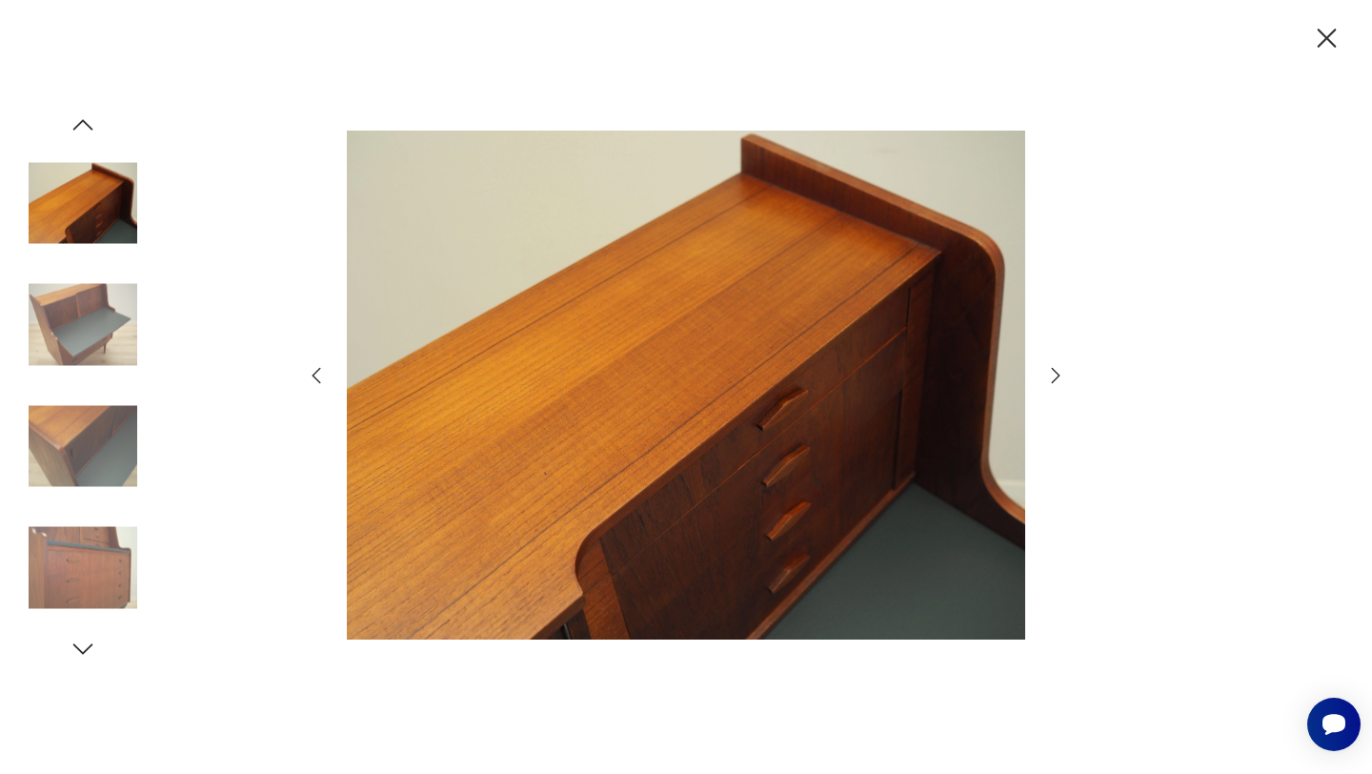
click at [1051, 374] on icon "button" at bounding box center [1055, 375] width 23 height 23
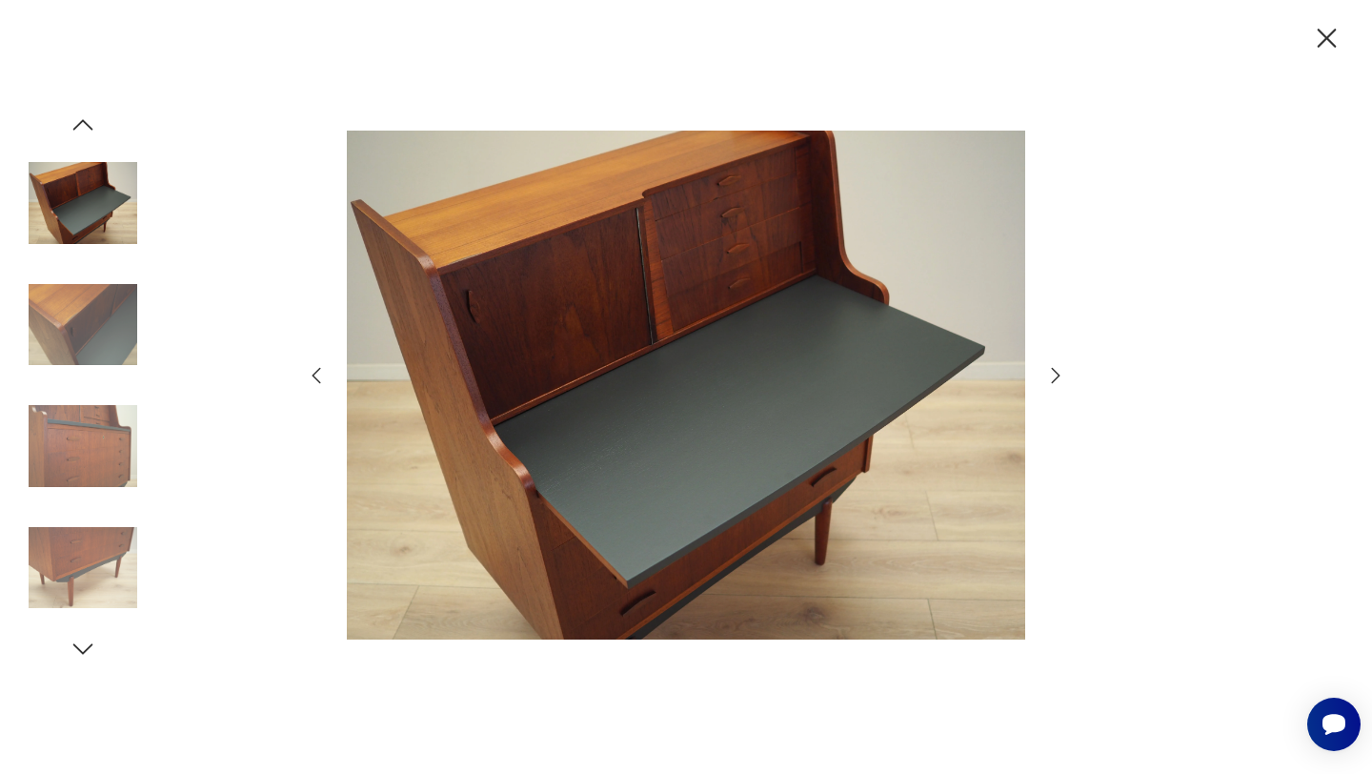
click at [1050, 374] on icon "button" at bounding box center [1055, 375] width 23 height 23
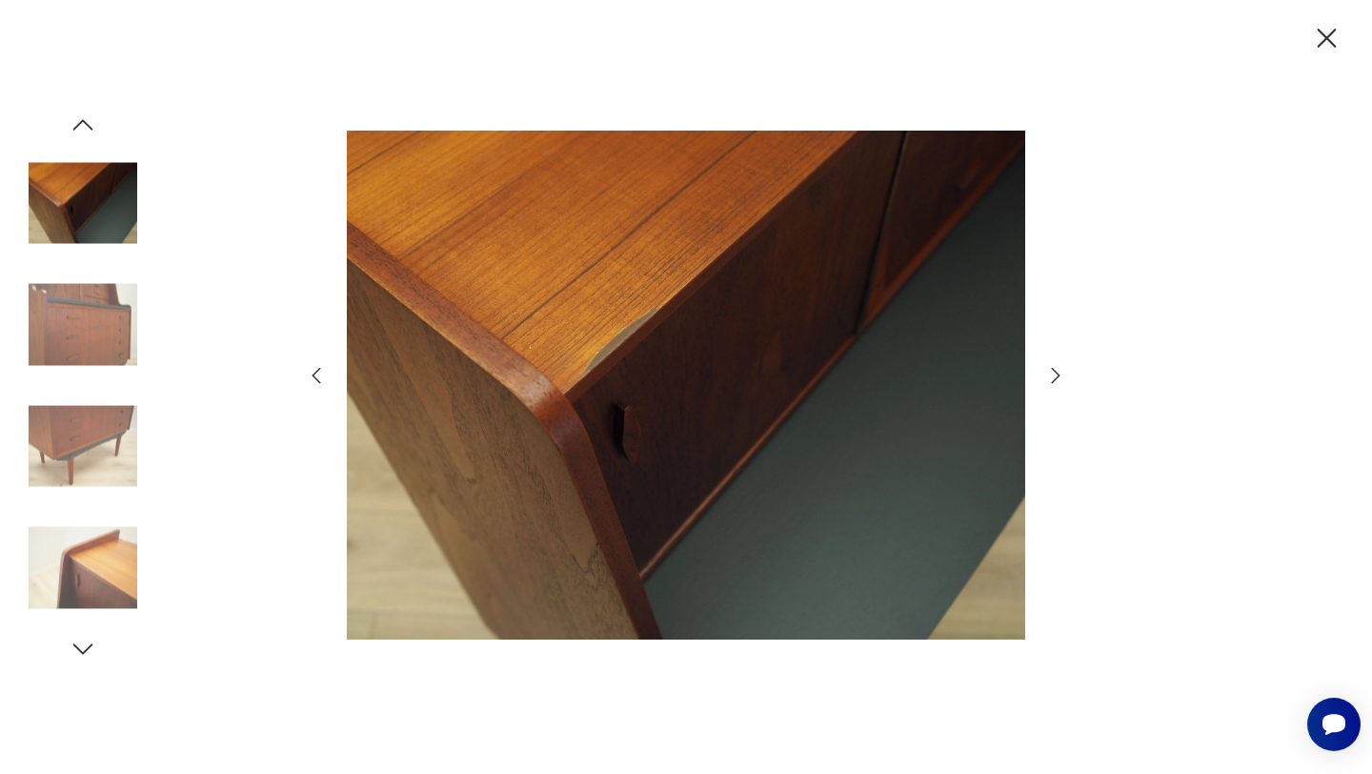
click at [1049, 374] on icon "button" at bounding box center [1055, 375] width 23 height 23
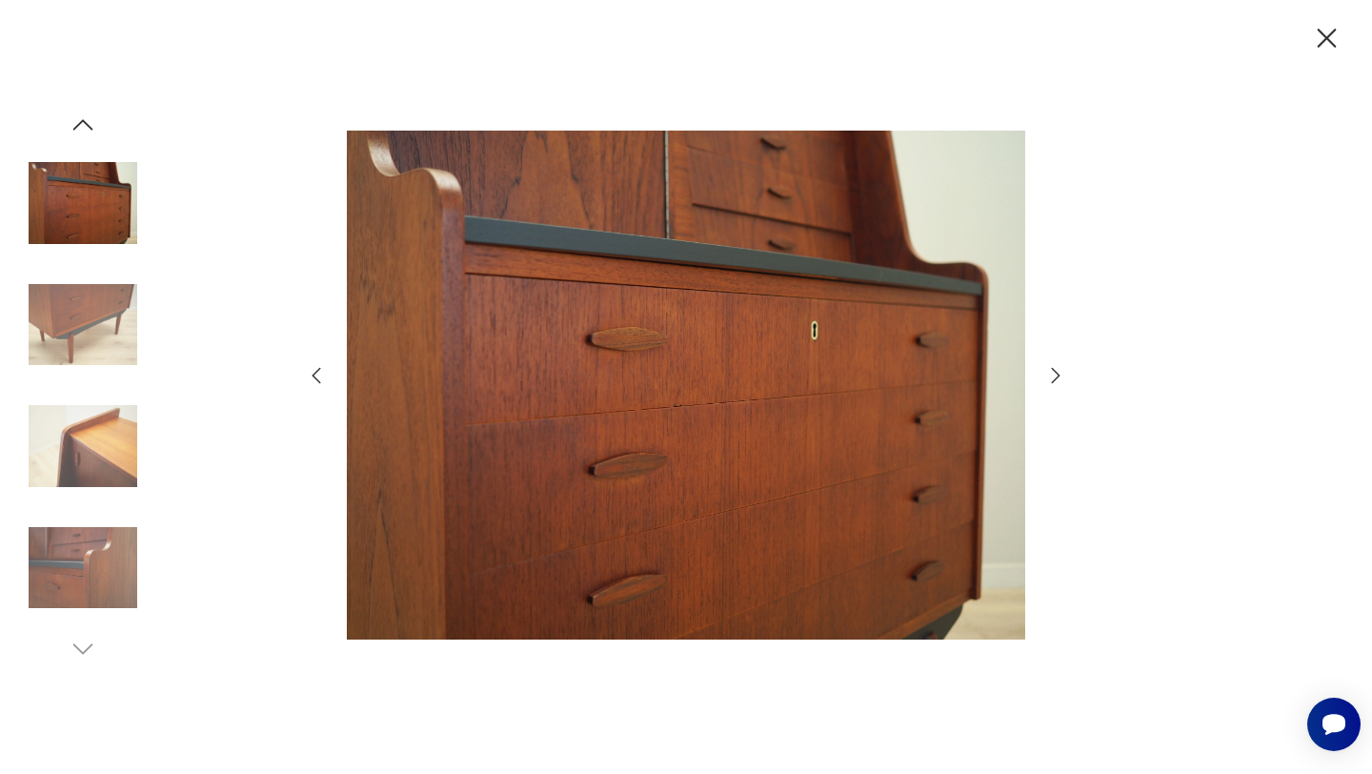
click at [1049, 374] on icon "button" at bounding box center [1055, 375] width 23 height 23
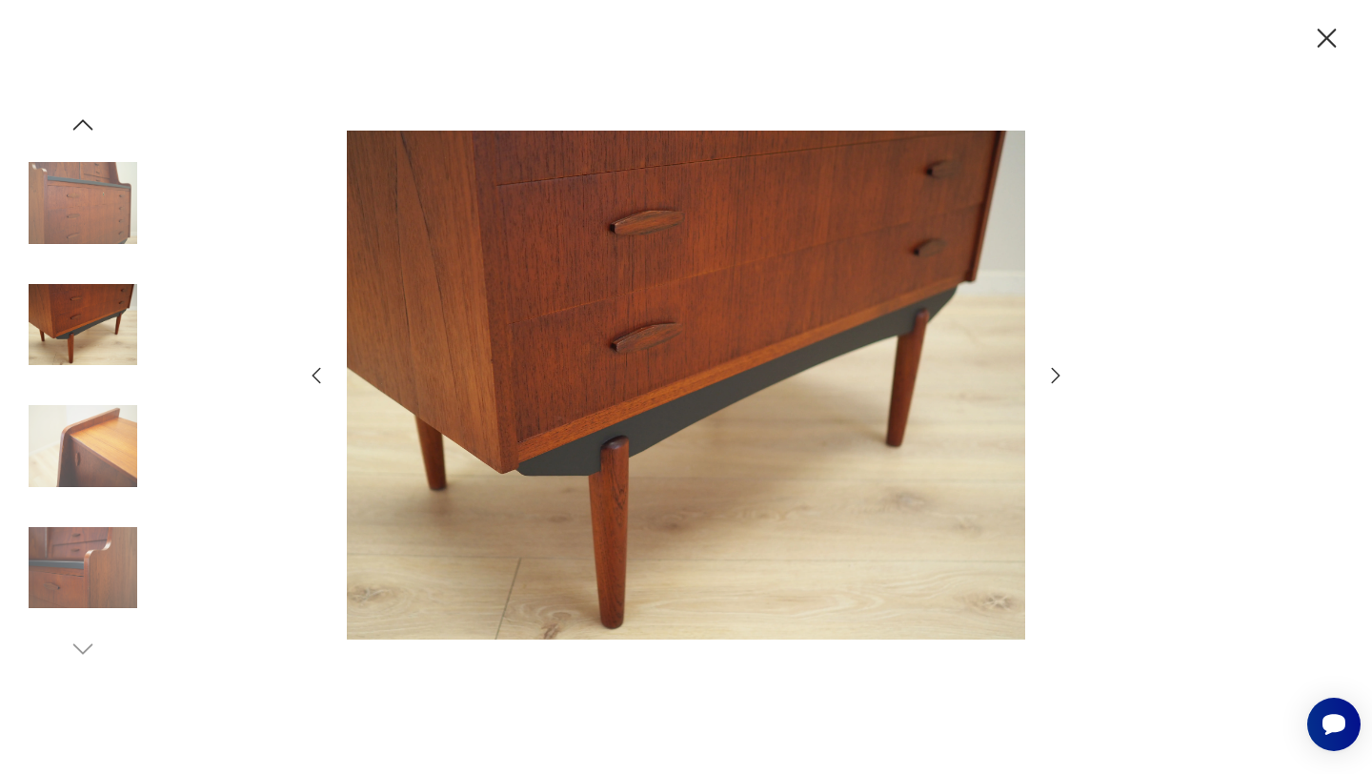
click at [1331, 44] on icon "button" at bounding box center [1327, 38] width 19 height 19
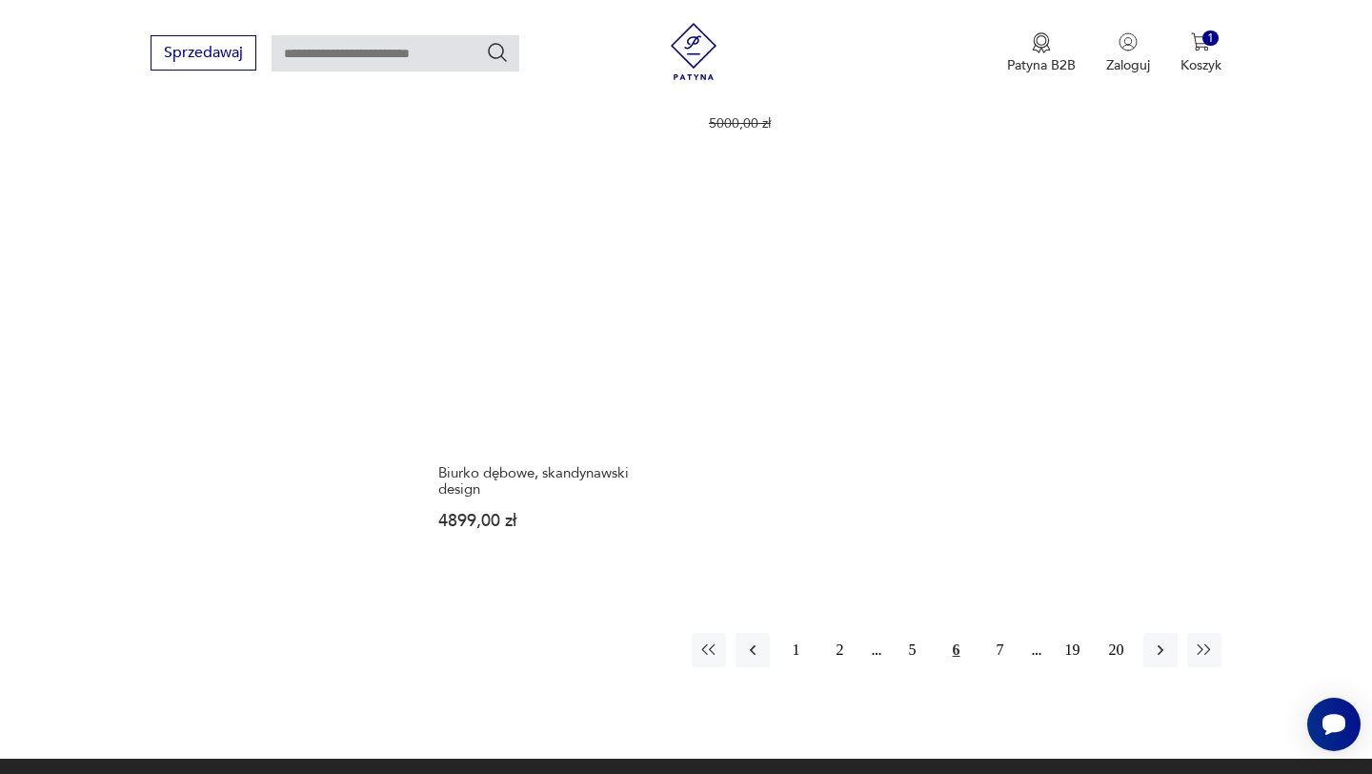
scroll to position [2791, 0]
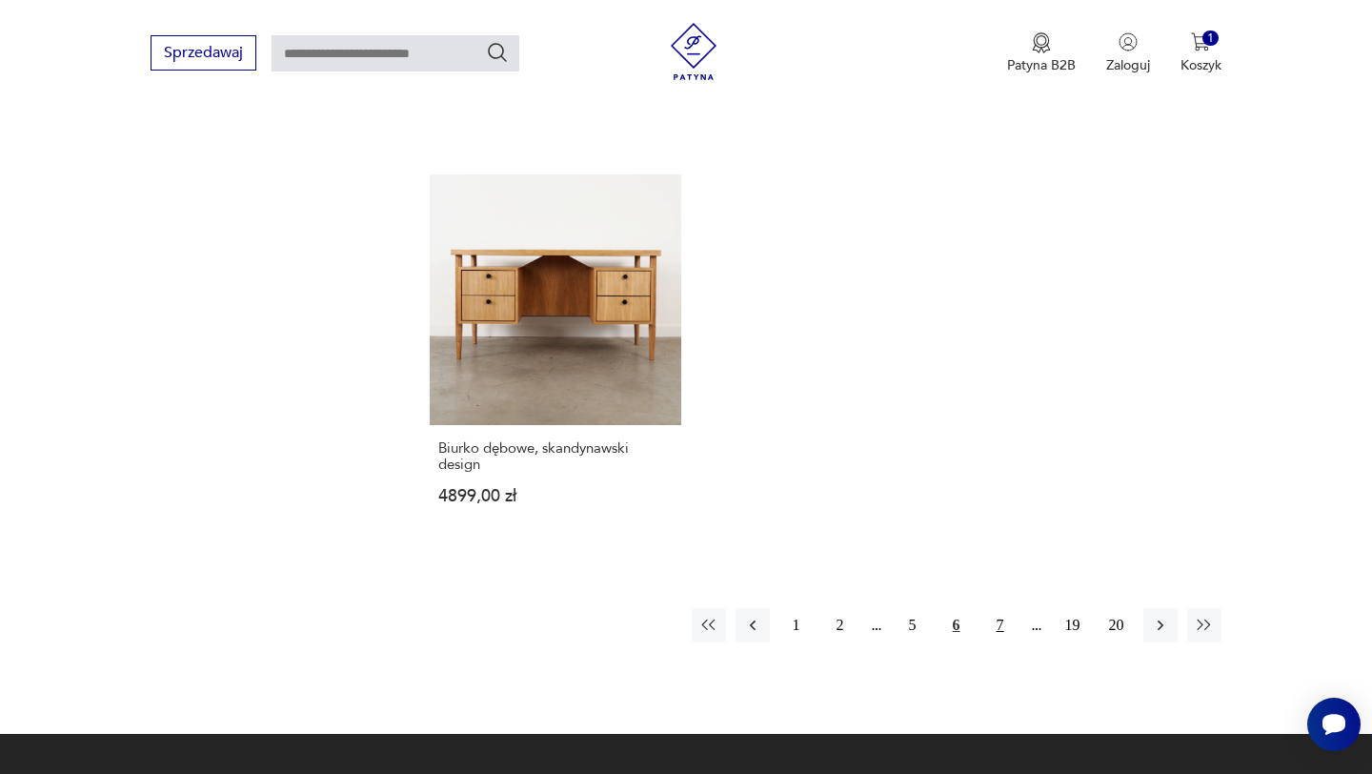
click at [998, 608] on button "7" at bounding box center [1000, 625] width 34 height 34
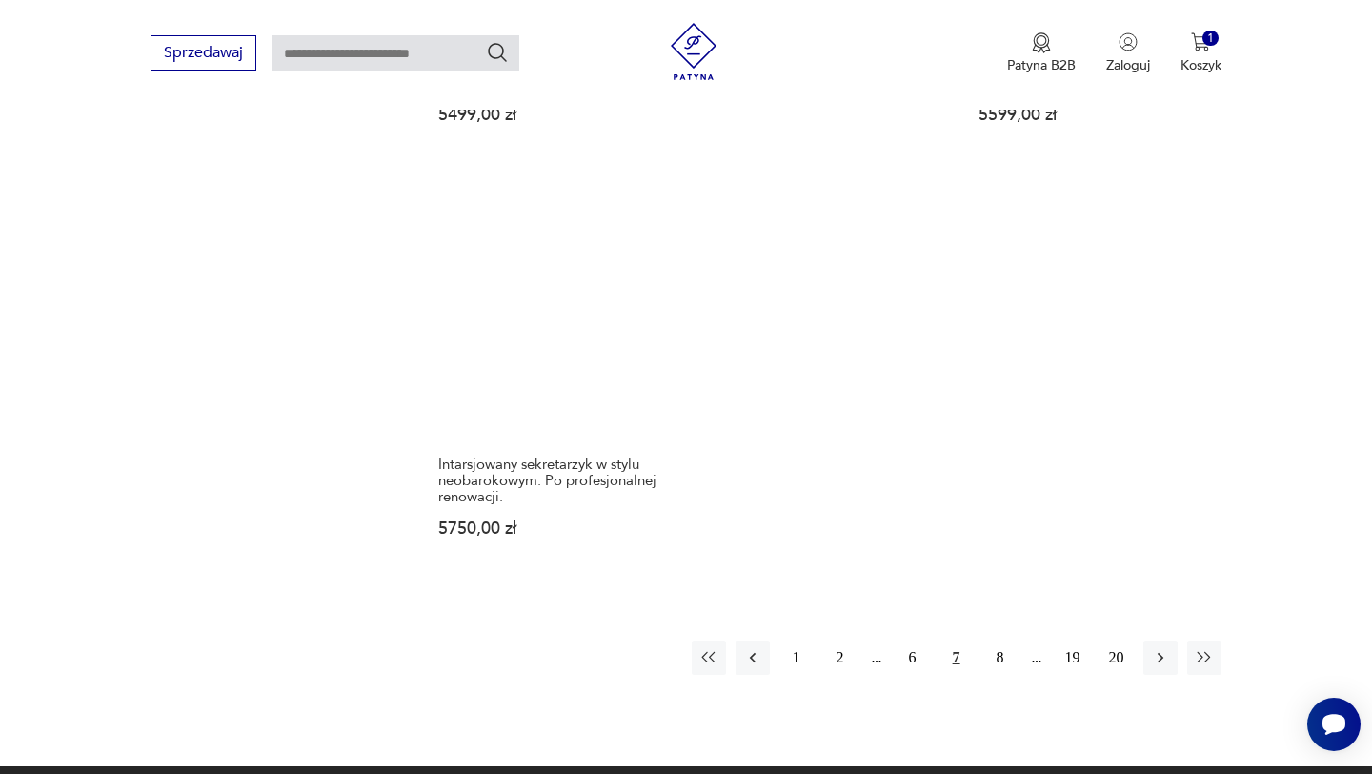
scroll to position [2784, 0]
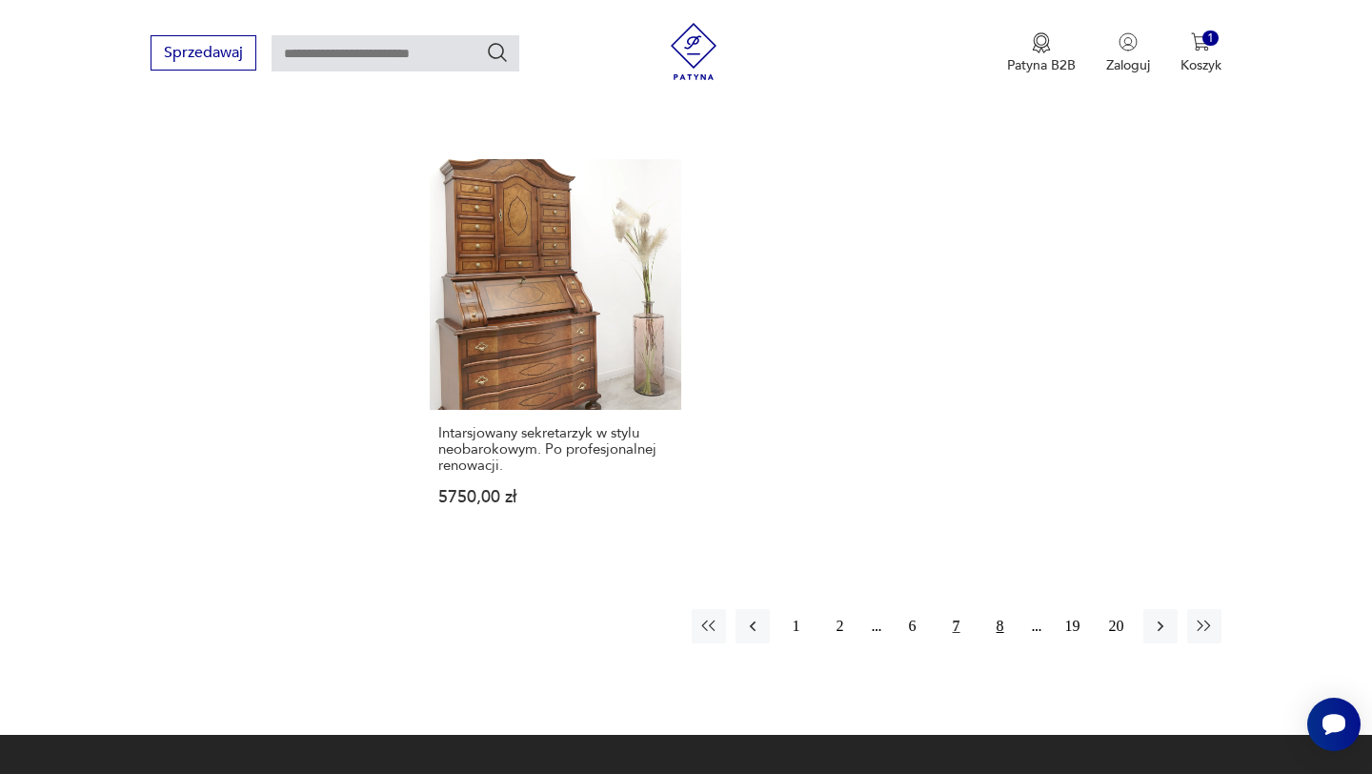
click at [994, 609] on button "8" at bounding box center [1000, 626] width 34 height 34
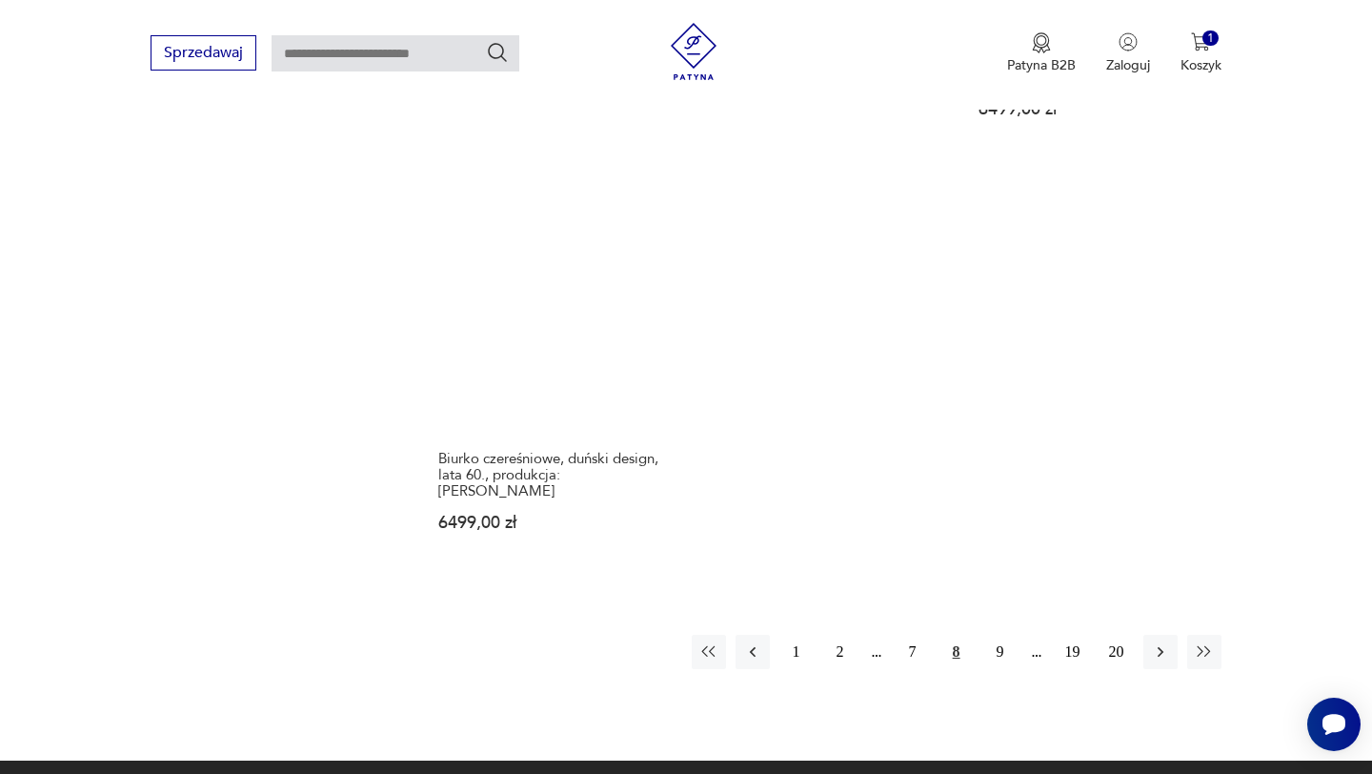
scroll to position [2768, 0]
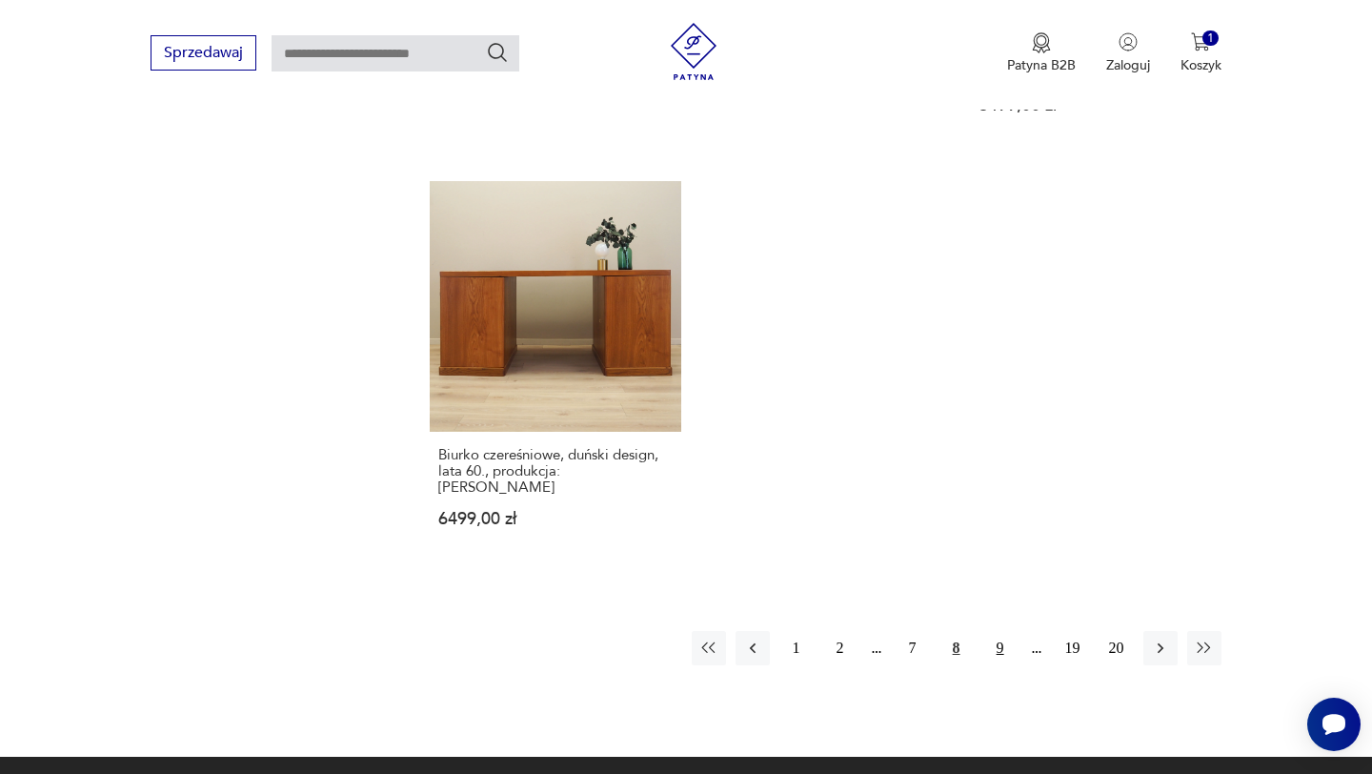
click at [997, 631] on button "9" at bounding box center [1000, 648] width 34 height 34
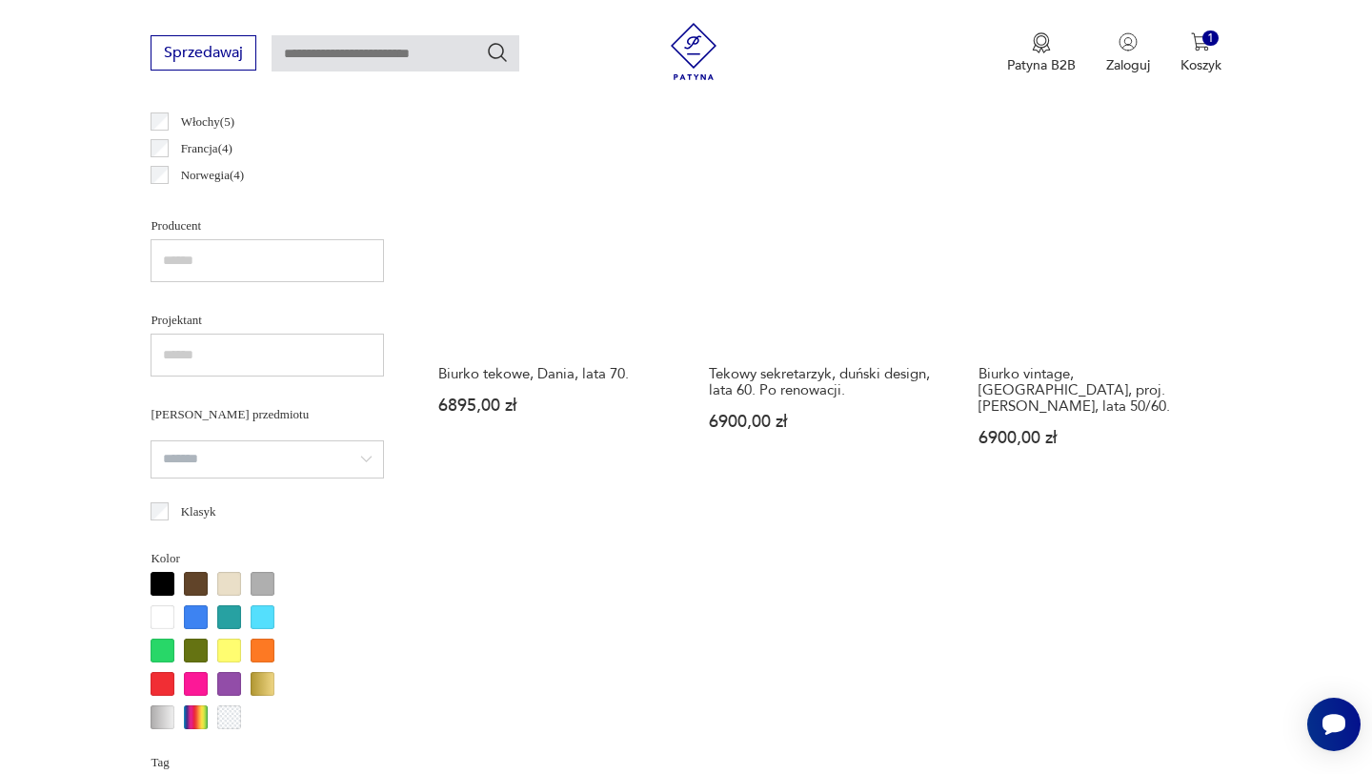
scroll to position [1174, 0]
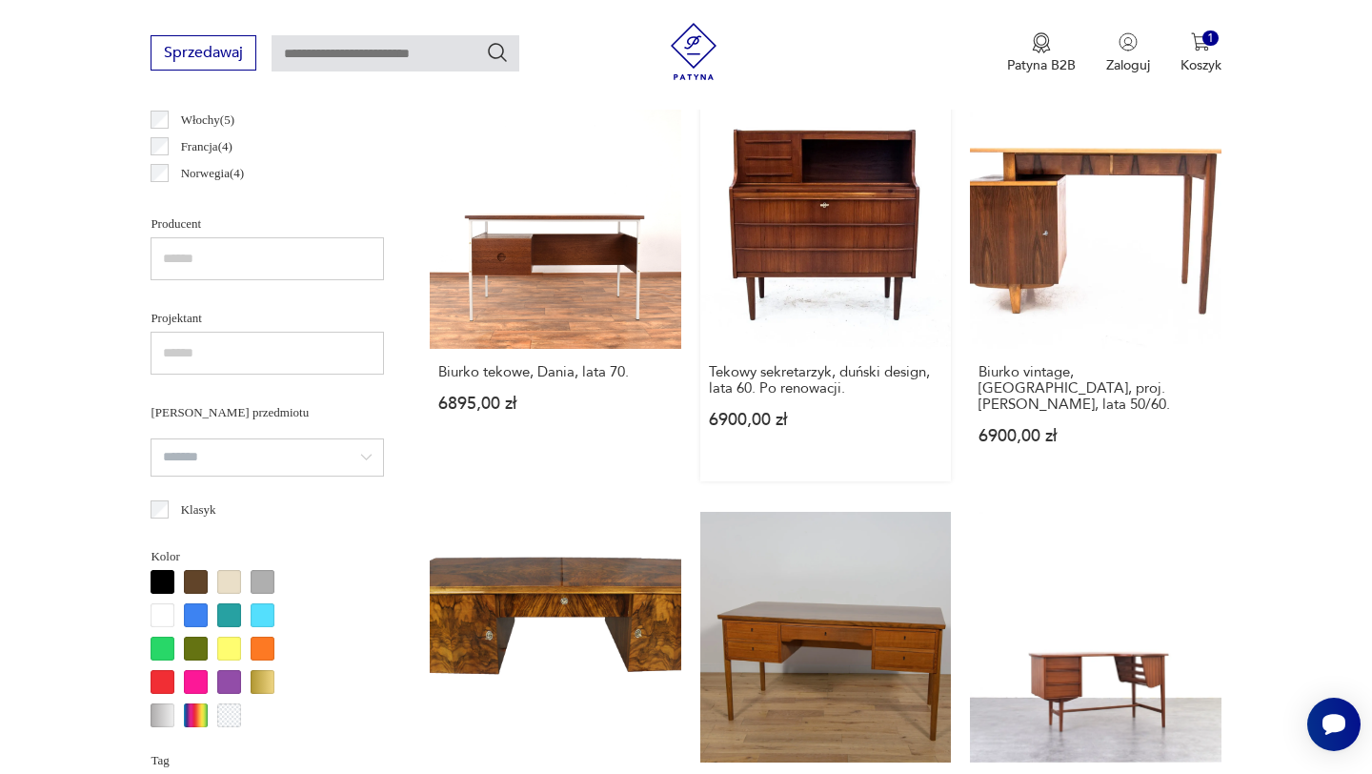
click at [835, 201] on link "Tekowy sekretarzyk, duński design, lata 60. Po renowacji. 6900,00 zł" at bounding box center [825, 288] width 251 height 383
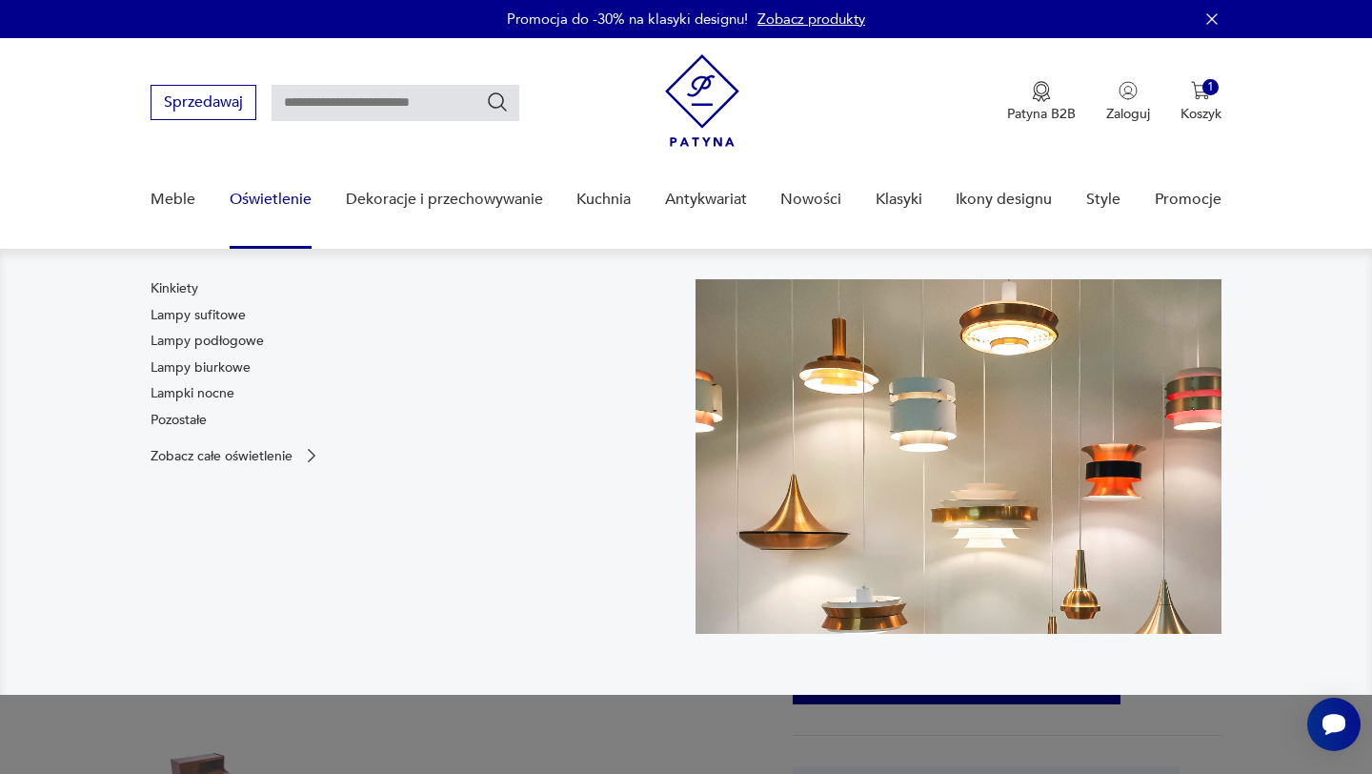
click at [325, 277] on nav "Kinkiety Lampy sufitowe Lampy podłogowe Lampy biurkowe Lampki nocne Pozostałe Z…" at bounding box center [686, 472] width 1372 height 446
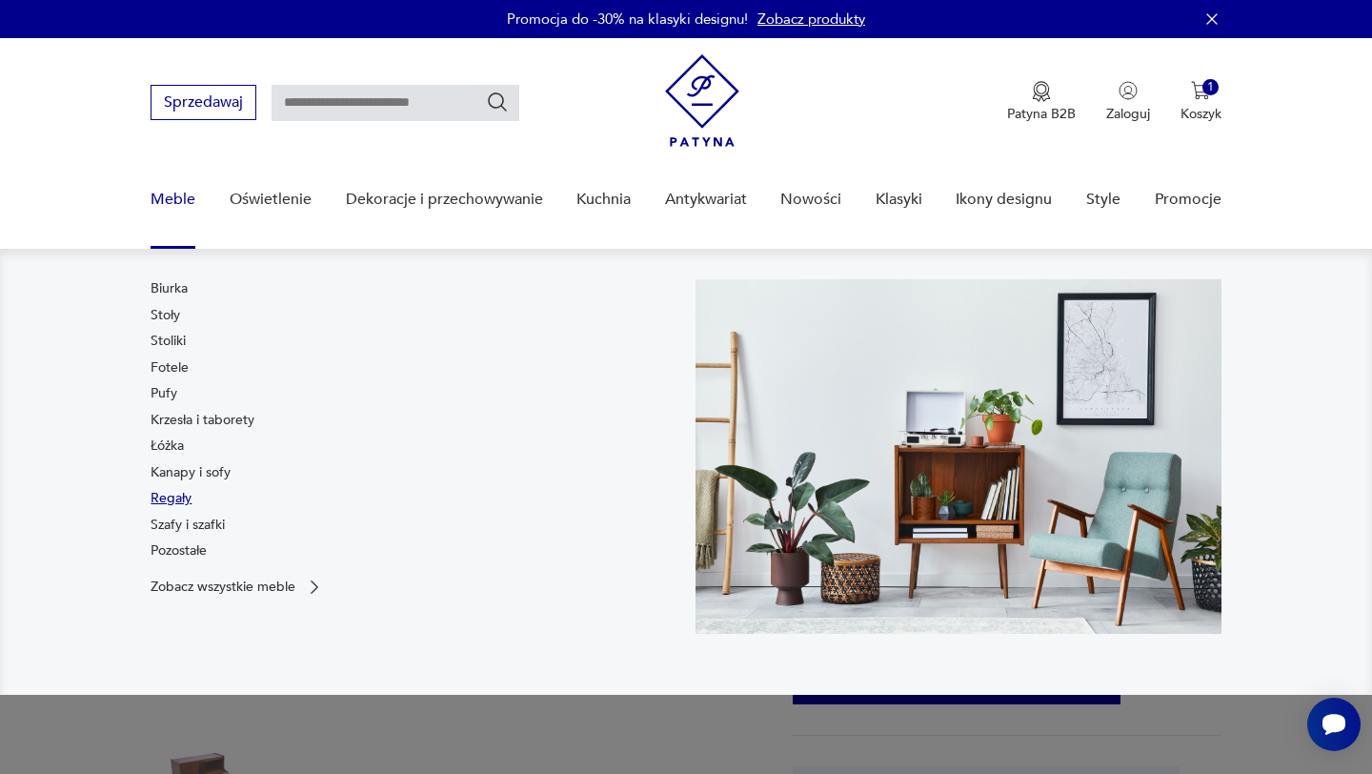
click at [168, 505] on link "Regały" at bounding box center [171, 498] width 41 height 19
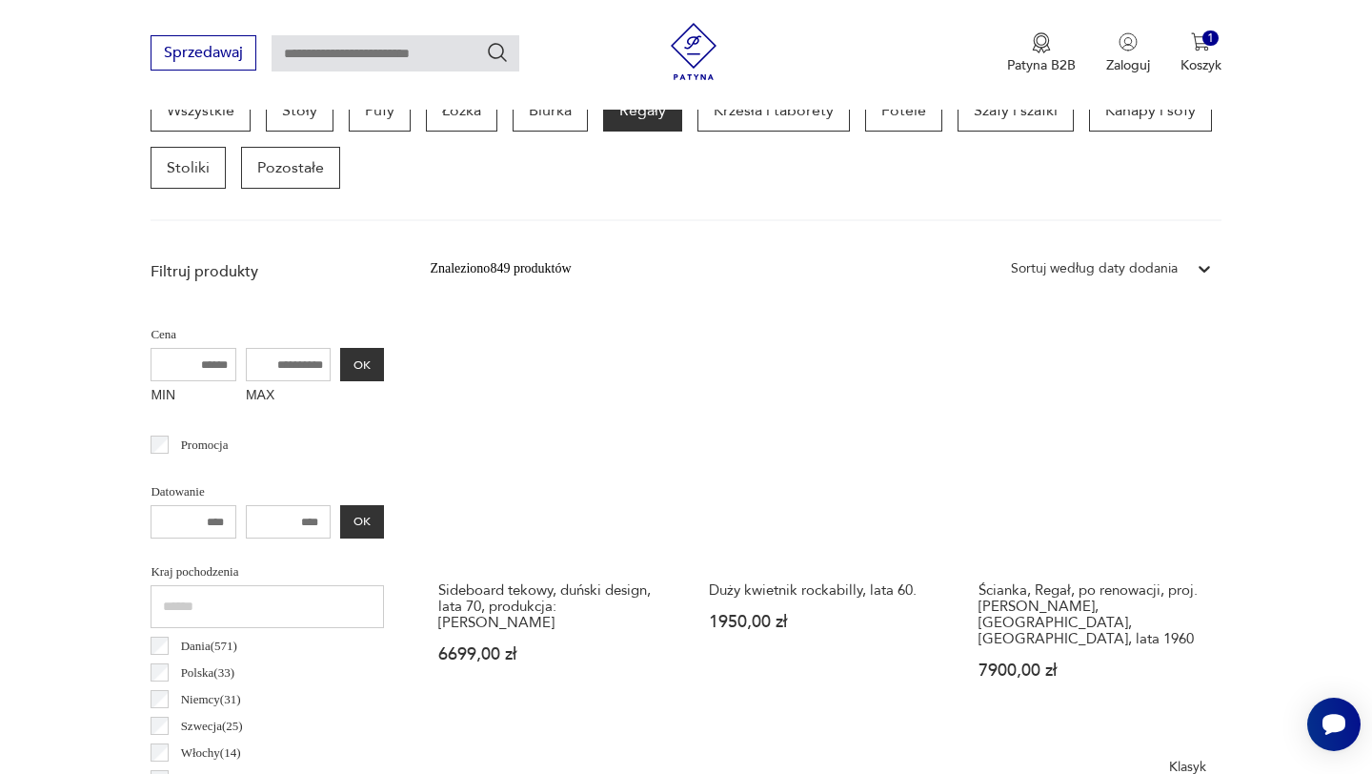
scroll to position [543, 0]
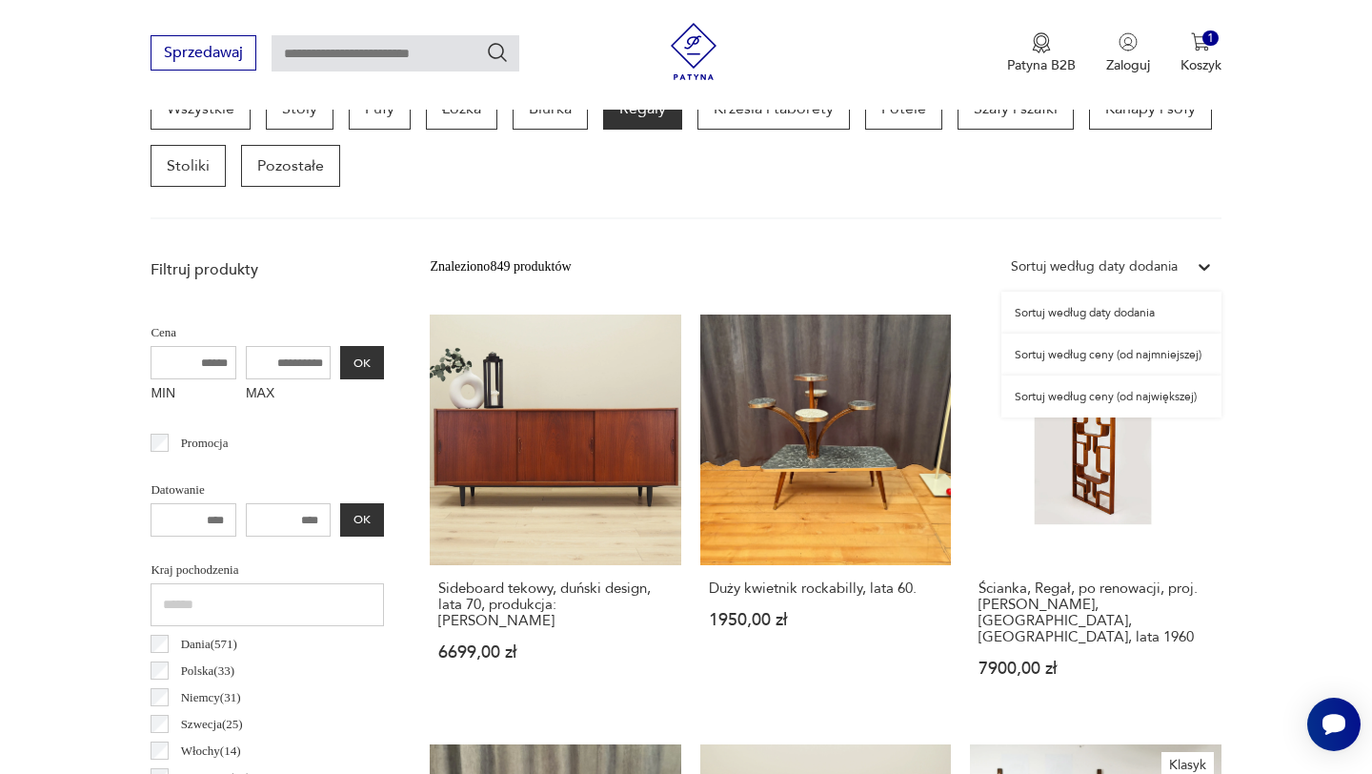
click at [1202, 270] on icon at bounding box center [1204, 266] width 19 height 19
click at [1146, 352] on div "Sortuj według ceny (od najmniejszej)" at bounding box center [1111, 354] width 220 height 42
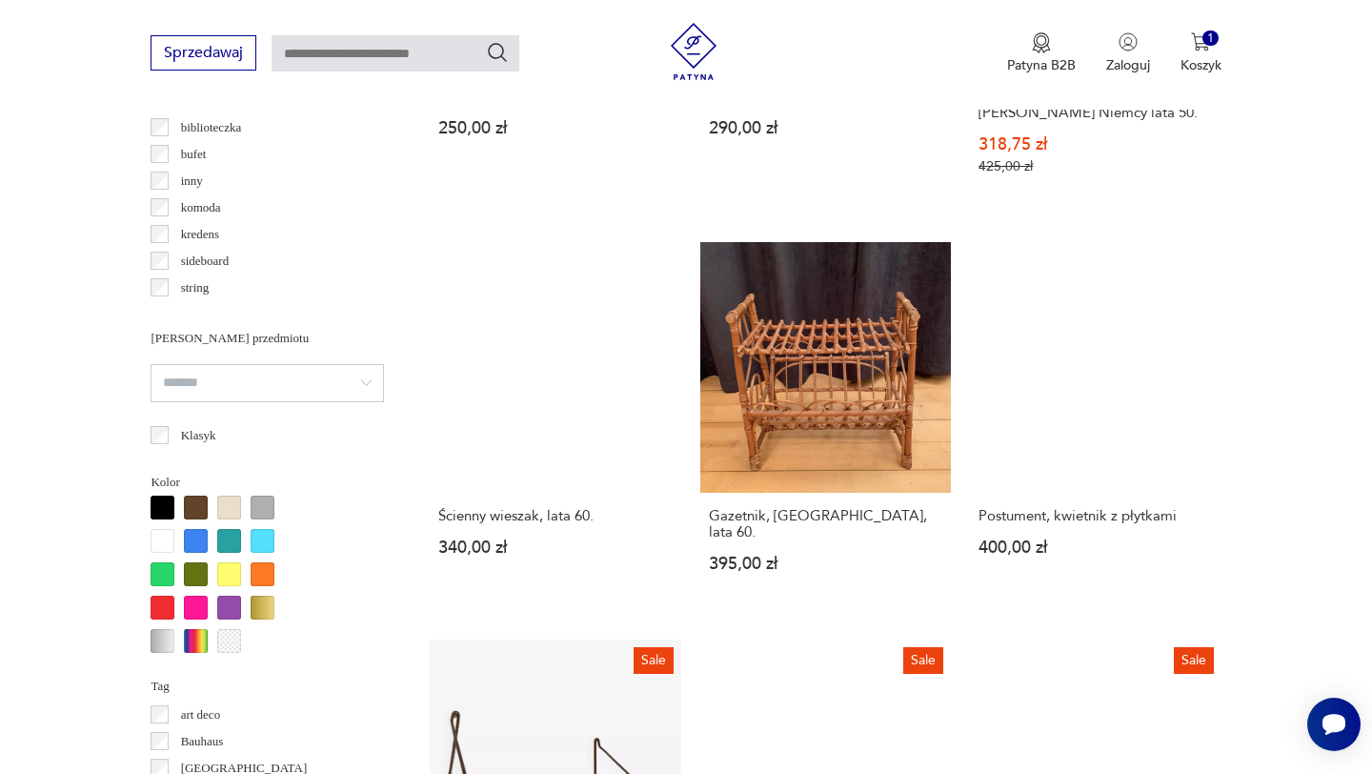
scroll to position [1491, 0]
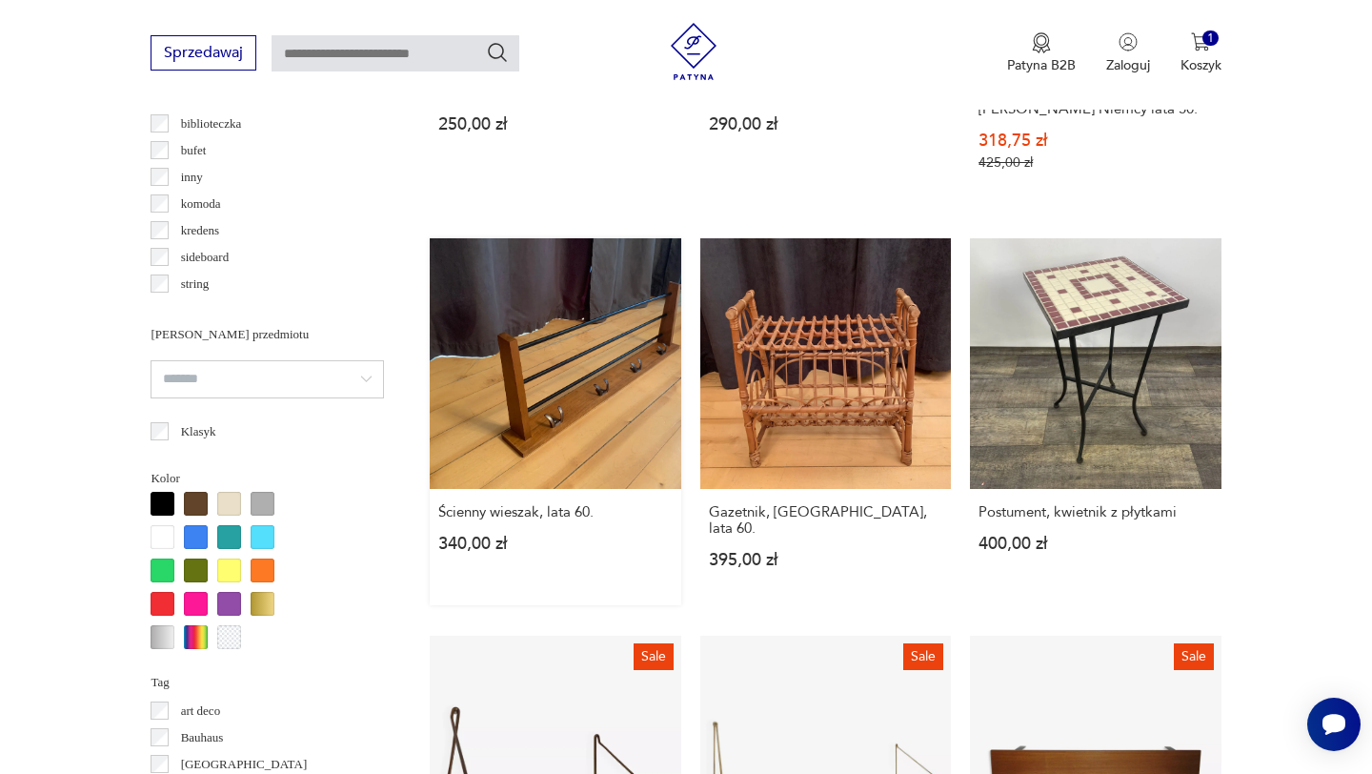
click at [564, 357] on link "Ścienny wieszak, lata 60. 340,00 zł" at bounding box center [555, 421] width 251 height 367
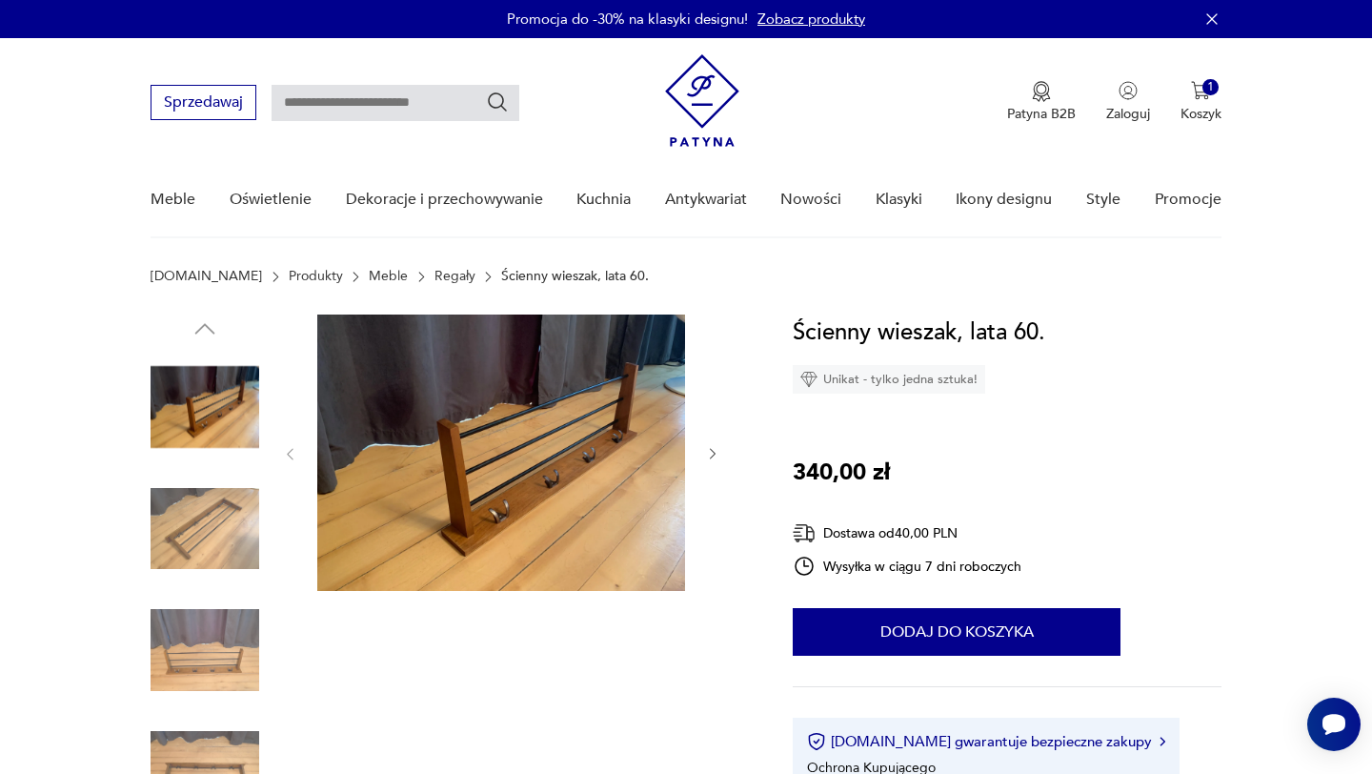
click at [711, 449] on icon "button" at bounding box center [713, 454] width 6 height 11
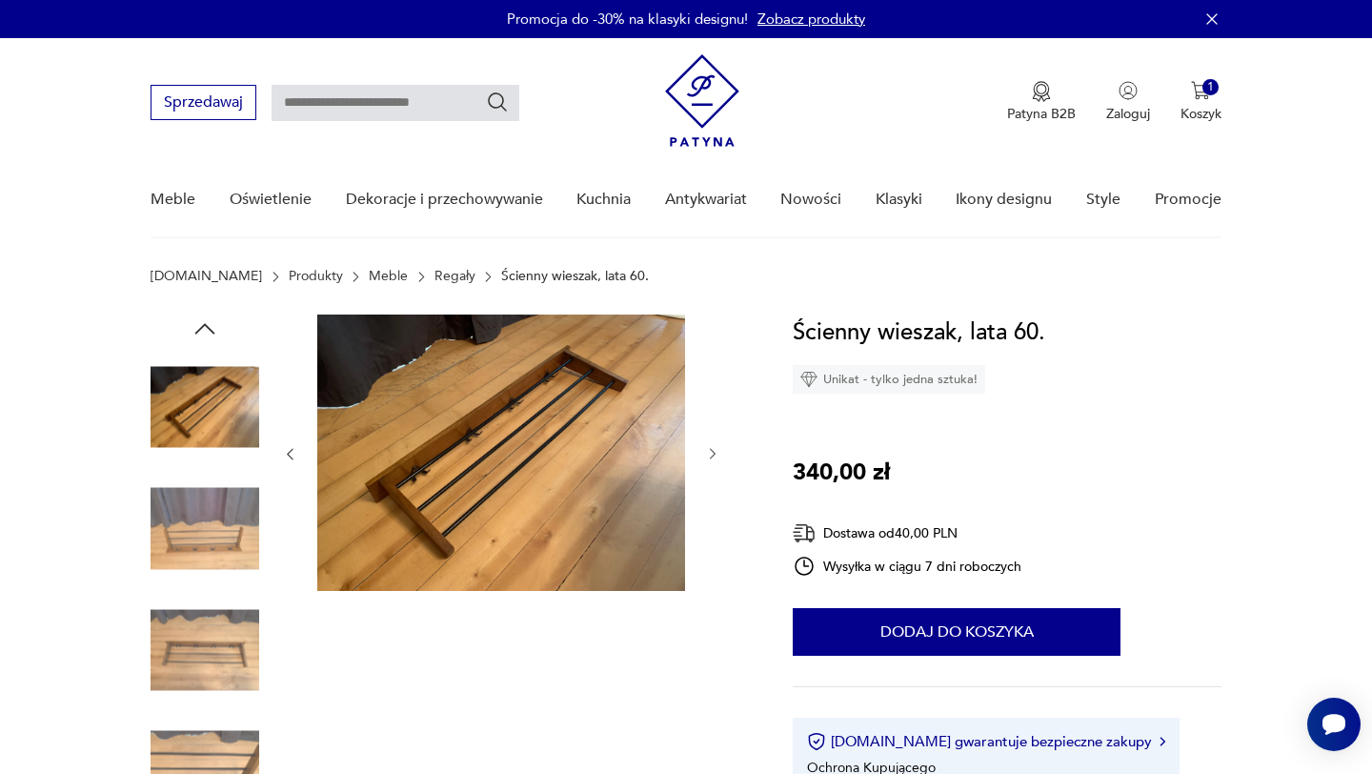
click at [711, 449] on icon "button" at bounding box center [713, 454] width 6 height 11
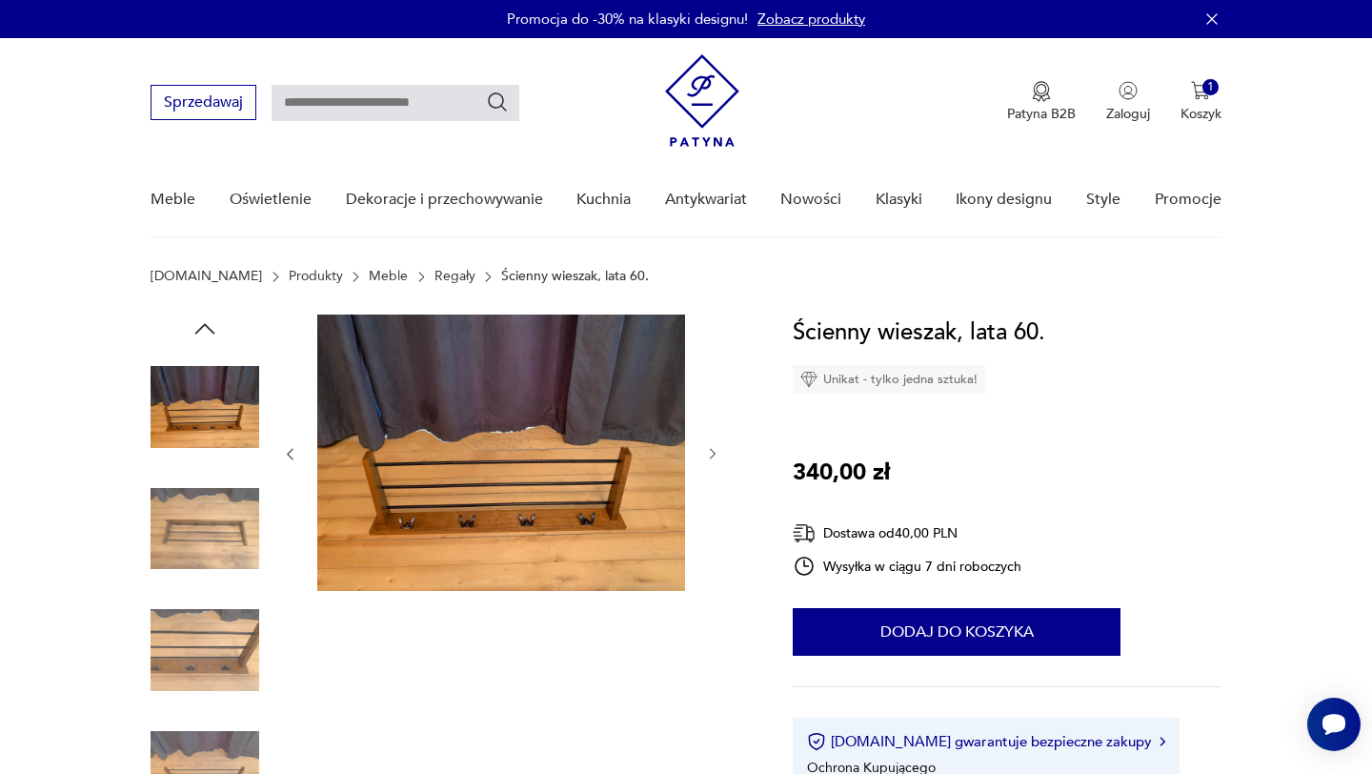
click at [710, 449] on icon "button" at bounding box center [713, 454] width 16 height 16
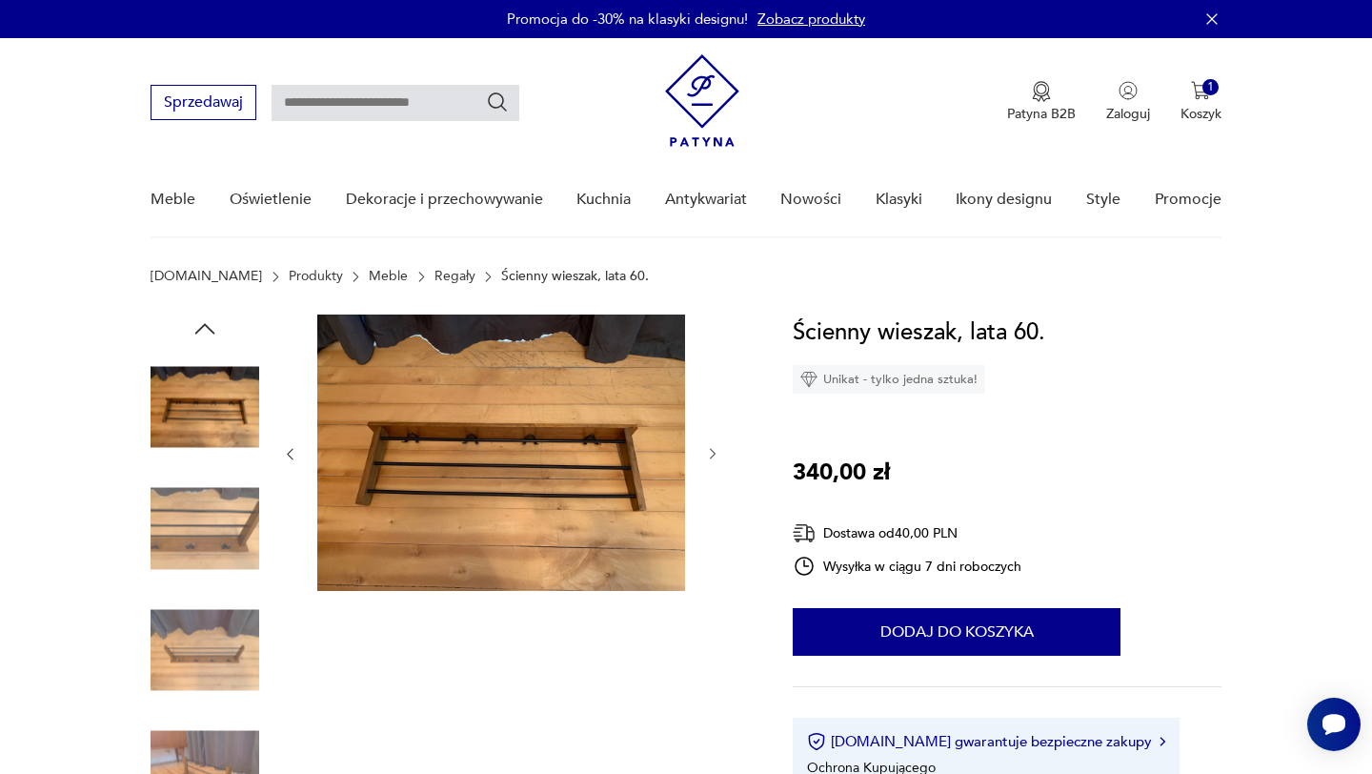
click at [710, 449] on icon "button" at bounding box center [713, 454] width 16 height 16
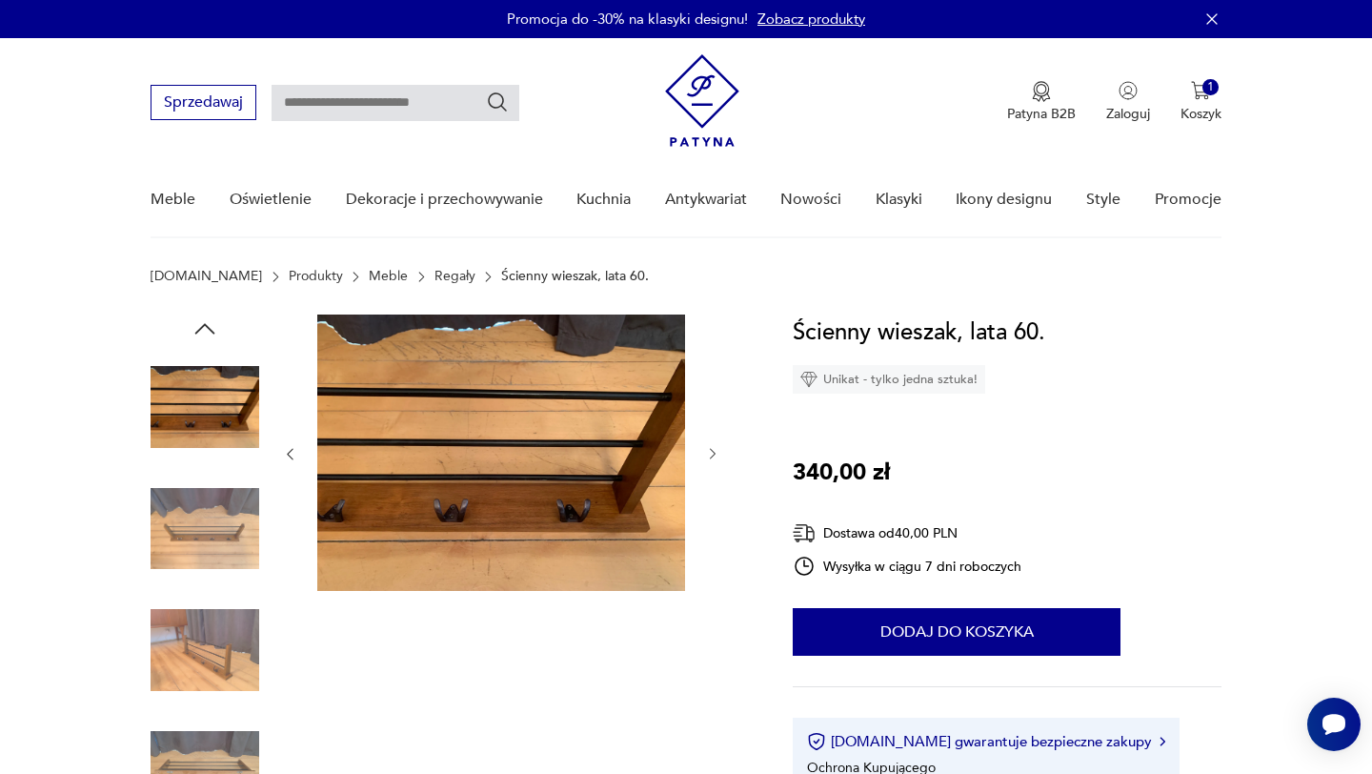
click at [708, 449] on icon "button" at bounding box center [713, 454] width 16 height 16
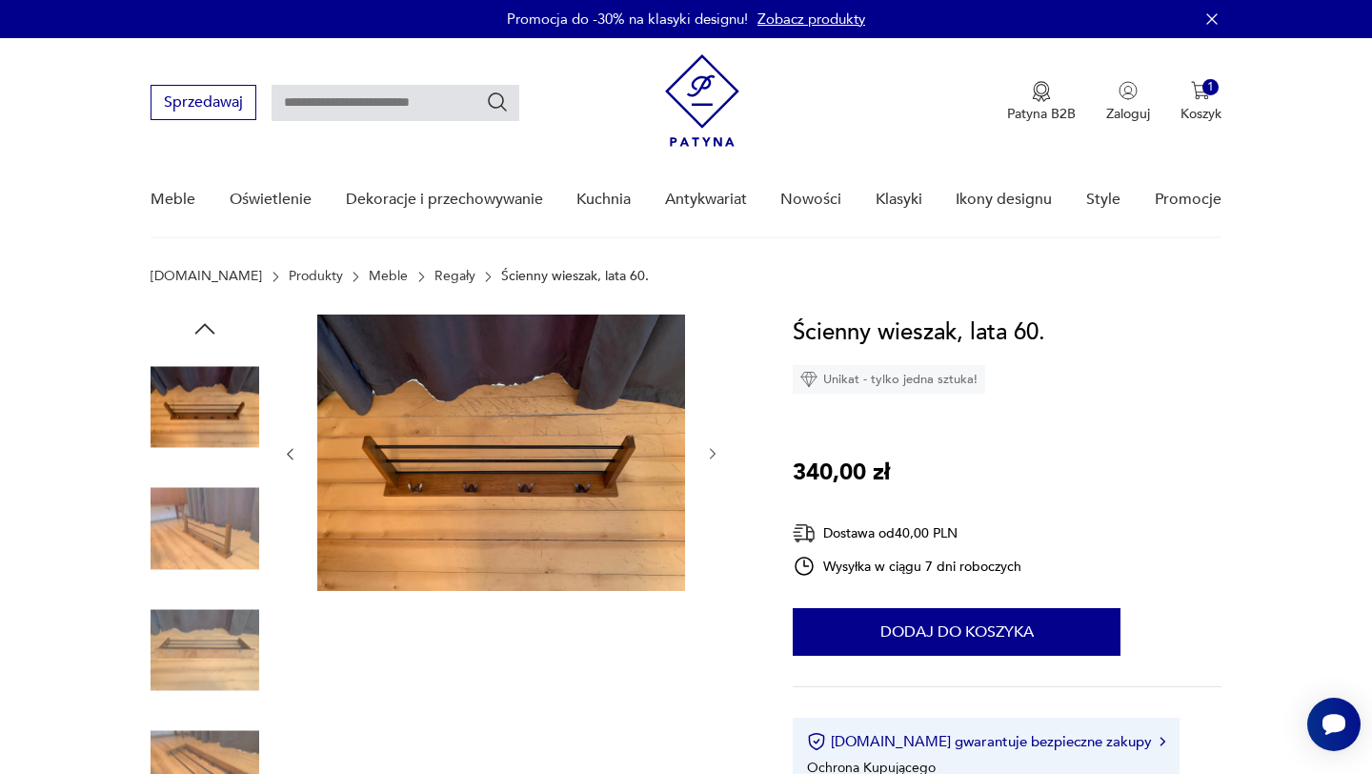
click at [706, 450] on icon "button" at bounding box center [713, 454] width 16 height 16
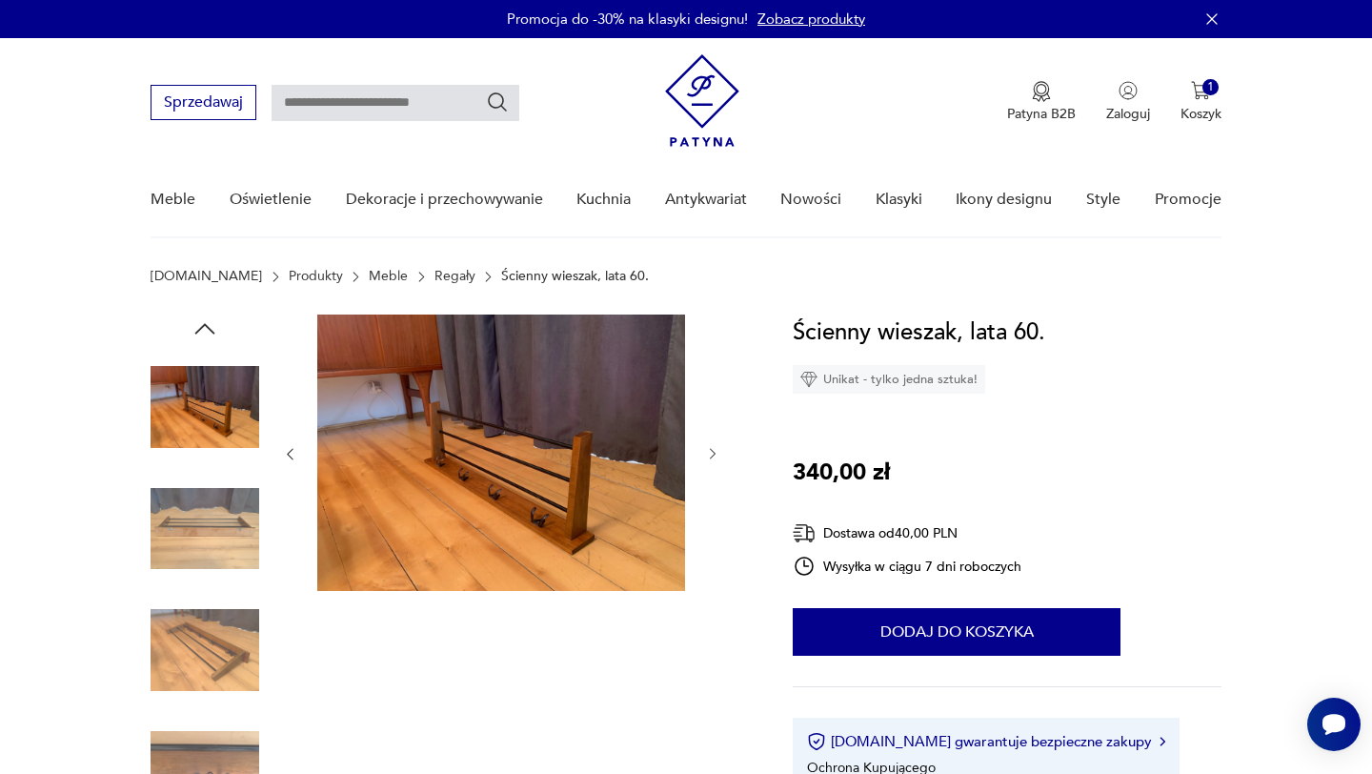
click at [706, 450] on icon "button" at bounding box center [713, 454] width 16 height 16
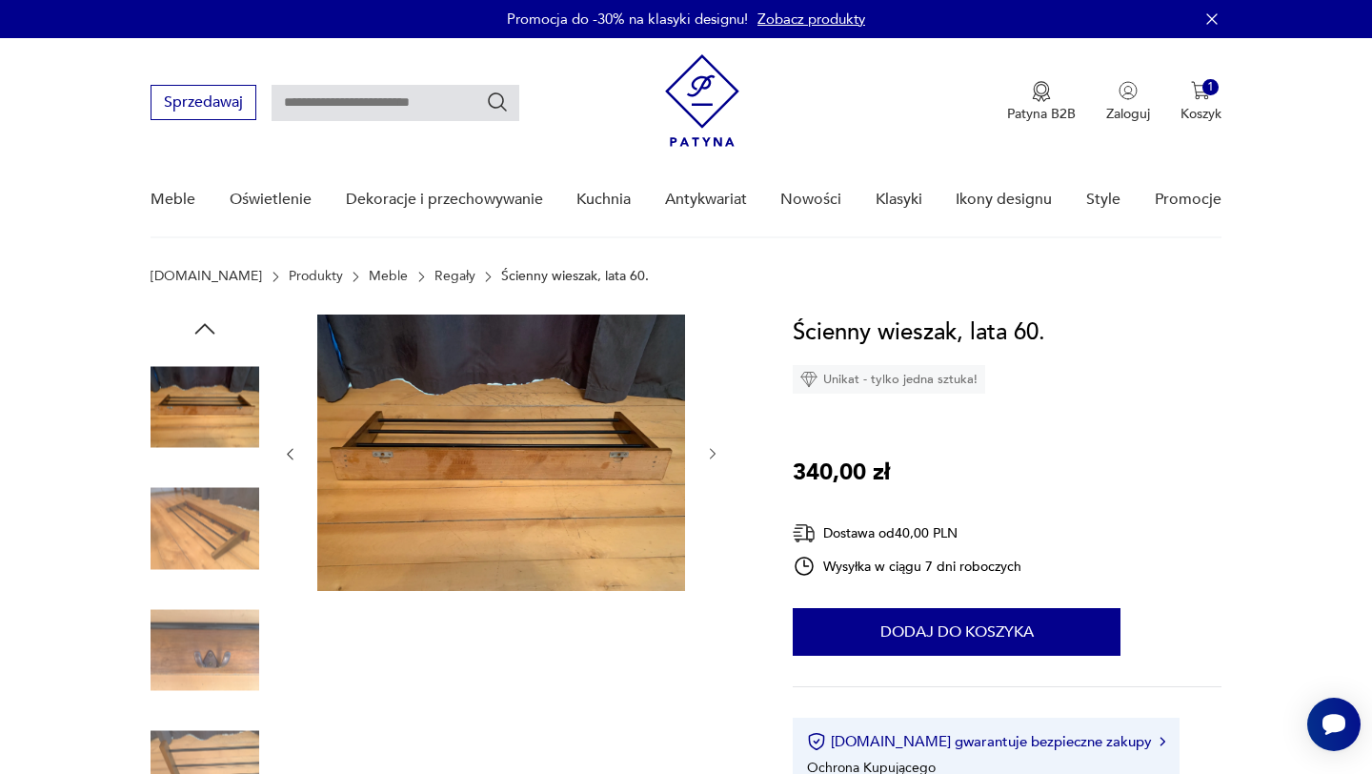
click at [705, 452] on icon "button" at bounding box center [713, 454] width 16 height 16
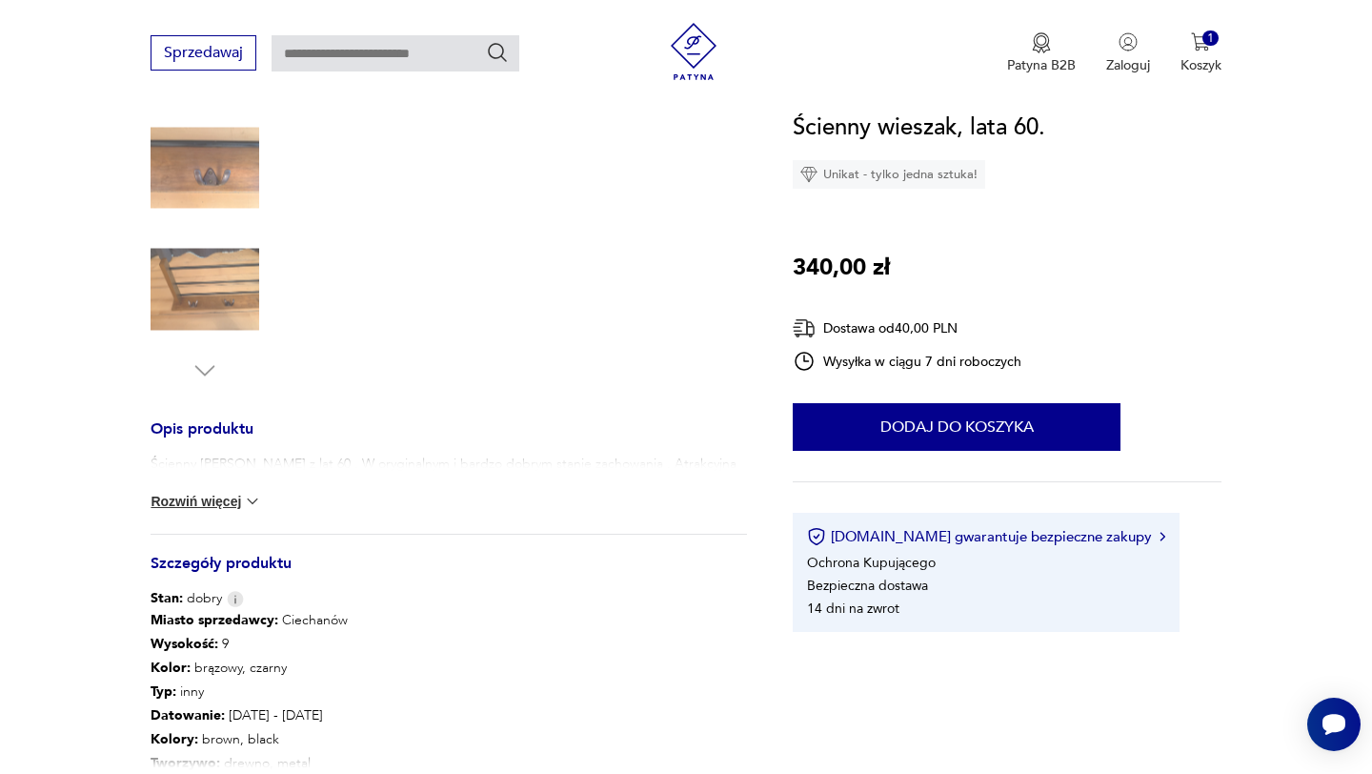
scroll to position [493, 0]
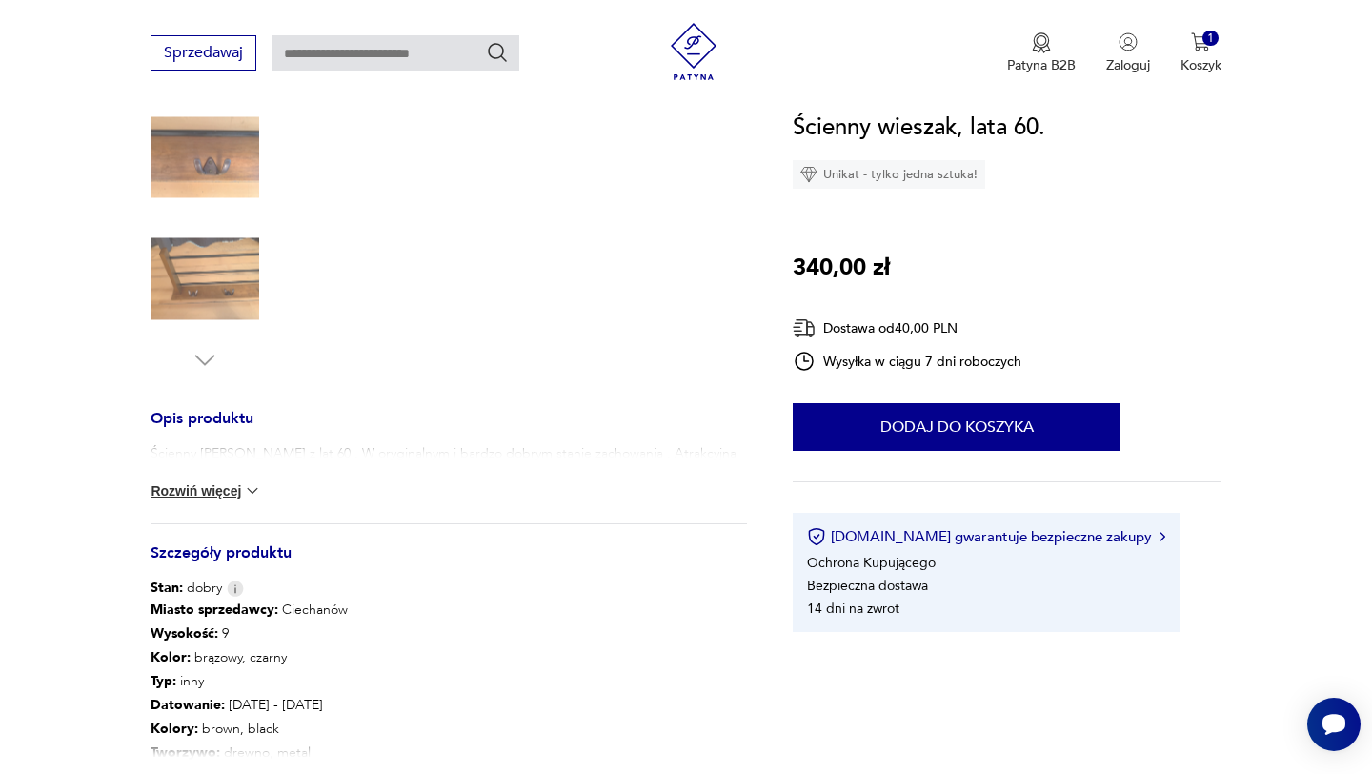
click at [203, 492] on button "Rozwiń więcej" at bounding box center [206, 490] width 111 height 19
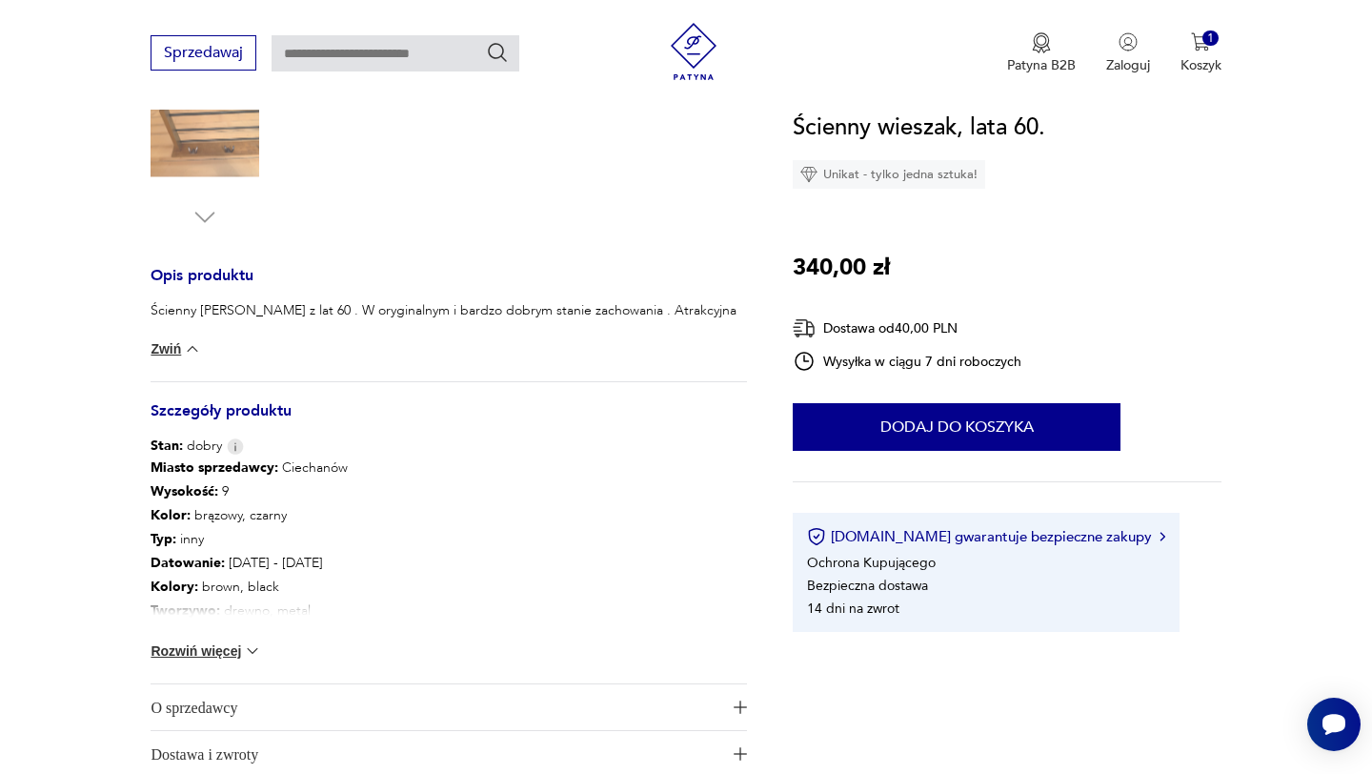
scroll to position [647, 0]
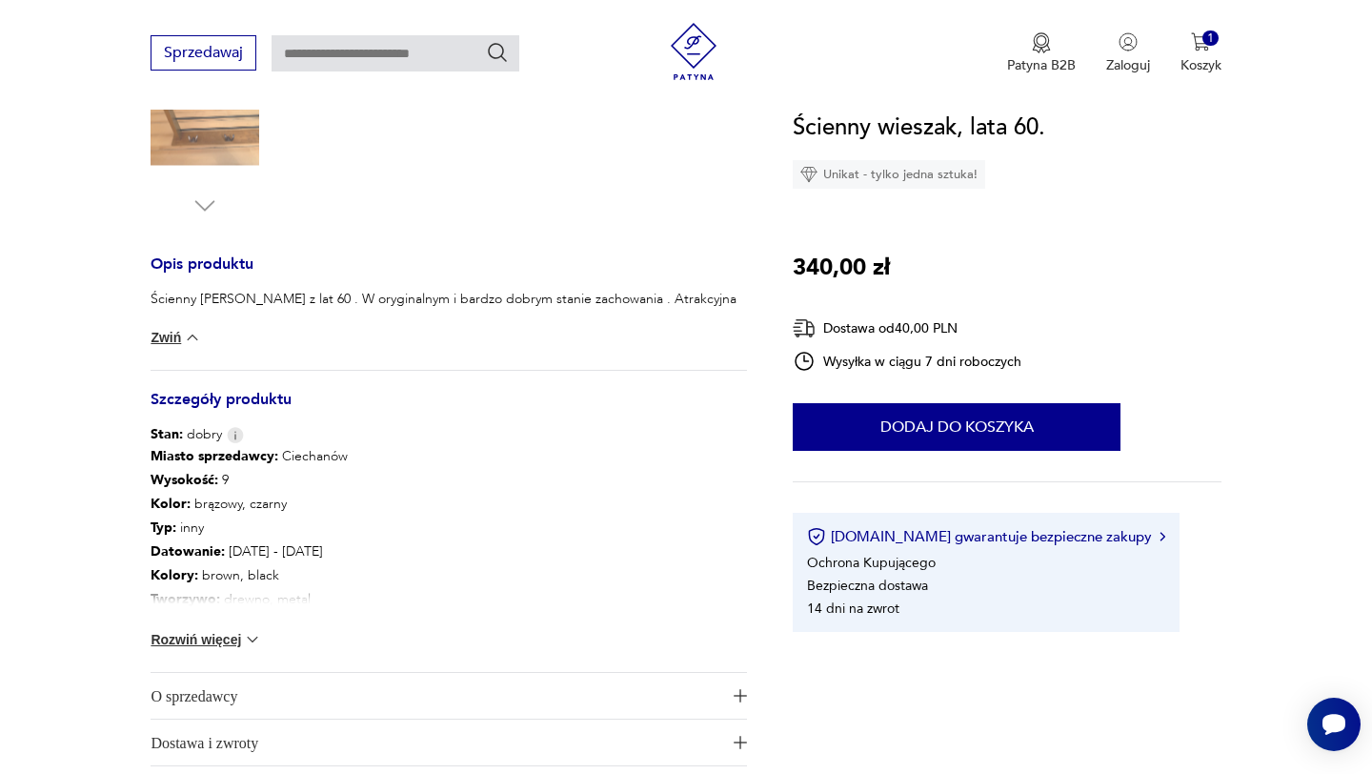
click at [200, 637] on button "Rozwiń więcej" at bounding box center [206, 639] width 111 height 19
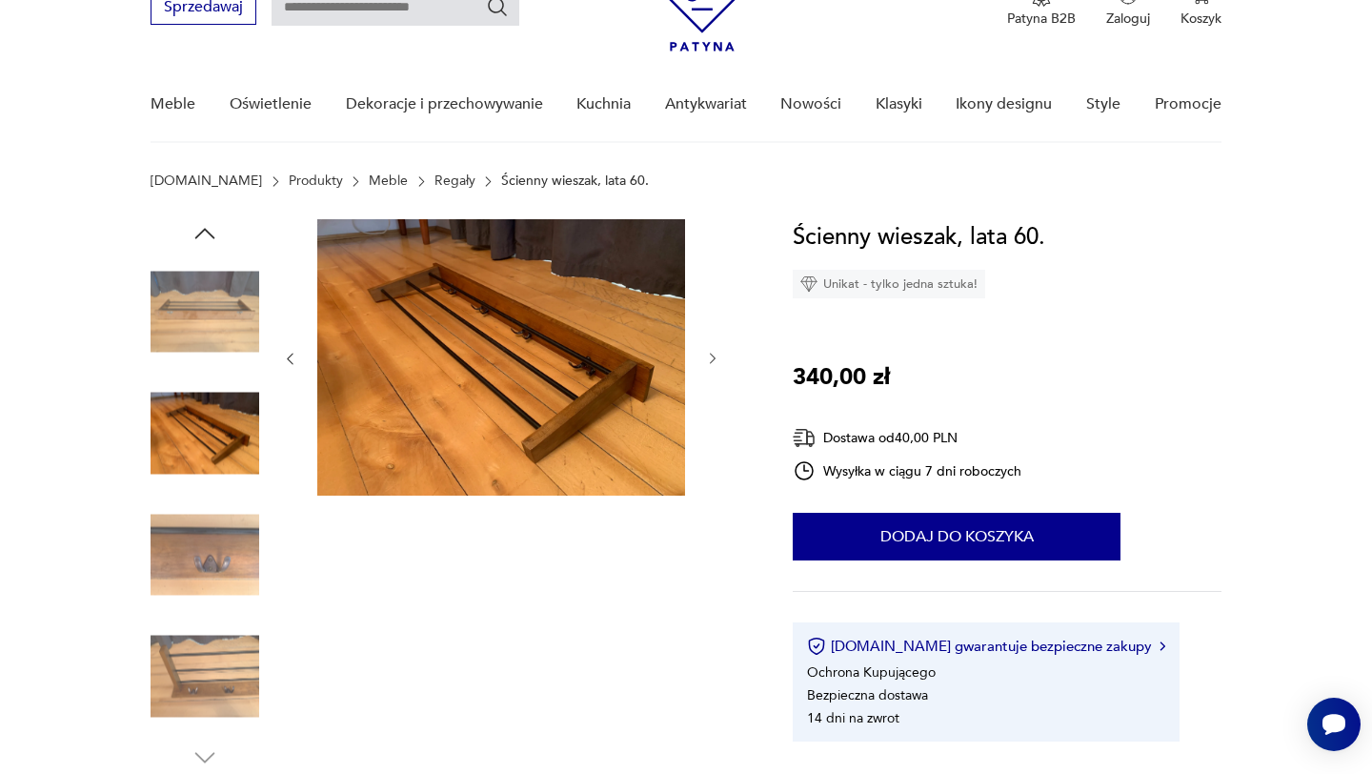
scroll to position [91, 0]
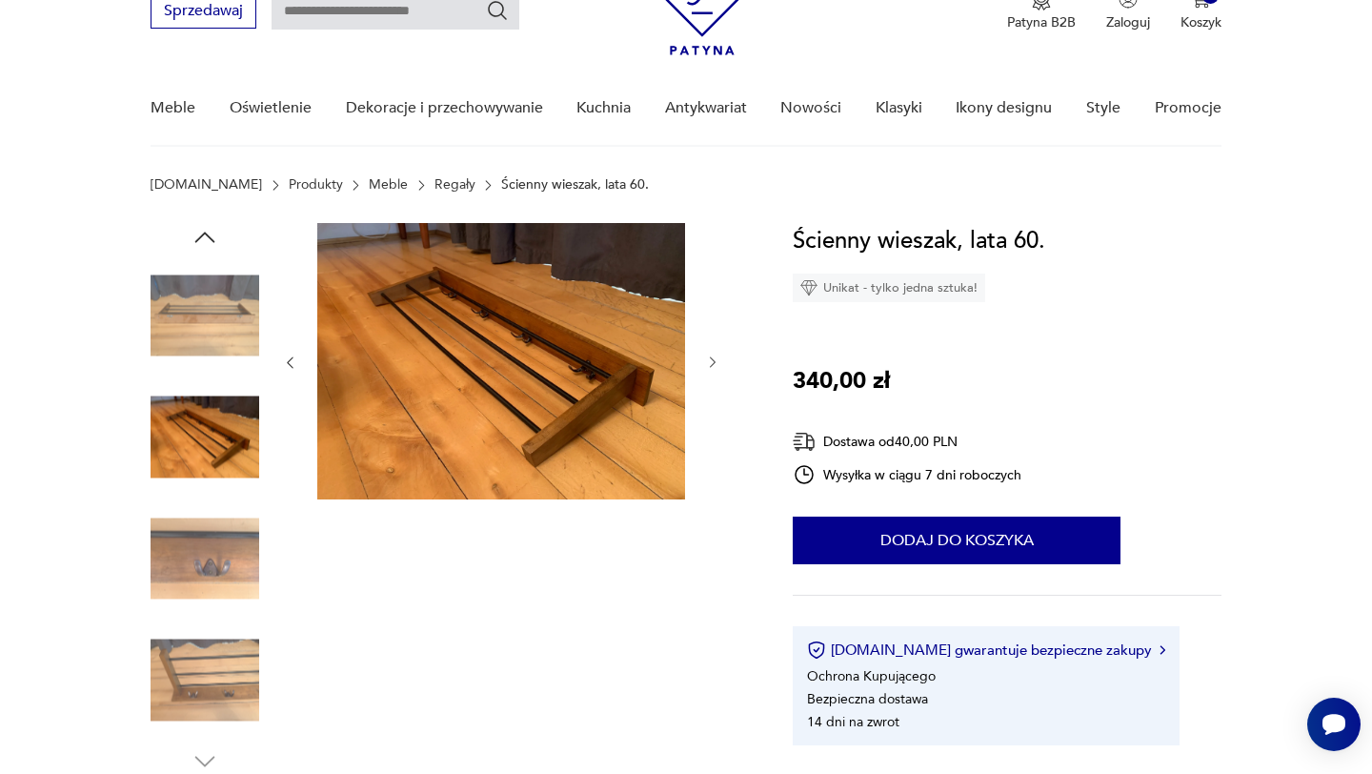
click at [204, 549] on img at bounding box center [205, 558] width 109 height 109
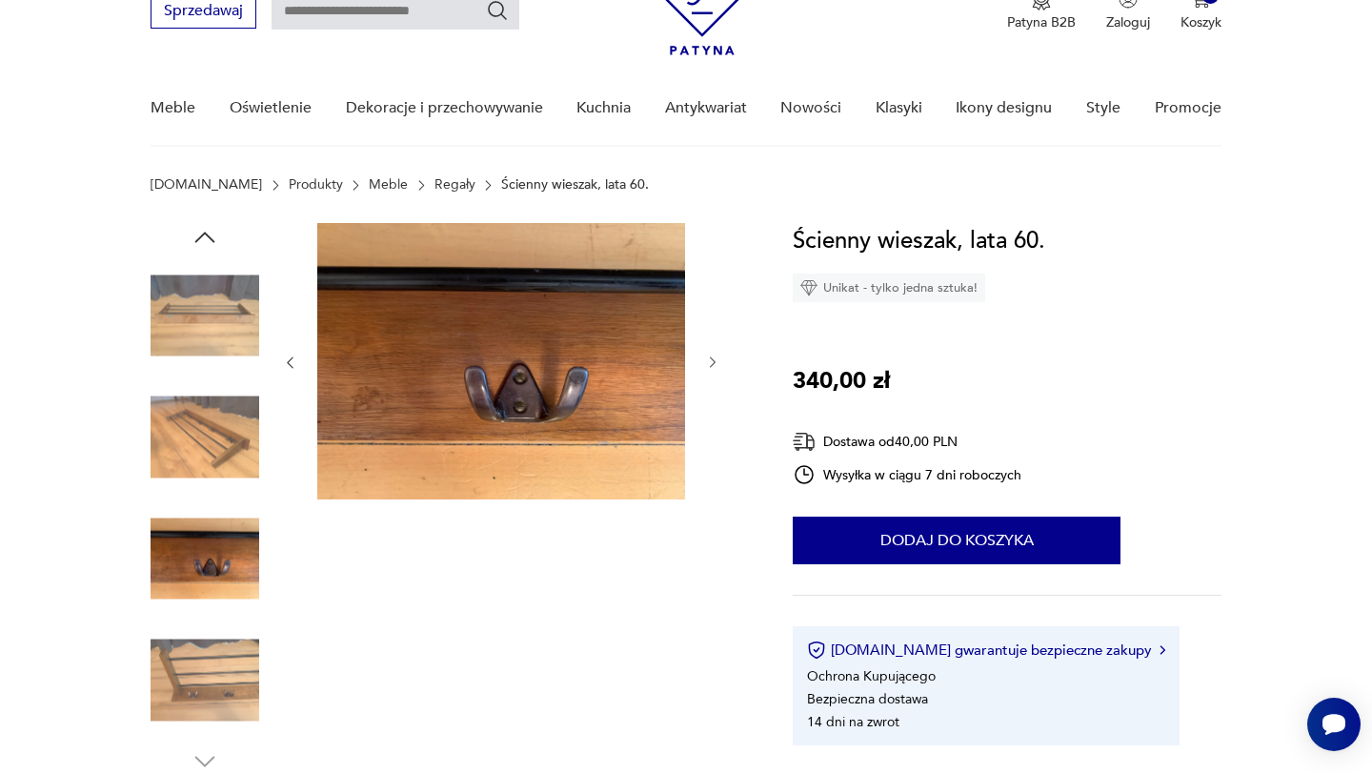
click at [209, 650] on img at bounding box center [205, 680] width 109 height 109
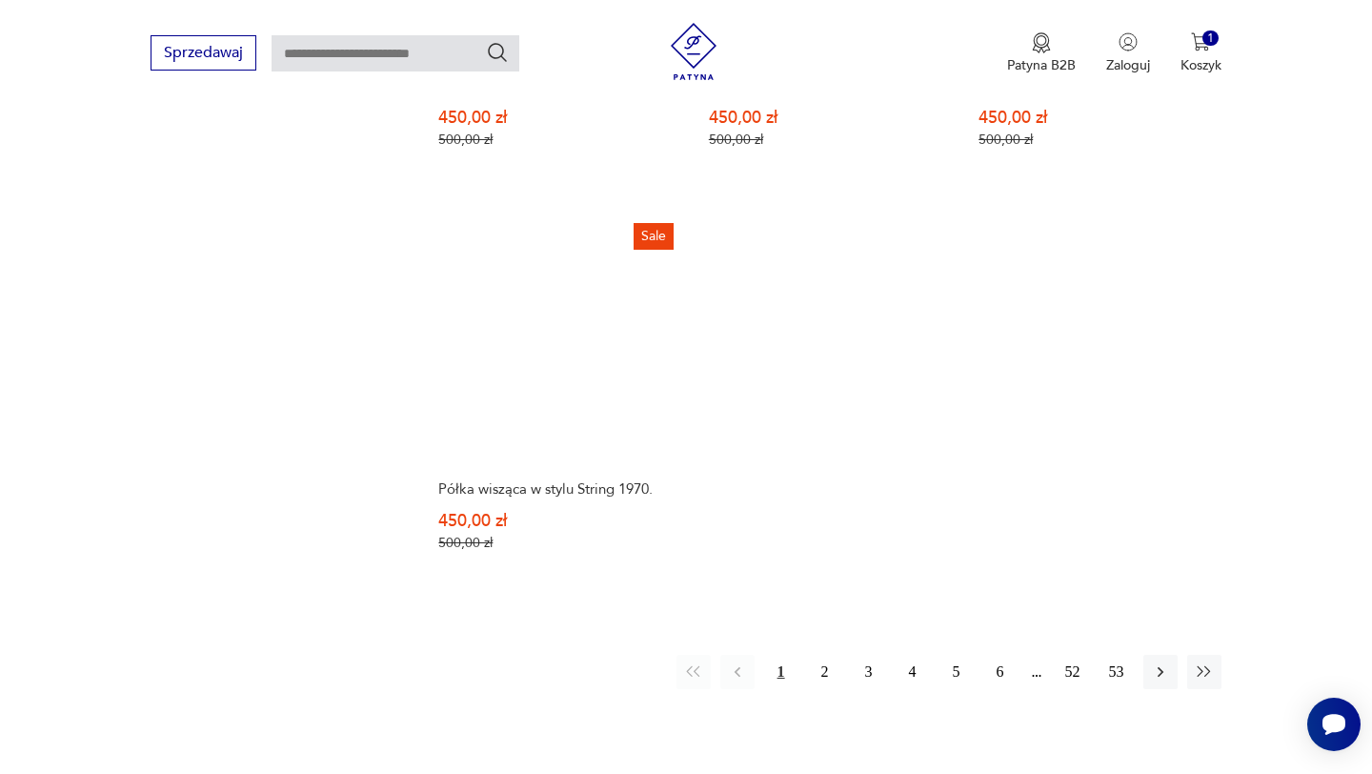
scroll to position [2770, 0]
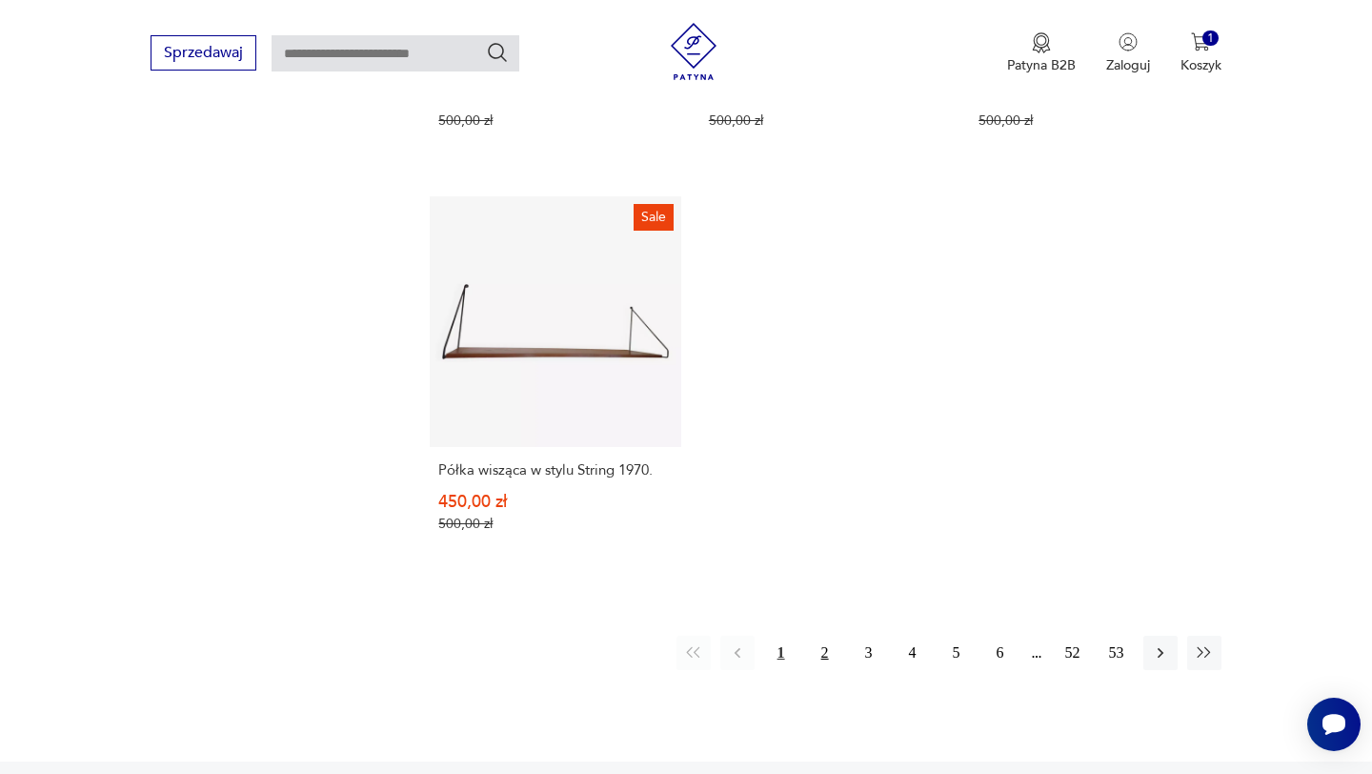
click at [825, 636] on button "2" at bounding box center [825, 653] width 34 height 34
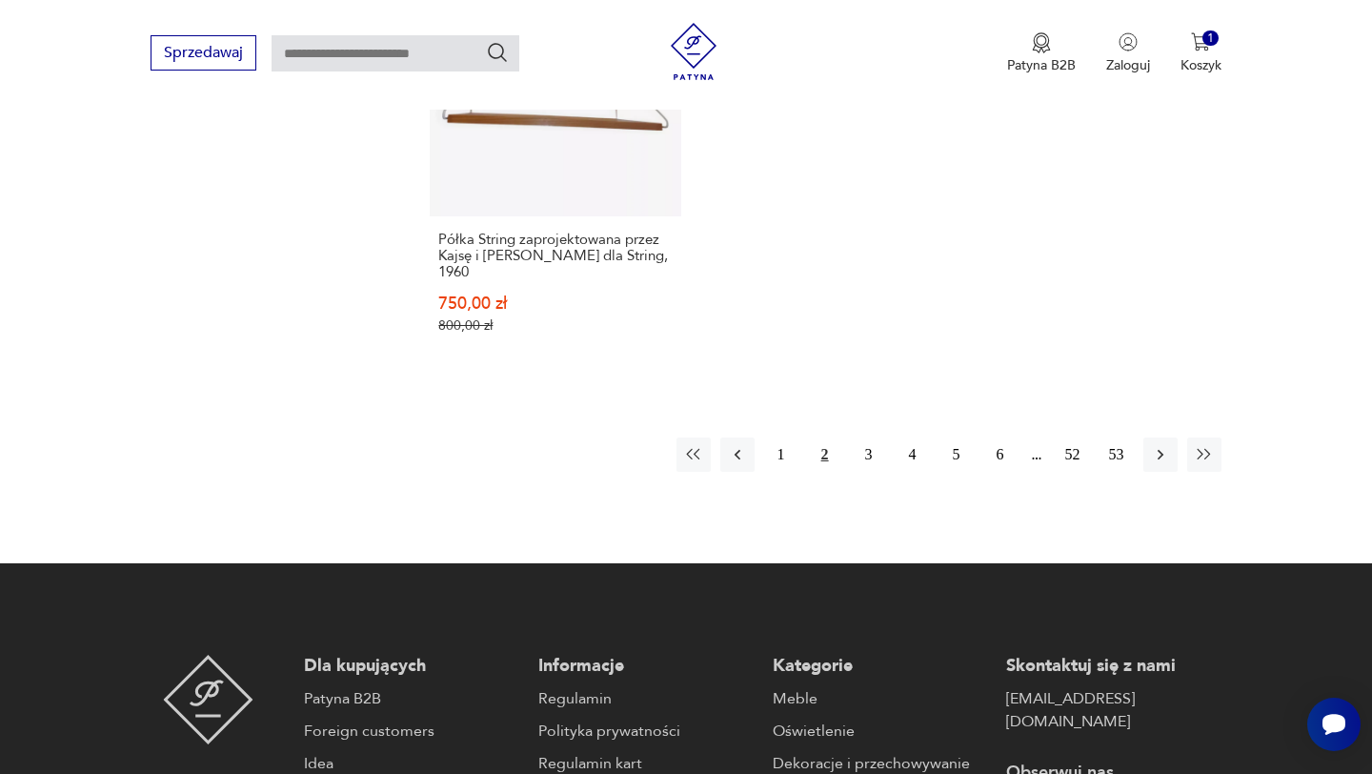
scroll to position [3079, 0]
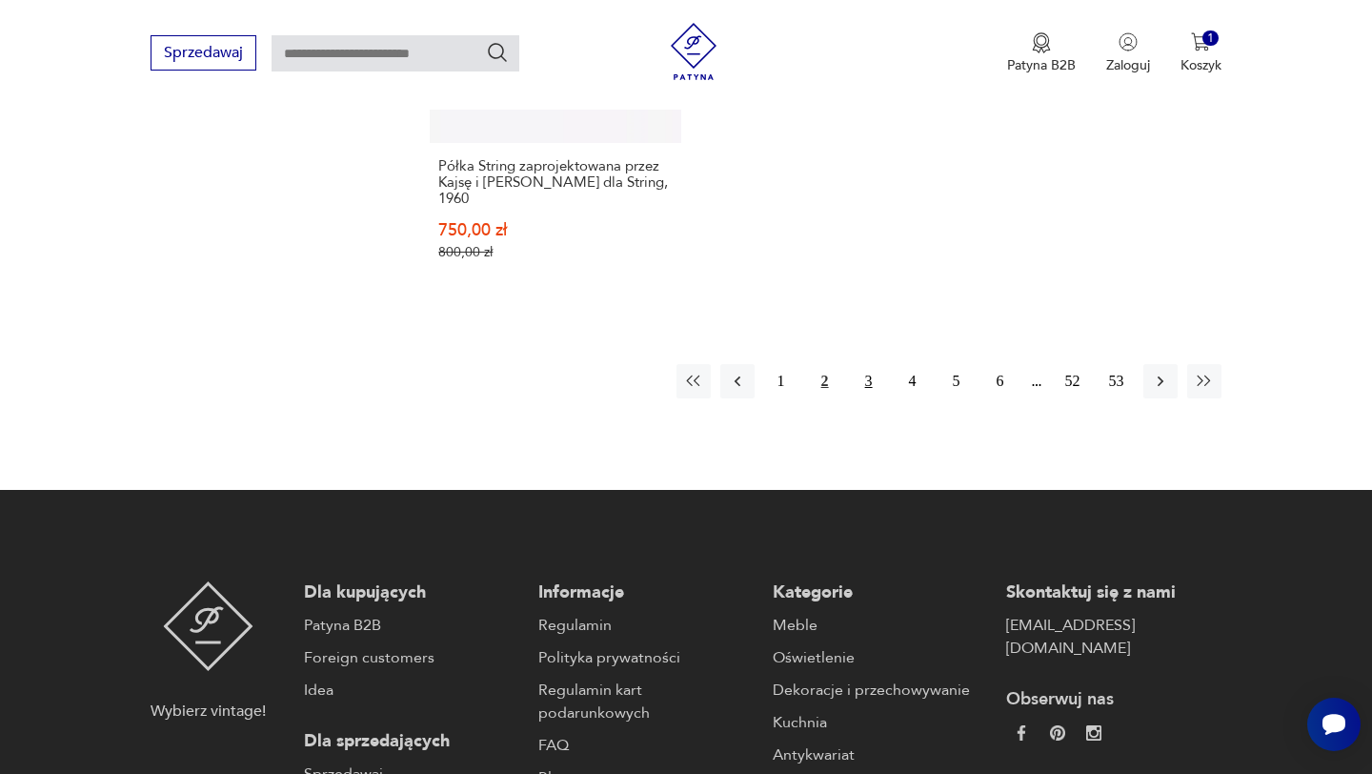
click at [868, 381] on button "3" at bounding box center [869, 381] width 34 height 34
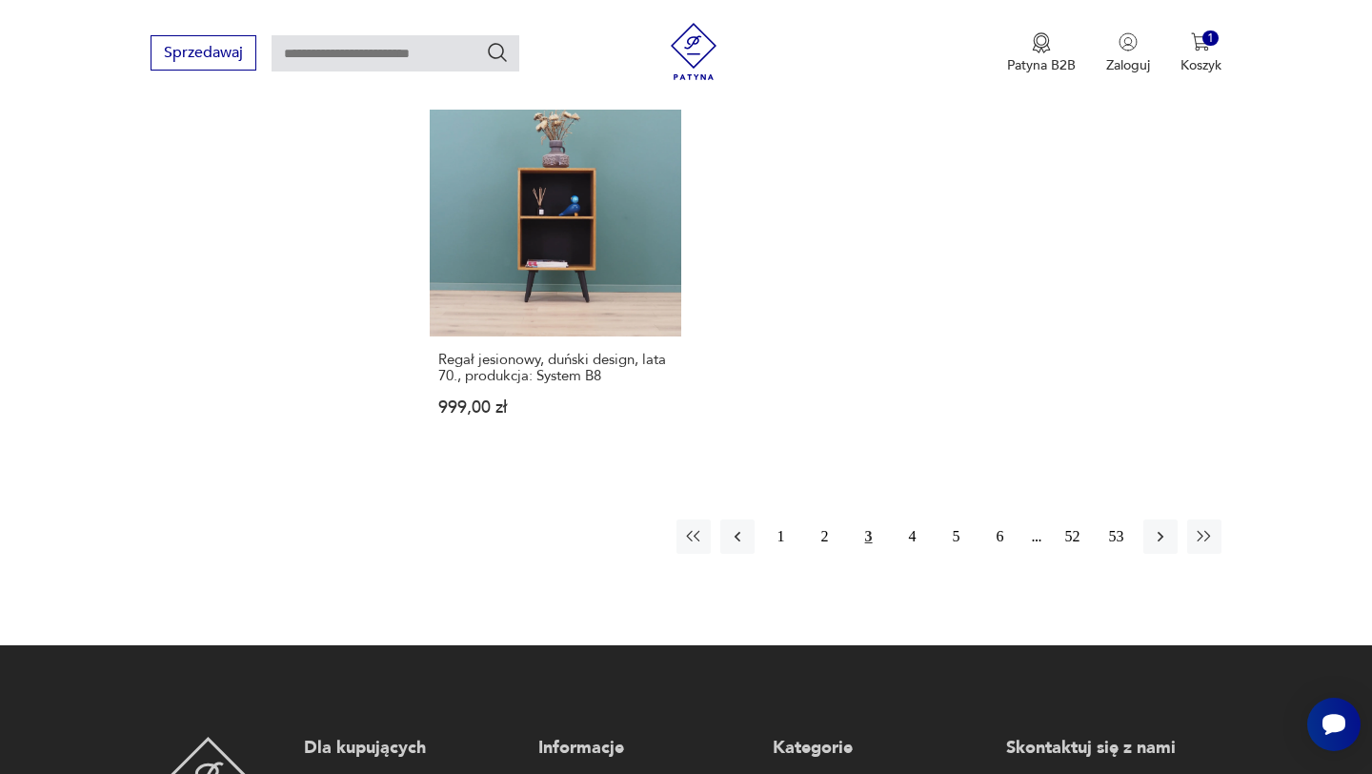
scroll to position [2931, 0]
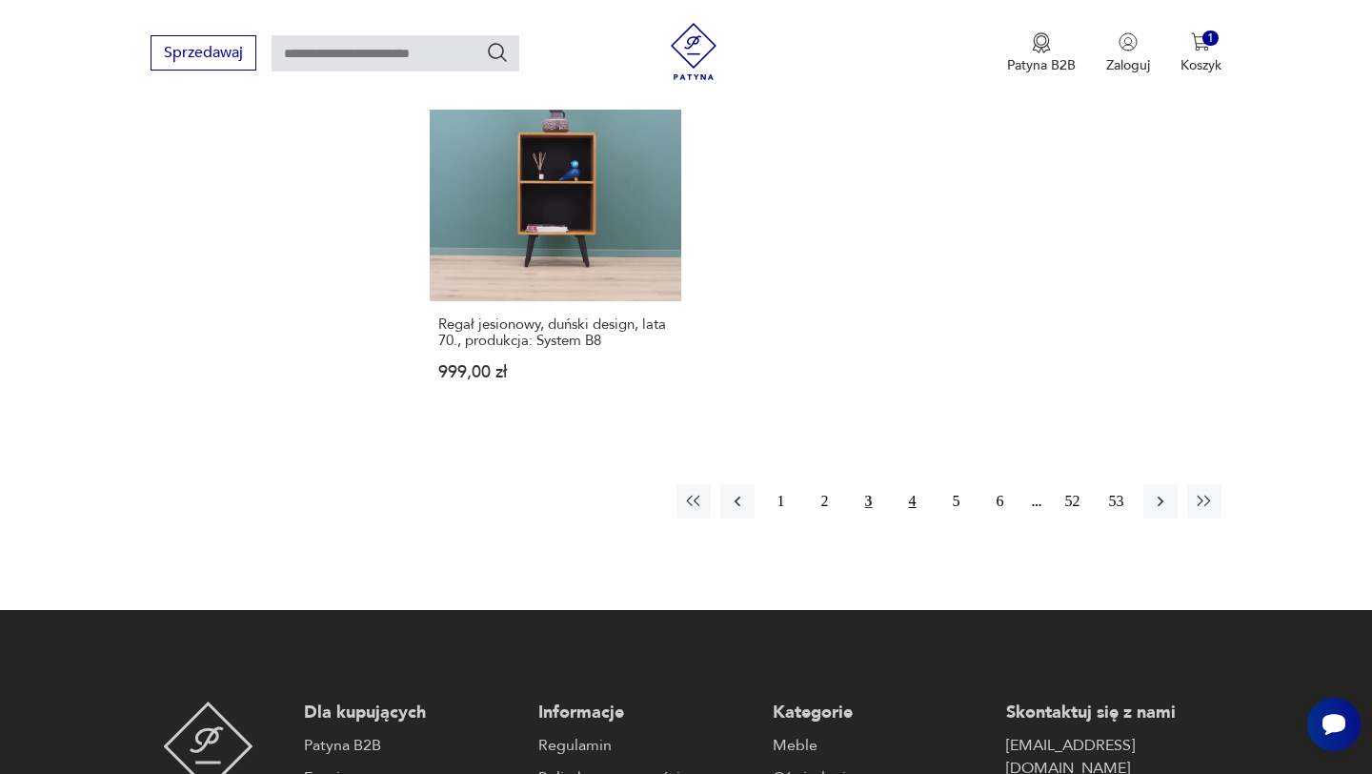
click at [911, 484] on button "4" at bounding box center [913, 501] width 34 height 34
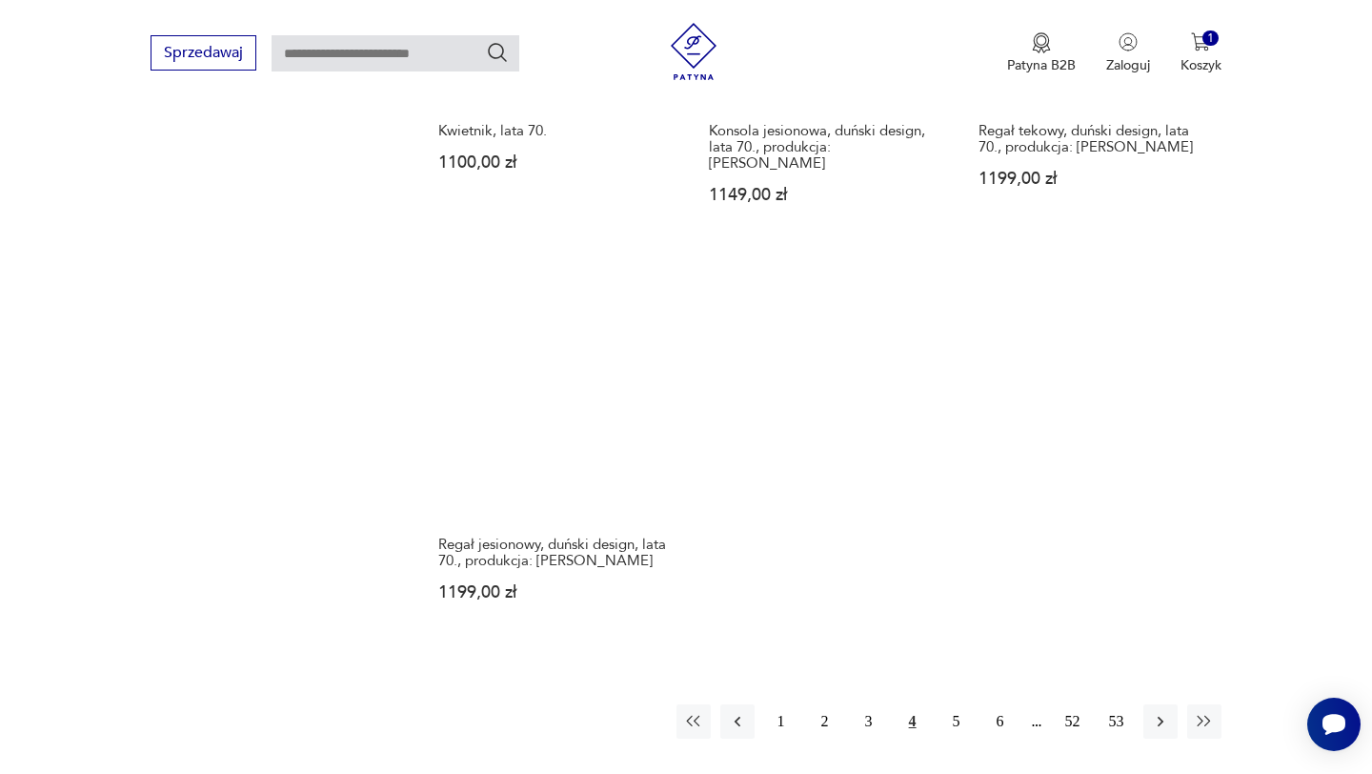
scroll to position [2690, 0]
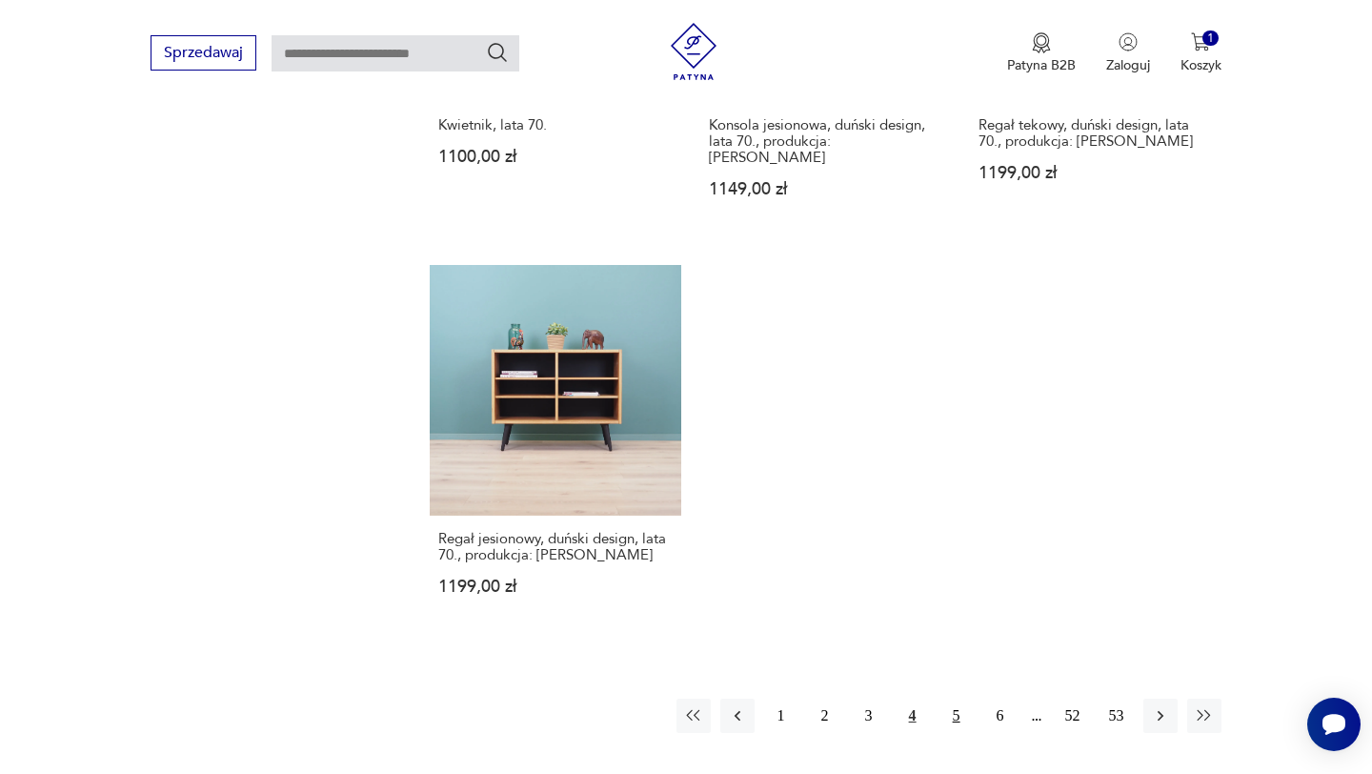
click at [955, 698] on button "5" at bounding box center [957, 715] width 34 height 34
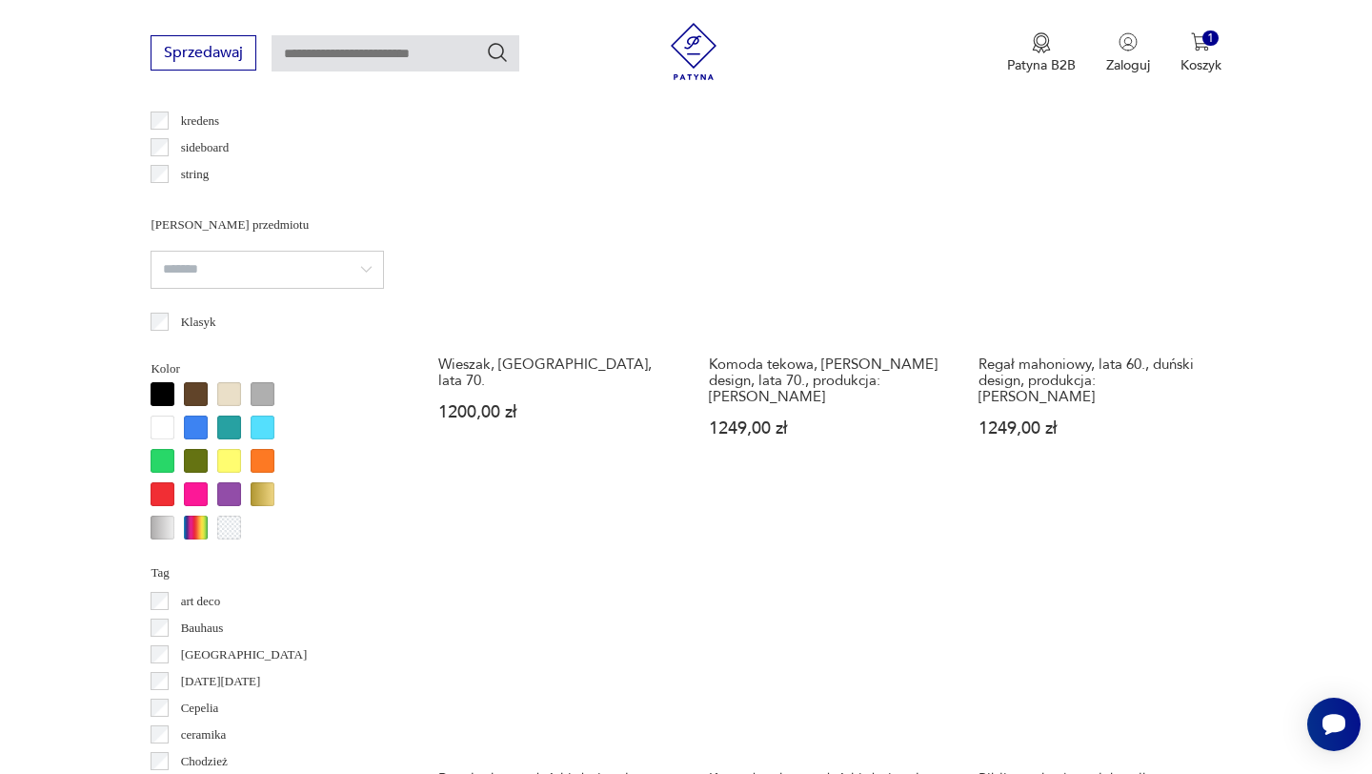
scroll to position [1612, 0]
